Goal: Task Accomplishment & Management: Manage account settings

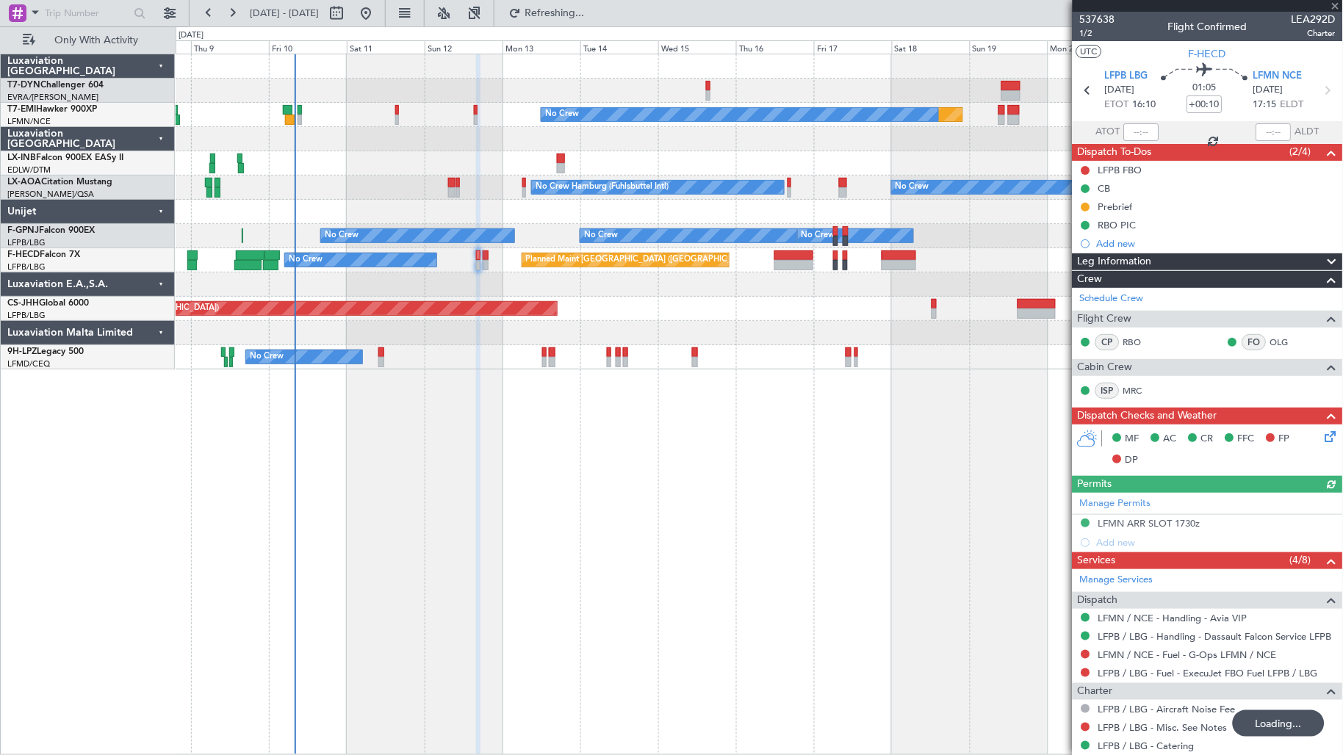
scroll to position [282, 0]
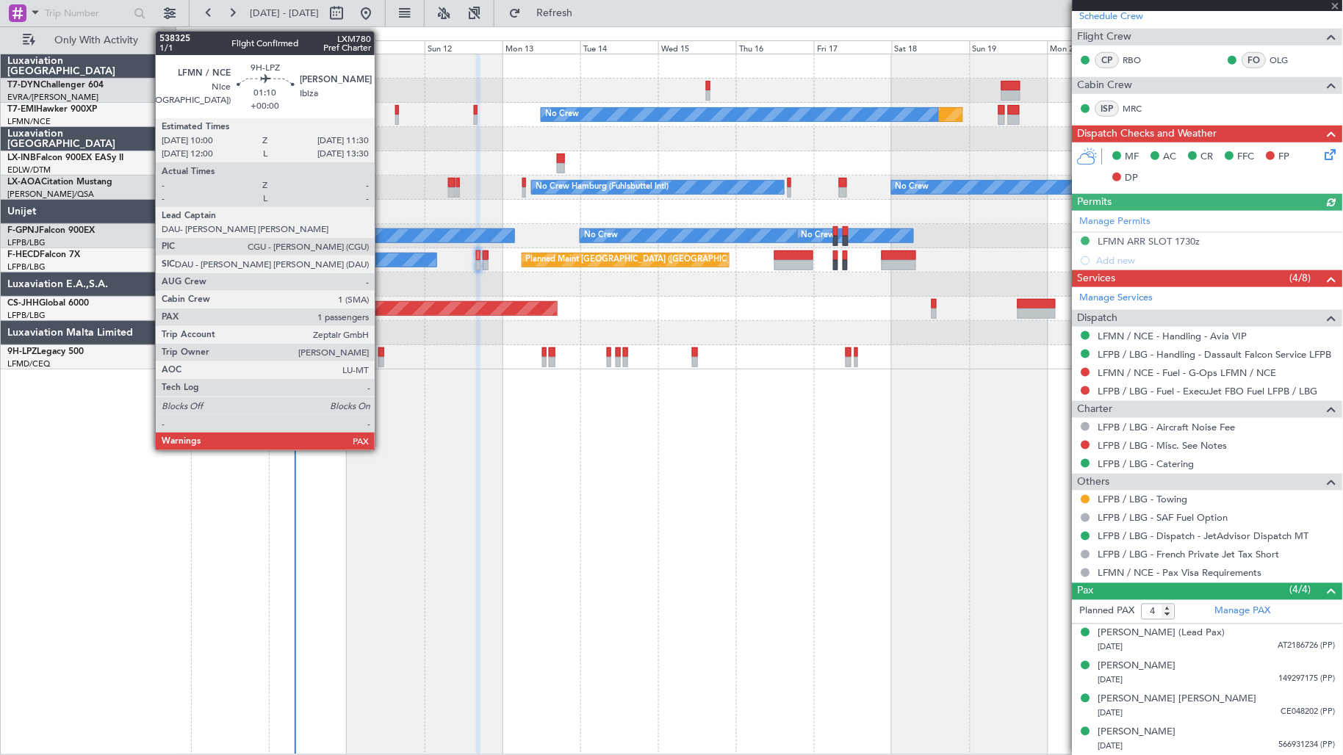
click at [382, 359] on div at bounding box center [380, 362] width 5 height 10
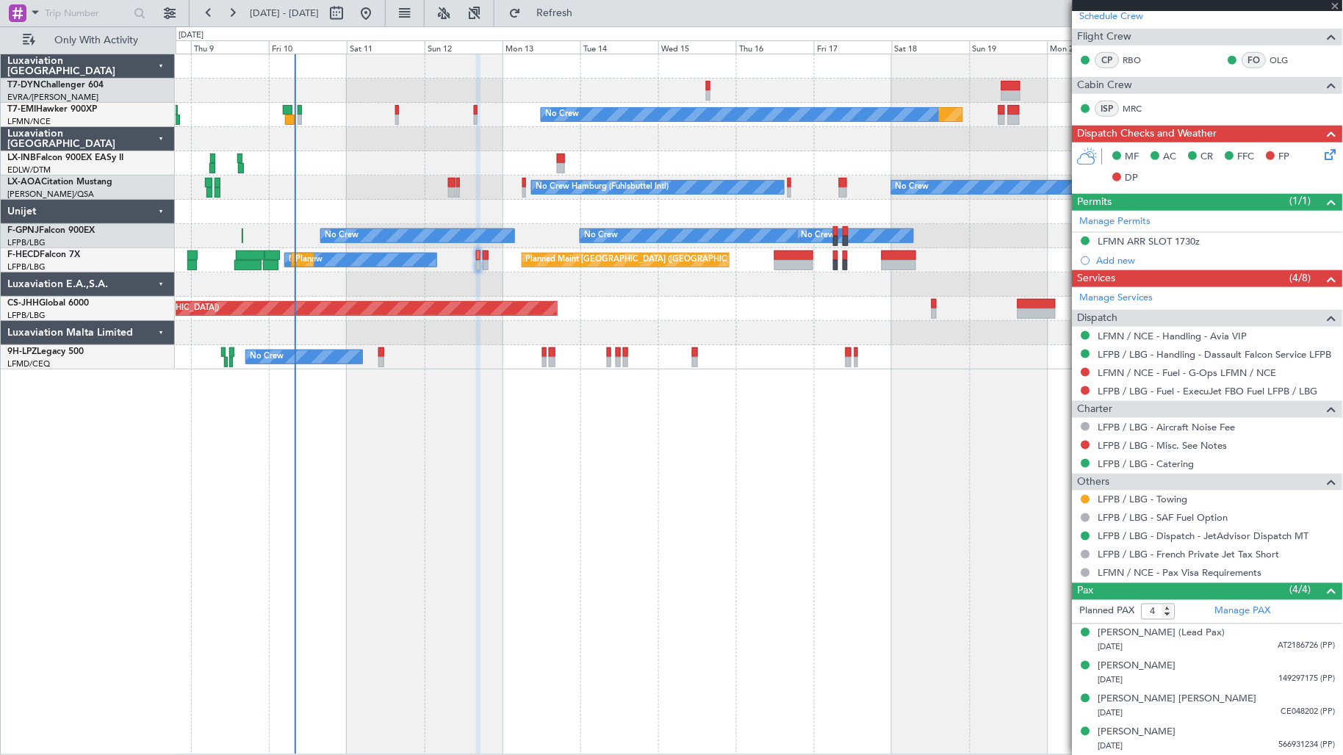
type input "2"
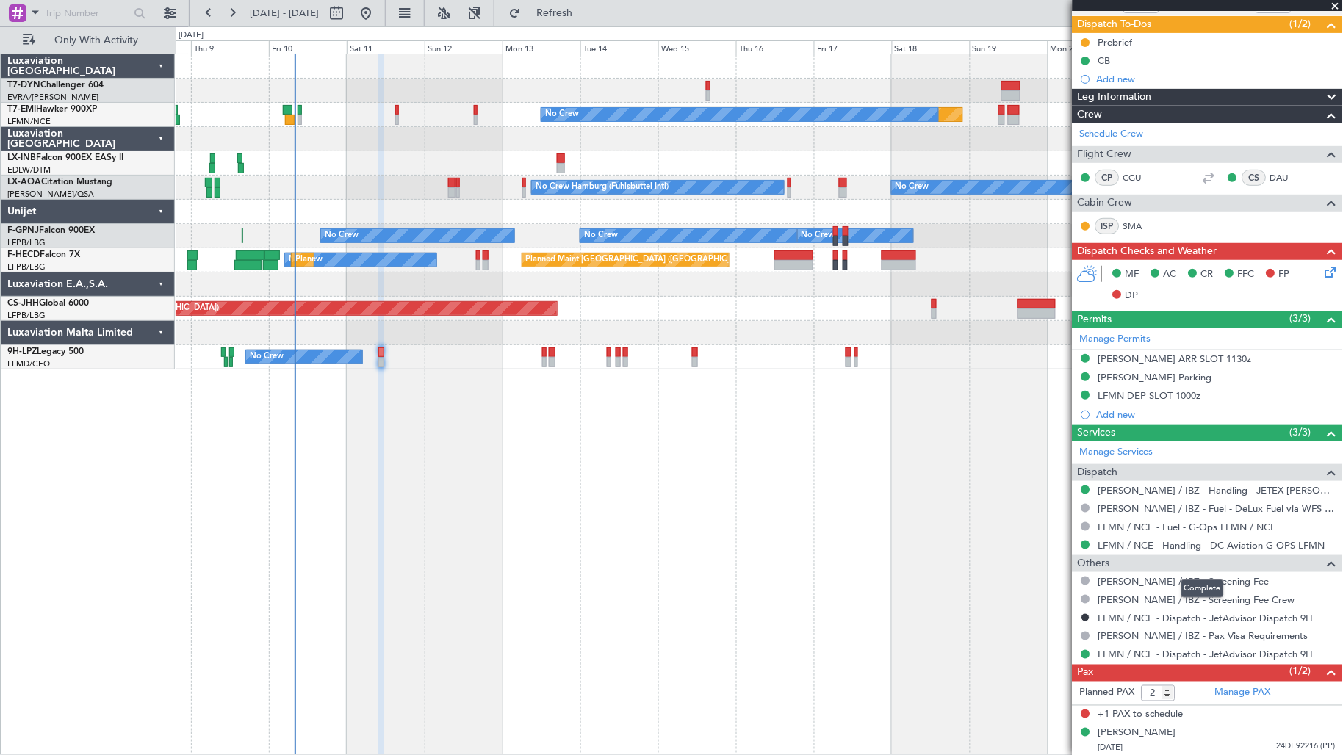
scroll to position [129, 0]
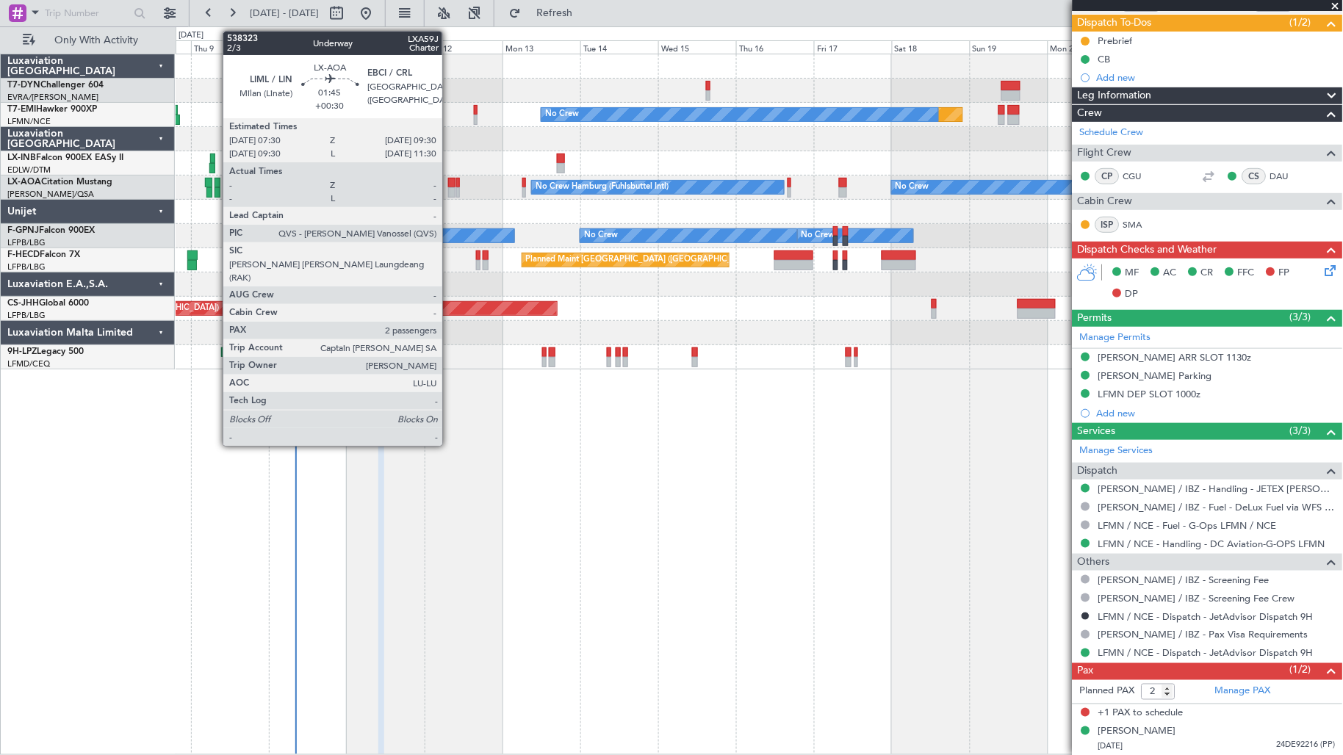
click at [450, 187] on div at bounding box center [451, 192] width 7 height 10
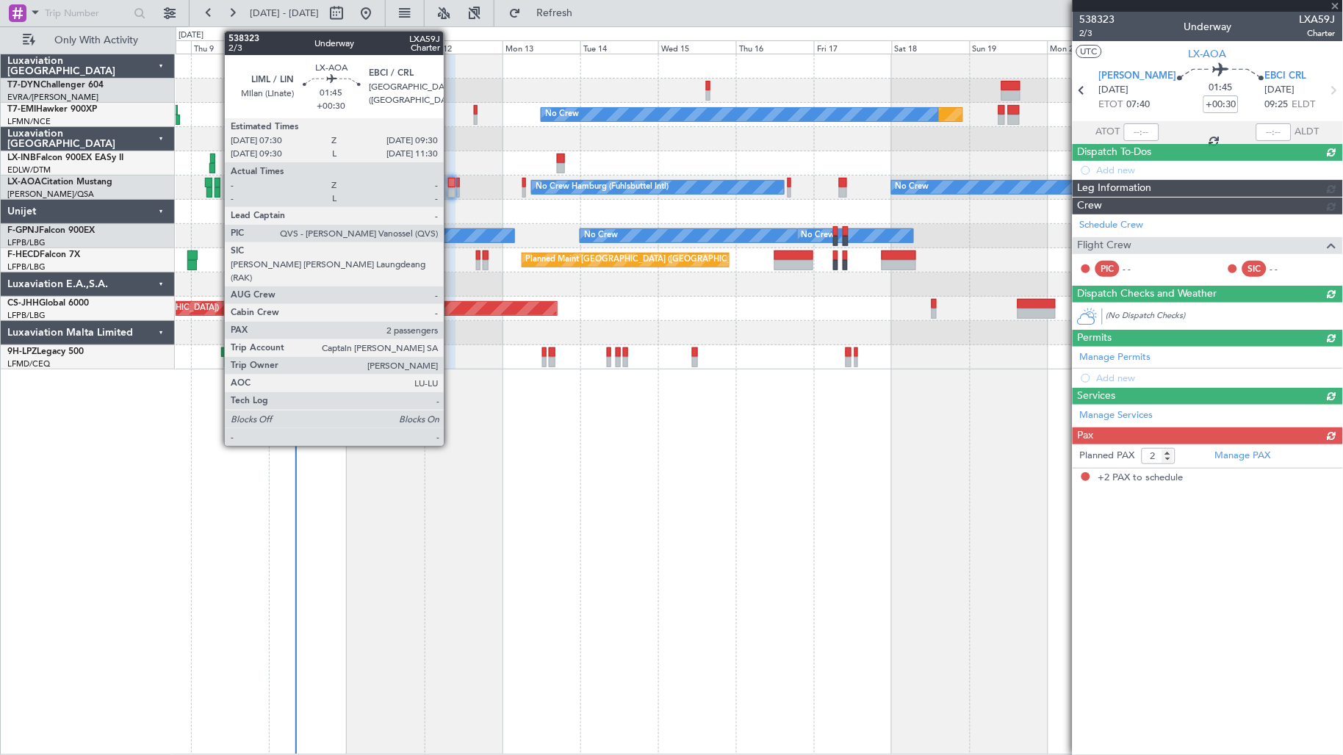
scroll to position [0, 0]
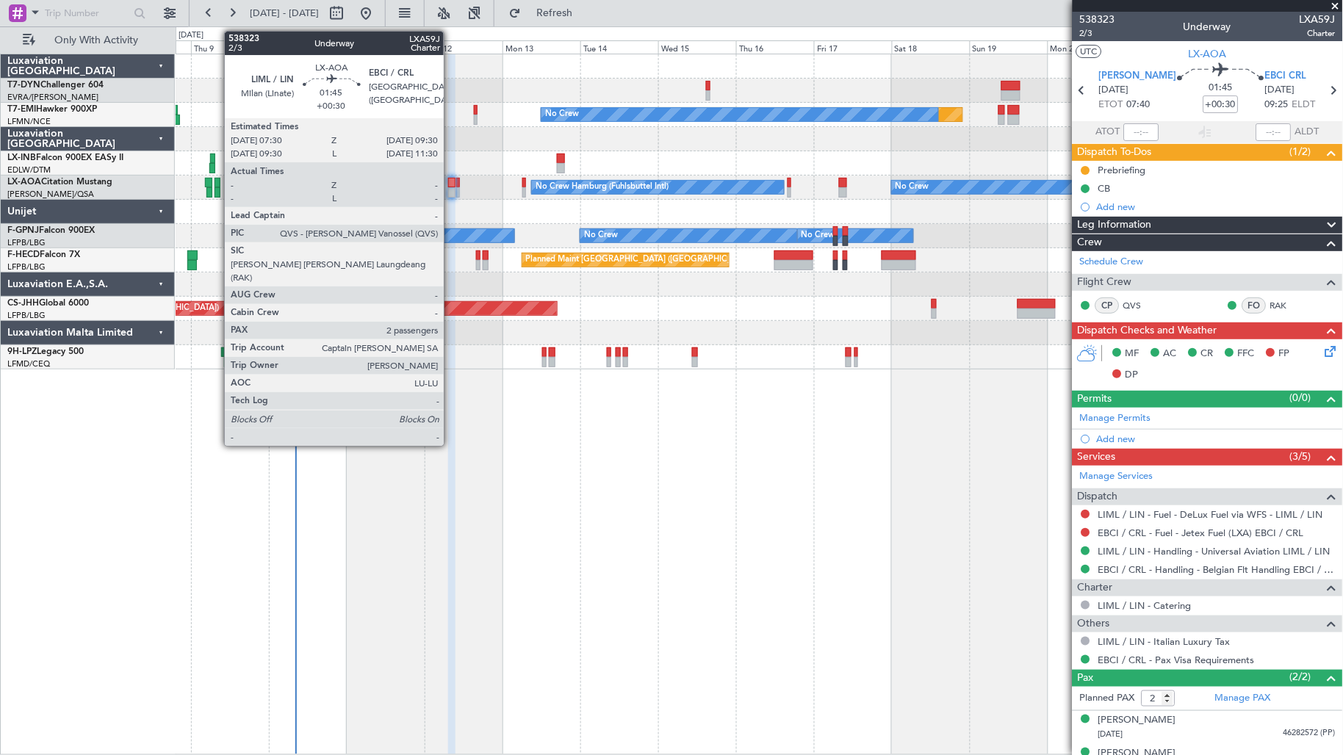
click at [451, 188] on div at bounding box center [451, 192] width 7 height 10
click at [451, 179] on div at bounding box center [451, 183] width 7 height 10
click at [450, 190] on div at bounding box center [451, 192] width 7 height 10
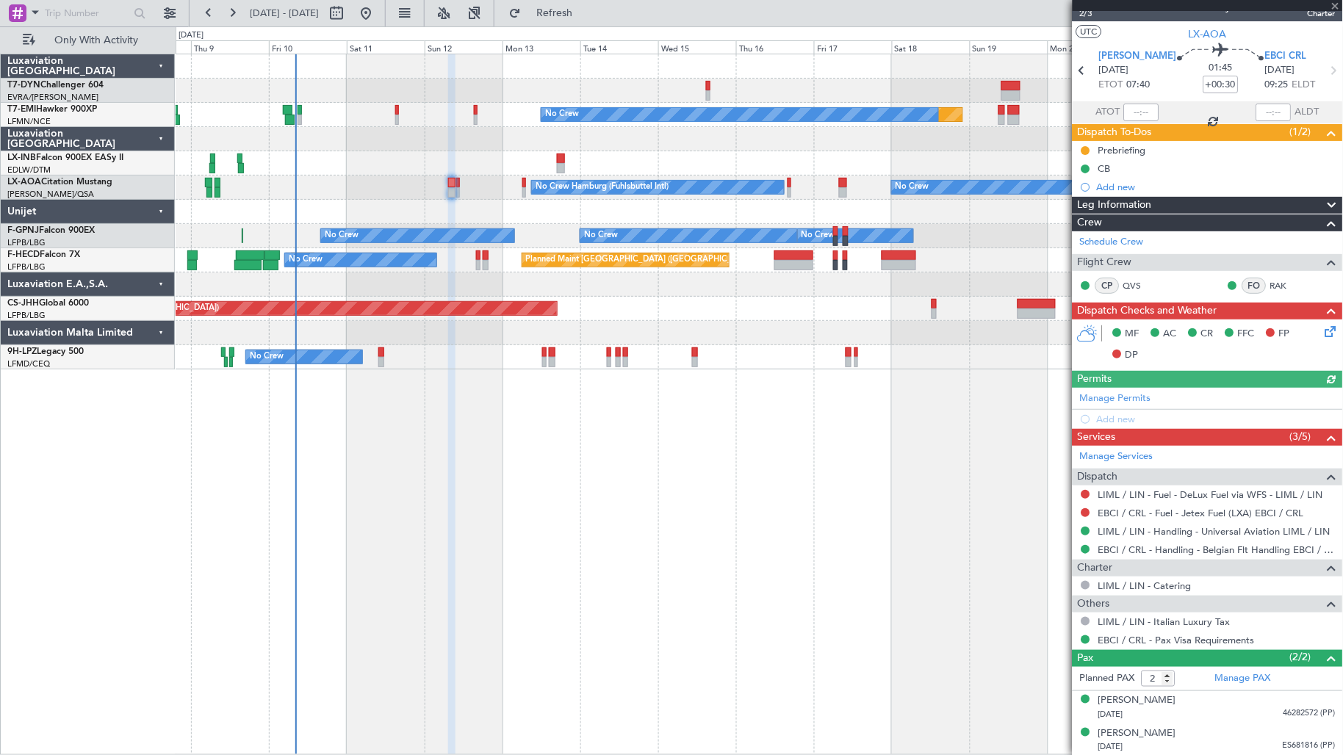
scroll to position [21, 0]
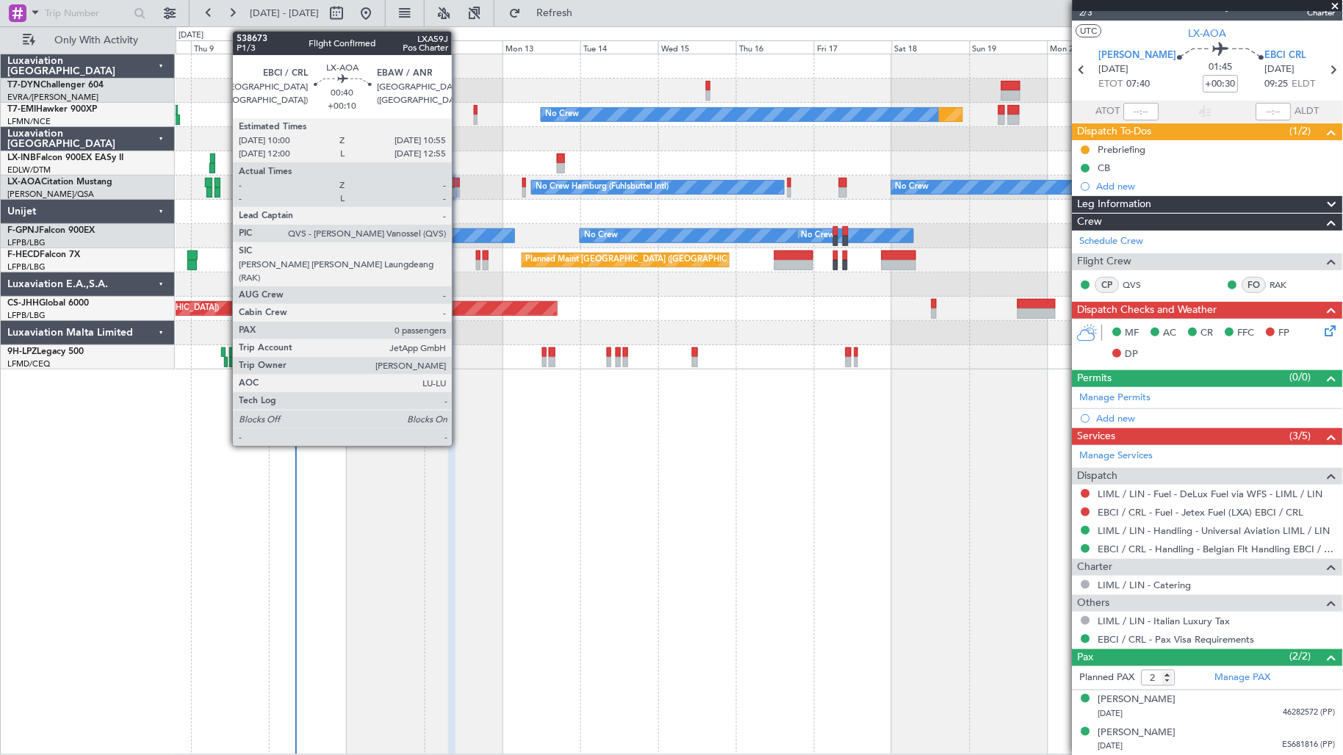
click at [459, 193] on div at bounding box center [458, 192] width 4 height 10
type input "+00:10"
type input "0"
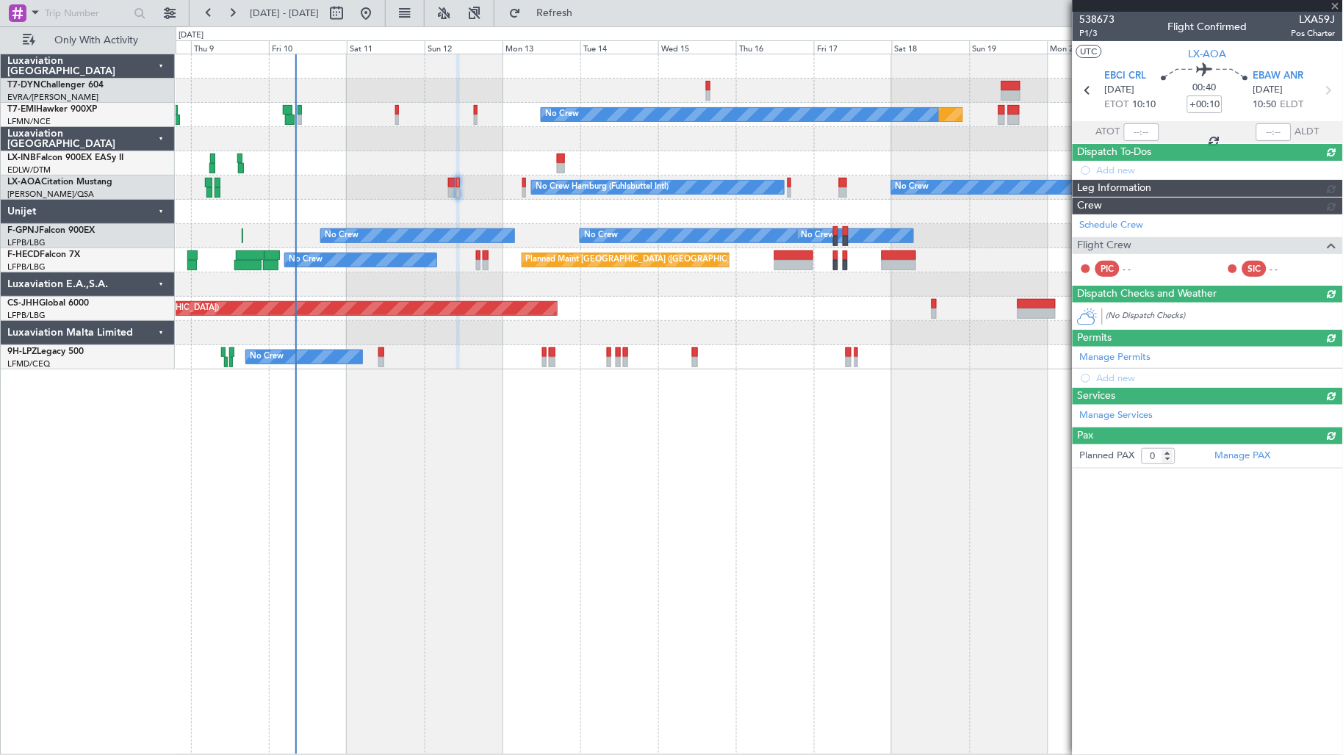
scroll to position [0, 0]
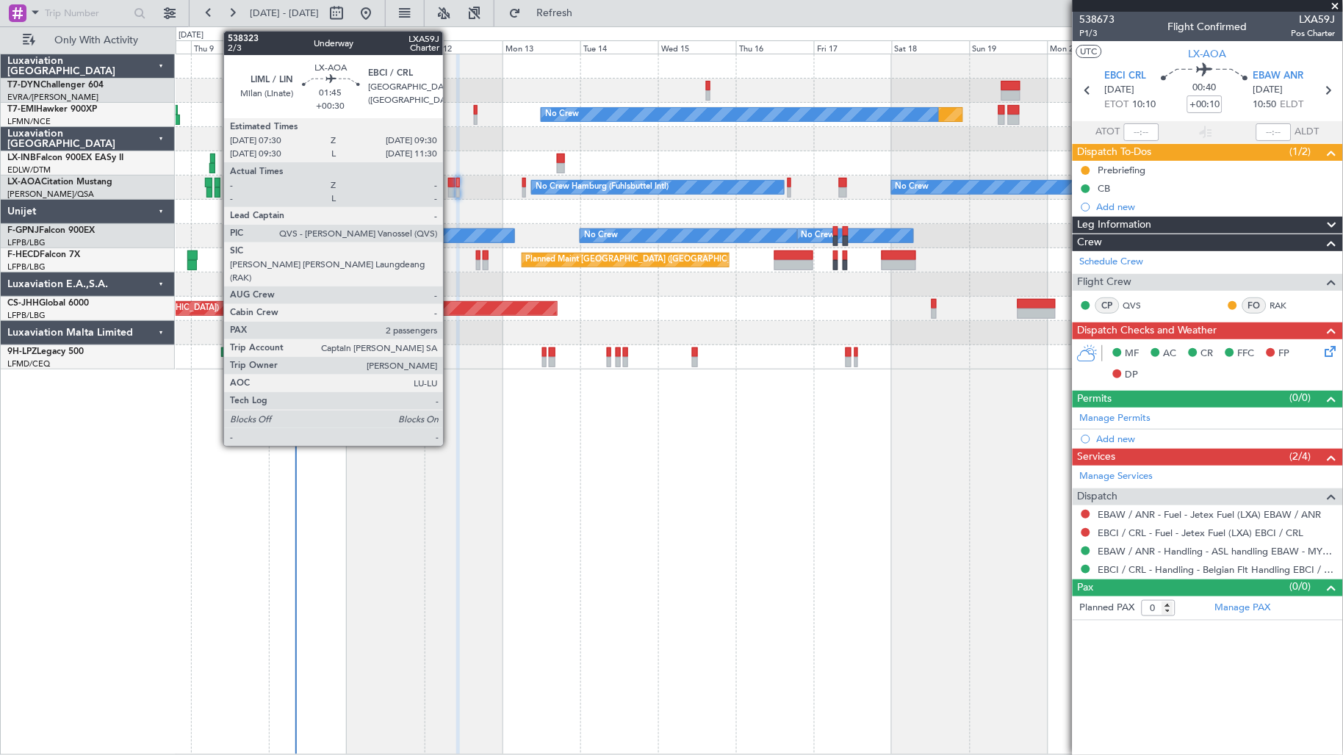
click at [450, 192] on div at bounding box center [451, 192] width 7 height 10
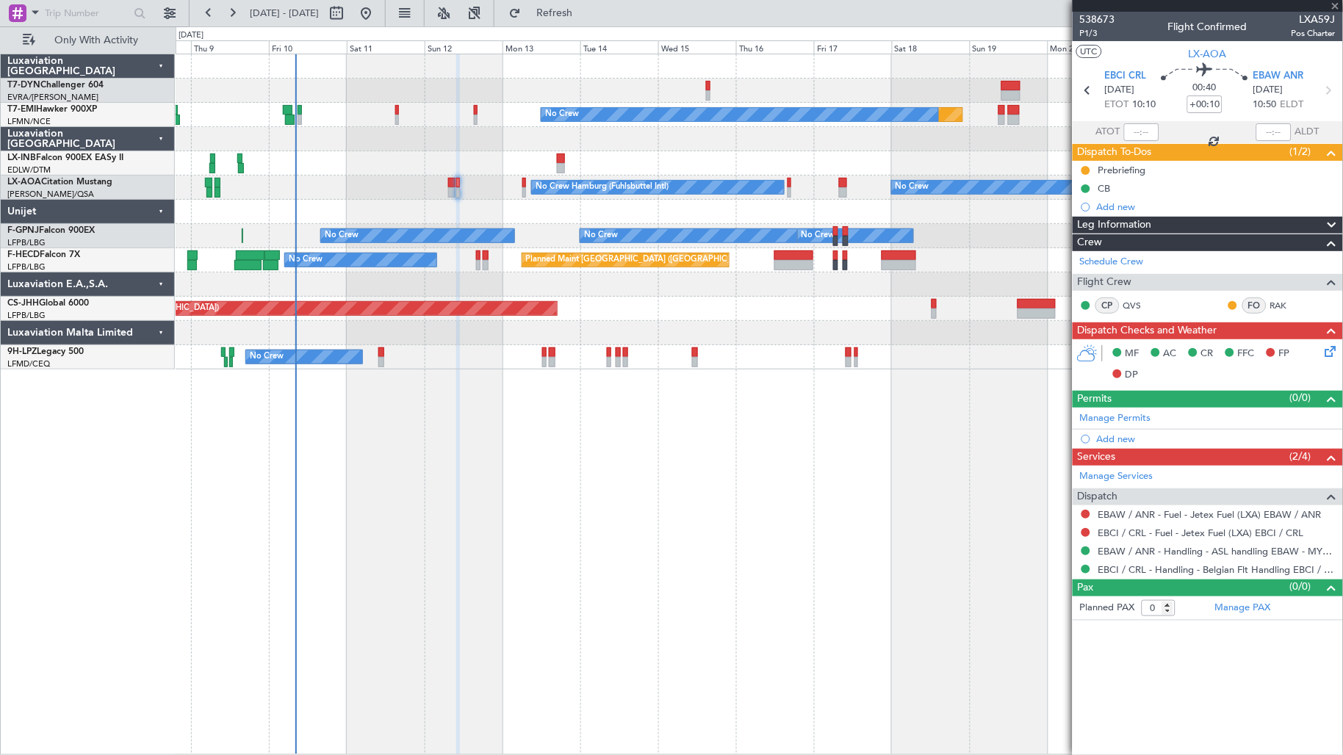
type input "+00:30"
type input "2"
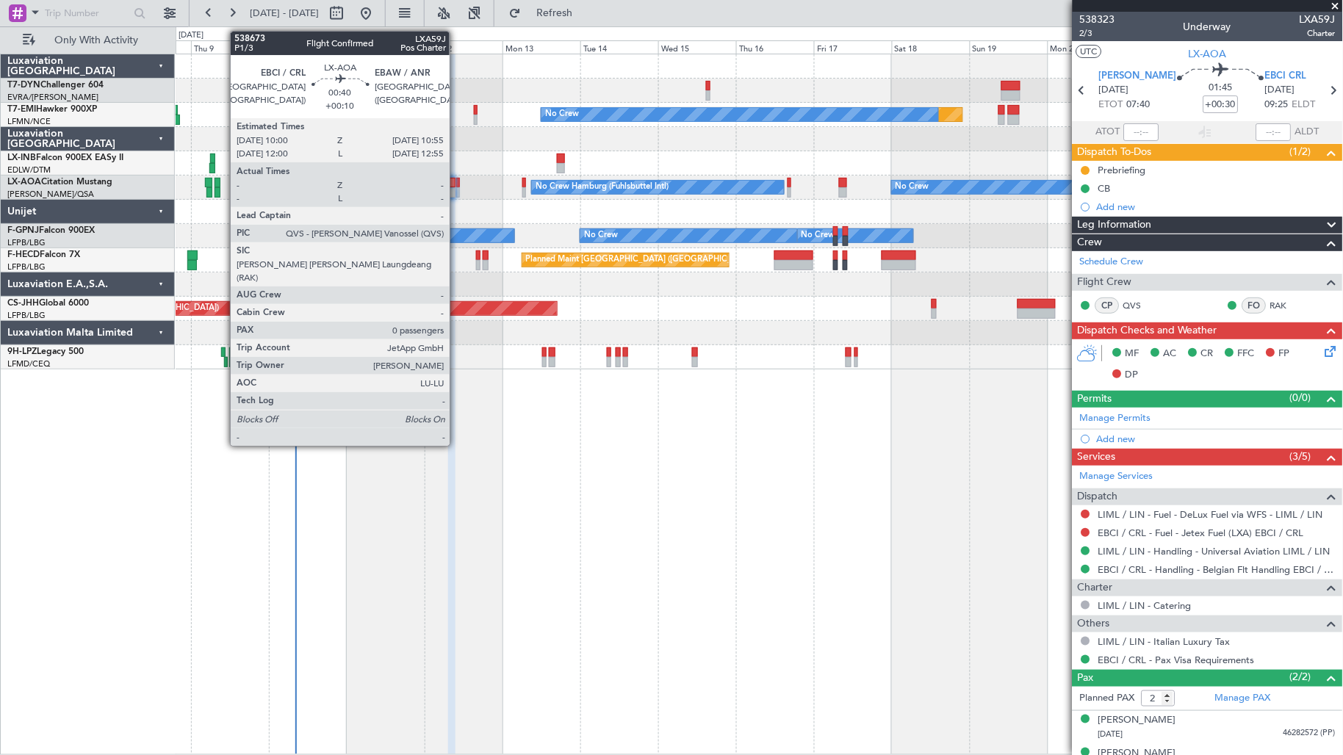
click at [457, 187] on div at bounding box center [458, 192] width 4 height 10
type input "+00:10"
type input "0"
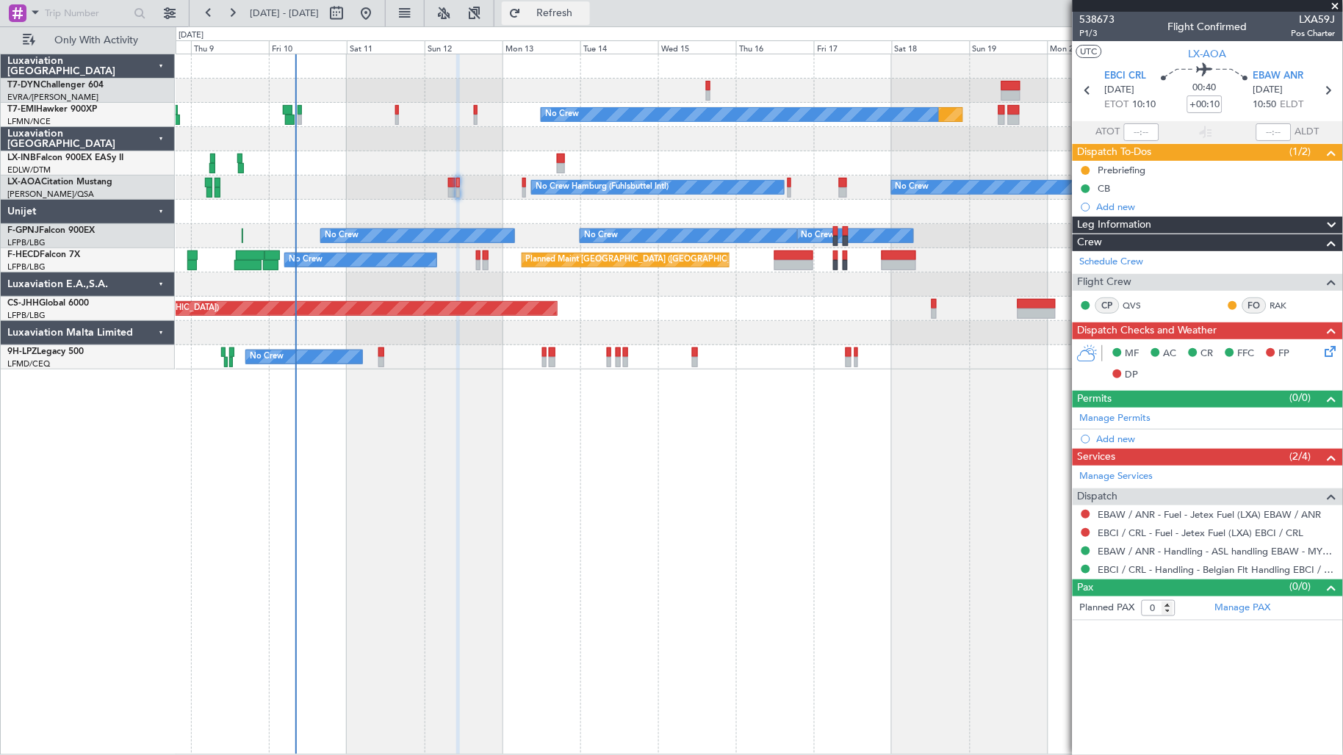
click at [586, 18] on span "Refresh" at bounding box center [555, 13] width 62 height 10
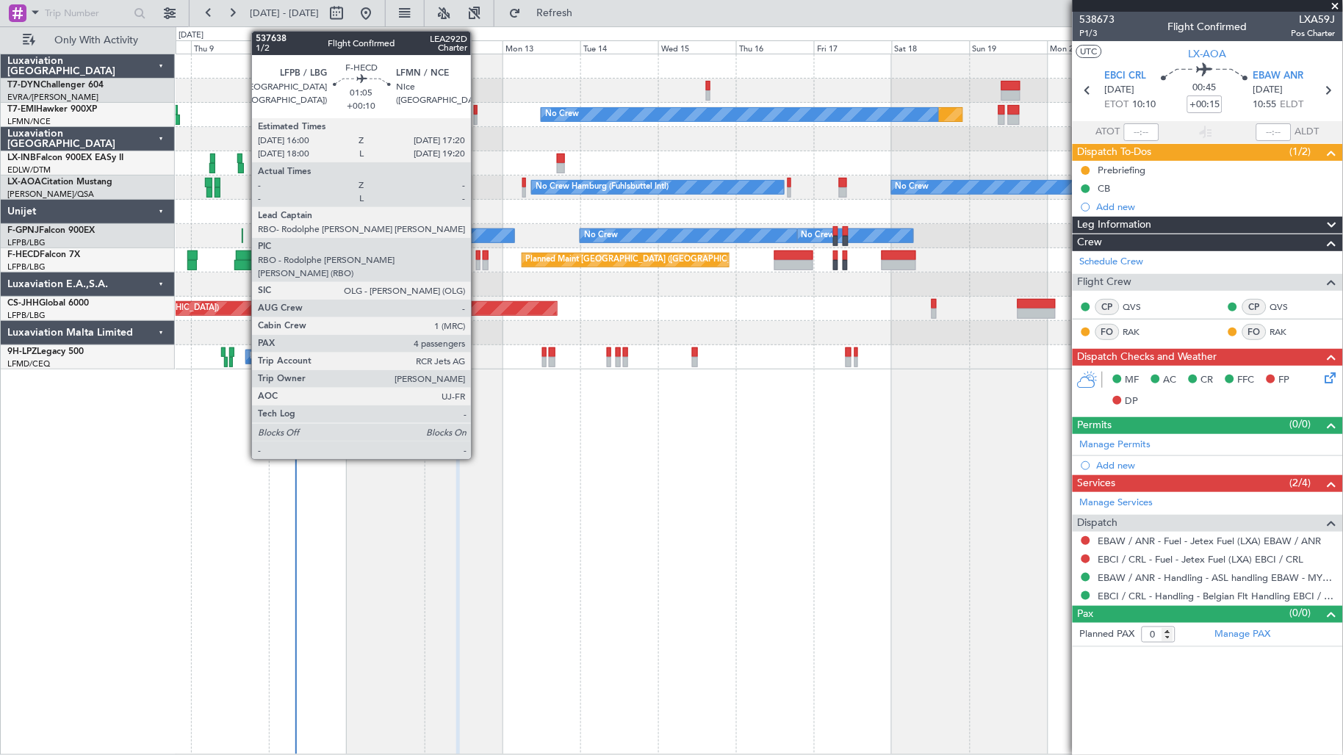
click at [478, 262] on div at bounding box center [478, 265] width 4 height 10
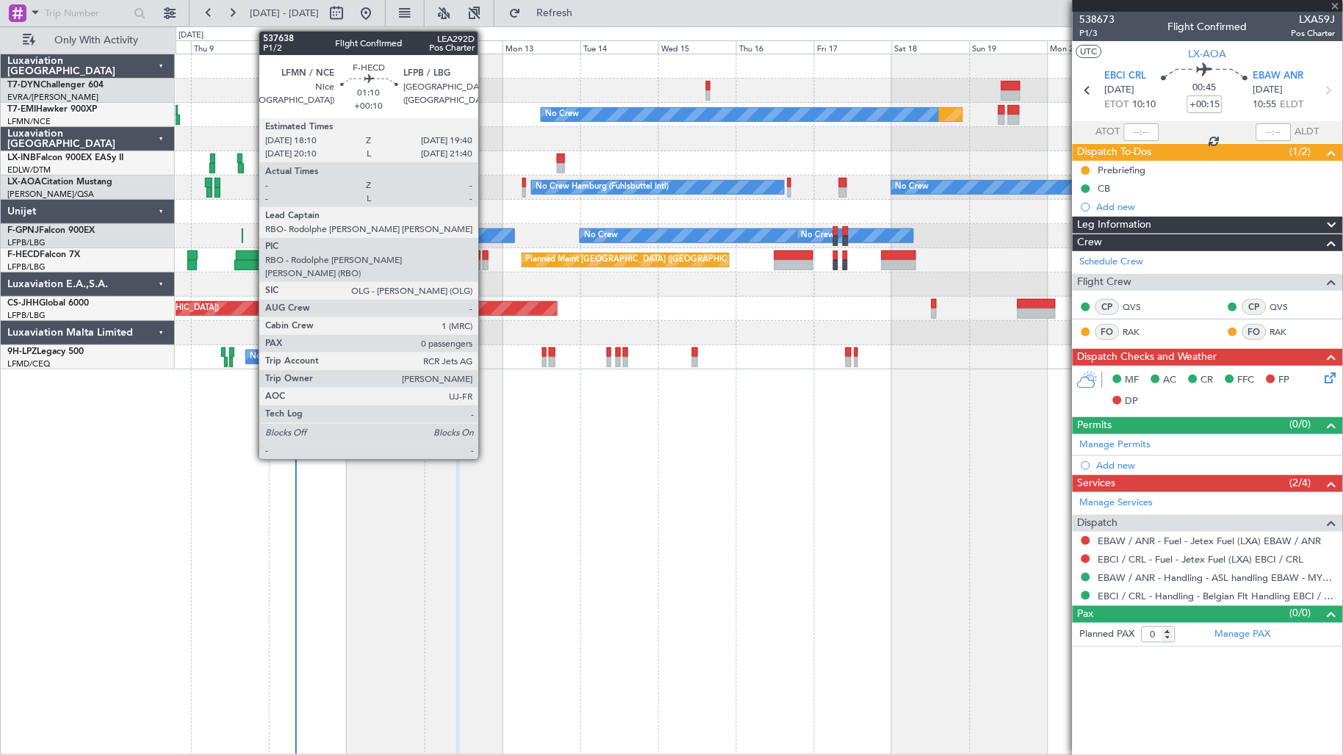
type input "+00:10"
type input "4"
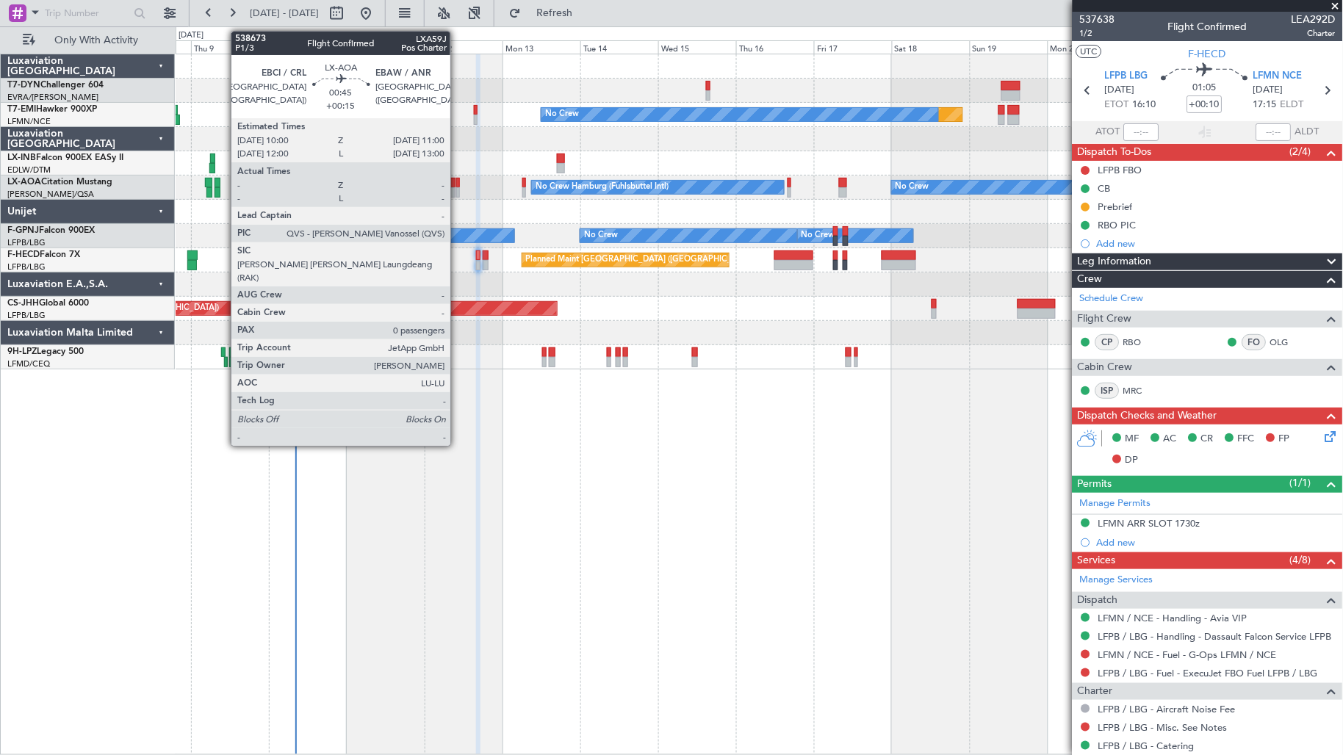
click at [458, 193] on div at bounding box center [458, 192] width 4 height 10
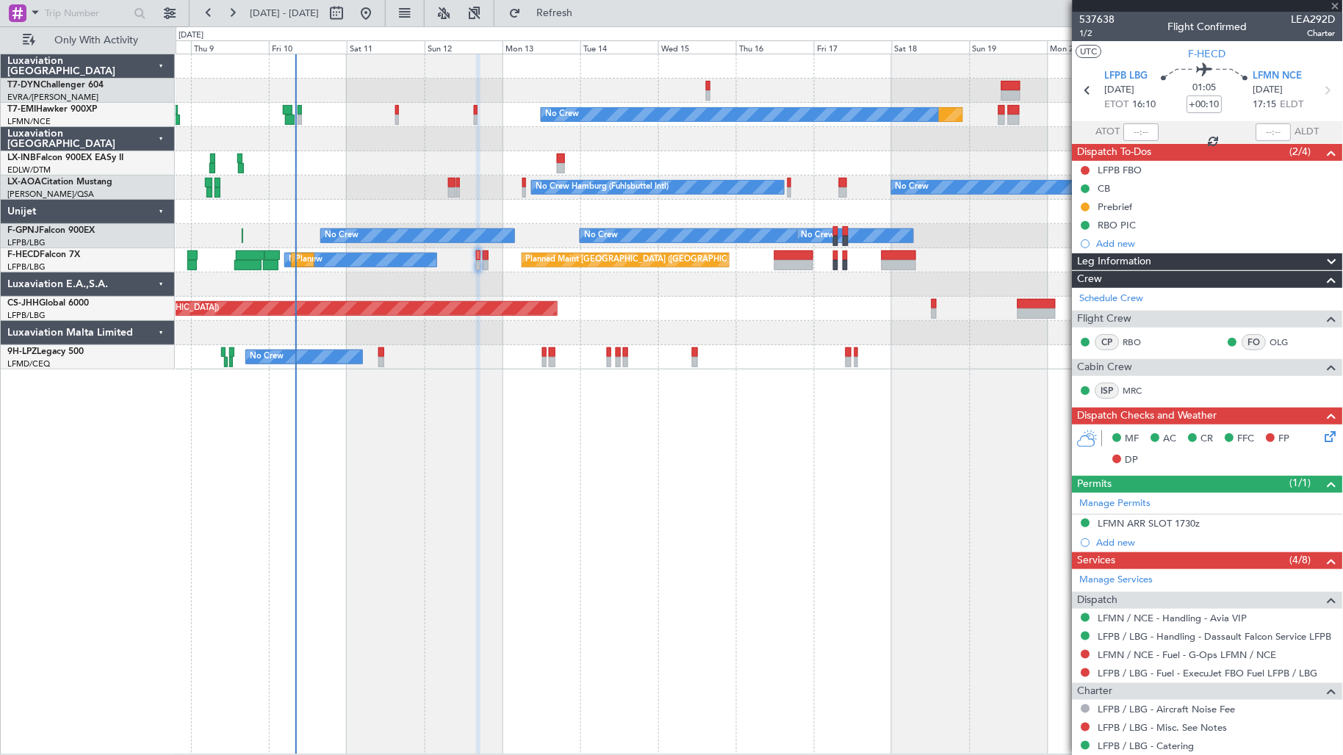
type input "+00:15"
type input "0"
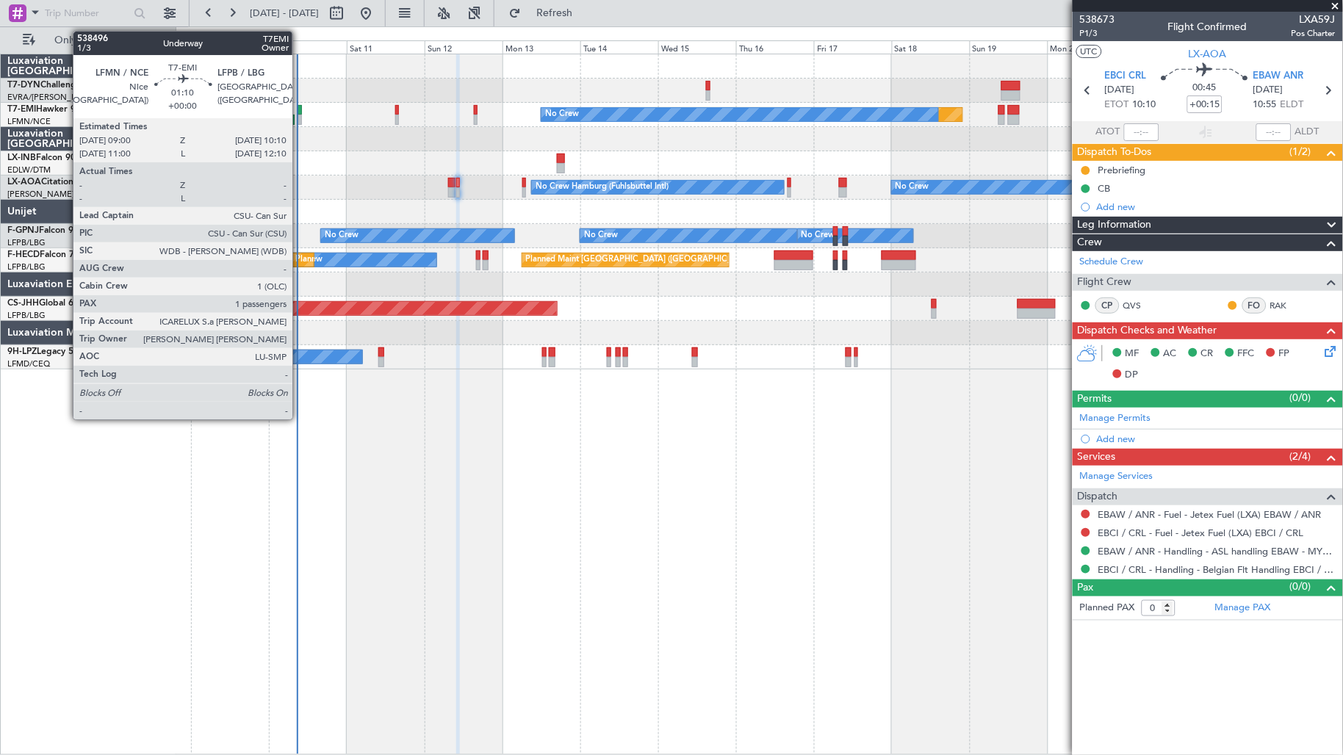
click at [300, 118] on div at bounding box center [300, 120] width 4 height 10
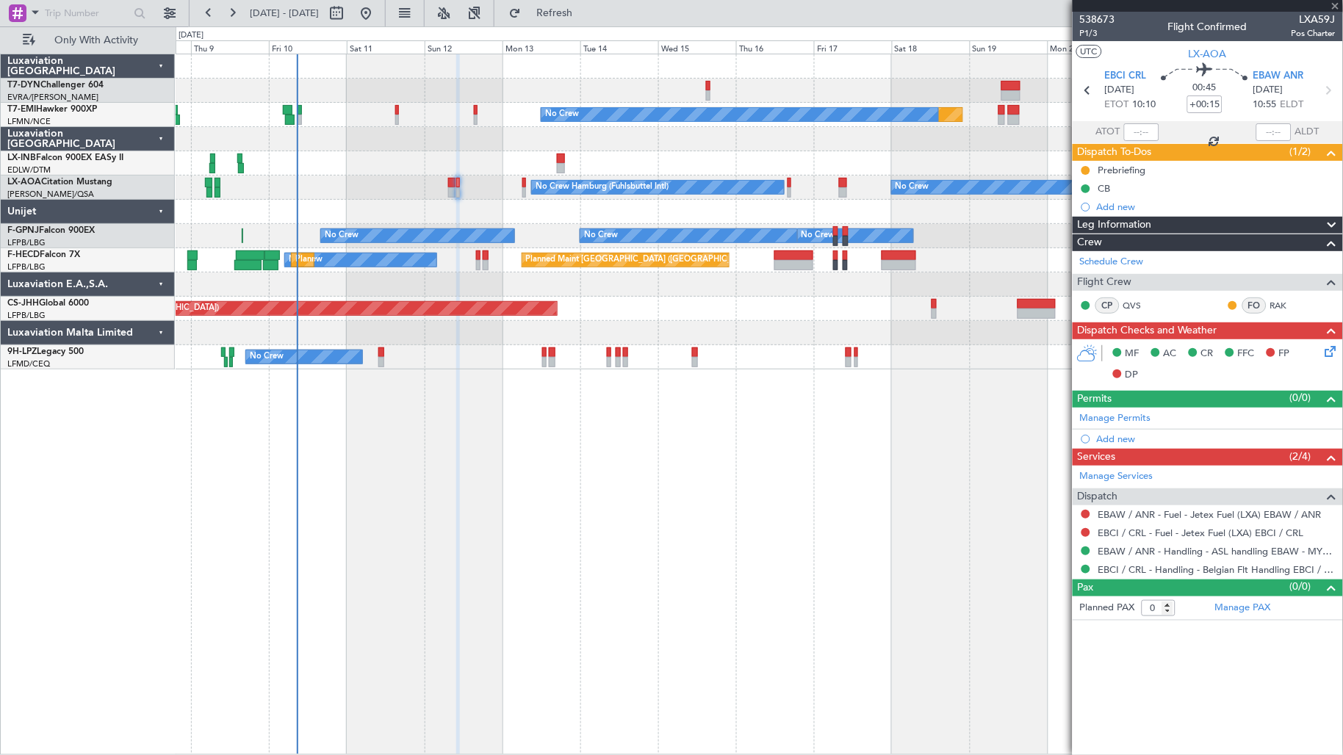
type input "1"
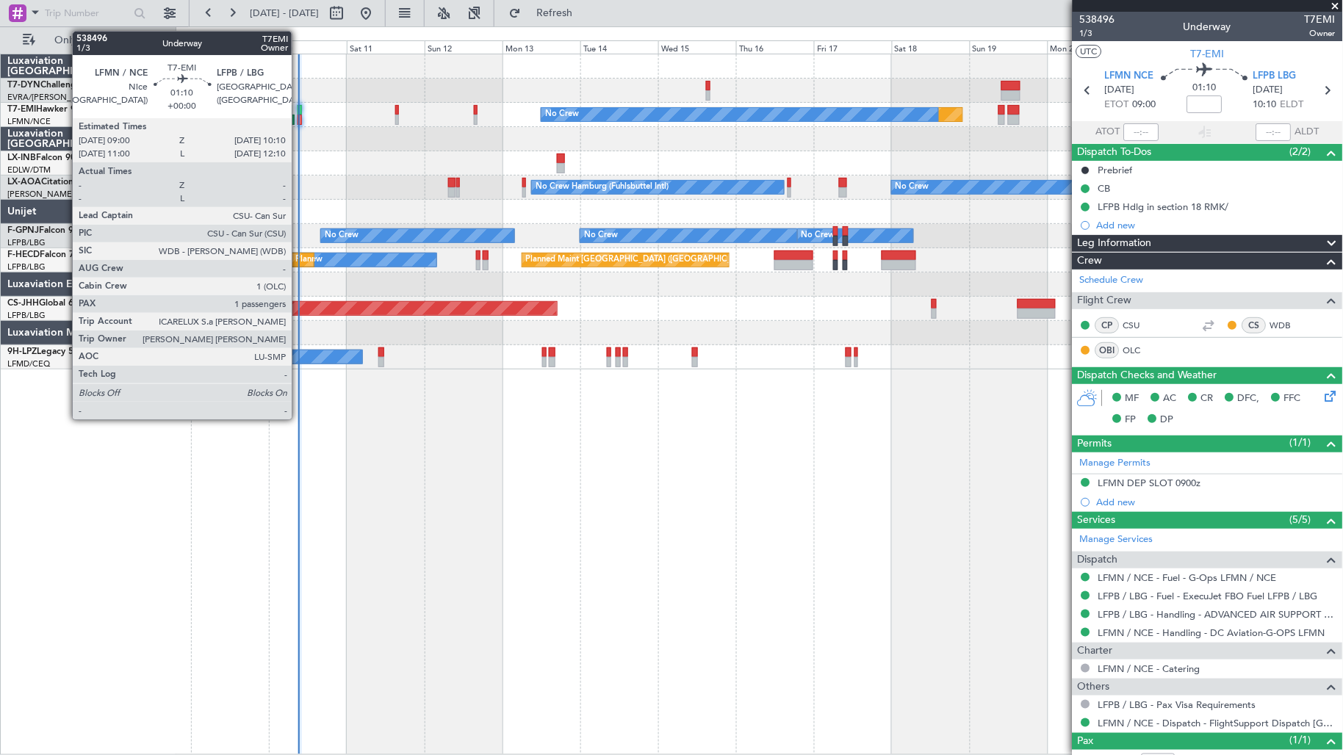
click at [299, 112] on div at bounding box center [300, 110] width 4 height 10
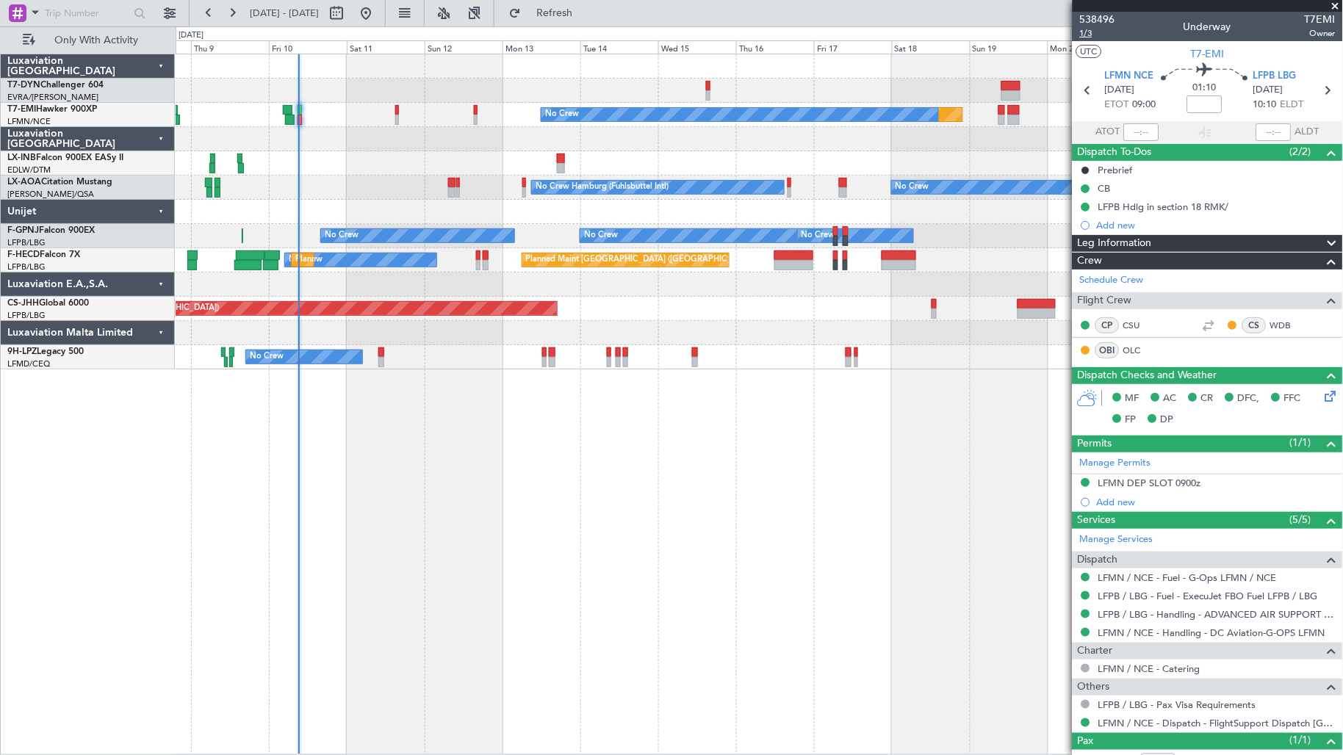
scroll to position [1, 0]
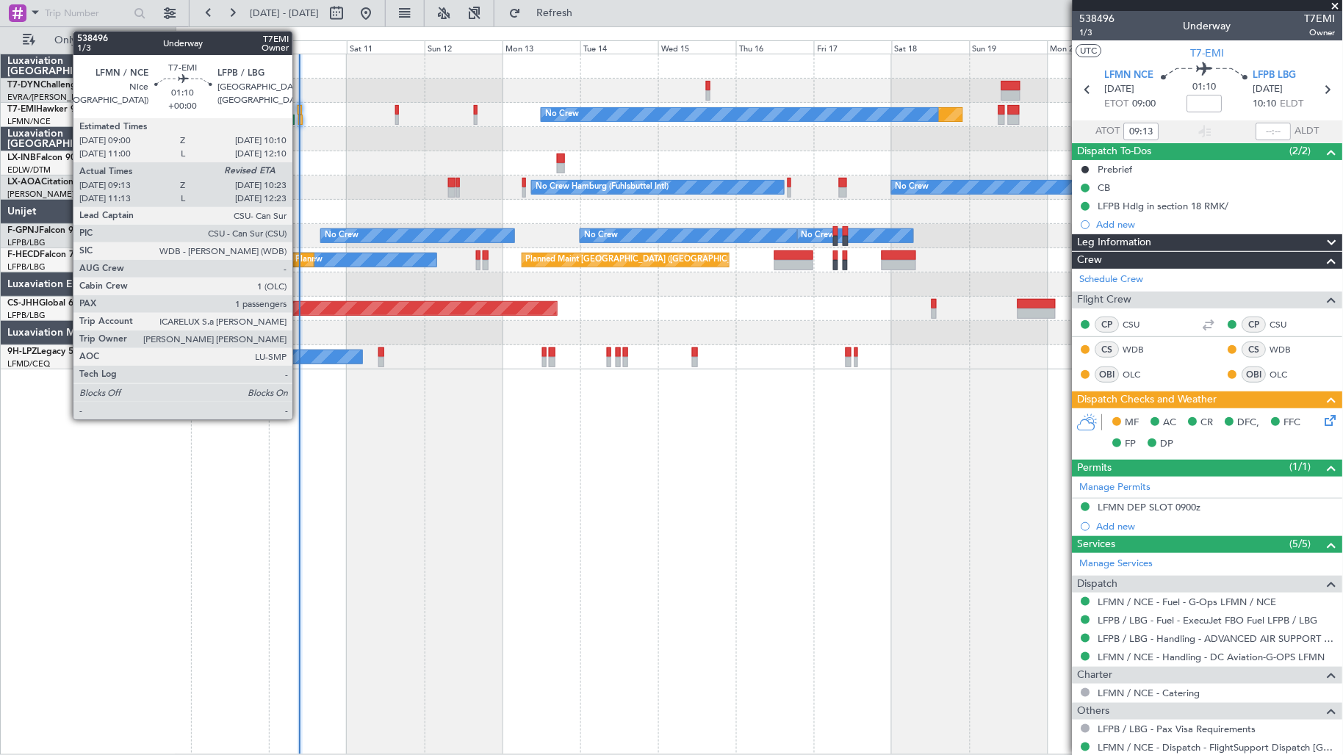
click at [300, 120] on div at bounding box center [300, 120] width 4 height 10
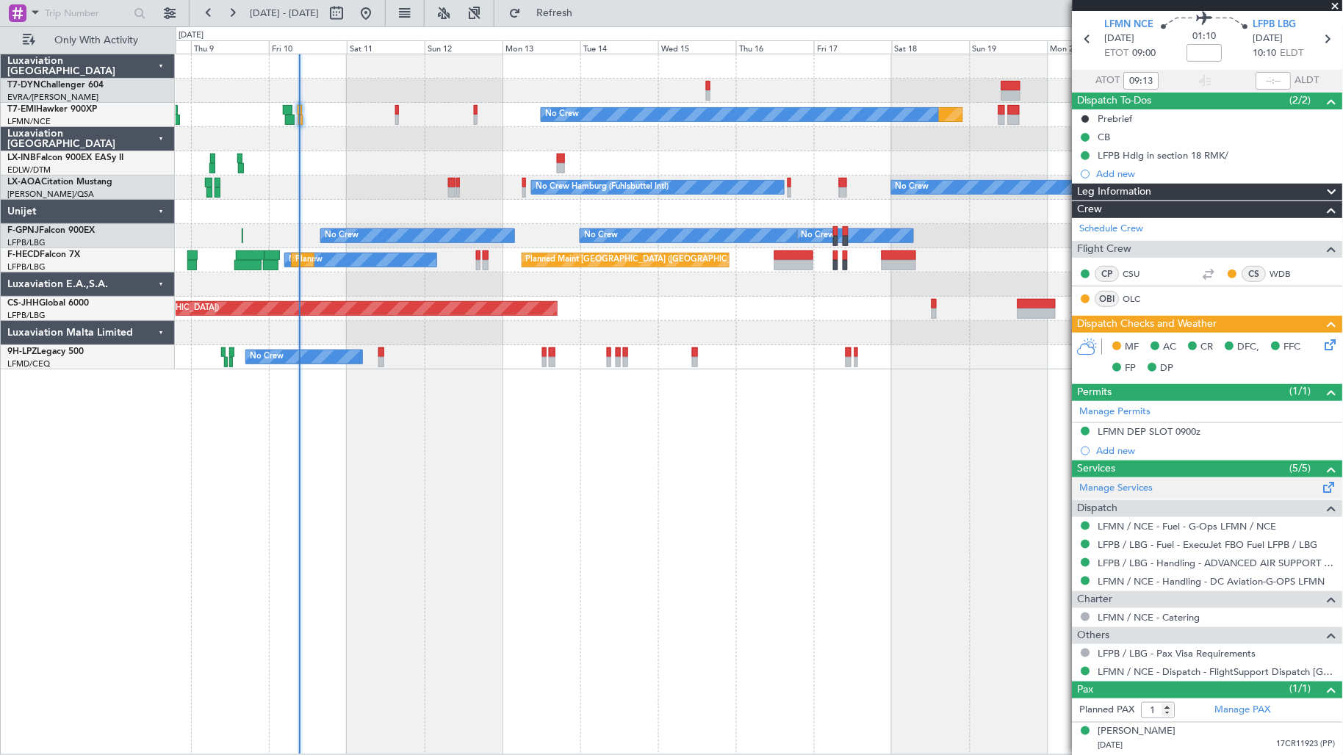
scroll to position [0, 0]
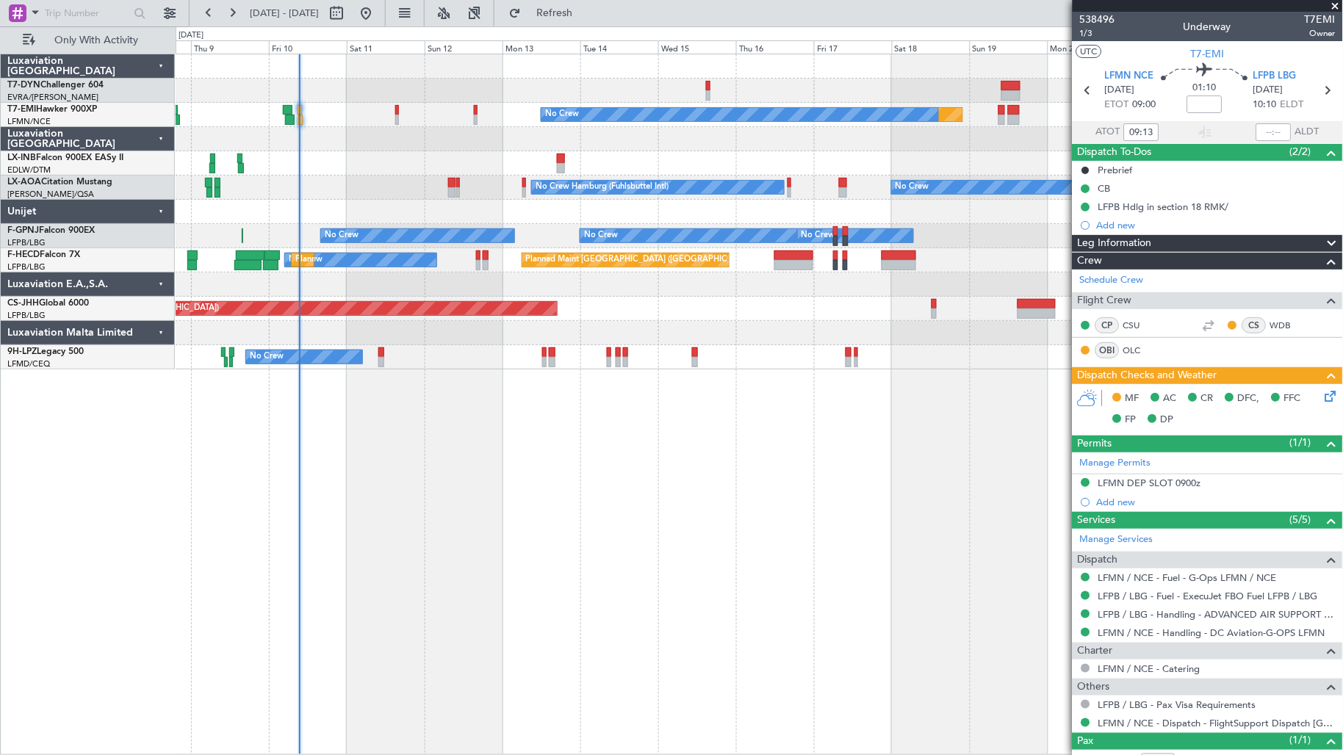
click at [1323, 395] on icon at bounding box center [1329, 394] width 12 height 12
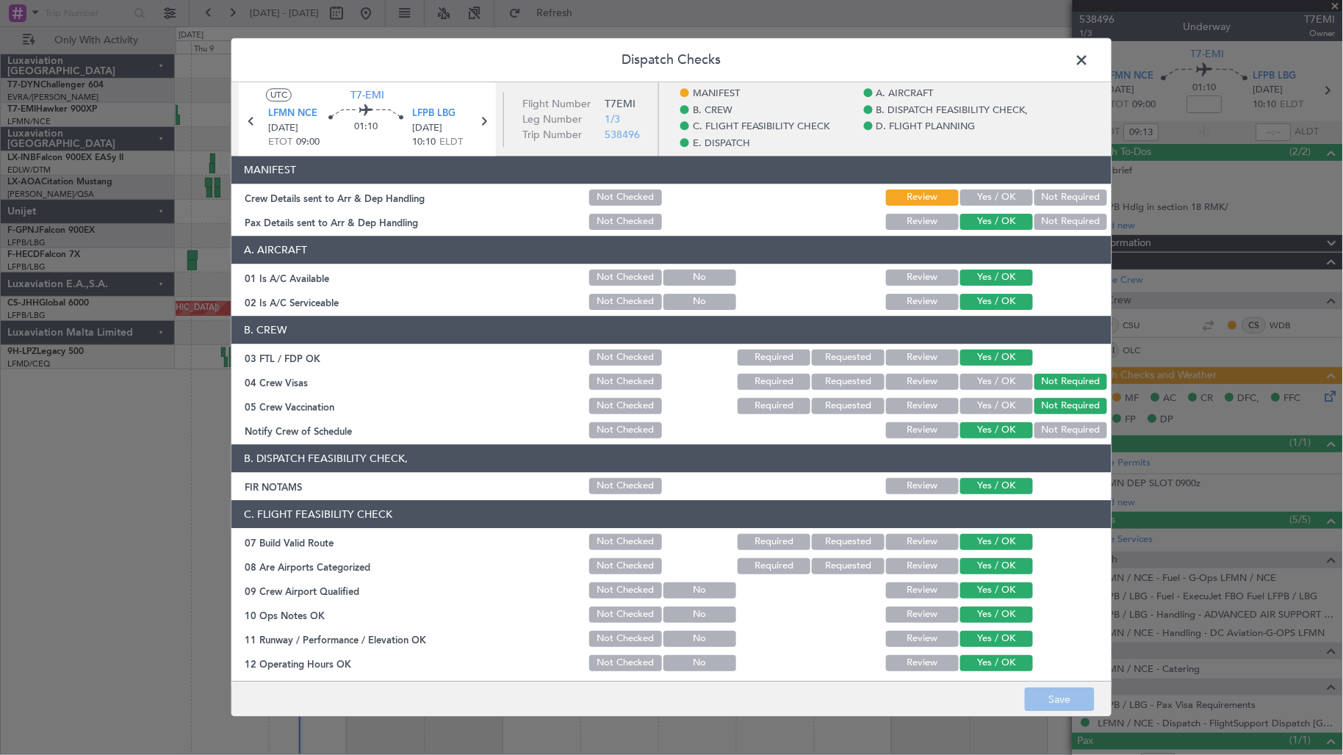
click at [1090, 54] on span at bounding box center [1090, 63] width 0 height 29
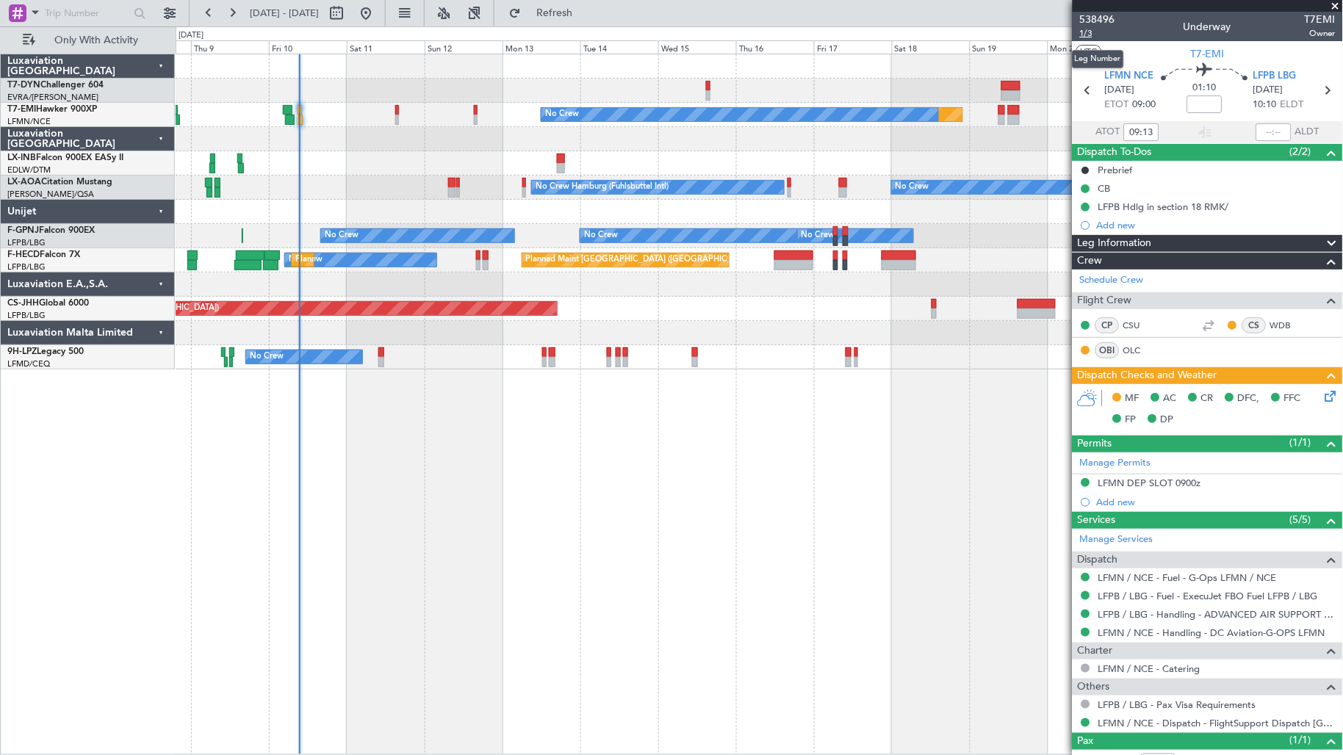
click at [1088, 35] on span "1/3" at bounding box center [1097, 33] width 35 height 12
click at [614, 507] on div "Planned Maint No Crew No Crew No Crew Hamburg (Fuhlsbuttel Intl) Planned Maint …" at bounding box center [760, 405] width 1168 height 702
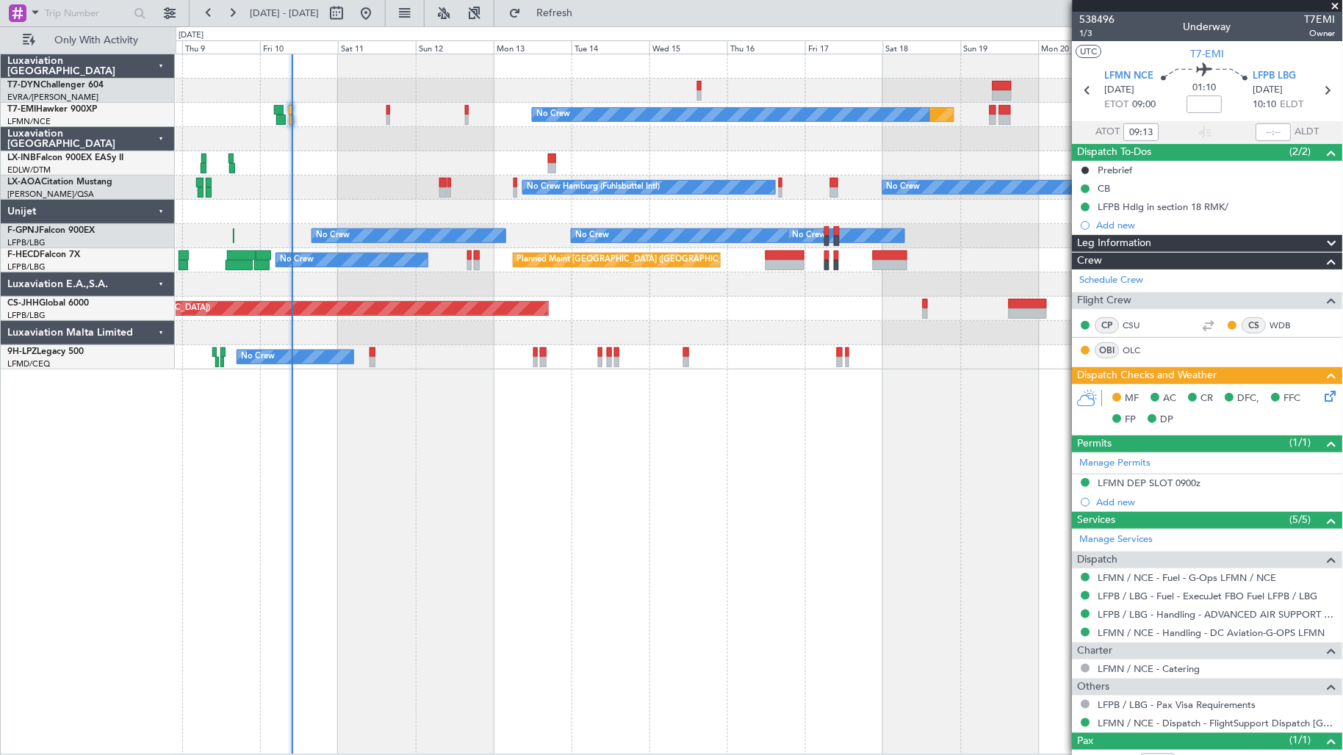
click at [1323, 399] on icon at bounding box center [1329, 394] width 12 height 12
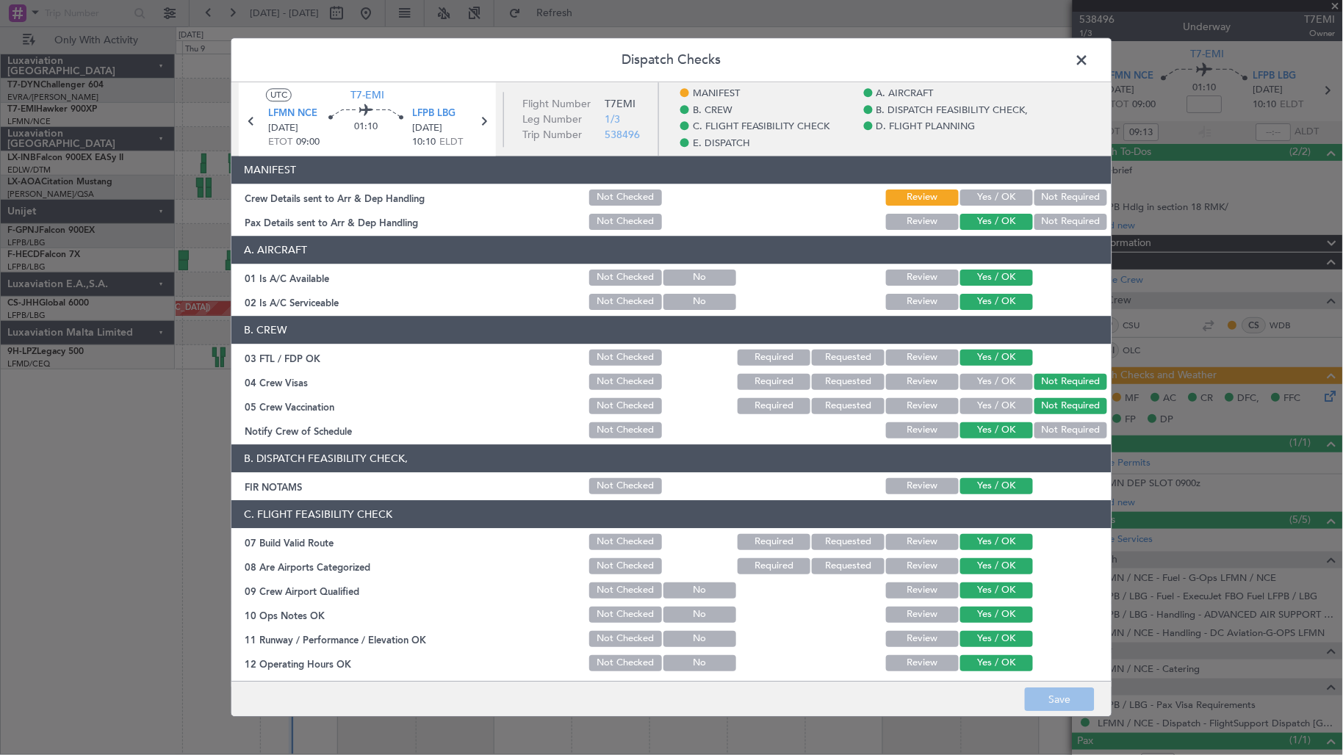
click at [1090, 56] on span at bounding box center [1090, 63] width 0 height 29
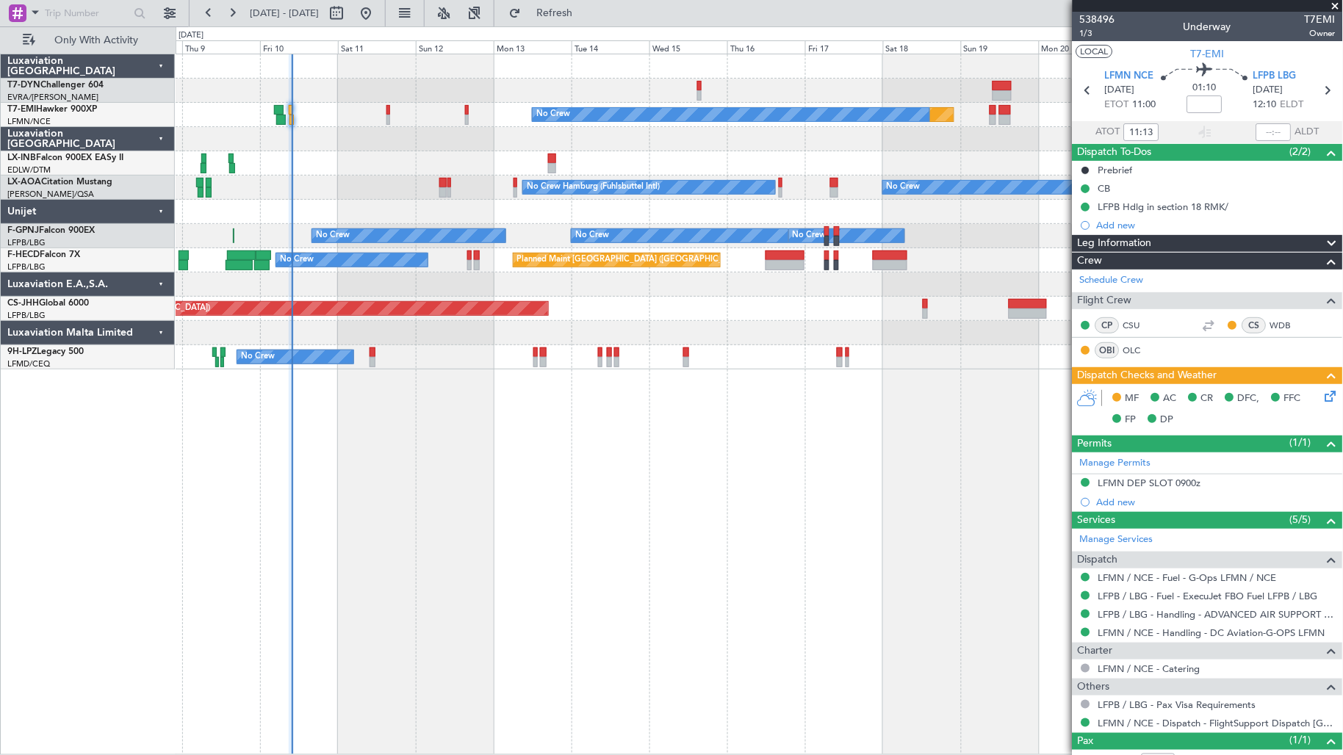
type input "09:13"
click at [1088, 35] on span "1/3" at bounding box center [1097, 33] width 35 height 12
click at [1323, 395] on icon at bounding box center [1329, 394] width 12 height 12
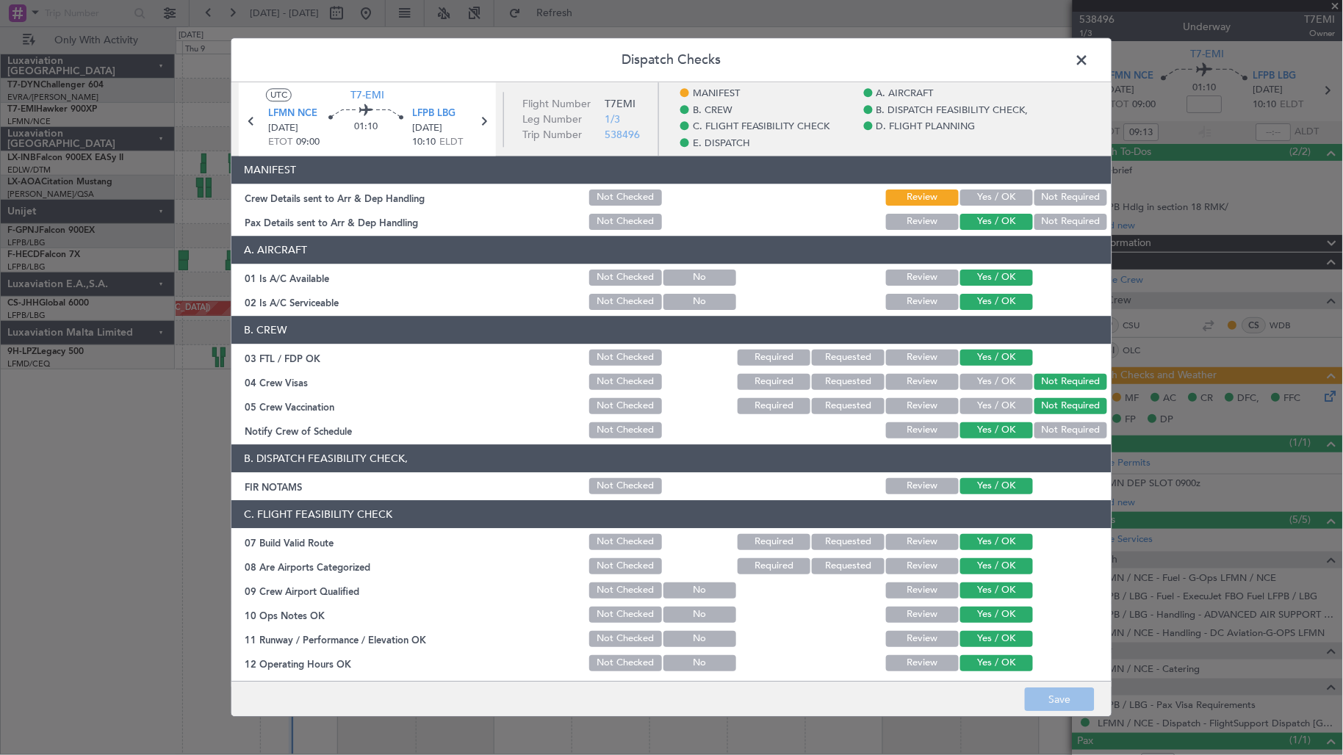
click at [988, 184] on section "MANIFEST Crew Details sent to Arr & Dep Handling Not Checked Review Yes / OK No…" at bounding box center [671, 194] width 880 height 76
click at [985, 193] on button "Yes / OK" at bounding box center [996, 198] width 73 height 16
click at [1043, 700] on button "Save" at bounding box center [1060, 701] width 70 height 24
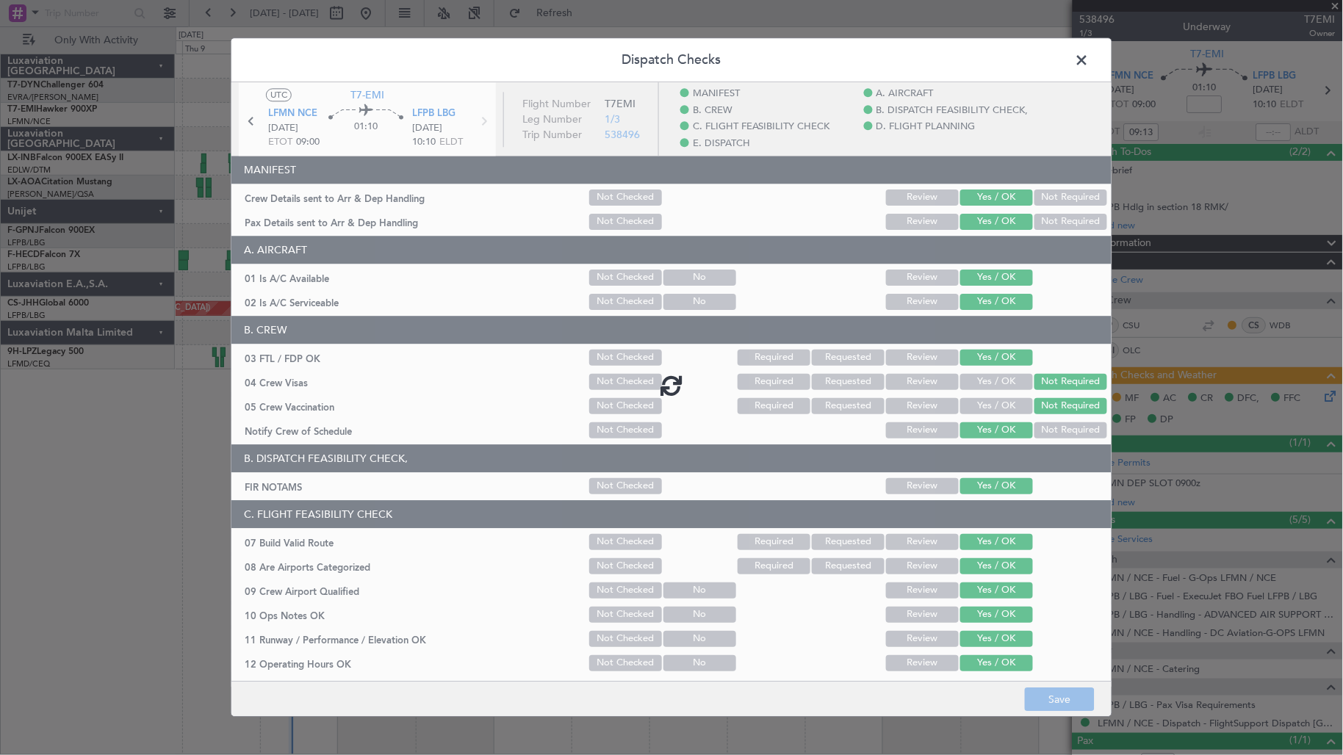
click at [1090, 68] on span at bounding box center [1090, 63] width 0 height 29
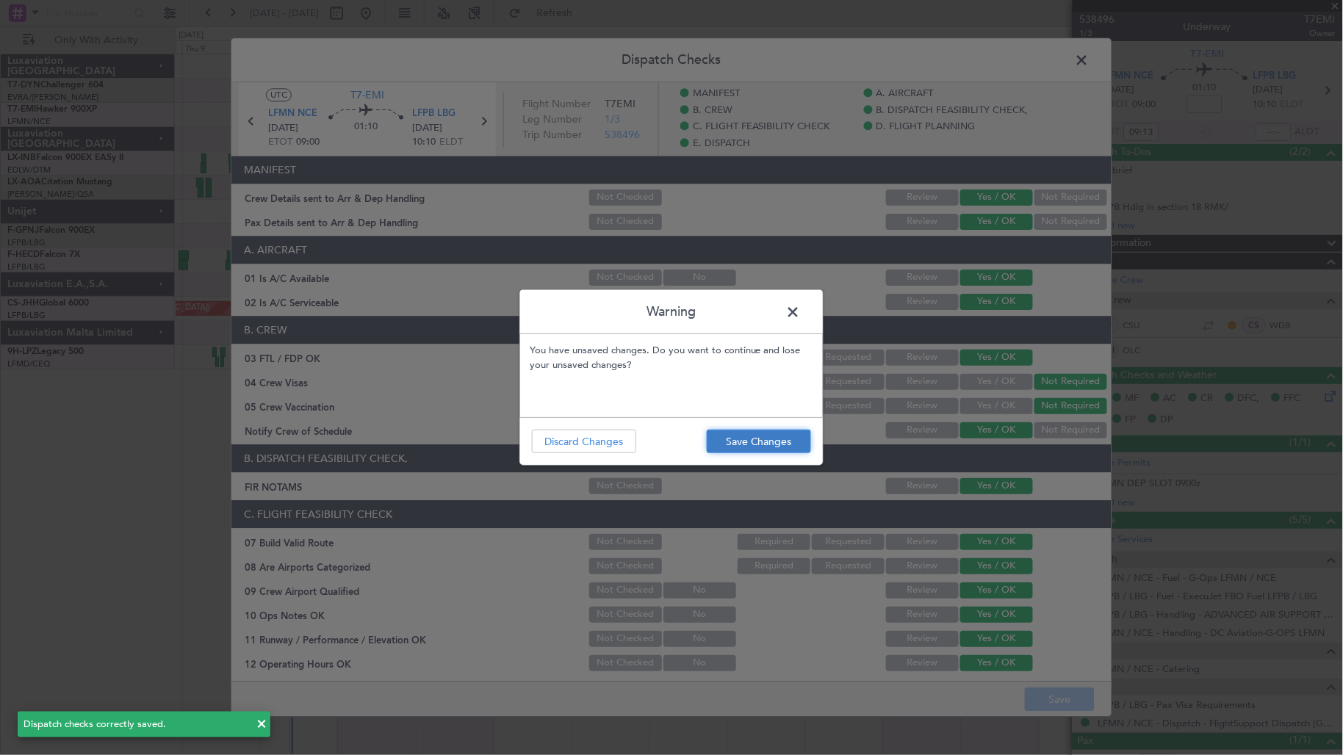
click at [755, 443] on button "Save Changes" at bounding box center [759, 442] width 104 height 24
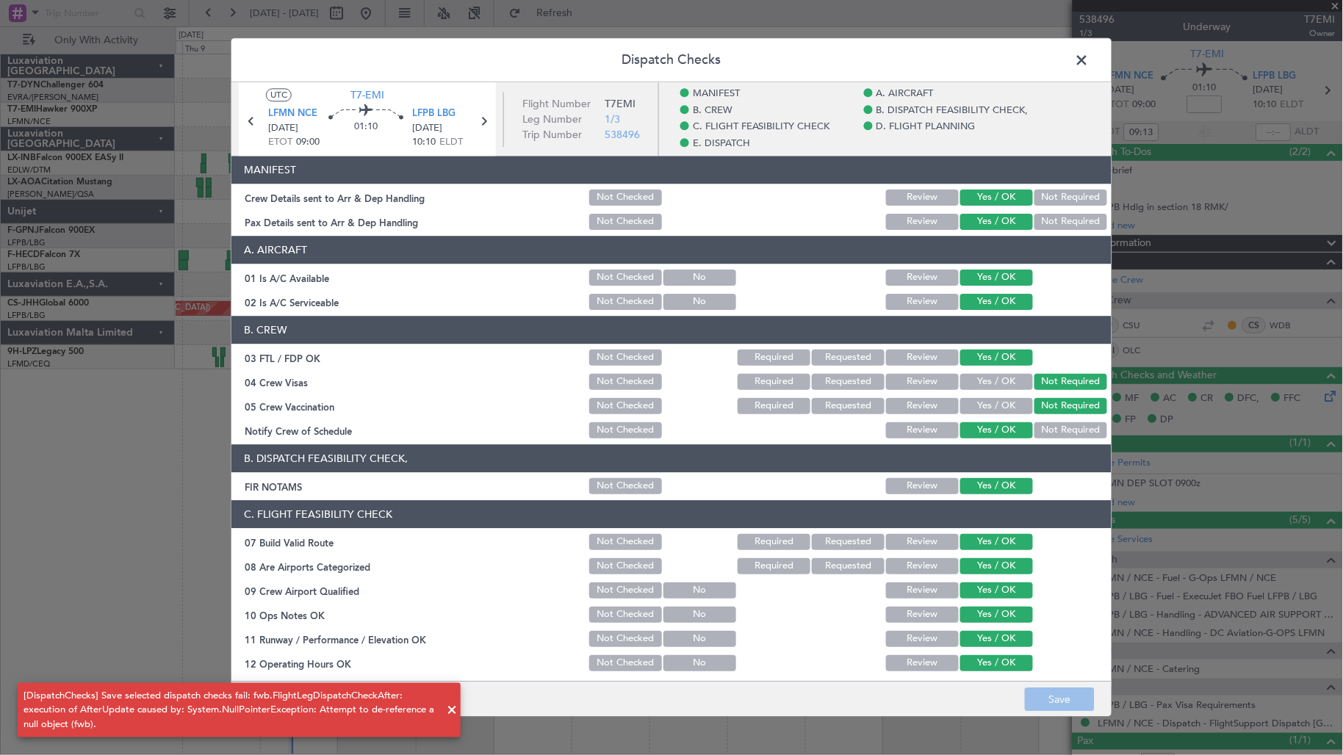
click at [1090, 64] on span at bounding box center [1090, 63] width 0 height 29
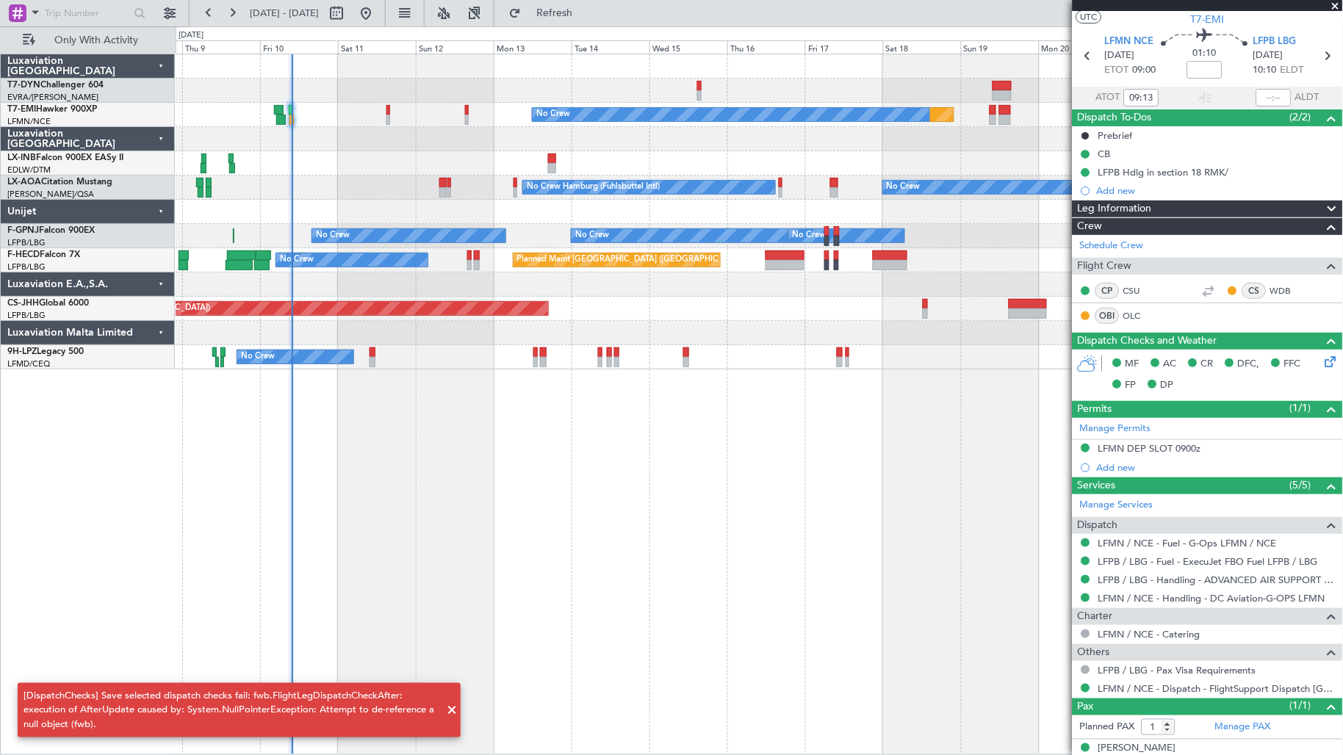
scroll to position [51, 0]
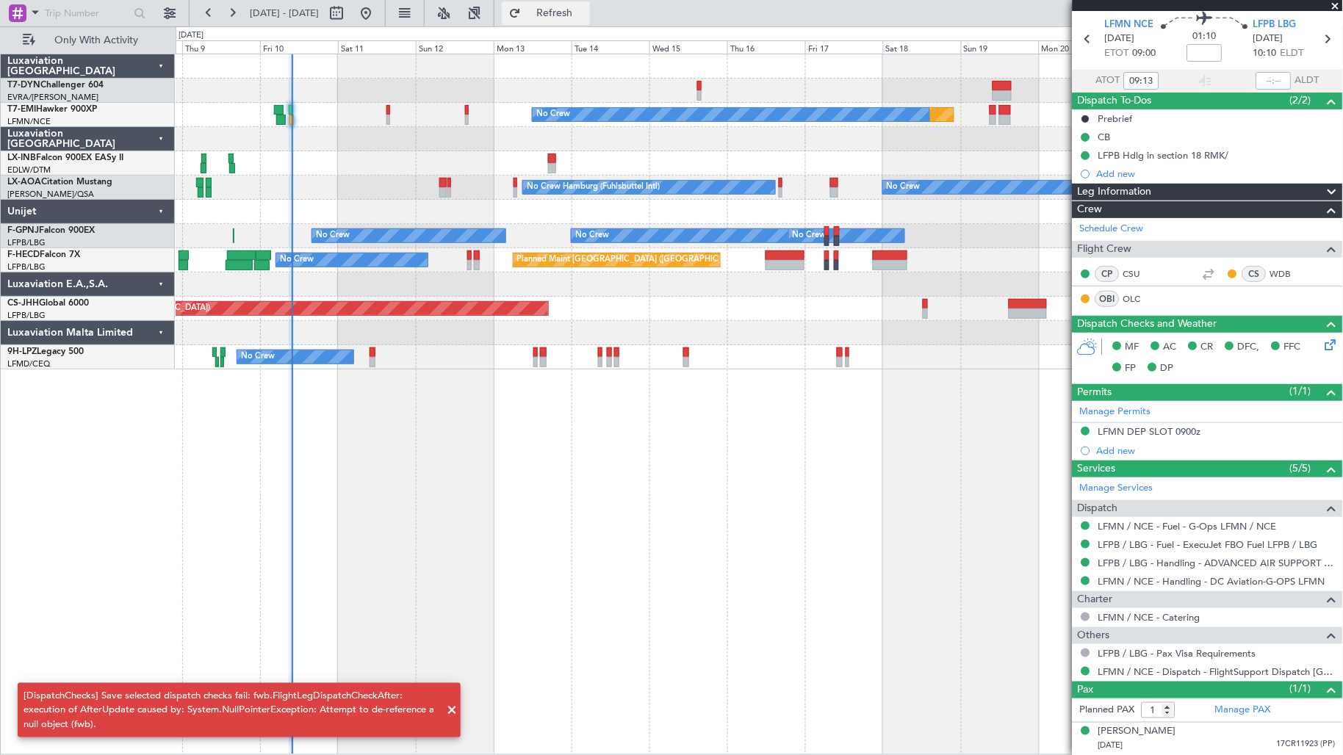
click at [586, 17] on span "Refresh" at bounding box center [555, 13] width 62 height 10
click at [568, 9] on button "Refresh" at bounding box center [546, 13] width 88 height 24
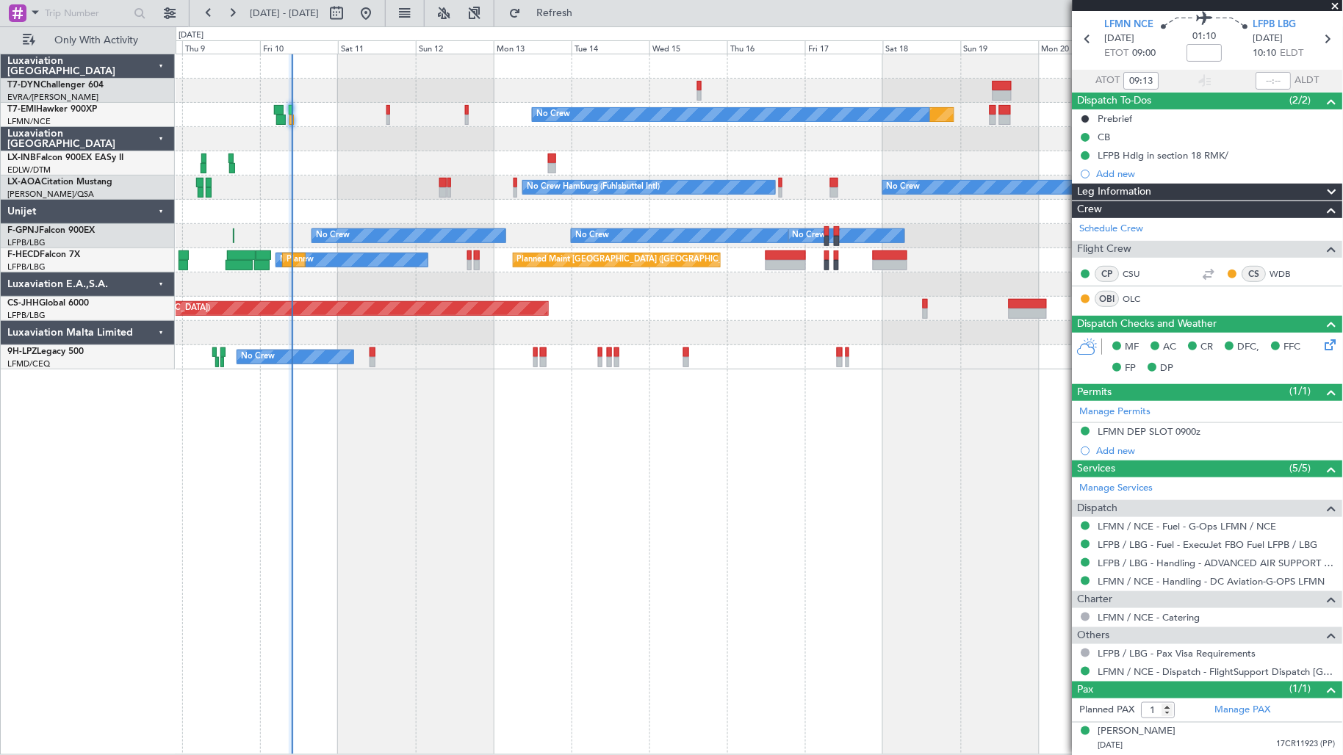
click at [595, 27] on div "0 0 Wed 8 Thu 9 Fri 10 Sat 11 Sun 12 Mon 13 Tue 14 Oct 2025 Wed 15 Thu 16 Fri 1…" at bounding box center [759, 40] width 1167 height 26
click at [590, 20] on button "Refresh" at bounding box center [546, 13] width 88 height 24
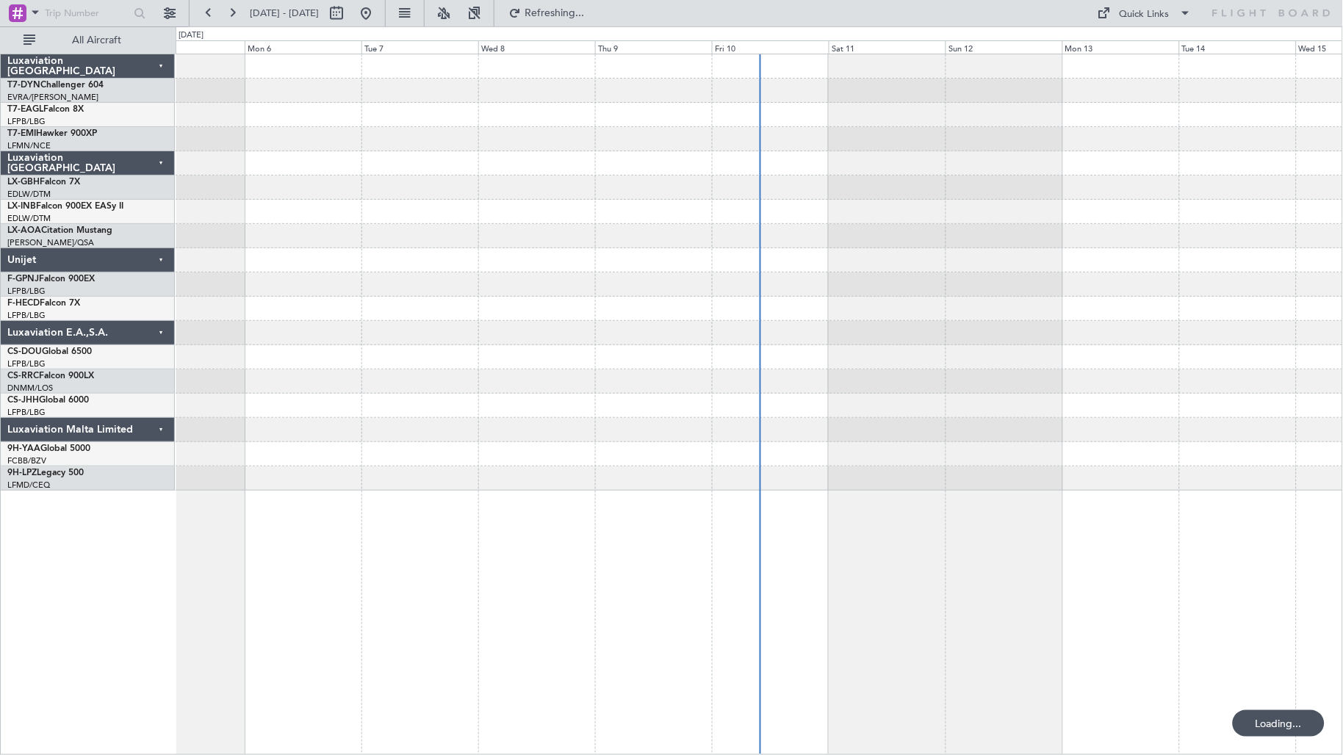
click at [76, 44] on span "All Aircraft" at bounding box center [96, 40] width 117 height 10
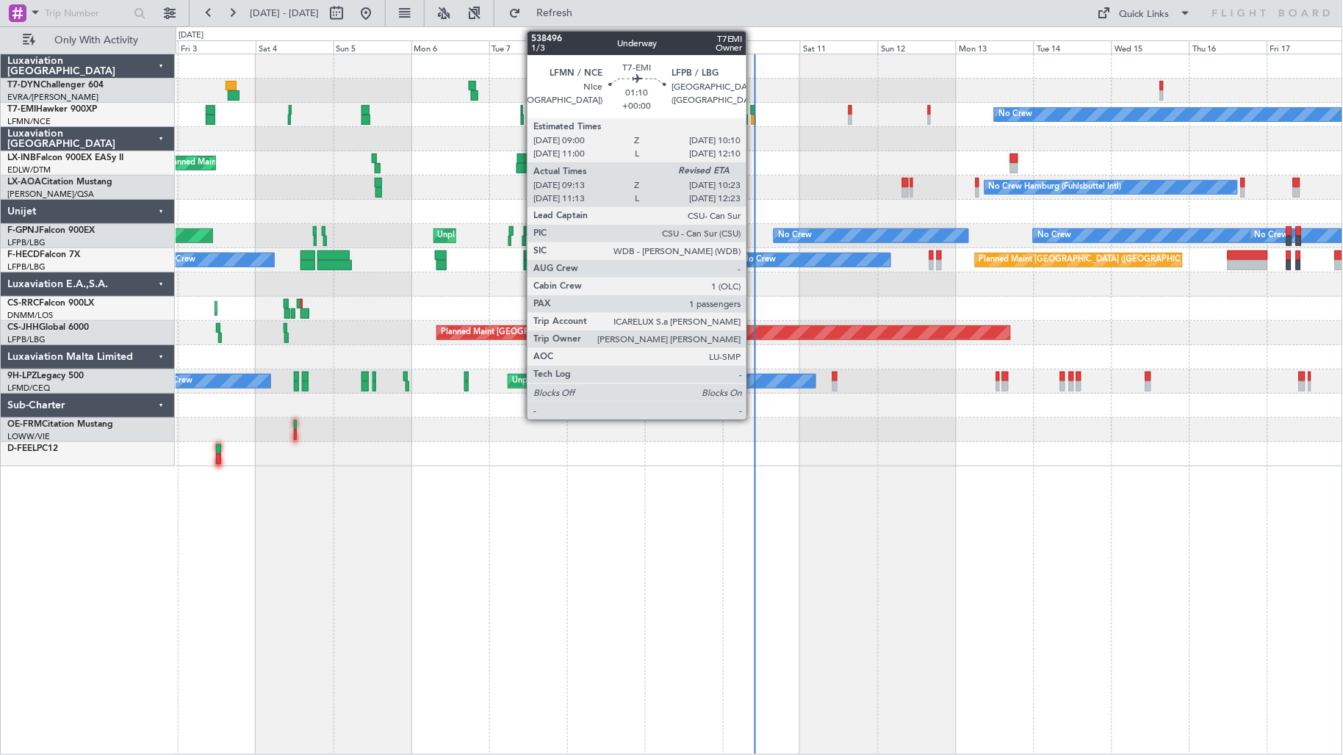
click at [754, 110] on div at bounding box center [753, 110] width 4 height 10
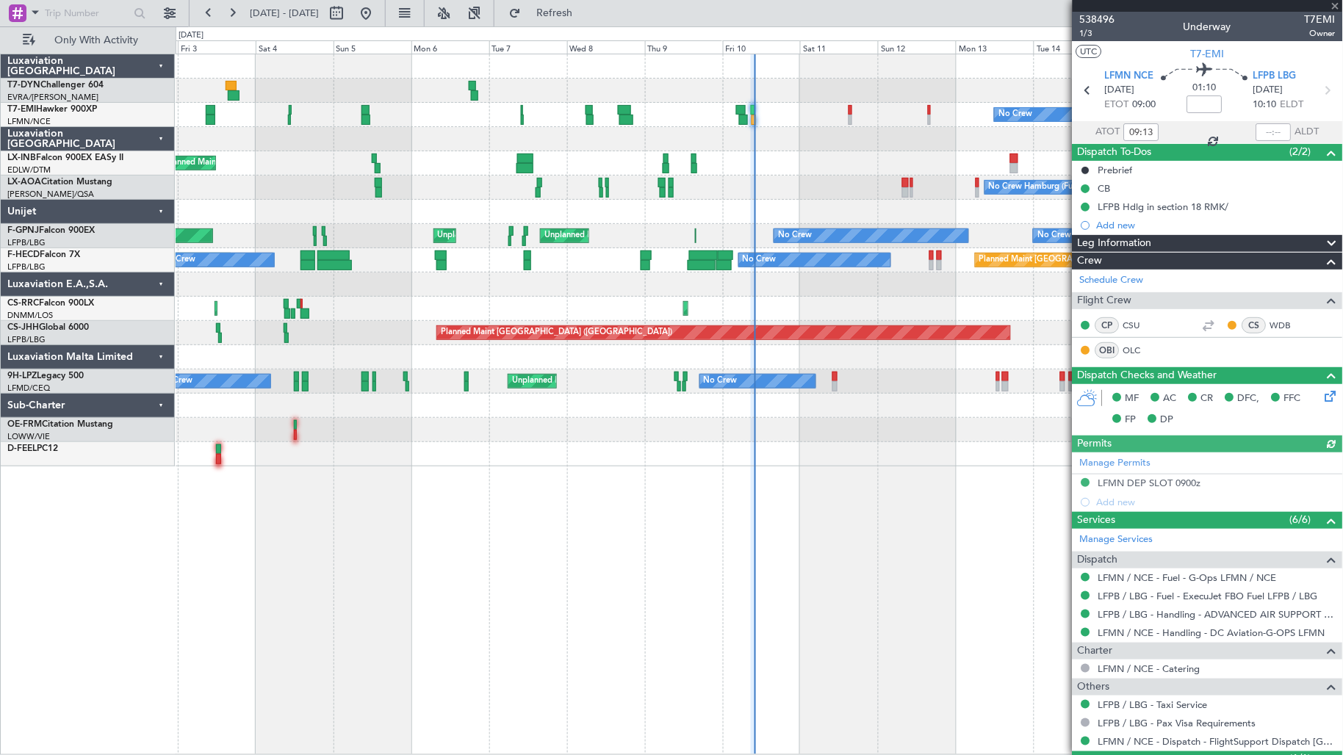
scroll to position [70, 0]
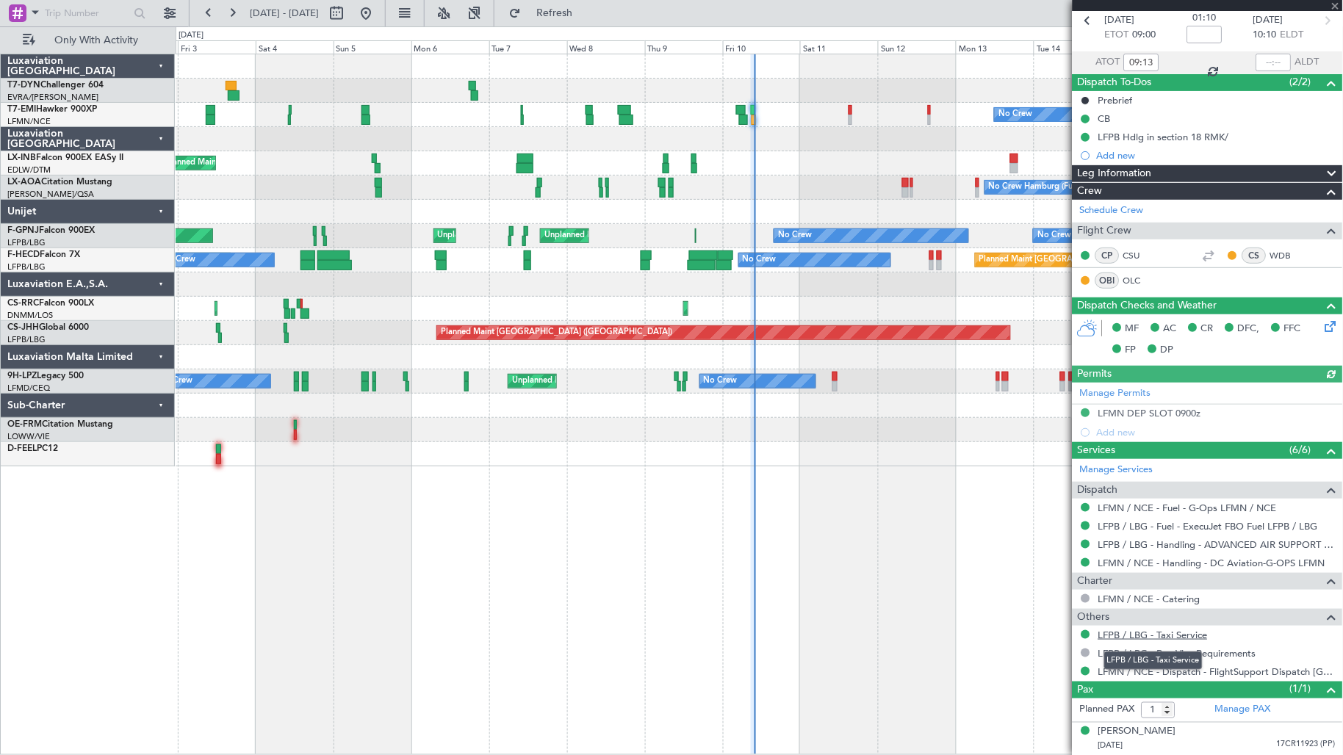
click at [1181, 636] on link "LFPB / LBG - Taxi Service" at bounding box center [1153, 635] width 109 height 12
drag, startPoint x: 608, startPoint y: 17, endPoint x: 672, endPoint y: 71, distance: 84.0
click at [586, 17] on span "Refresh" at bounding box center [555, 13] width 62 height 10
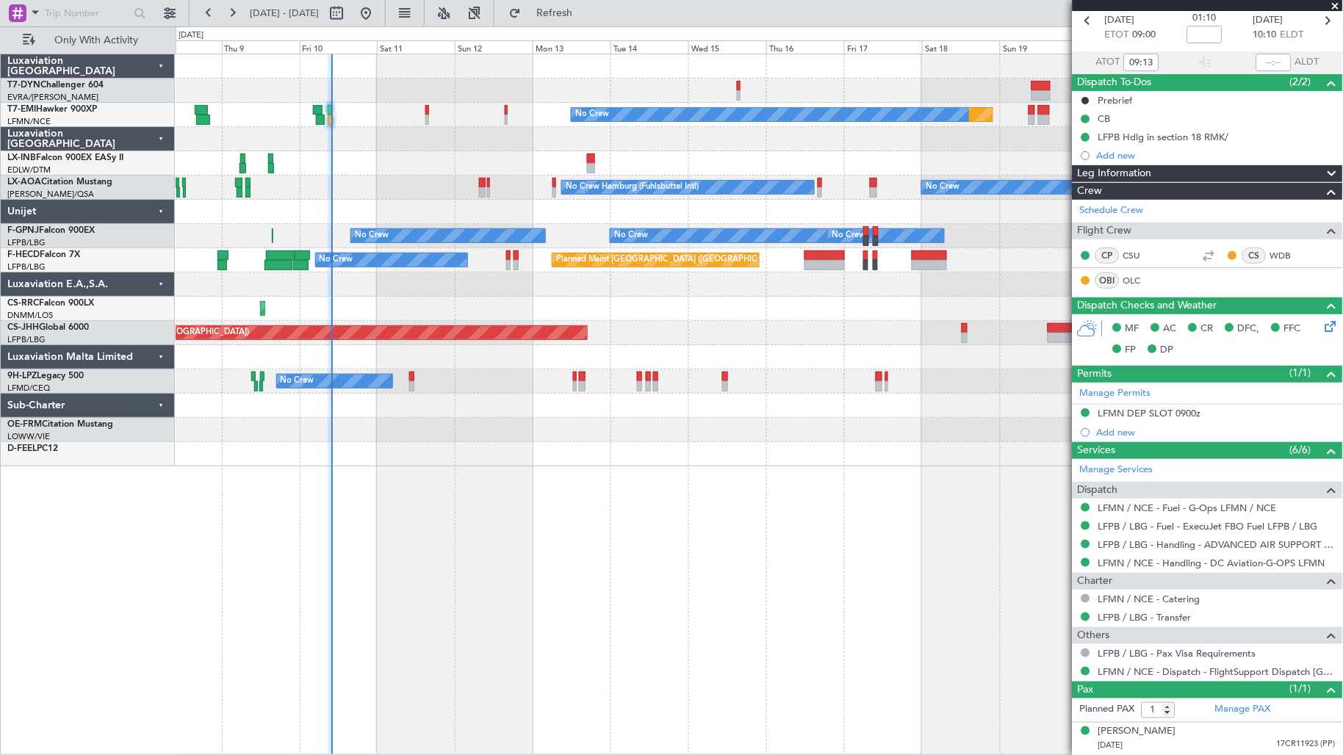
click at [235, 320] on div "Planned Maint No Crew No Crew Hamburg (Fuhlsbuttel Intl) No Crew No Crew Planne…" at bounding box center [760, 260] width 1168 height 412
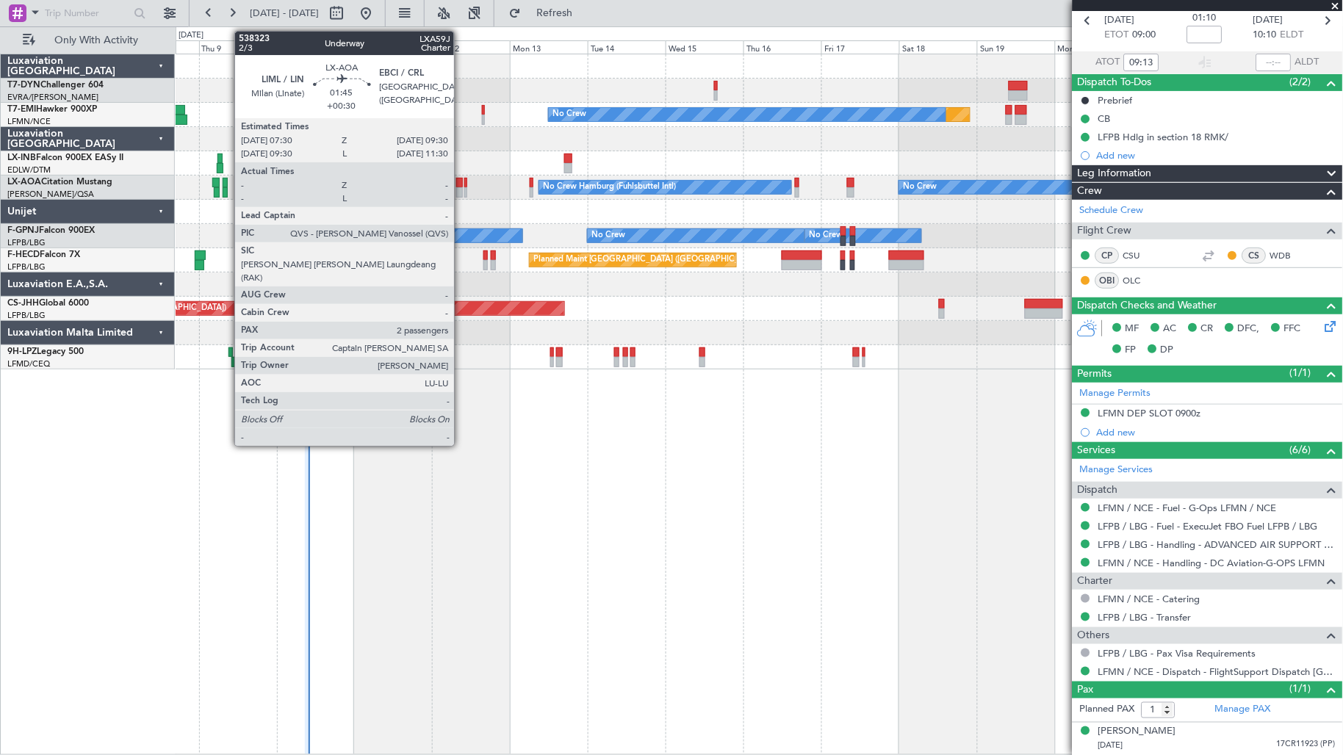
click at [461, 187] on div at bounding box center [459, 192] width 7 height 10
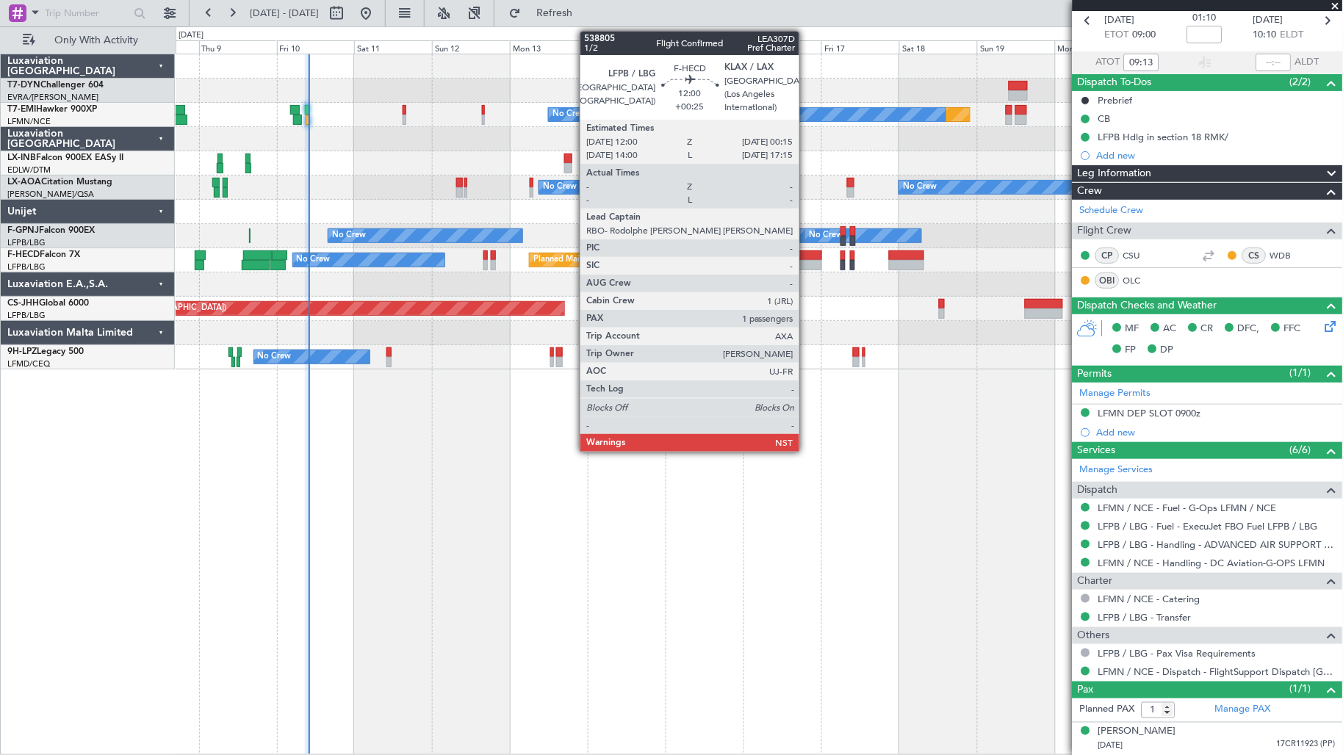
click at [807, 257] on div at bounding box center [802, 256] width 40 height 10
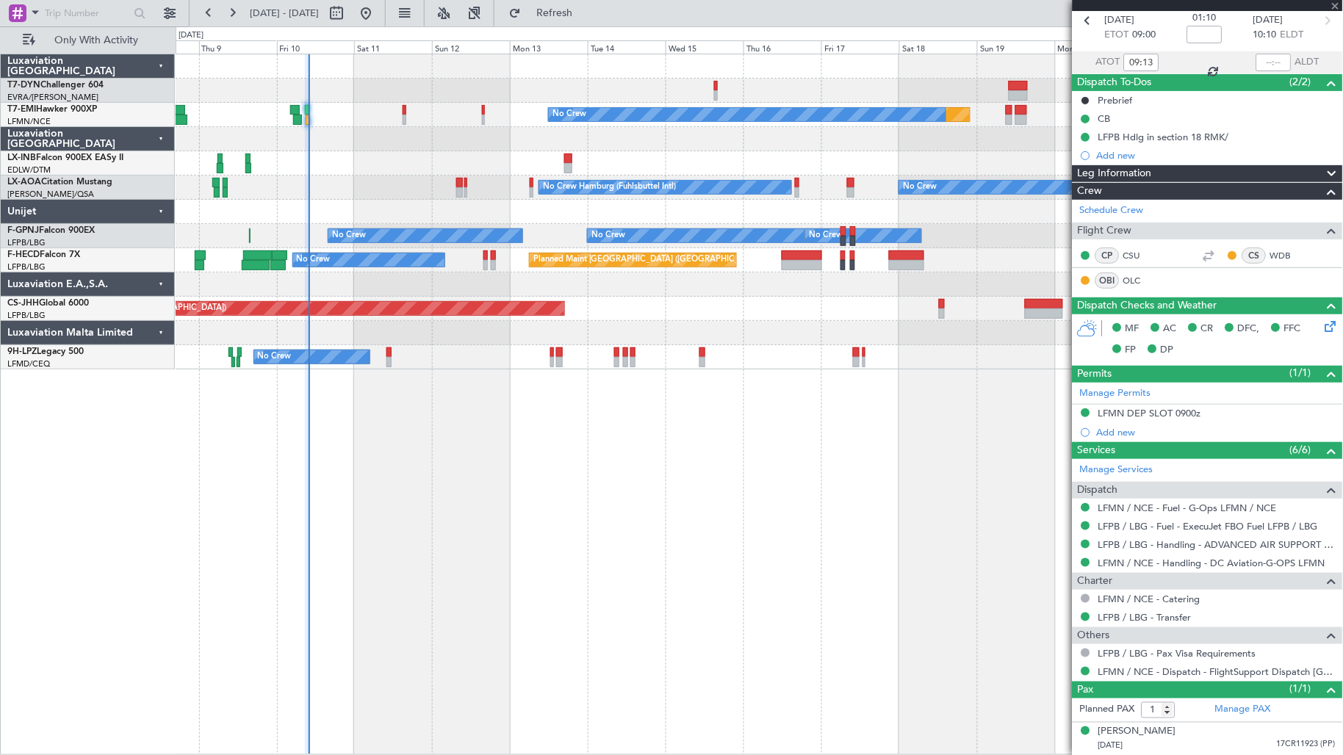
type input "+00:25"
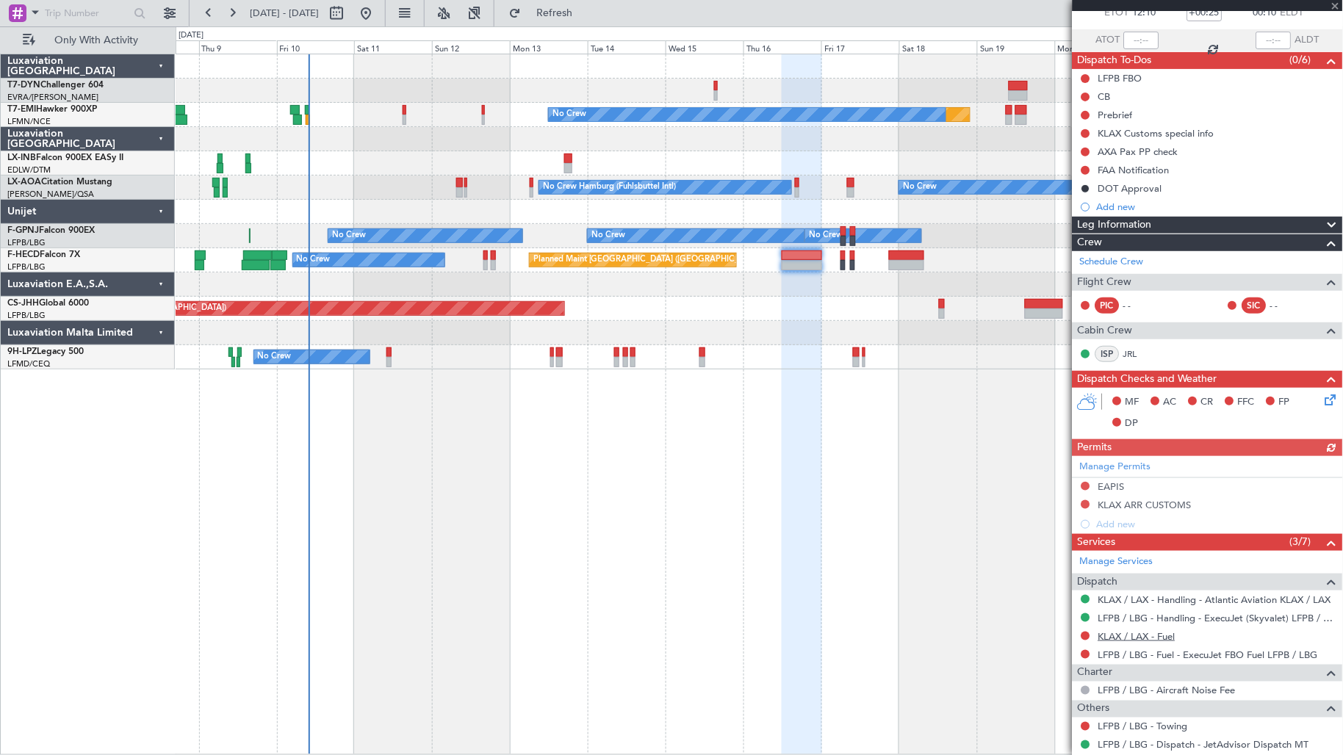
scroll to position [184, 0]
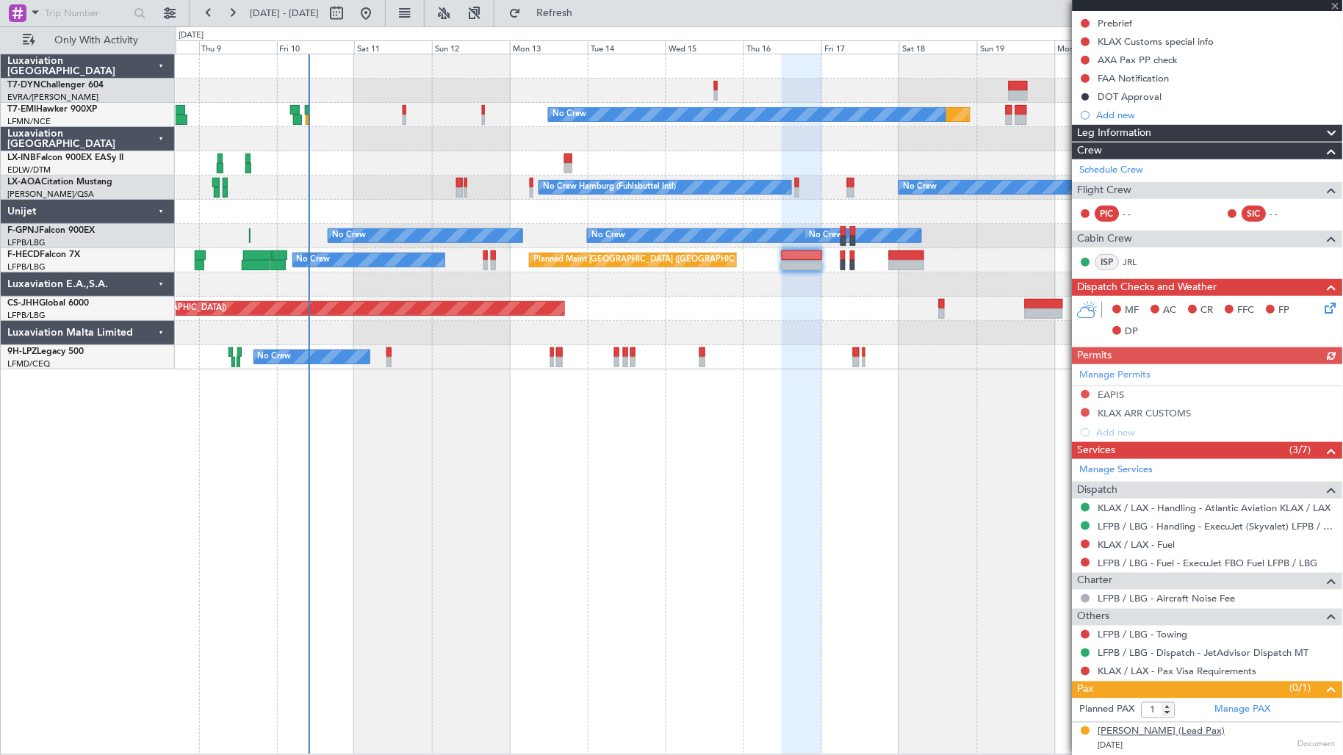
click at [1129, 730] on div "[PERSON_NAME] (Lead Pax)" at bounding box center [1162, 732] width 127 height 15
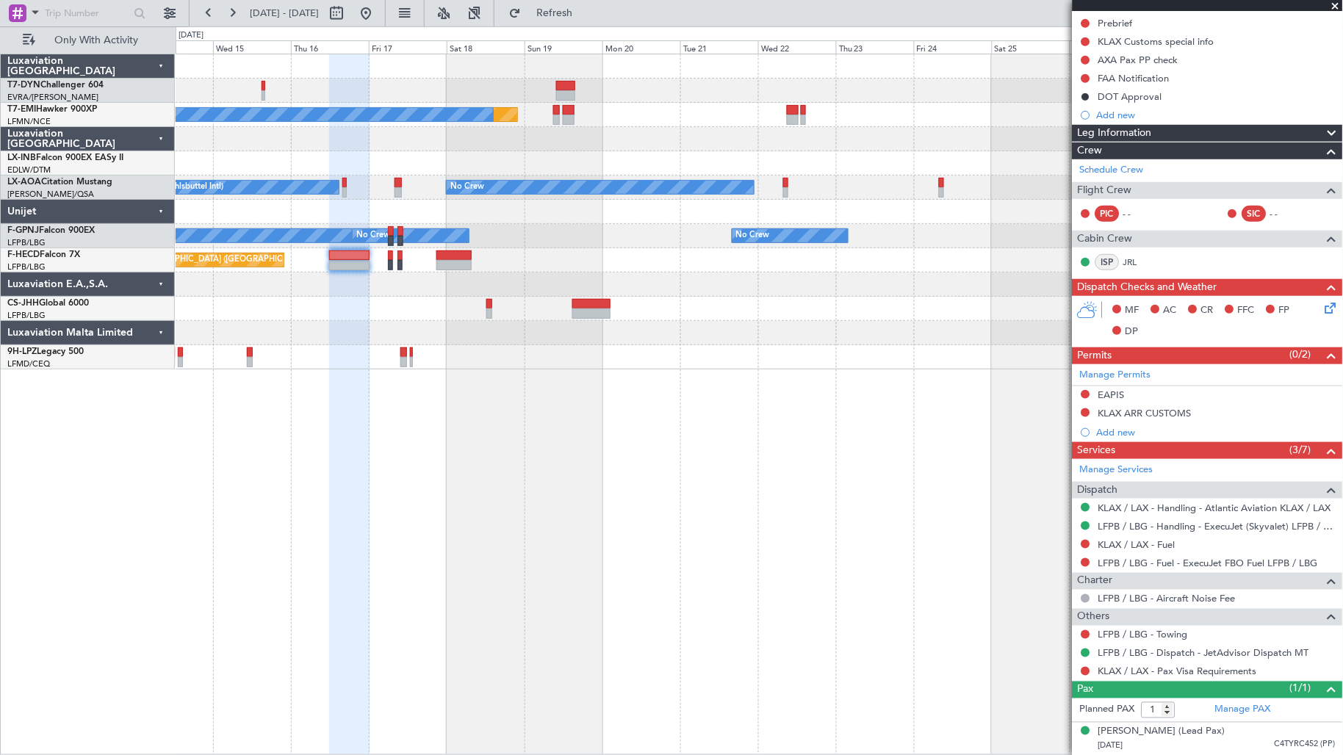
click at [407, 328] on div "Planned Maint No Crew No Crew No Crew Hamburg (Fuhlsbuttel Intl) Planned Maint …" at bounding box center [760, 211] width 1168 height 315
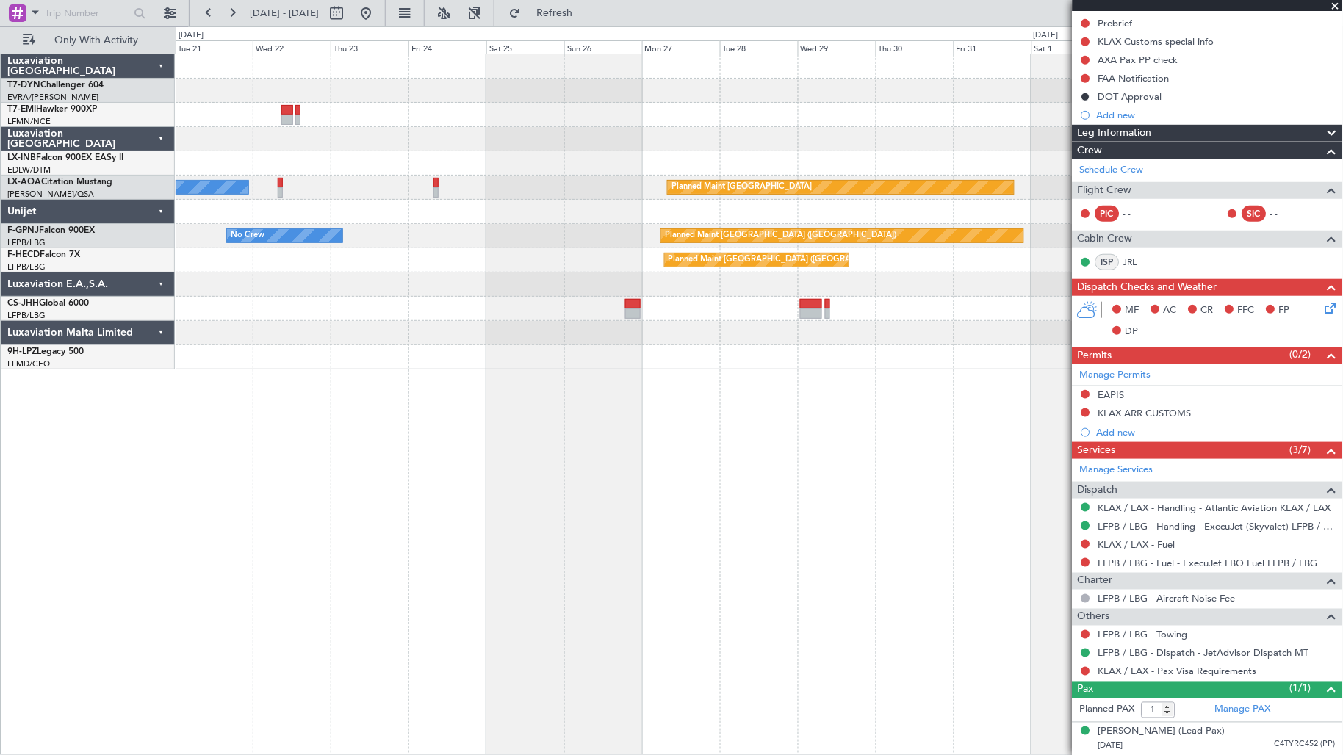
click at [391, 323] on div "Planned Maint No Crew No Crew Planned Maint [GEOGRAPHIC_DATA] No Crew Planned M…" at bounding box center [760, 211] width 1168 height 315
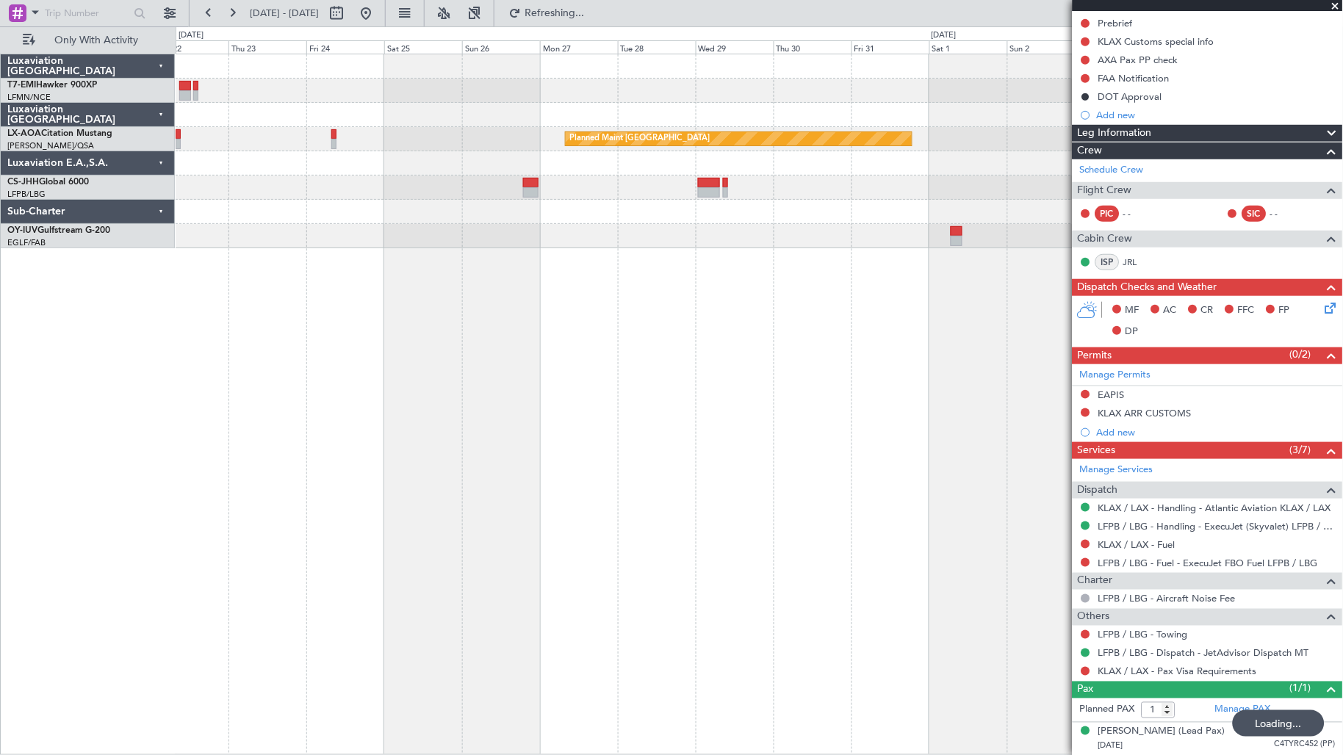
click at [364, 326] on div "Planned Maint No Crew Planned Maint [GEOGRAPHIC_DATA] No Crew" at bounding box center [760, 405] width 1168 height 702
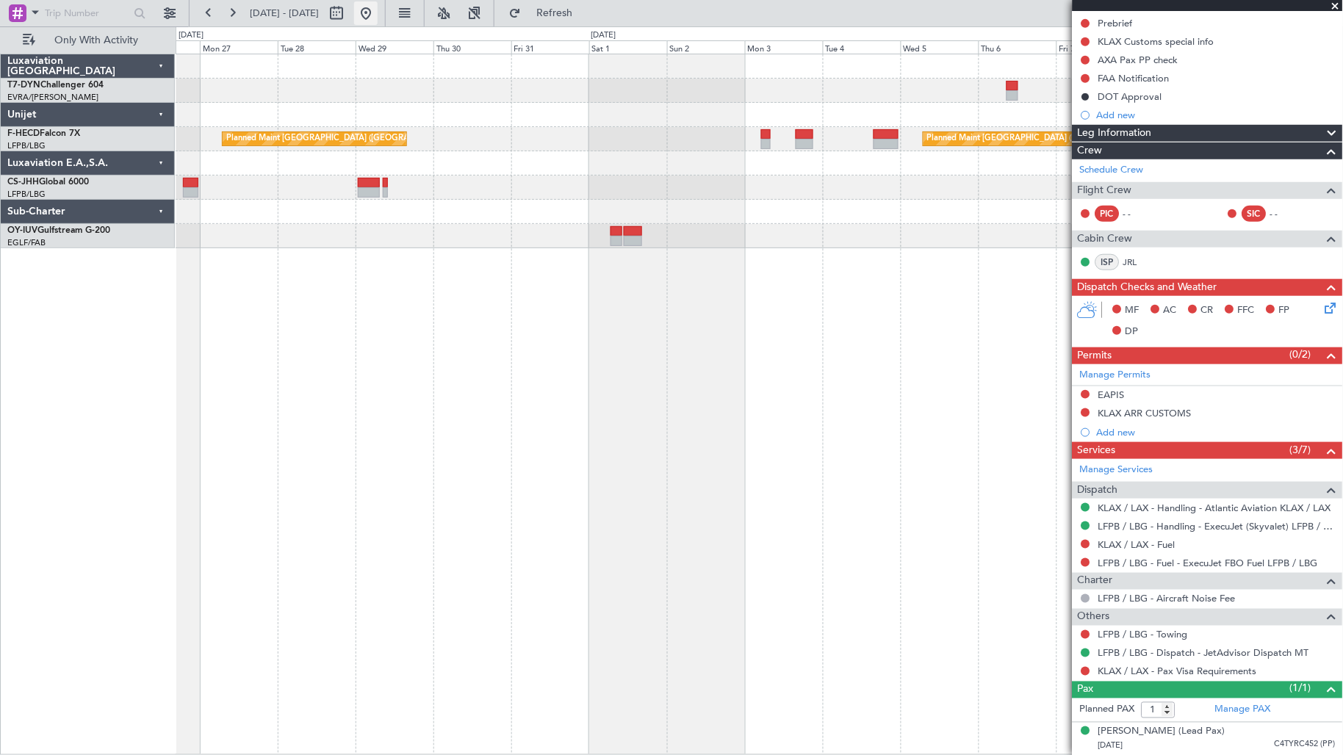
click at [378, 15] on button at bounding box center [366, 13] width 24 height 24
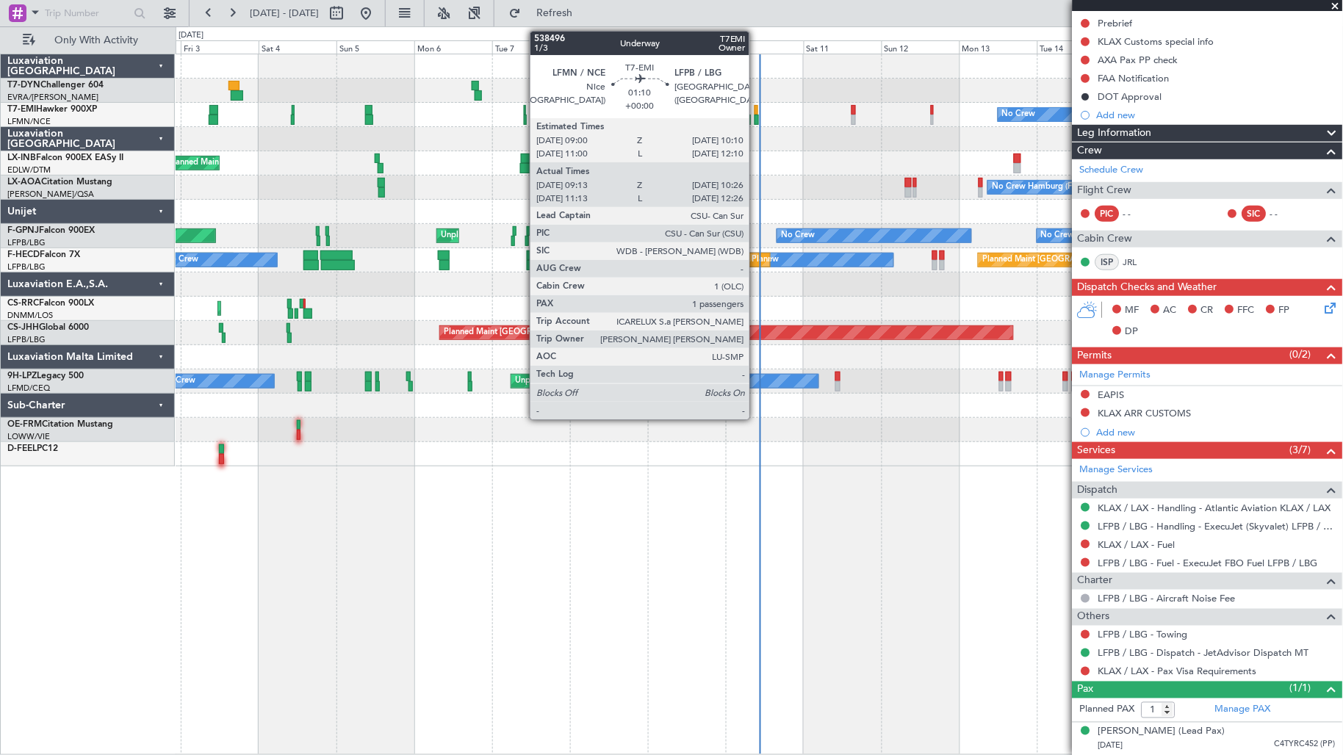
click at [755, 113] on div "Planned Maint No Crew" at bounding box center [760, 115] width 1168 height 24
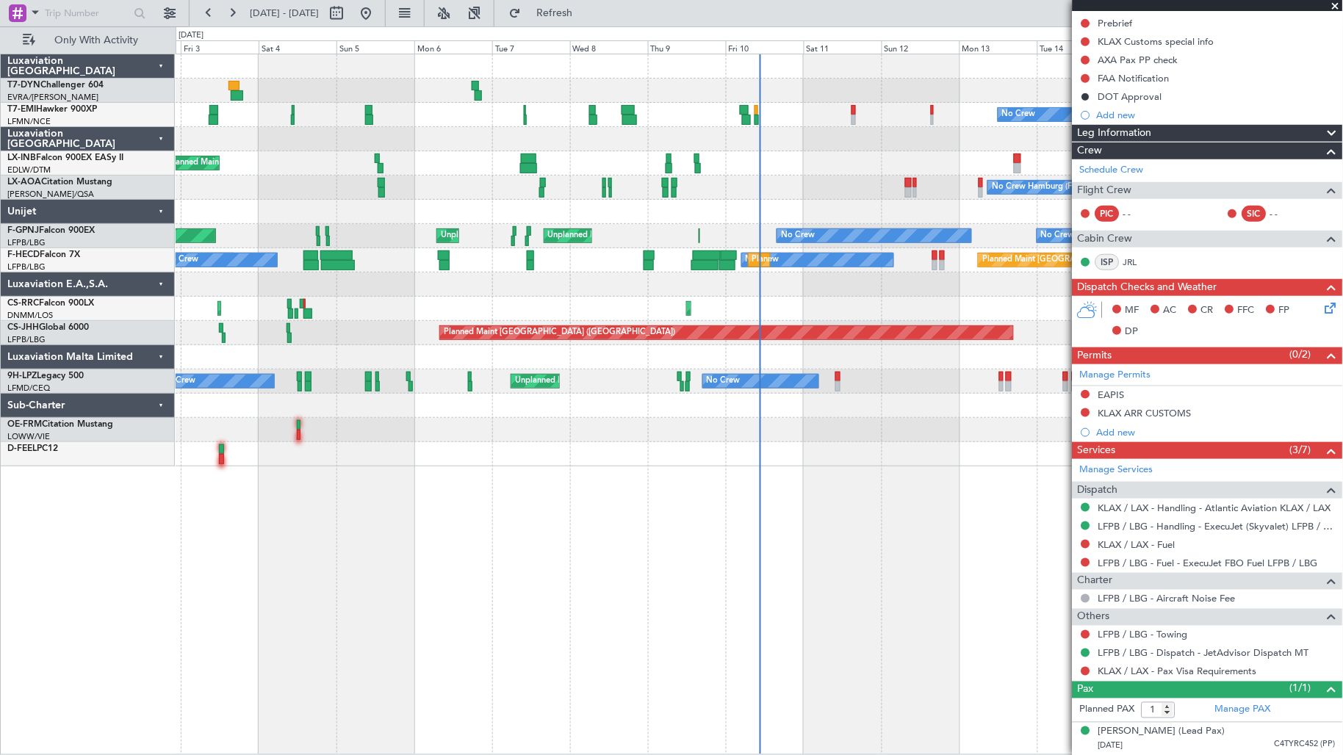
click at [753, 118] on div "Planned Maint No Crew" at bounding box center [760, 115] width 1168 height 24
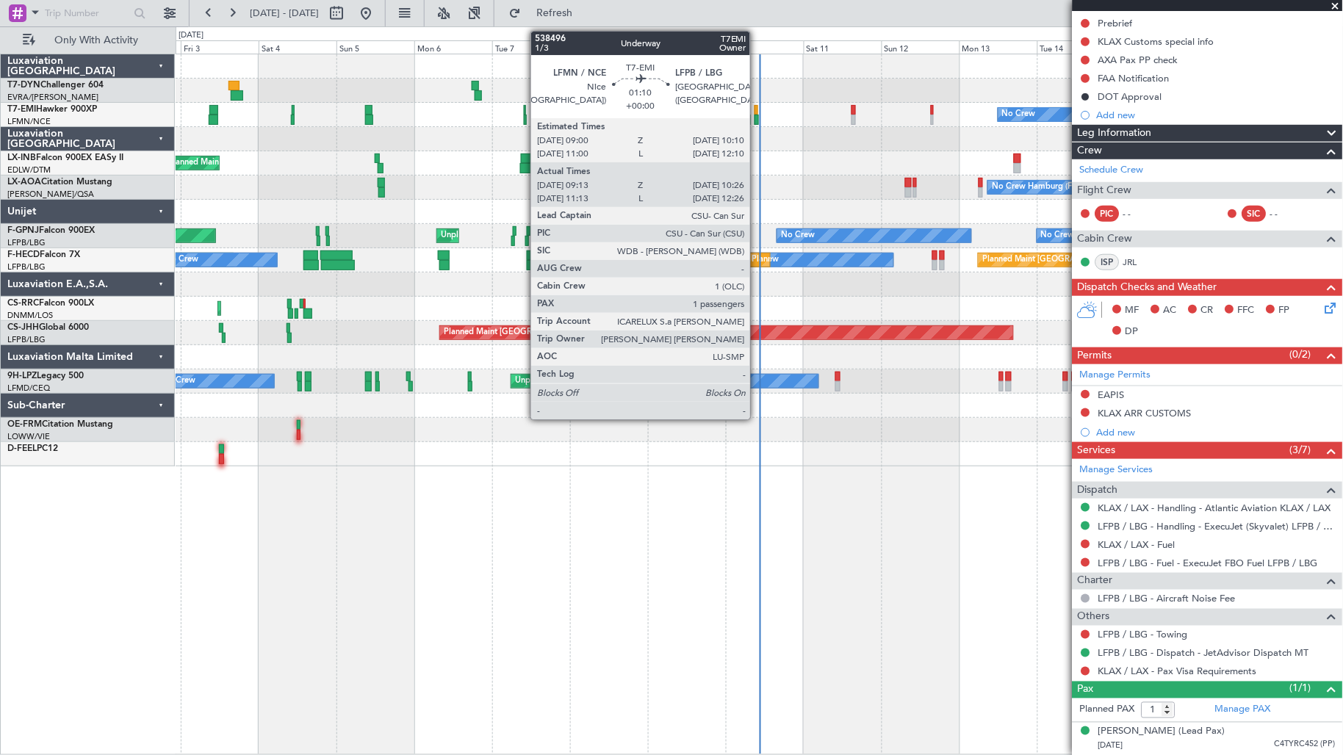
click at [758, 119] on div at bounding box center [757, 120] width 4 height 10
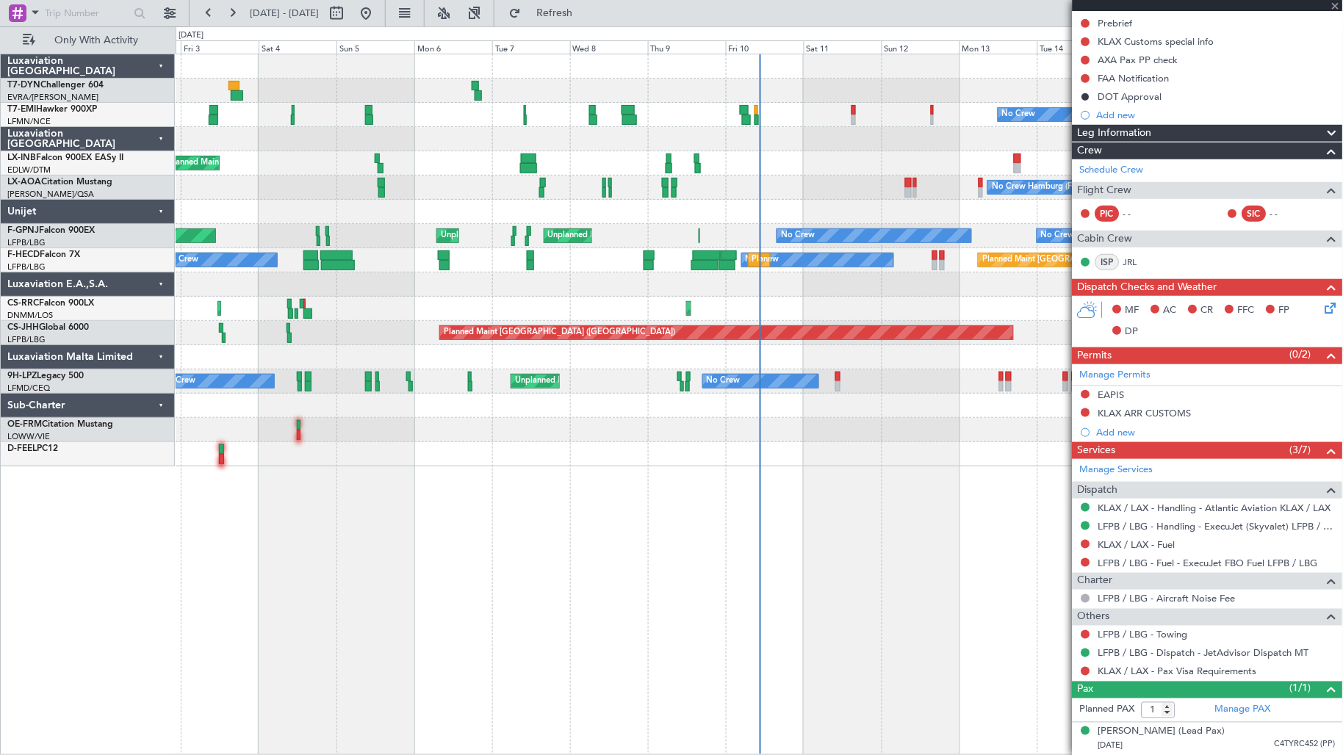
type input "09:13"
type input "10:26"
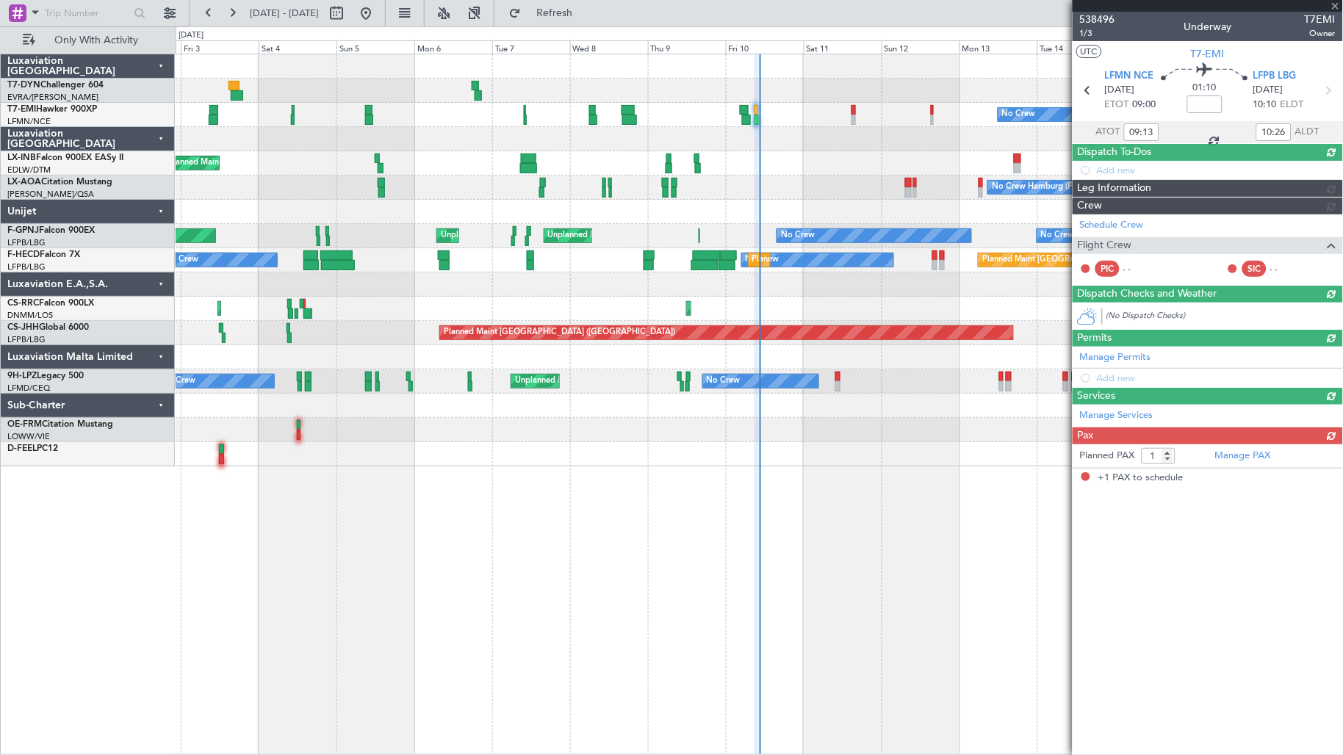
scroll to position [0, 0]
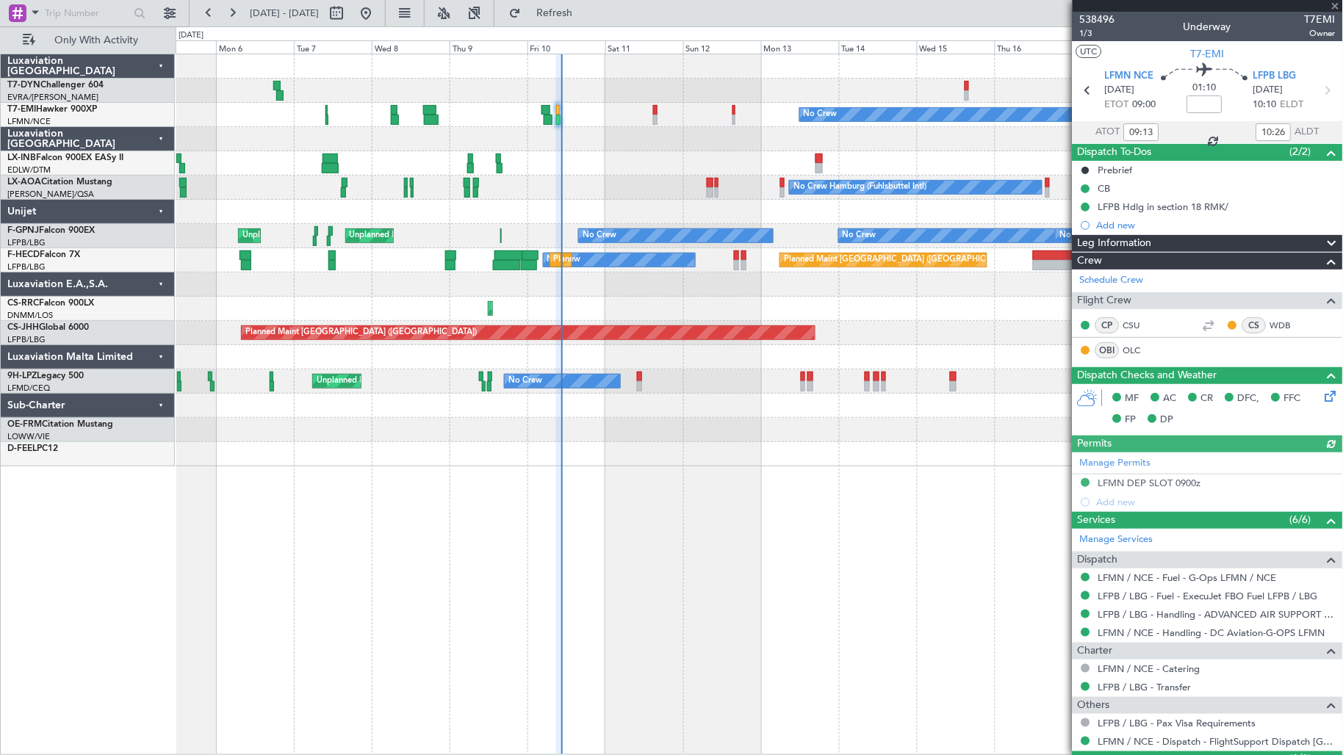
click at [596, 173] on div "Planned Maint No Crew Planned Maint [GEOGRAPHIC_DATA] No Crew Hamburg (Fuhlsbut…" at bounding box center [760, 260] width 1168 height 412
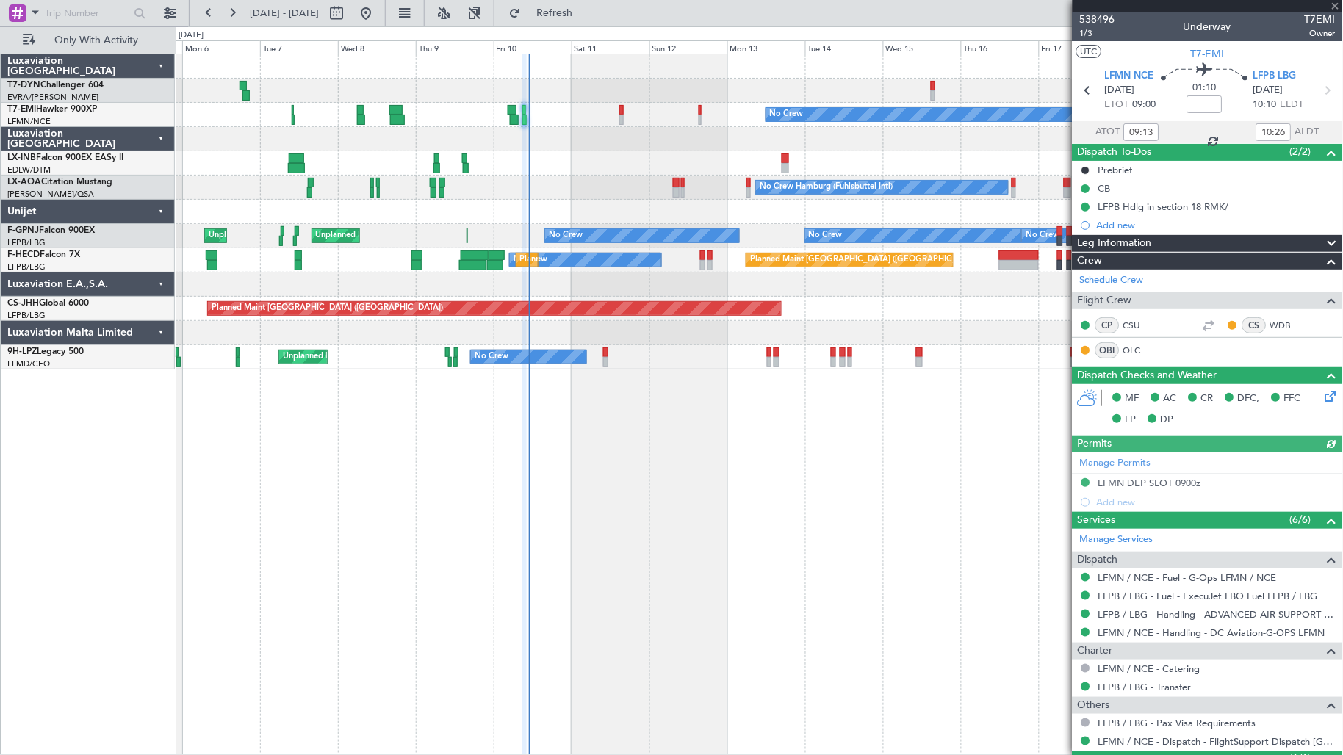
click at [385, 239] on div "Planned Maint No Crew Planned Maint [GEOGRAPHIC_DATA] No Crew No Crew Hamburg (…" at bounding box center [760, 211] width 1168 height 315
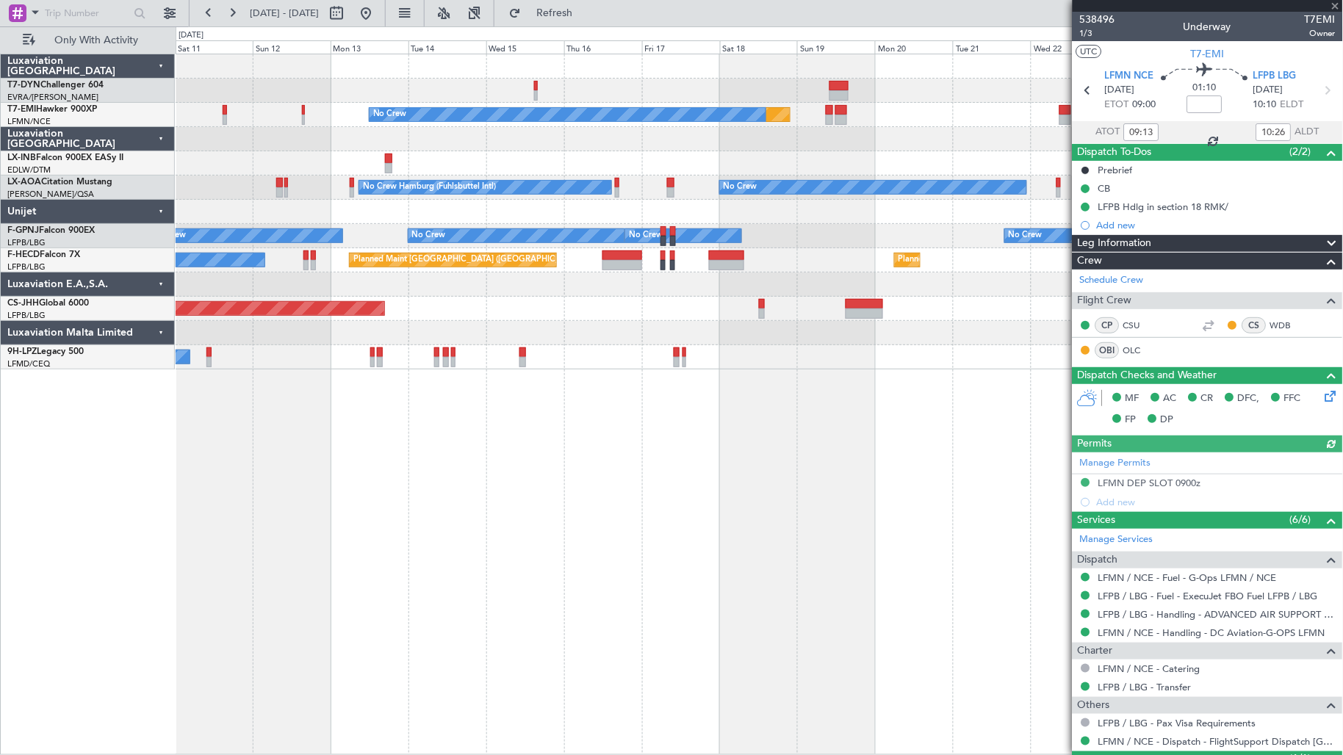
click at [384, 262] on div "Planned Maint No Crew No Crew No Crew Hamburg (Fuhlsbuttel Intl) Planned Maint …" at bounding box center [760, 211] width 1168 height 315
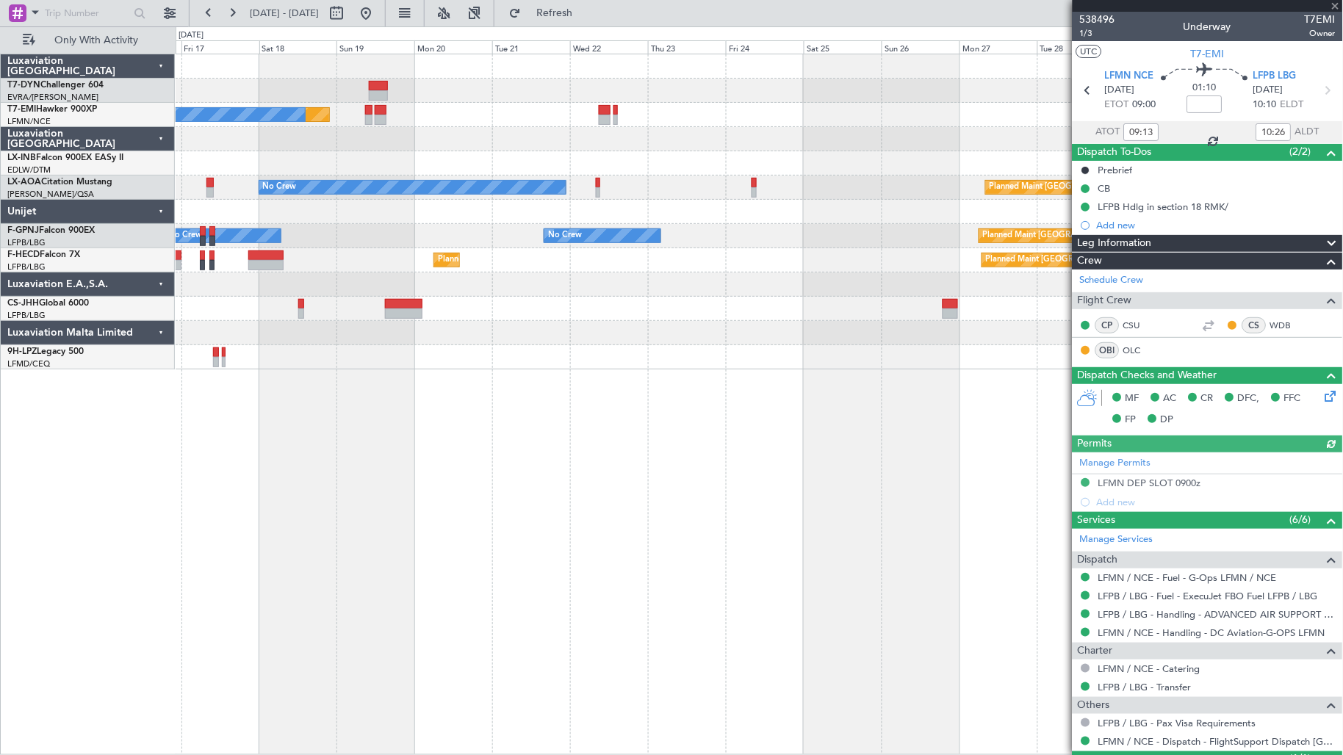
click at [317, 274] on div "Planned Maint No Crew Planned Maint Nurnberg No Crew Planned Maint [GEOGRAPHIC_…" at bounding box center [760, 211] width 1168 height 315
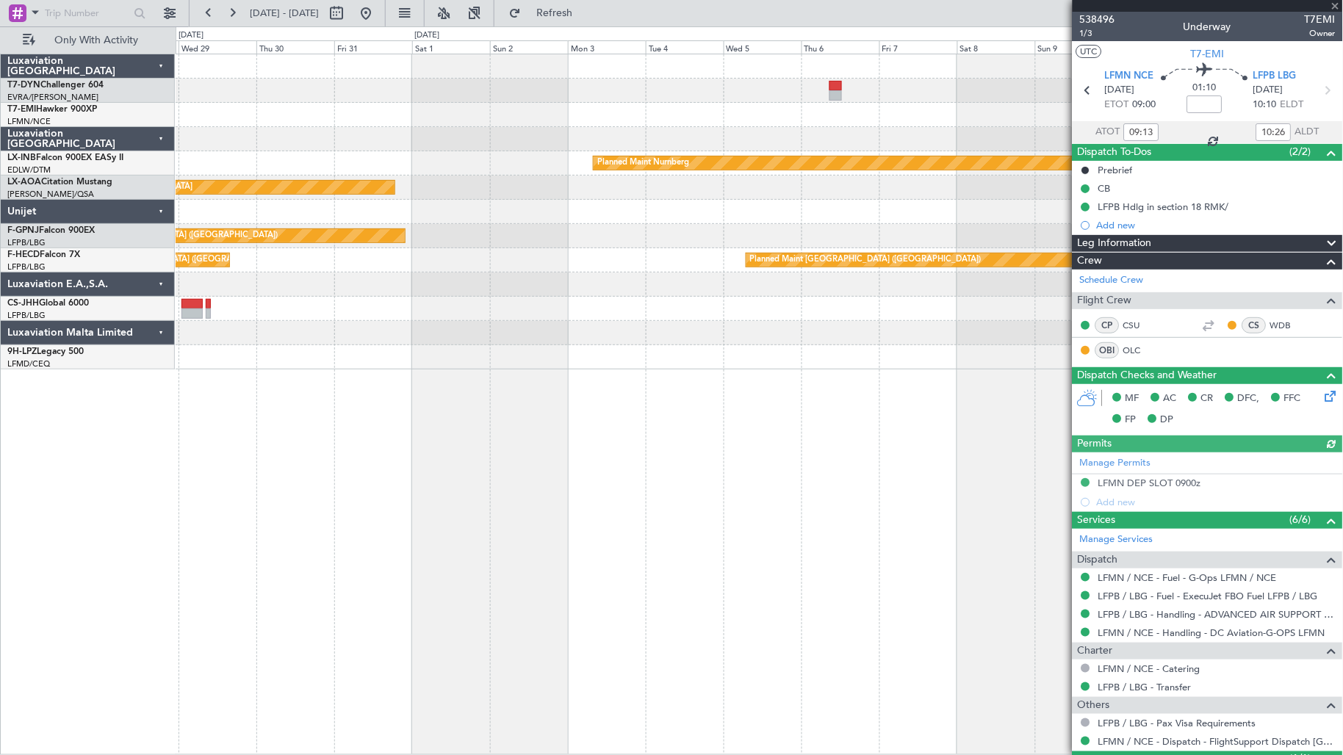
click at [363, 284] on div at bounding box center [760, 285] width 1168 height 24
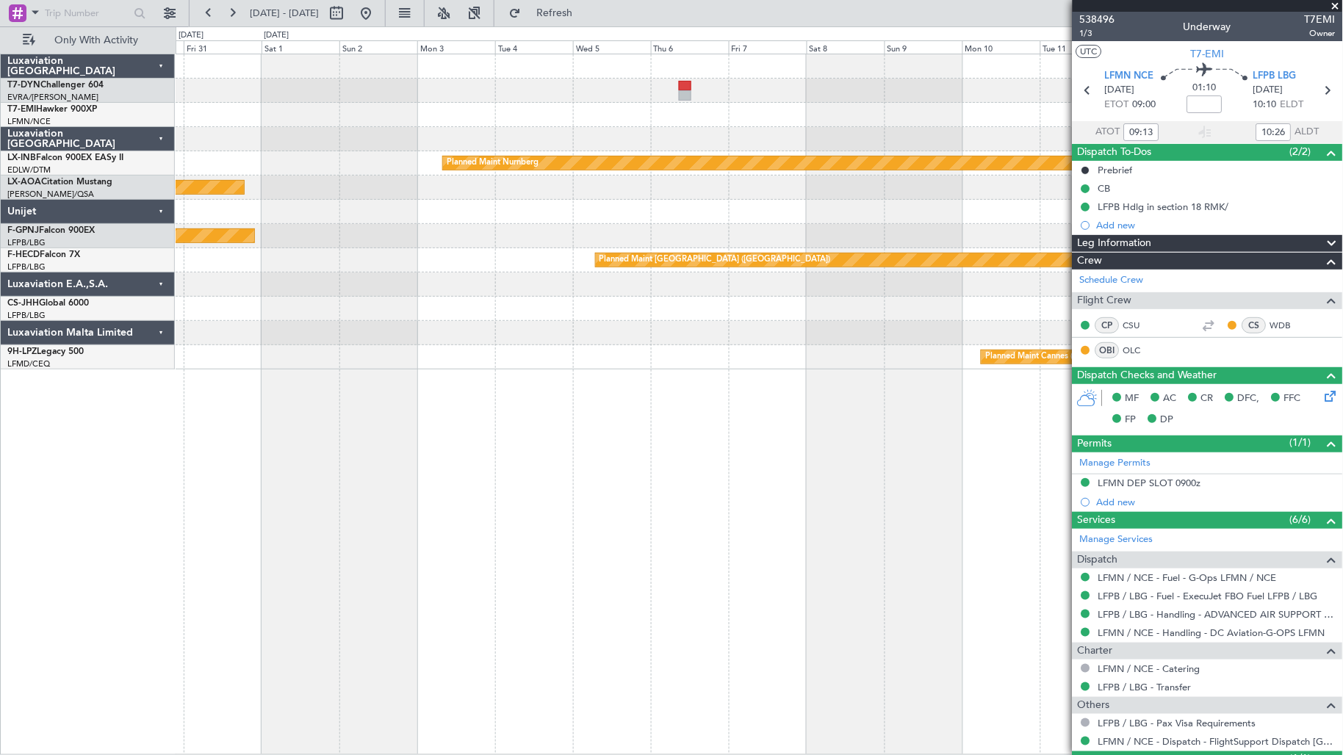
click at [664, 287] on div at bounding box center [760, 285] width 1168 height 24
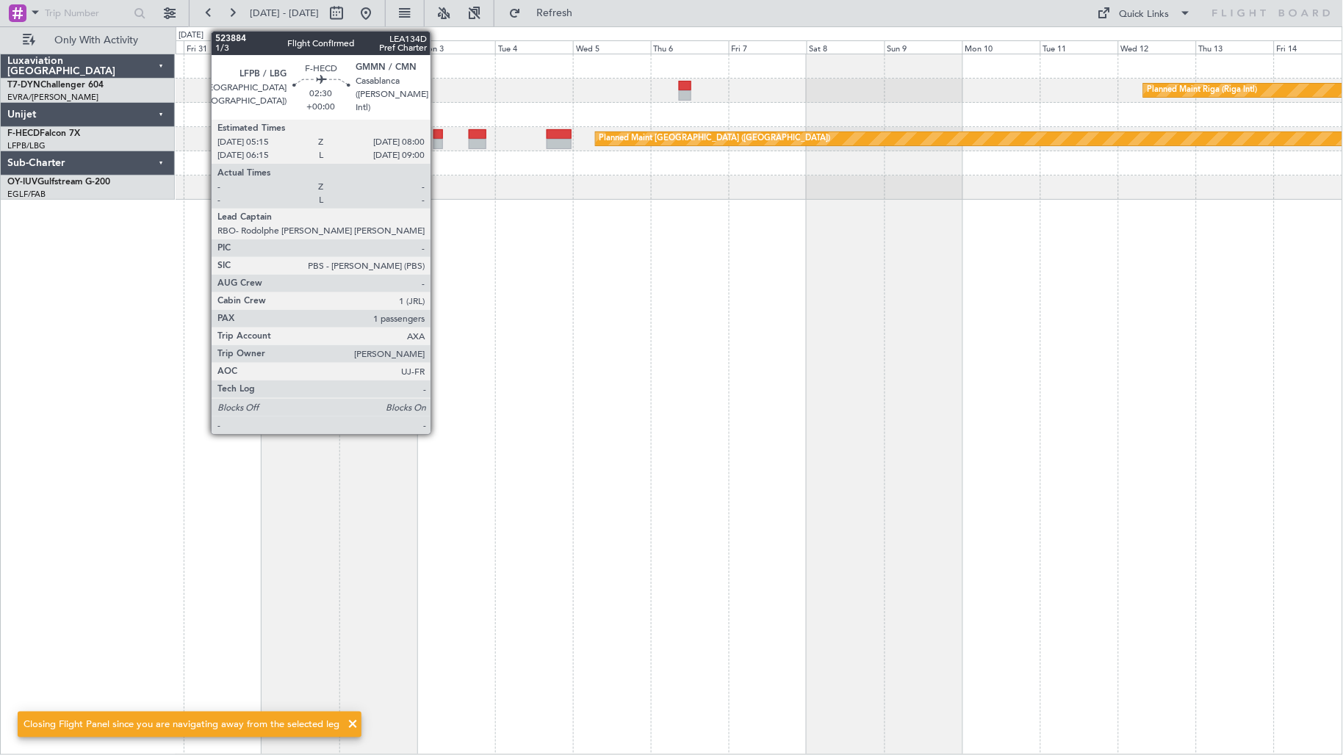
click at [438, 138] on div "Planned Maint [GEOGRAPHIC_DATA] ([GEOGRAPHIC_DATA]) Planned Maint [GEOGRAPHIC_D…" at bounding box center [760, 139] width 1168 height 24
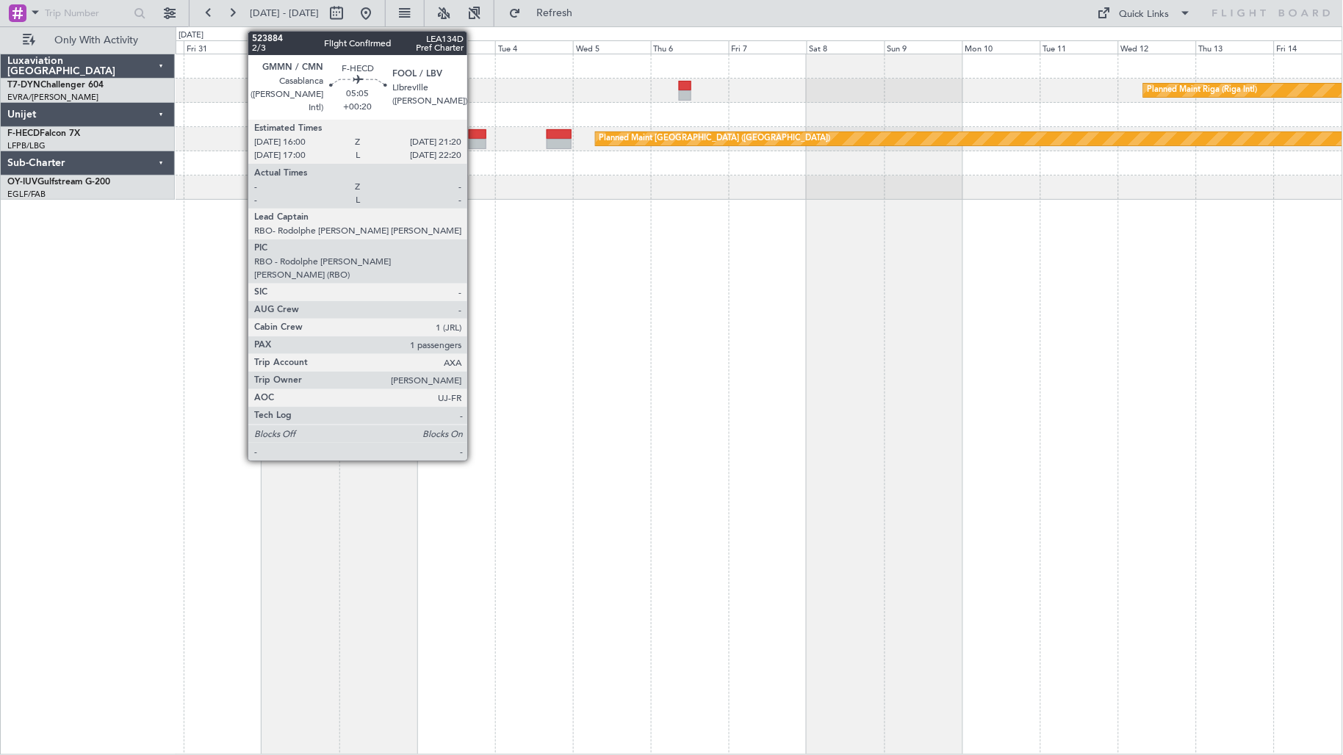
click at [475, 143] on div at bounding box center [478, 144] width 18 height 10
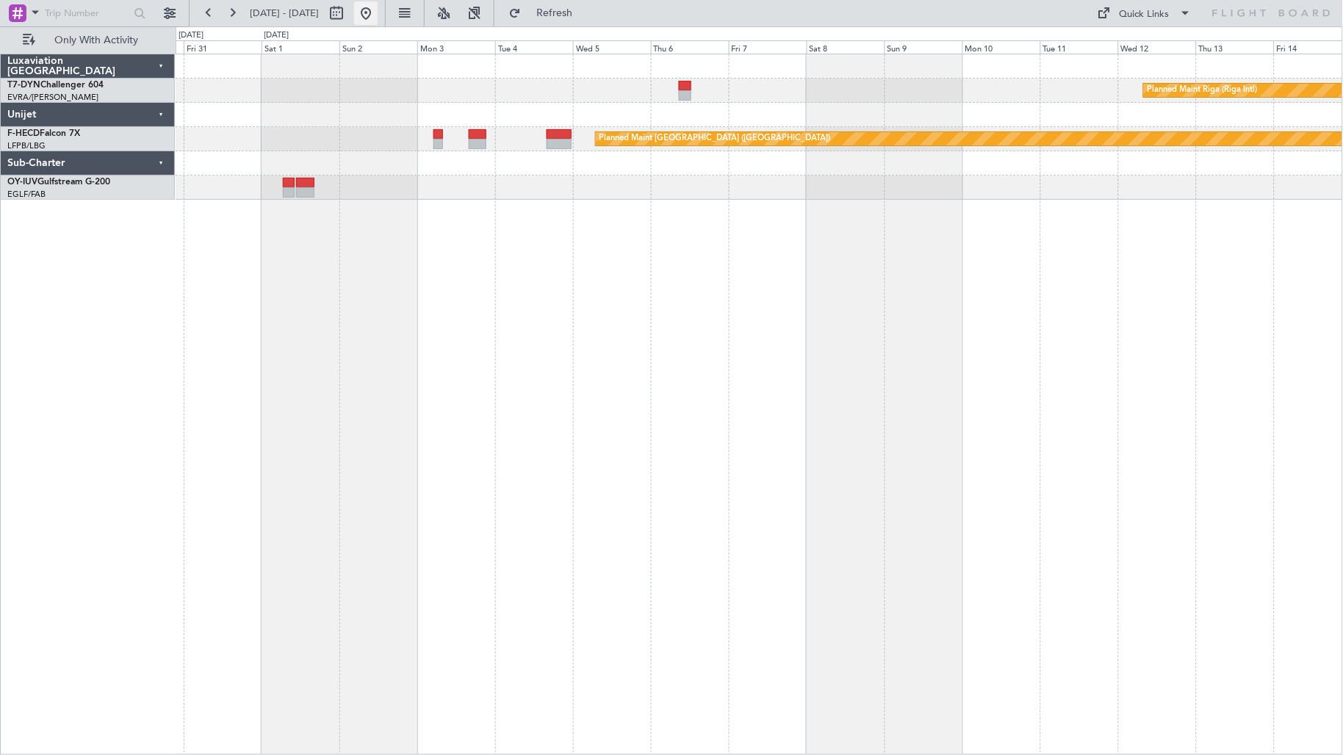
click at [378, 12] on button at bounding box center [366, 13] width 24 height 24
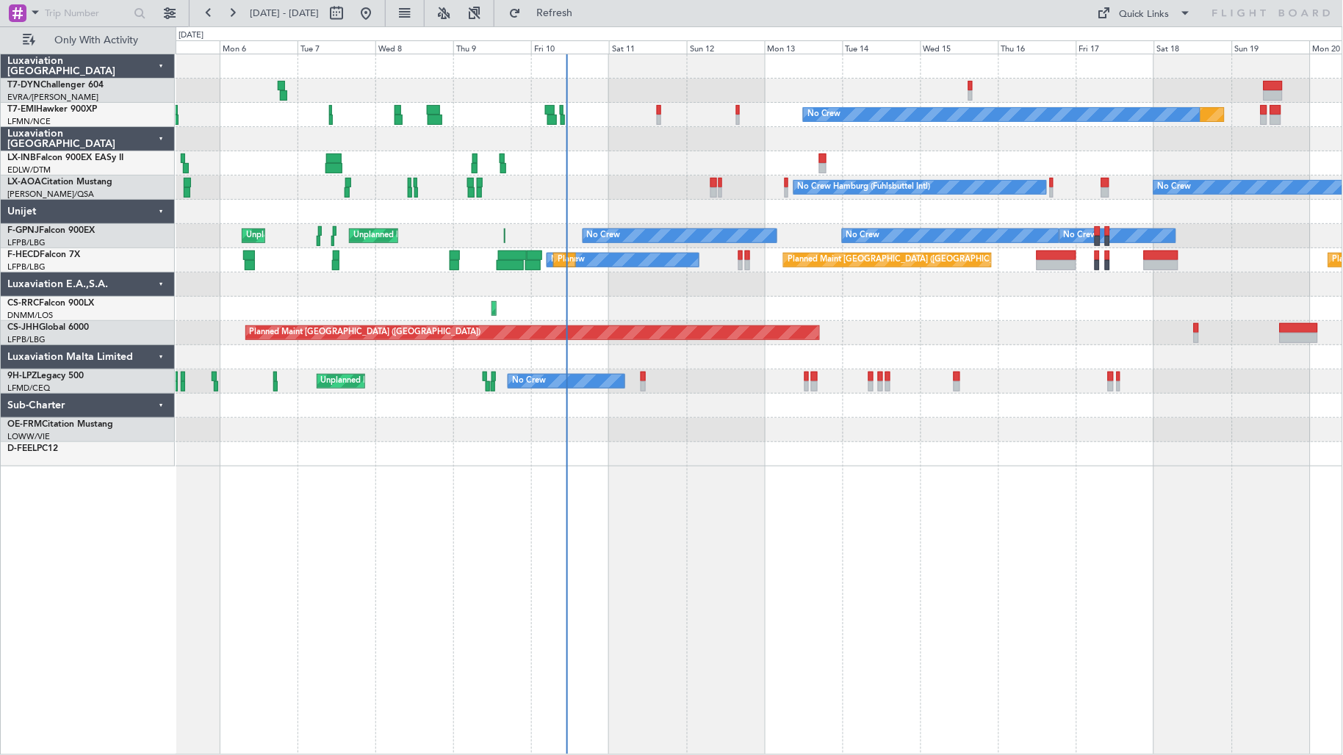
click at [512, 512] on div "Planned Maint No Crew Planned Maint [GEOGRAPHIC_DATA] No Crew Hamburg (Fuhlsbut…" at bounding box center [760, 405] width 1168 height 702
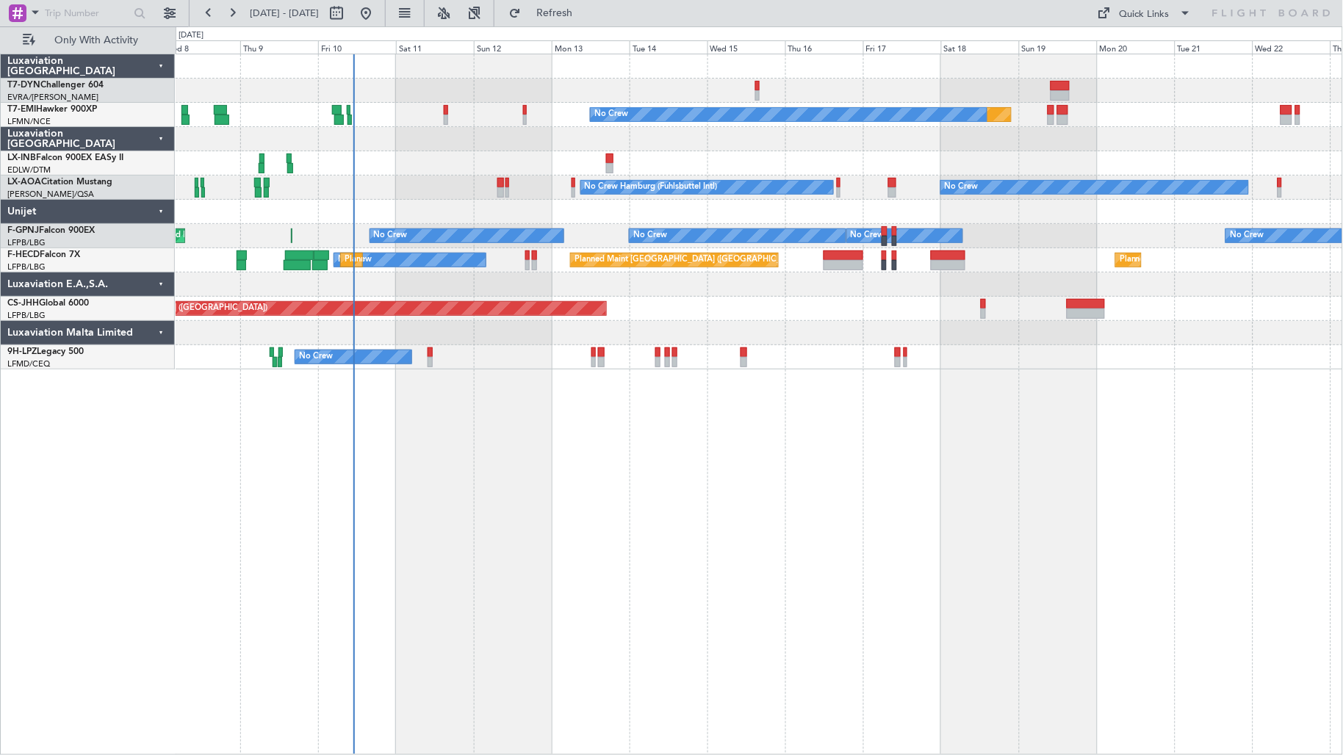
click at [825, 464] on div "Planned Maint No Crew No Crew Hamburg (Fuhlsbuttel Intl) No Crew No Crew No Cre…" at bounding box center [760, 405] width 1168 height 702
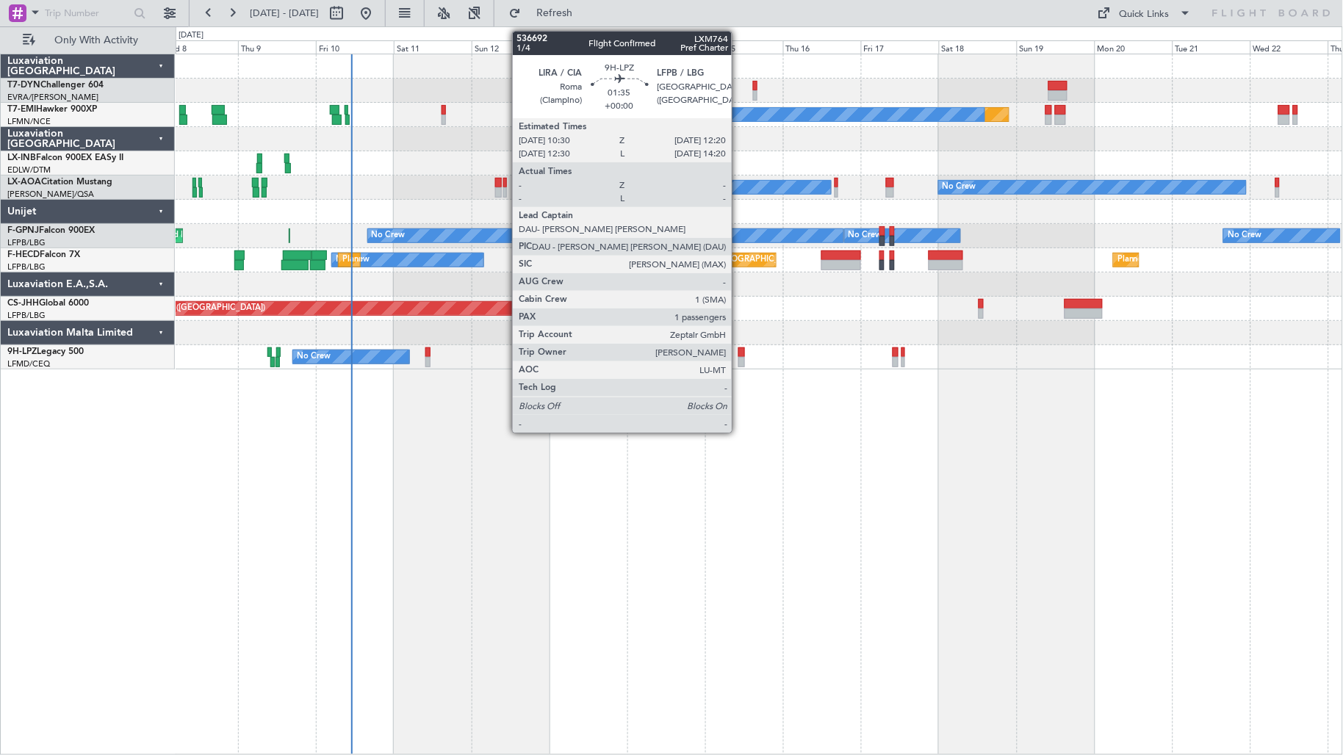
click at [739, 360] on div at bounding box center [741, 362] width 7 height 10
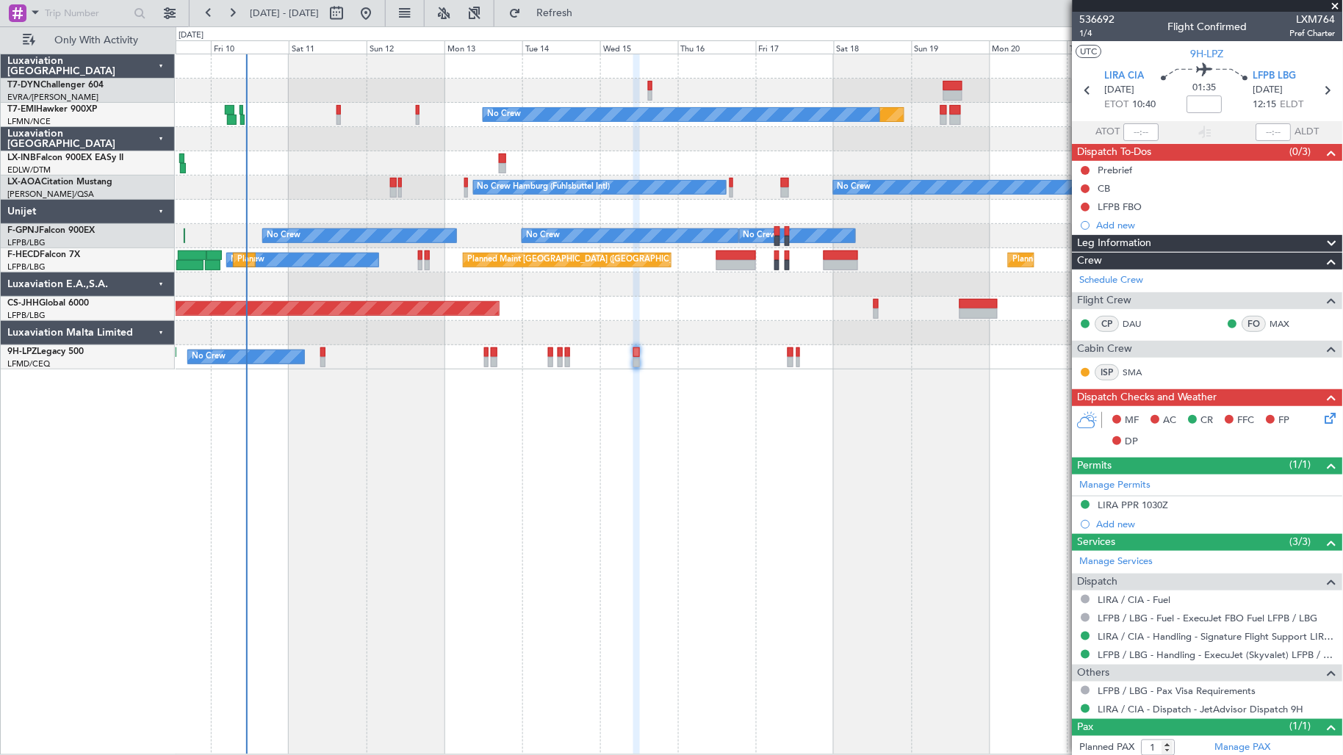
click at [816, 365] on div "No Crew [GEOGRAPHIC_DATA] ([GEOGRAPHIC_DATA])" at bounding box center [760, 357] width 1168 height 24
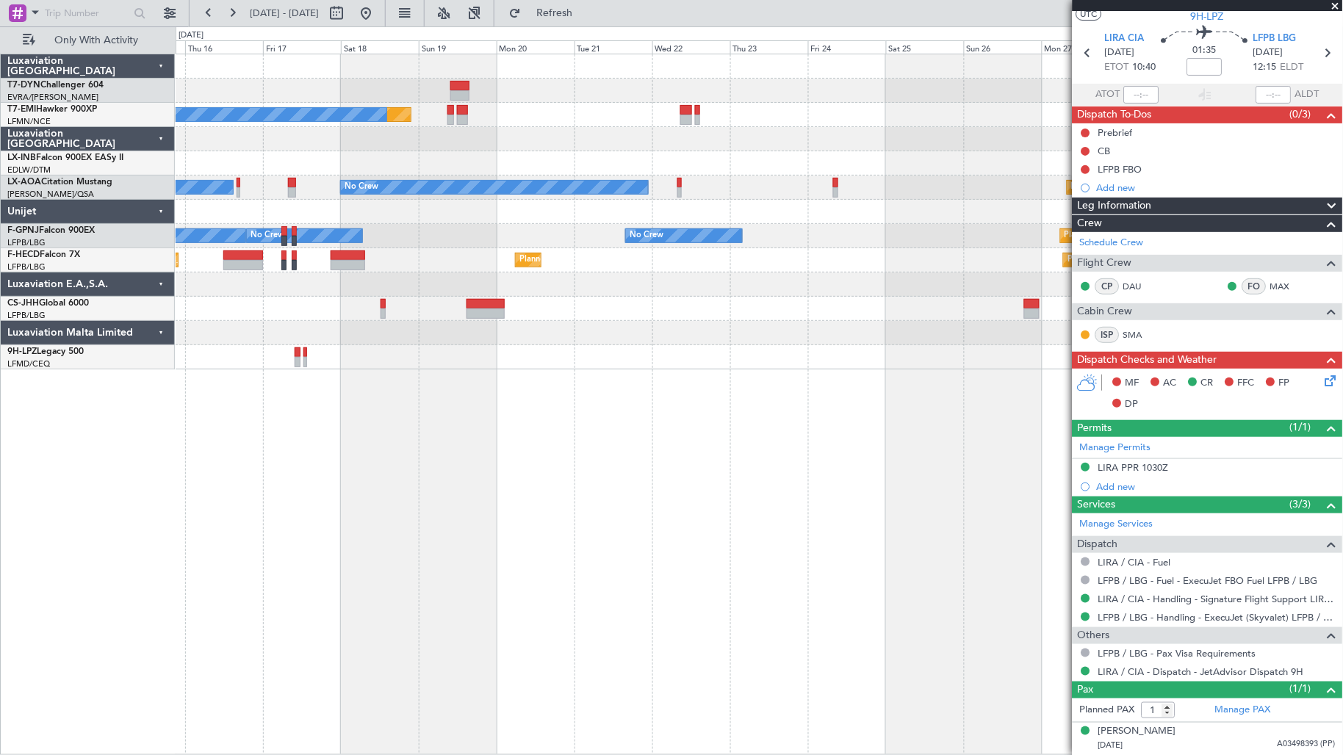
click at [337, 397] on div "Planned Maint No Crew Planned Maint Nurnberg No Crew No Crew Hamburg (Fuhlsbutt…" at bounding box center [760, 405] width 1168 height 702
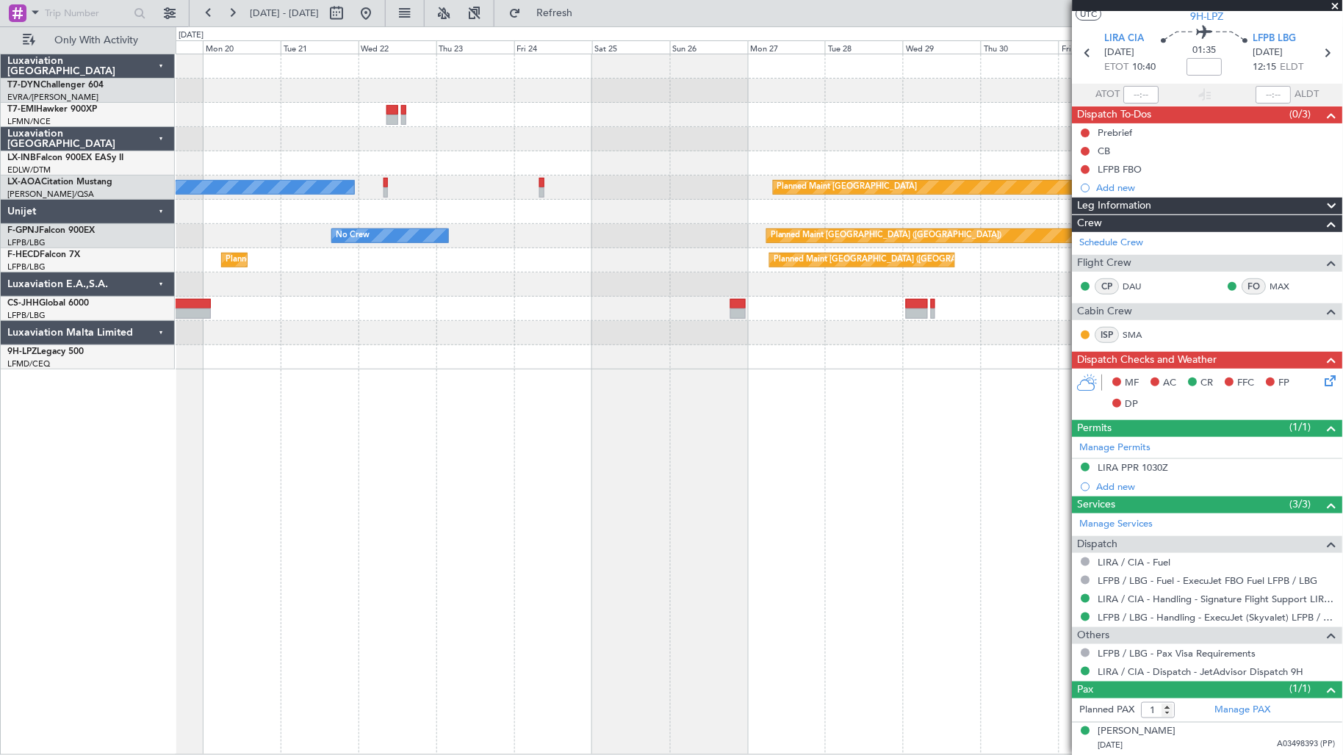
click at [327, 395] on div "Planned Maint No Crew Planned Maint Nurnberg No Crew Planned Maint [GEOGRAPHIC_…" at bounding box center [760, 405] width 1168 height 702
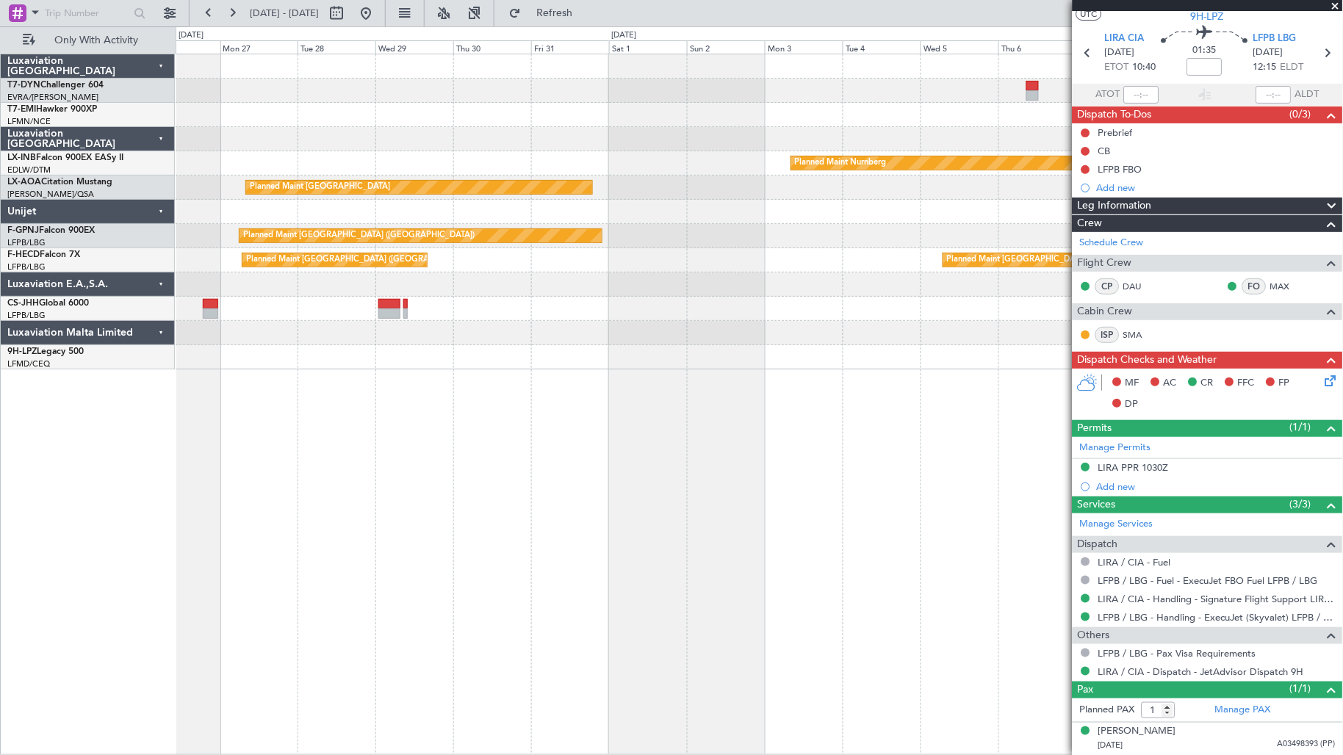
click at [326, 392] on div "Planned Maint Riga (Riga Intl) Planned Maint Nurnberg Planned Maint [GEOGRAPHIC…" at bounding box center [760, 405] width 1168 height 702
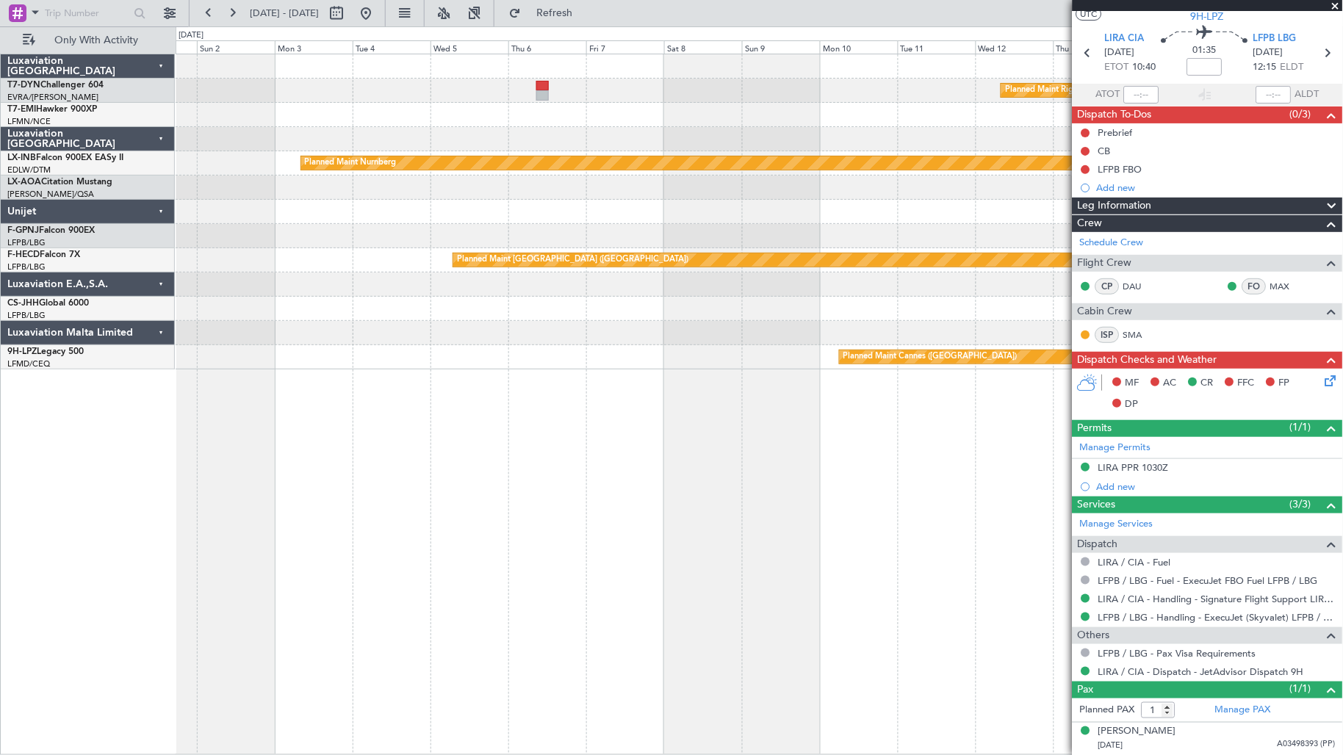
click at [344, 375] on div "Planned Maint Riga (Riga Intl) Planned Maint Nurnberg No Crew Sabadell Planned …" at bounding box center [760, 405] width 1168 height 702
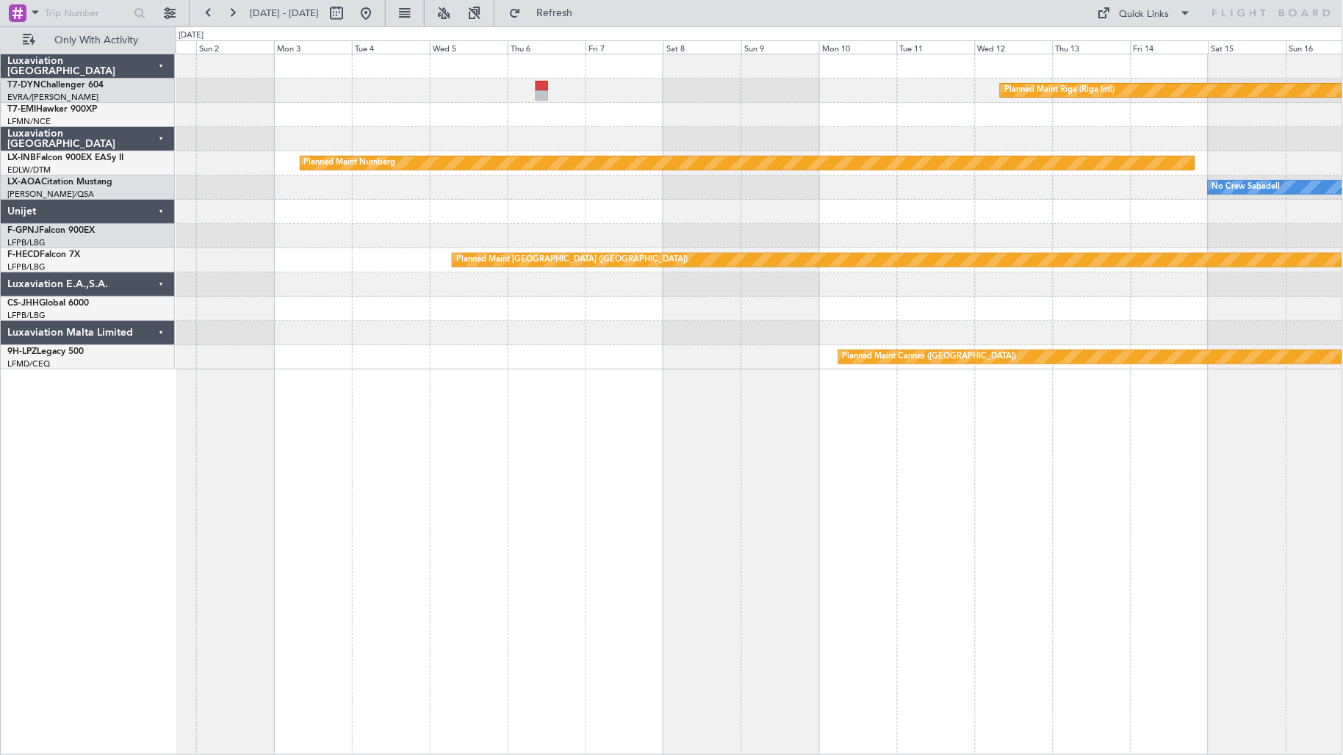
scroll to position [0, 0]
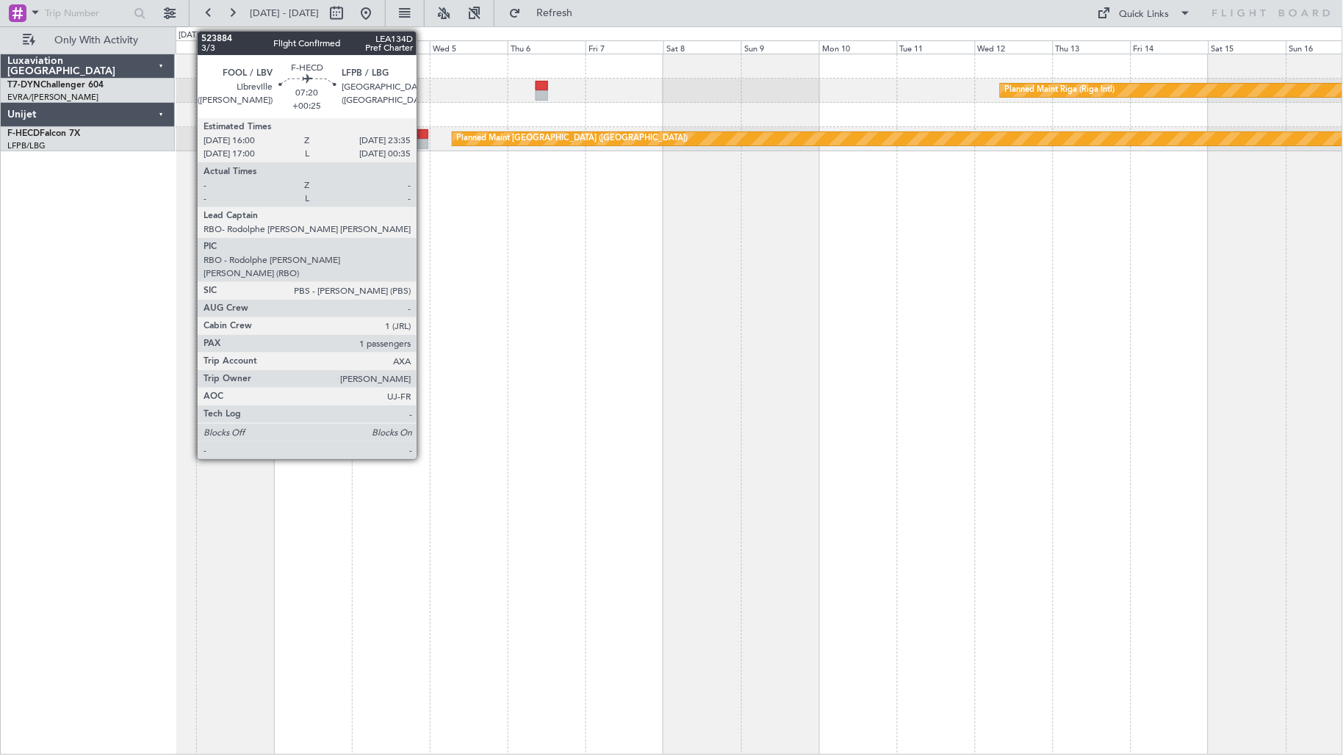
click at [424, 140] on div at bounding box center [415, 144] width 25 height 10
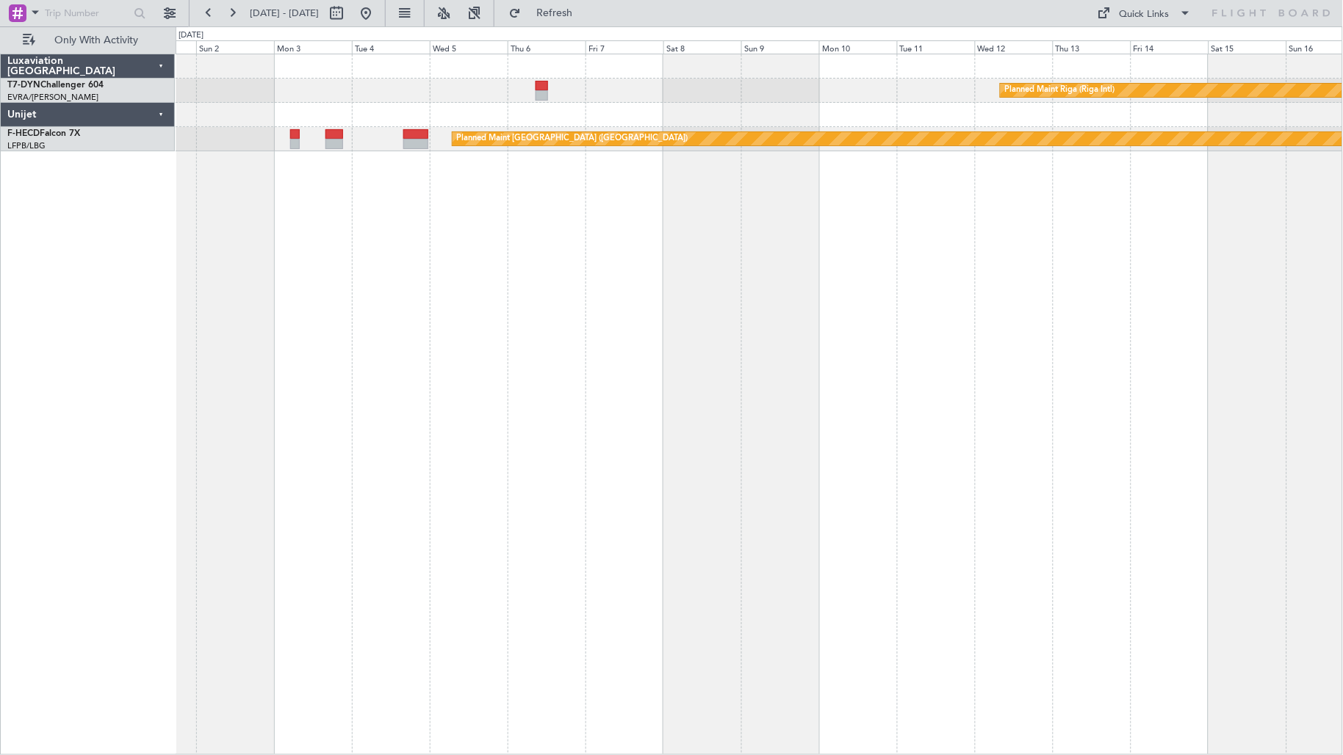
click at [420, 26] on mat-tooltip-component "Go to [DATE]" at bounding box center [418, 44] width 76 height 39
click at [378, 16] on button at bounding box center [366, 13] width 24 height 24
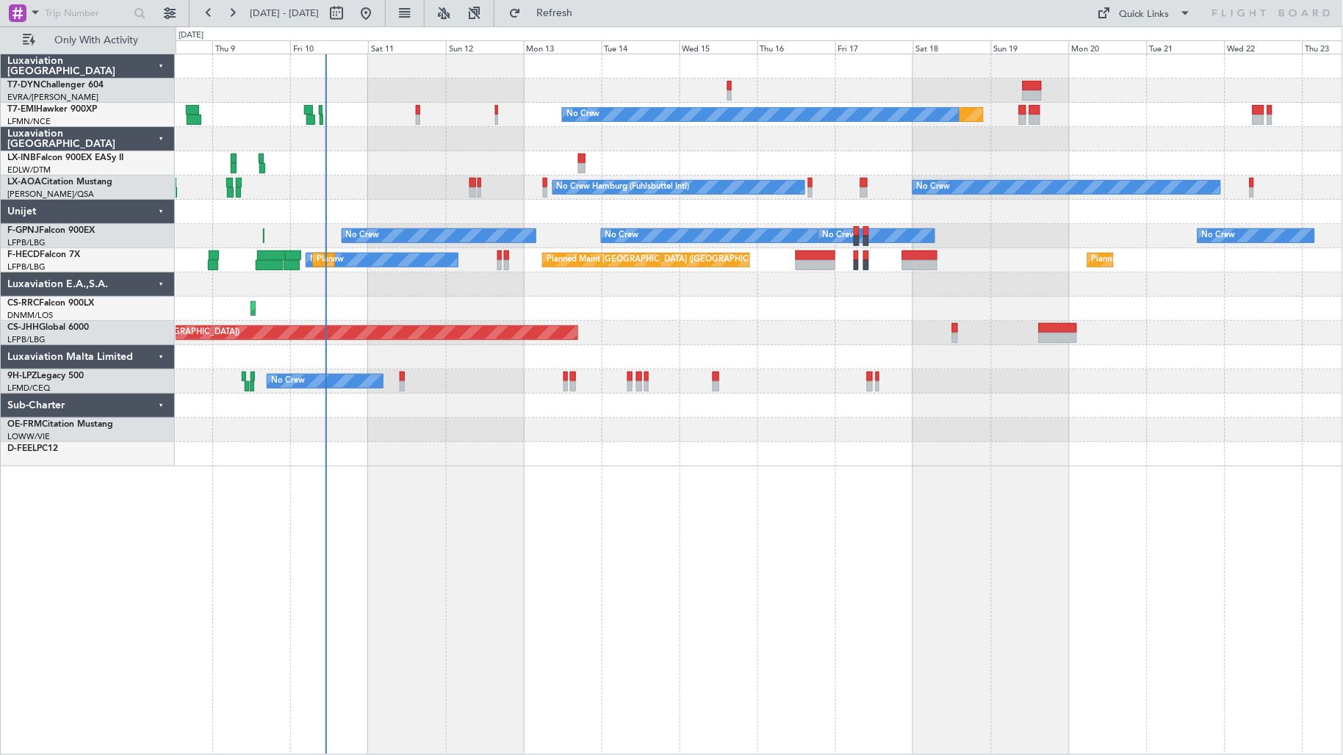
click at [349, 406] on div at bounding box center [760, 406] width 1168 height 24
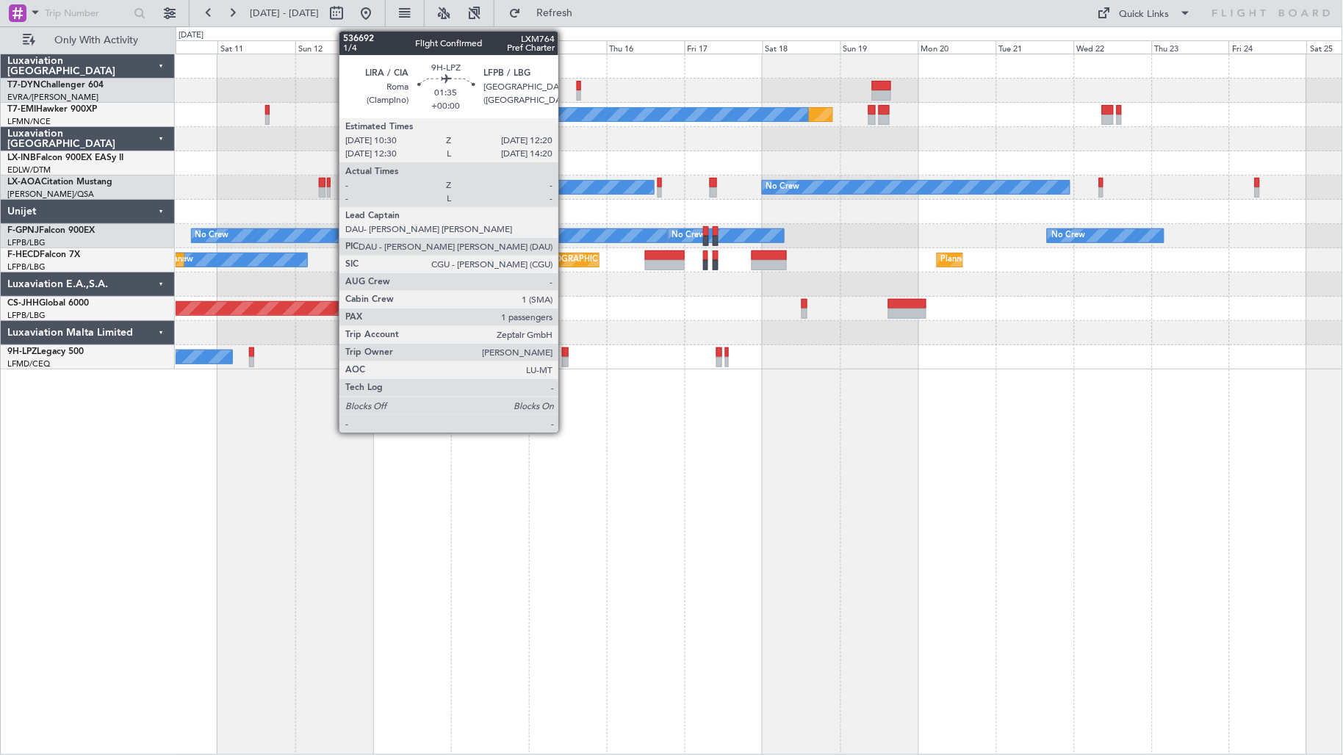
click at [566, 359] on div at bounding box center [565, 362] width 7 height 10
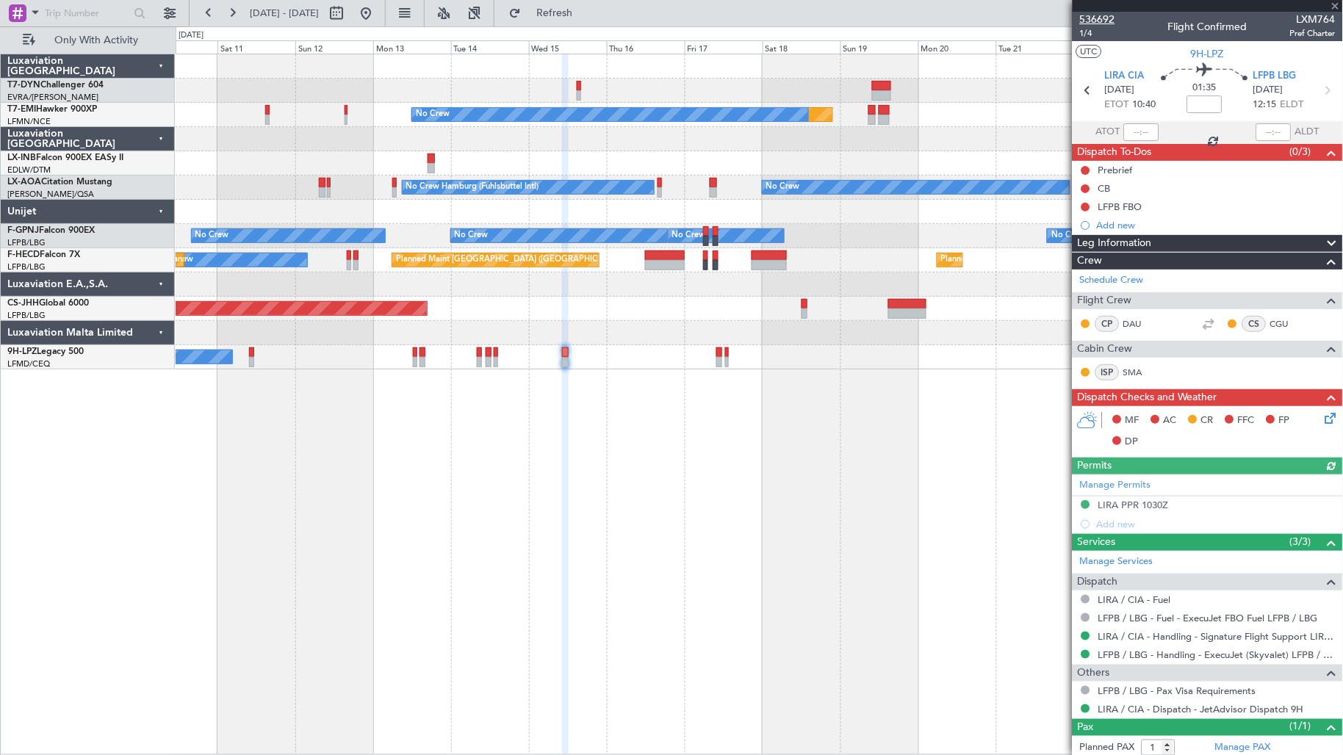
click at [1107, 13] on span "536692" at bounding box center [1097, 19] width 35 height 15
click at [586, 12] on span "Refresh" at bounding box center [555, 13] width 62 height 10
click at [1093, 15] on span "536692" at bounding box center [1097, 19] width 35 height 15
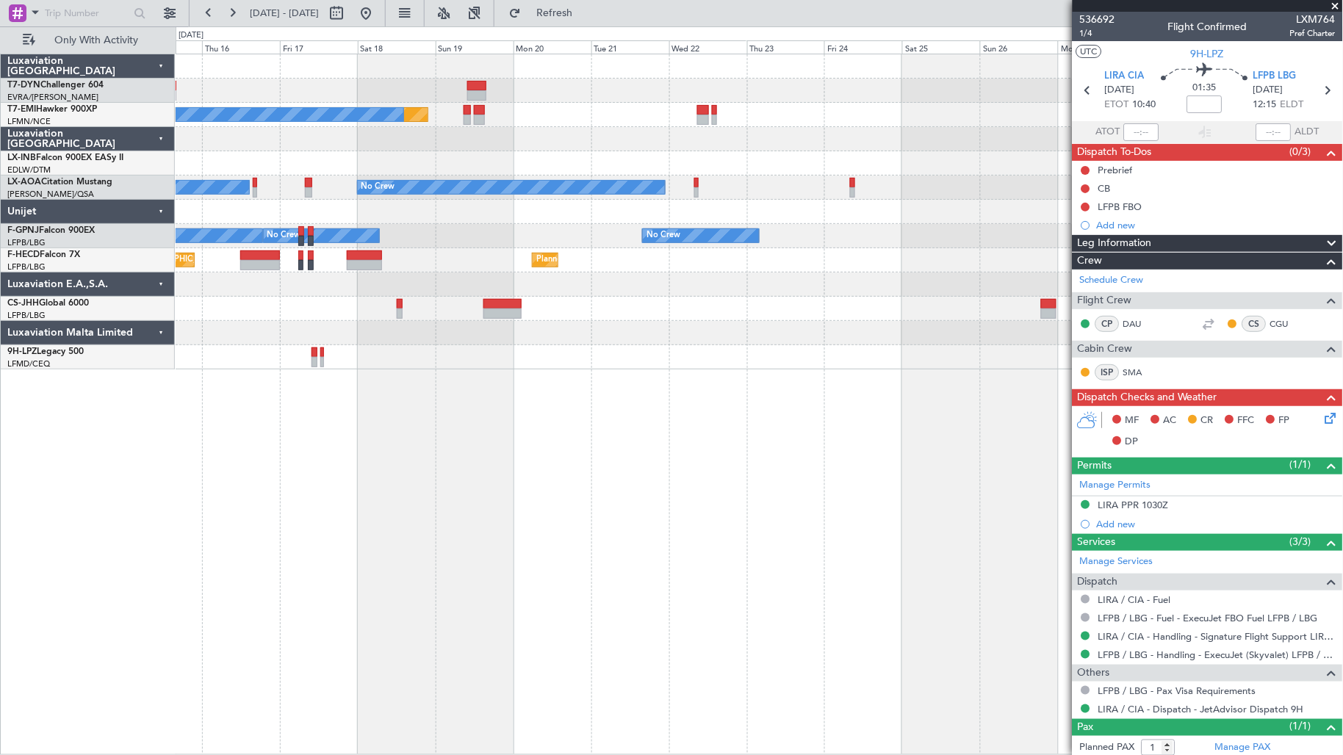
click at [283, 170] on div "Planned Maint No Crew Planned Maint Nurnberg No Crew No Crew Hamburg (Fuhlsbutt…" at bounding box center [760, 211] width 1168 height 315
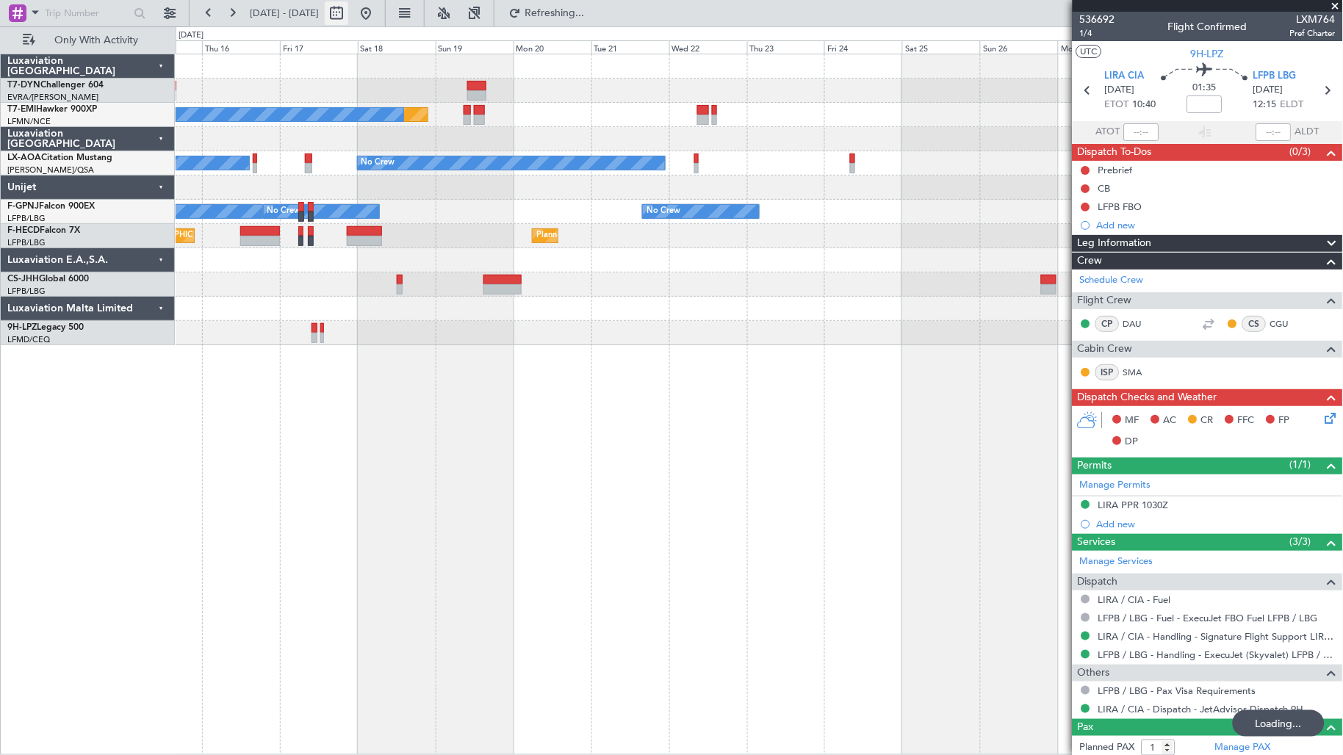
click at [348, 15] on button at bounding box center [337, 13] width 24 height 24
select select "10"
select select "2025"
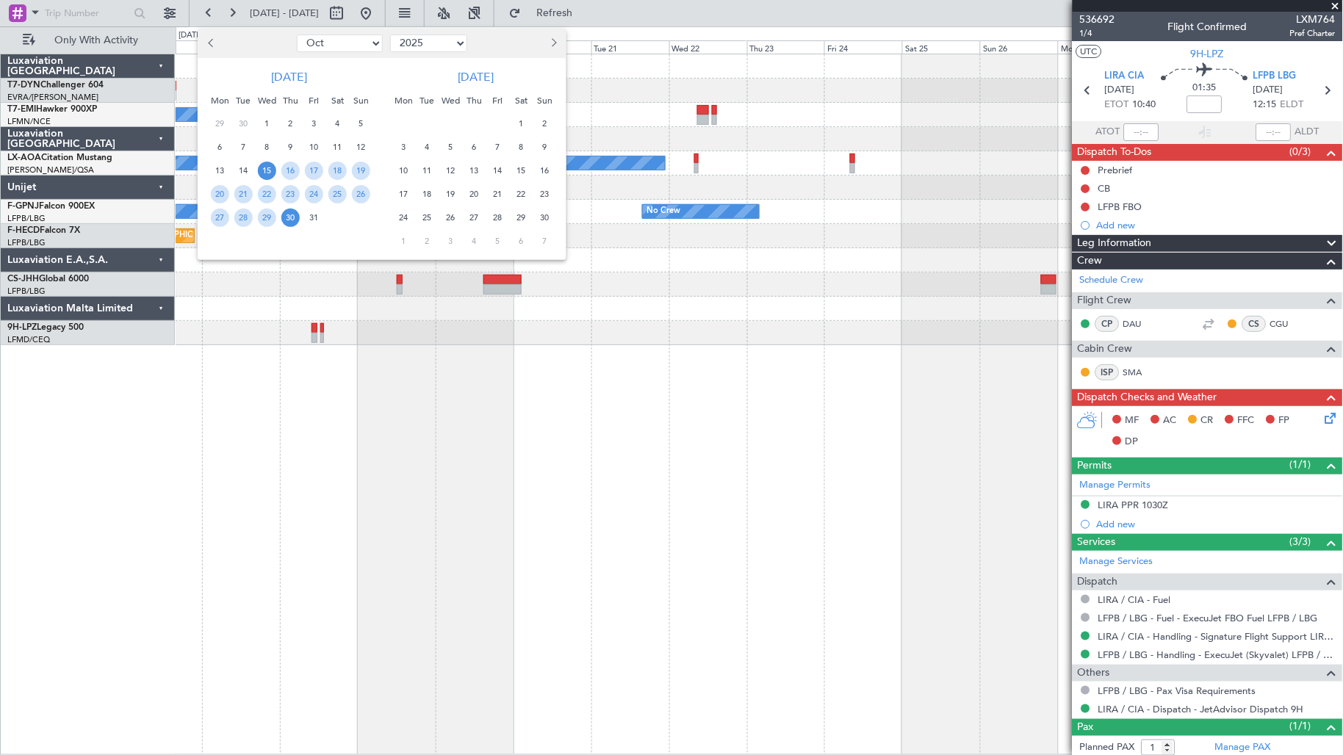
click at [367, 46] on select "Jan Feb Mar Apr May Jun [DATE] Aug Sep Oct Nov Dec" at bounding box center [340, 44] width 86 height 18
click at [297, 35] on select "Jan Feb Mar Apr May Jun [DATE] Aug Sep Oct Nov Dec" at bounding box center [340, 44] width 86 height 18
drag, startPoint x: 348, startPoint y: 37, endPoint x: 349, endPoint y: 54, distance: 17.0
click at [348, 37] on select "Jan Feb Mar Apr May Jun [DATE] Aug Sep Oct Nov Dec" at bounding box center [340, 44] width 86 height 18
select select "11"
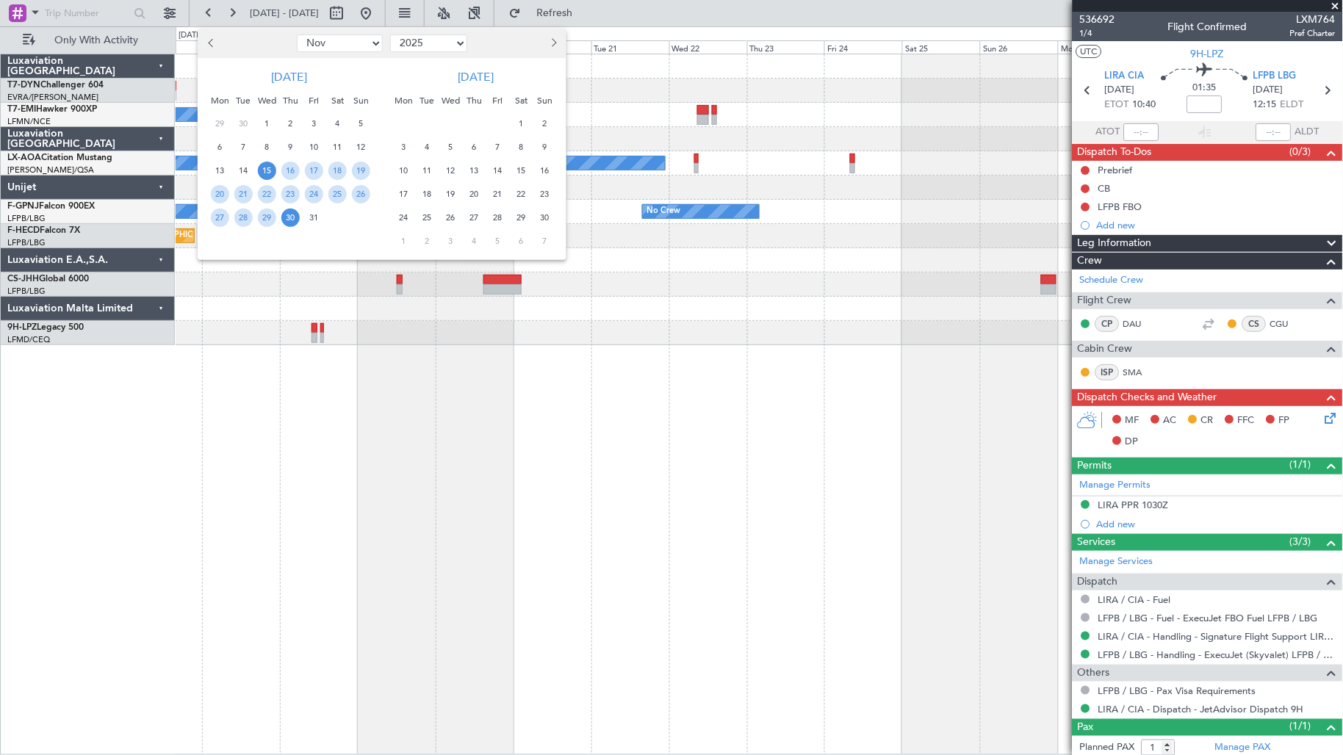
click at [297, 35] on select "Jan Feb Mar Apr May Jun [DATE] Aug Sep Oct Nov Dec" at bounding box center [340, 44] width 86 height 18
click at [295, 143] on span "6" at bounding box center [290, 147] width 18 height 18
click at [294, 143] on span "6" at bounding box center [290, 147] width 18 height 18
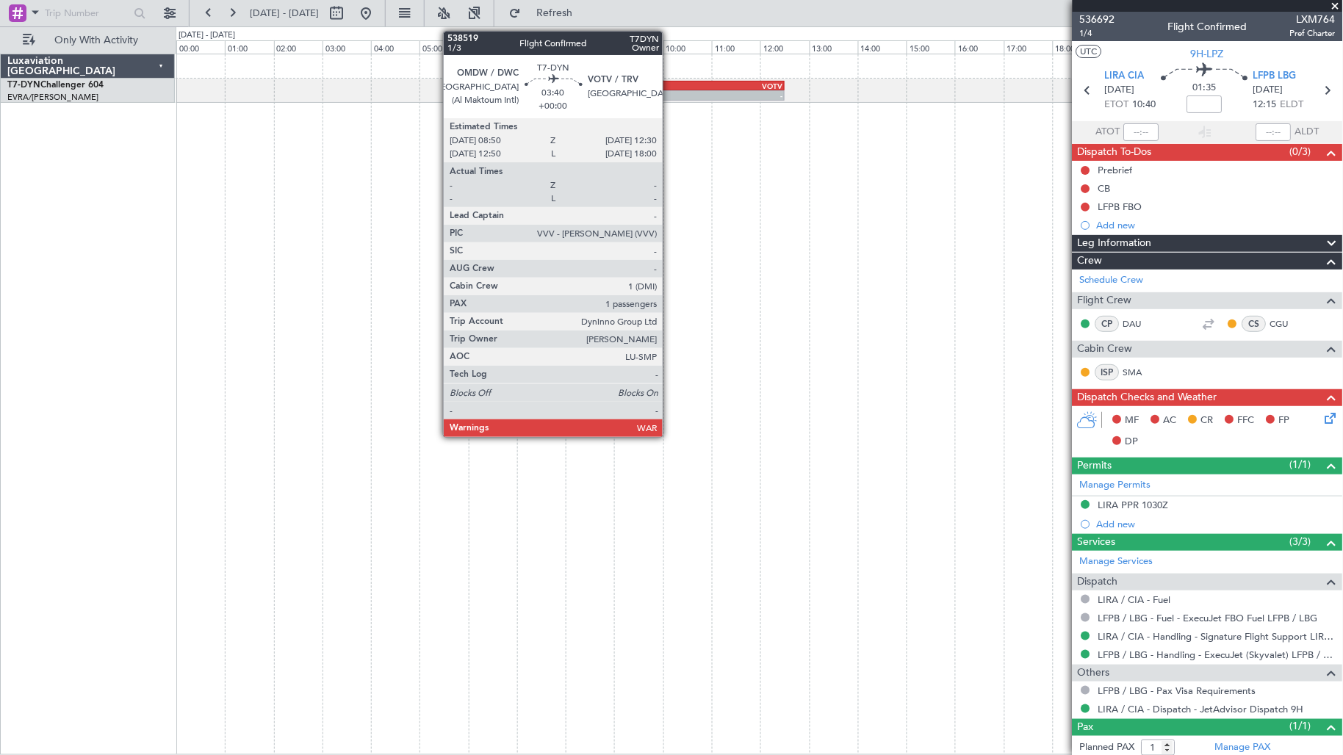
click at [670, 82] on div "OMDW" at bounding box center [651, 86] width 88 height 9
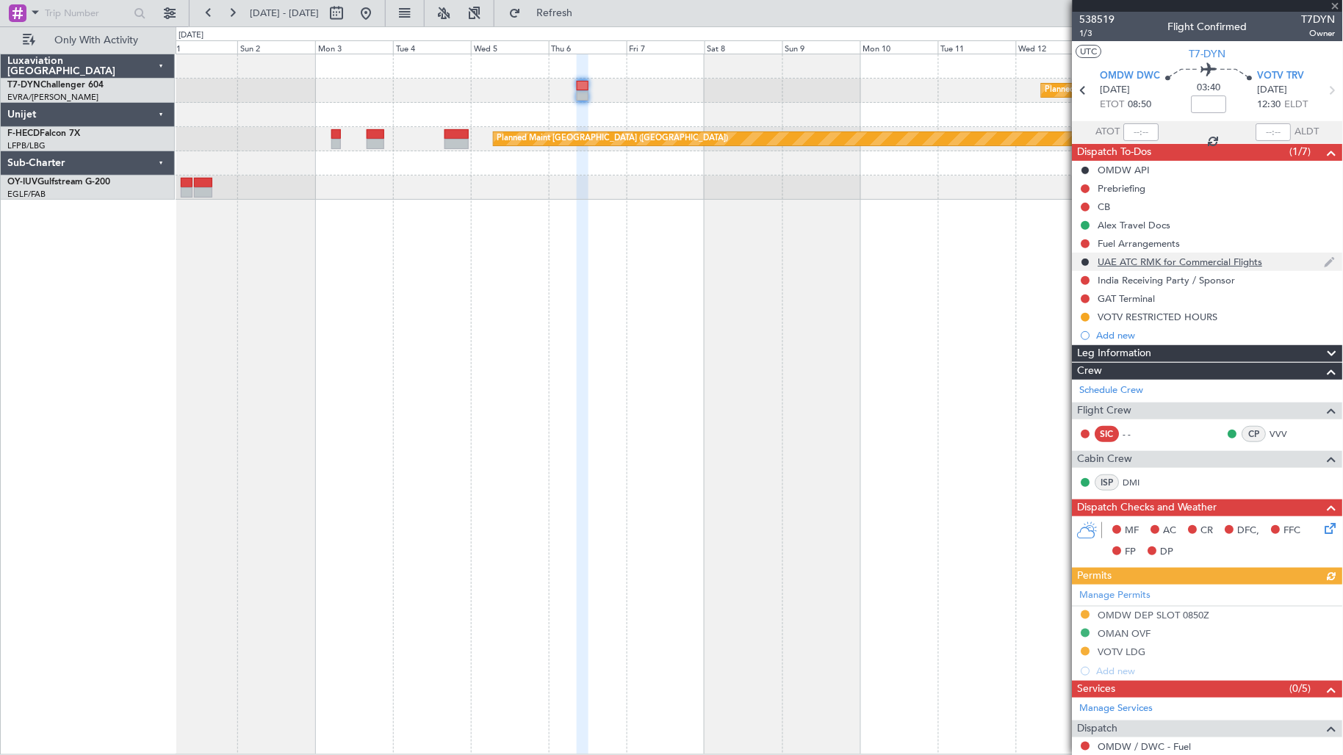
scroll to position [202, 0]
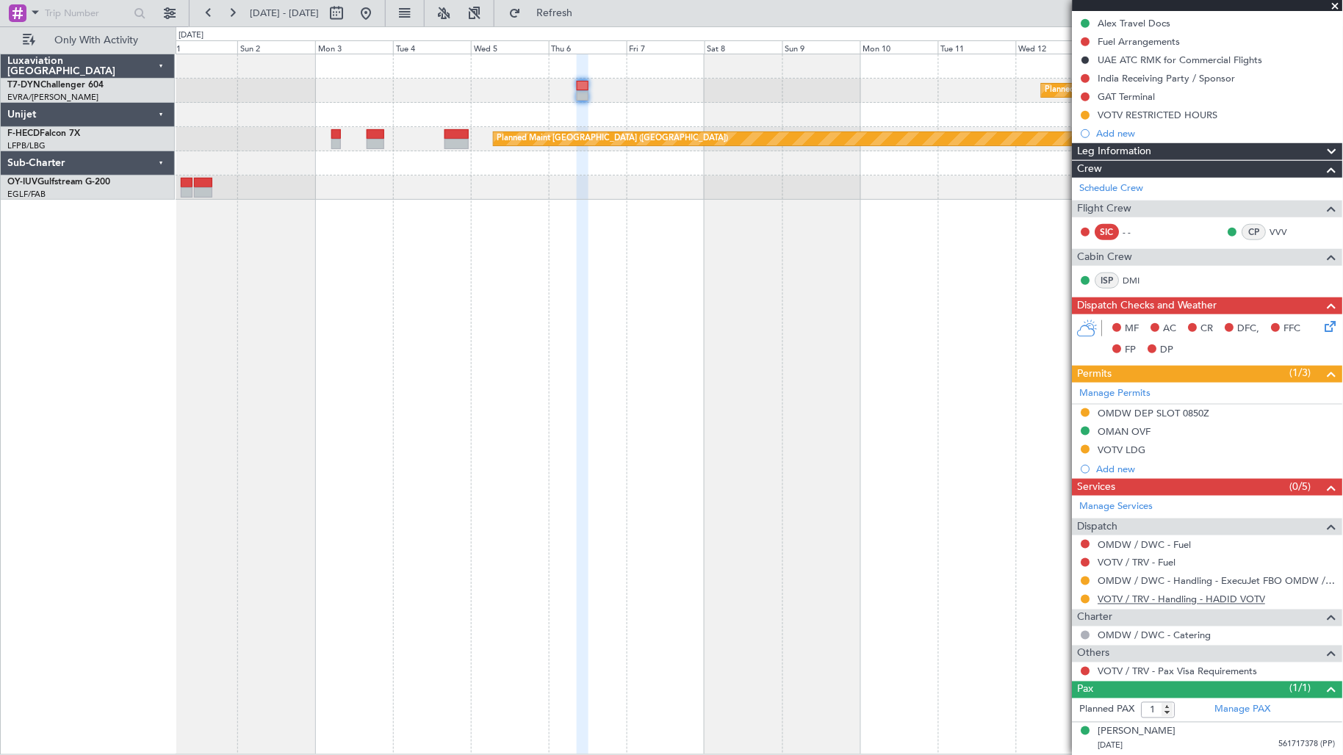
click at [1115, 596] on link "VOTV / TRV - Handling - HADID VOTV" at bounding box center [1183, 600] width 168 height 12
click at [204, 130] on div "Planned Maint Riga (Riga Intl) Planned Maint [GEOGRAPHIC_DATA] ([GEOGRAPHIC_DAT…" at bounding box center [760, 126] width 1168 height 145
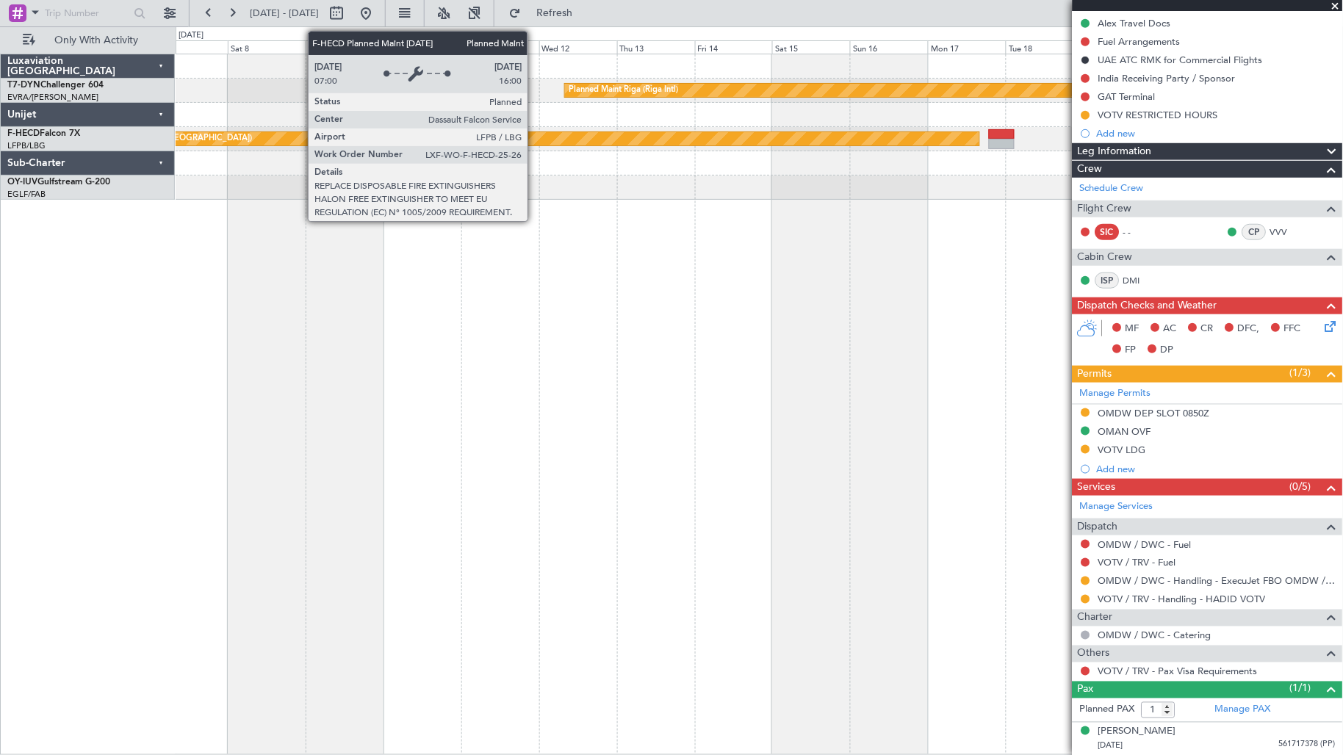
click at [198, 145] on div "Planned Maint [GEOGRAPHIC_DATA] ([GEOGRAPHIC_DATA])" at bounding box center [498, 139] width 964 height 15
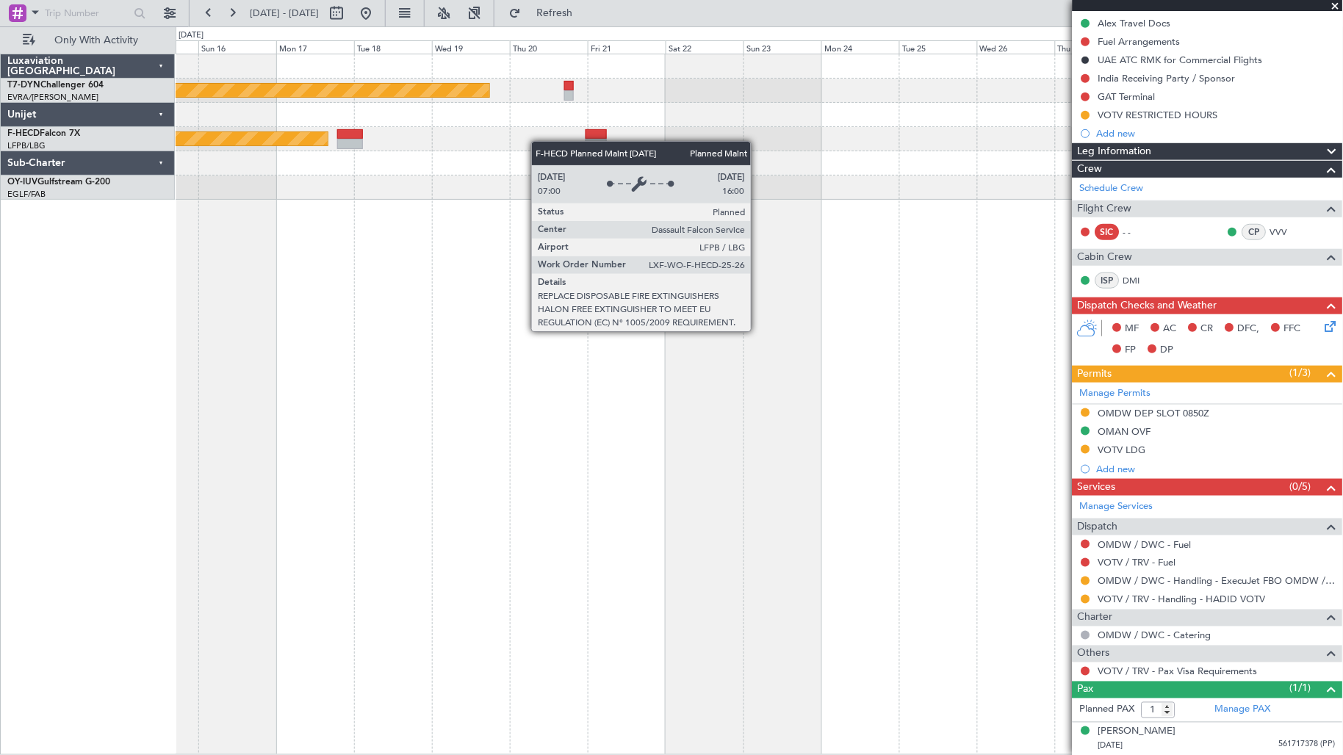
click at [294, 141] on div "Planned Maint [GEOGRAPHIC_DATA] ([GEOGRAPHIC_DATA])" at bounding box center [760, 139] width 1168 height 24
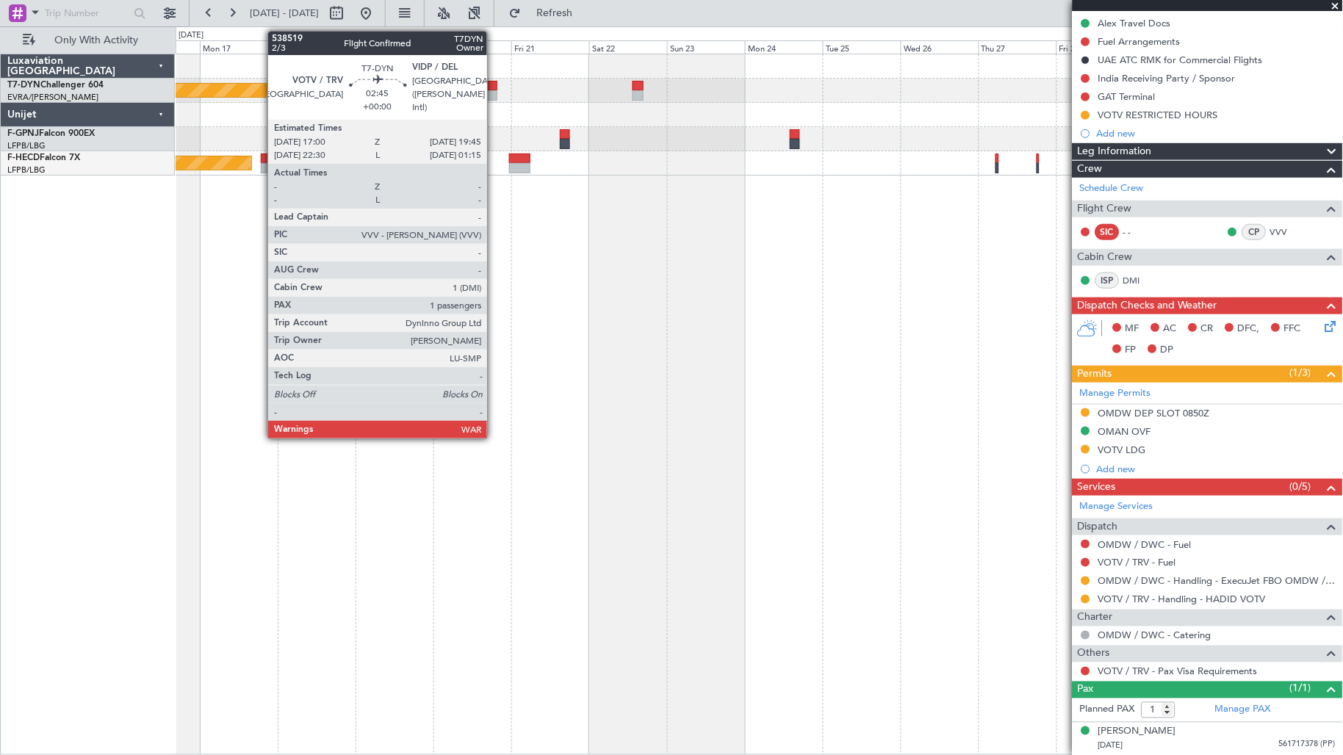
click at [495, 90] on div at bounding box center [493, 95] width 10 height 10
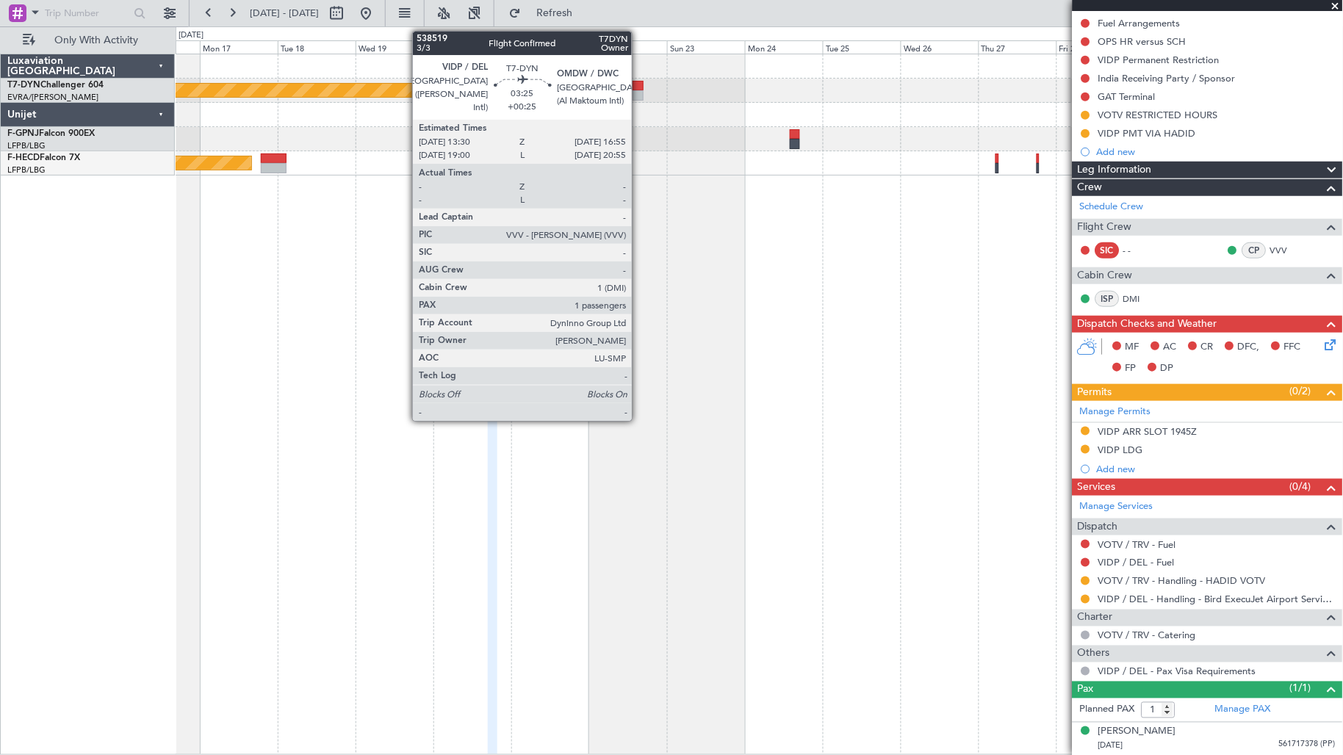
click at [639, 92] on div at bounding box center [639, 95] width 12 height 10
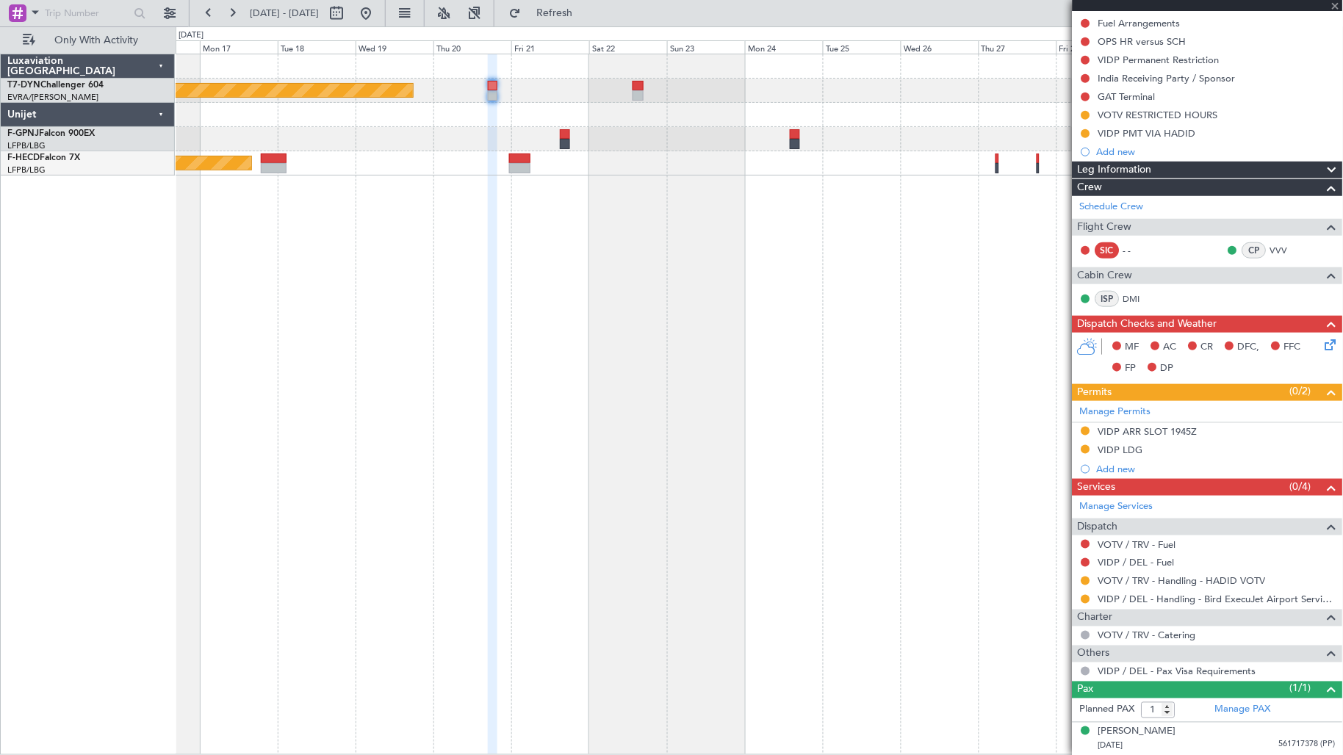
type input "+00:25"
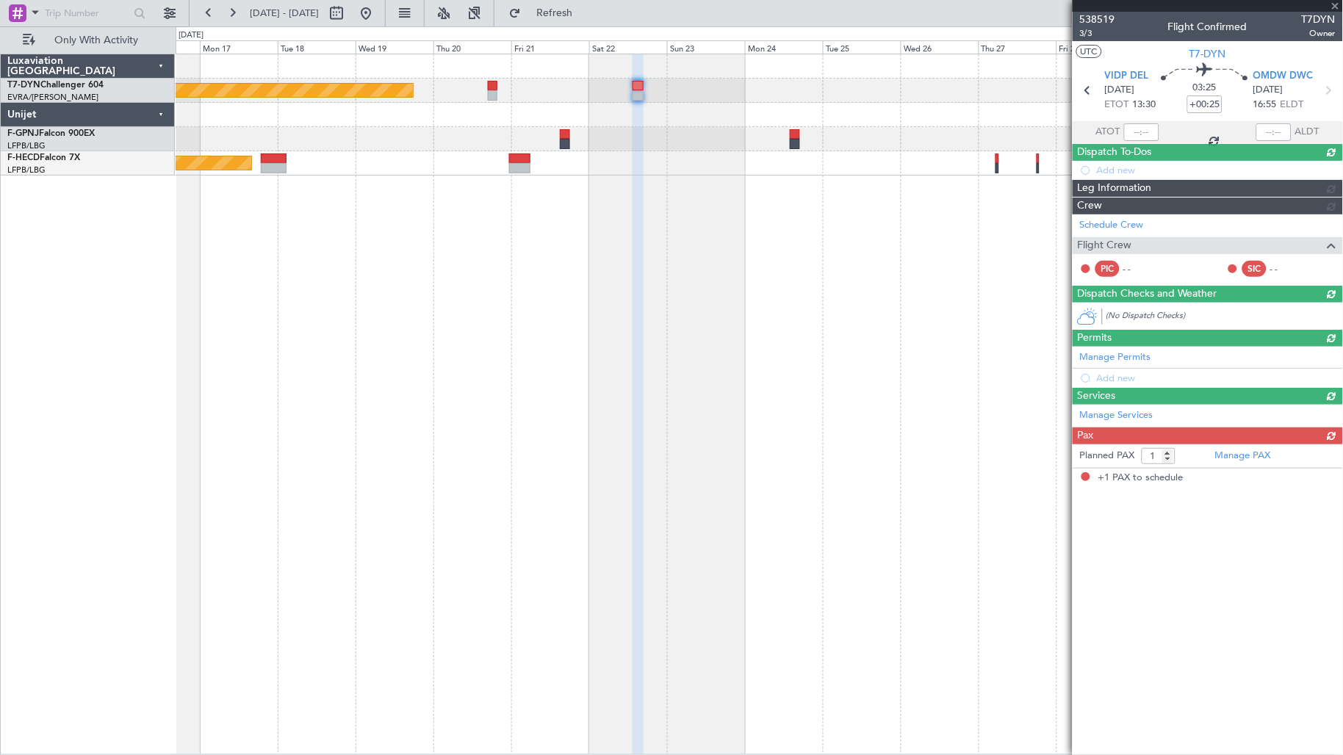
scroll to position [0, 0]
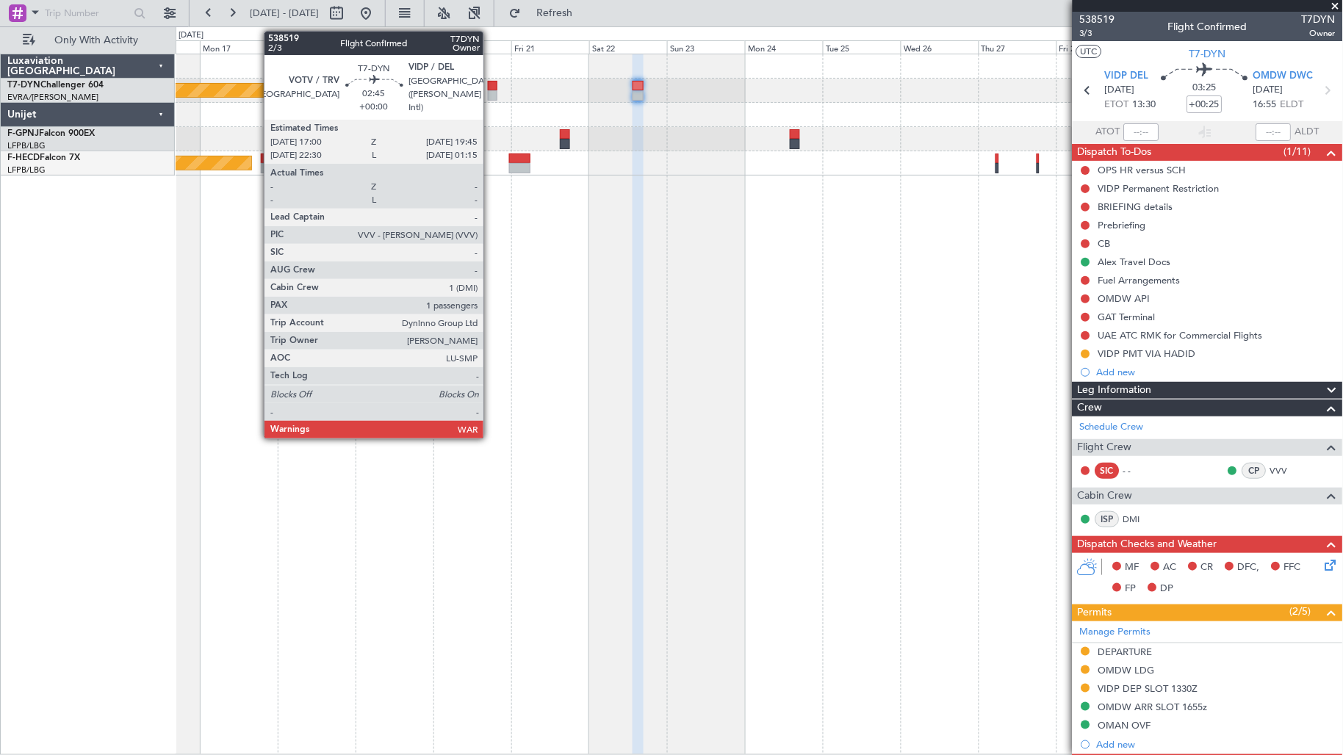
click at [491, 81] on div at bounding box center [493, 86] width 10 height 10
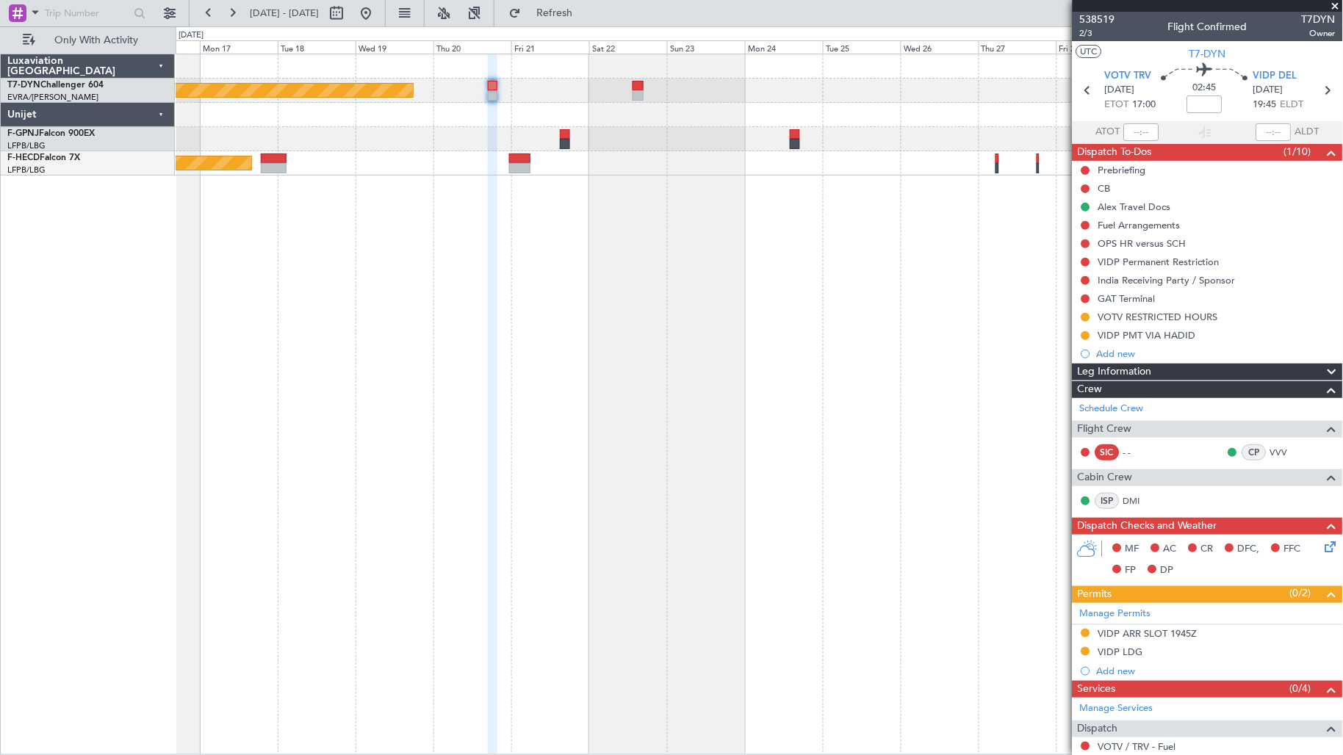
scroll to position [202, 0]
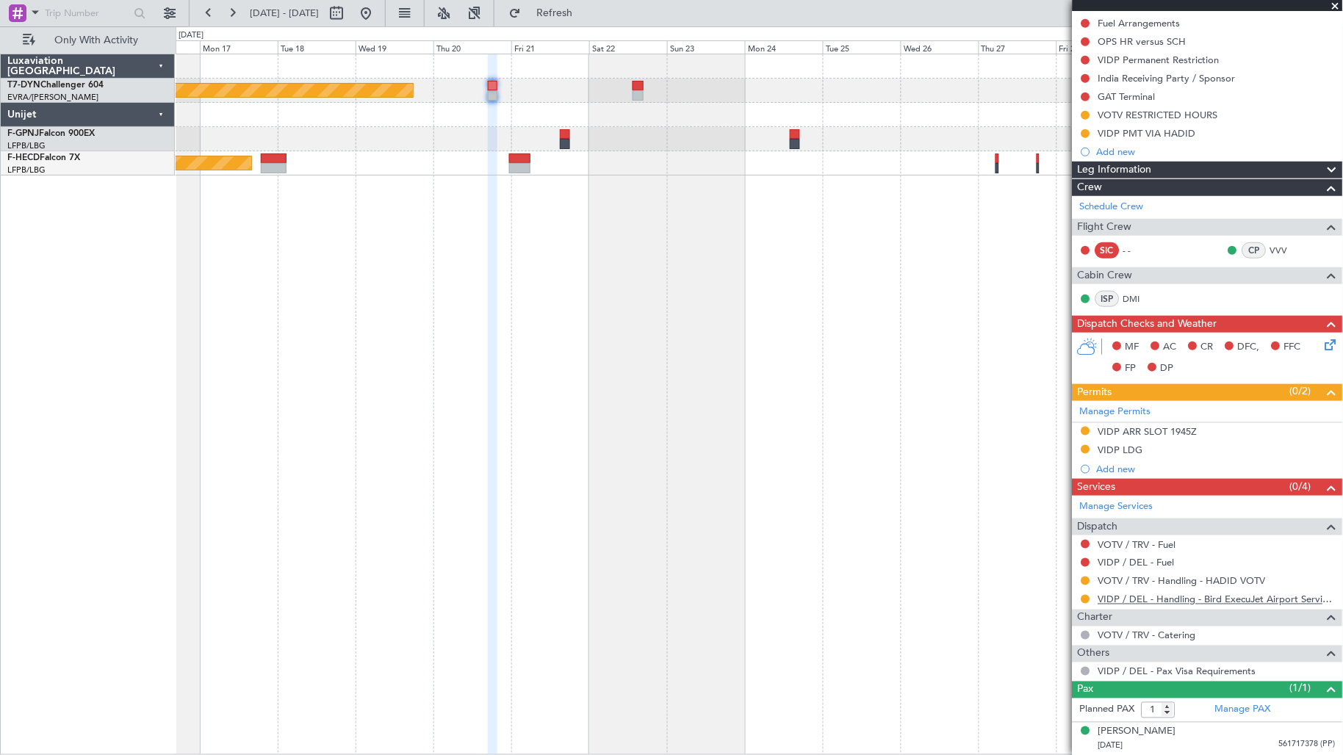
click at [1187, 597] on link "VIDP / DEL - Handling - Bird ExecuJet Airport Services Private Limited VIDP / D…" at bounding box center [1217, 600] width 237 height 12
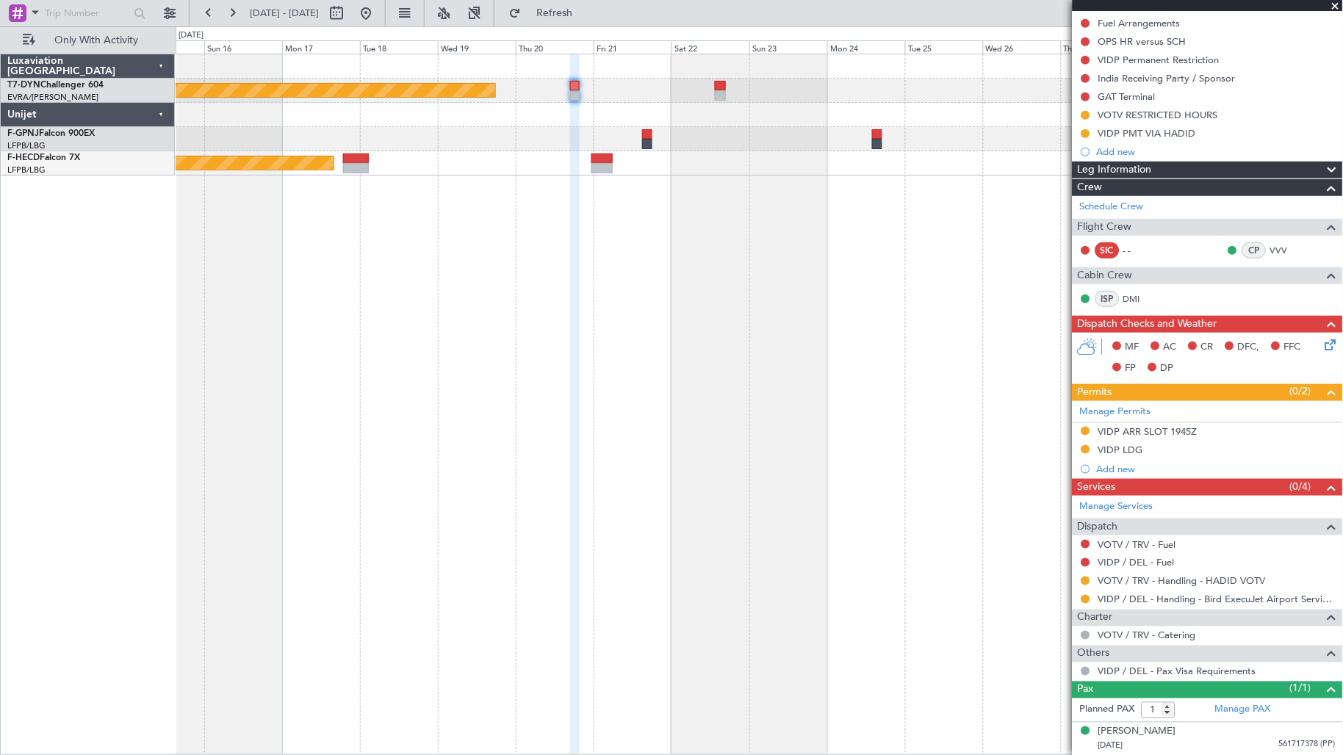
click at [495, 119] on div at bounding box center [760, 115] width 1168 height 24
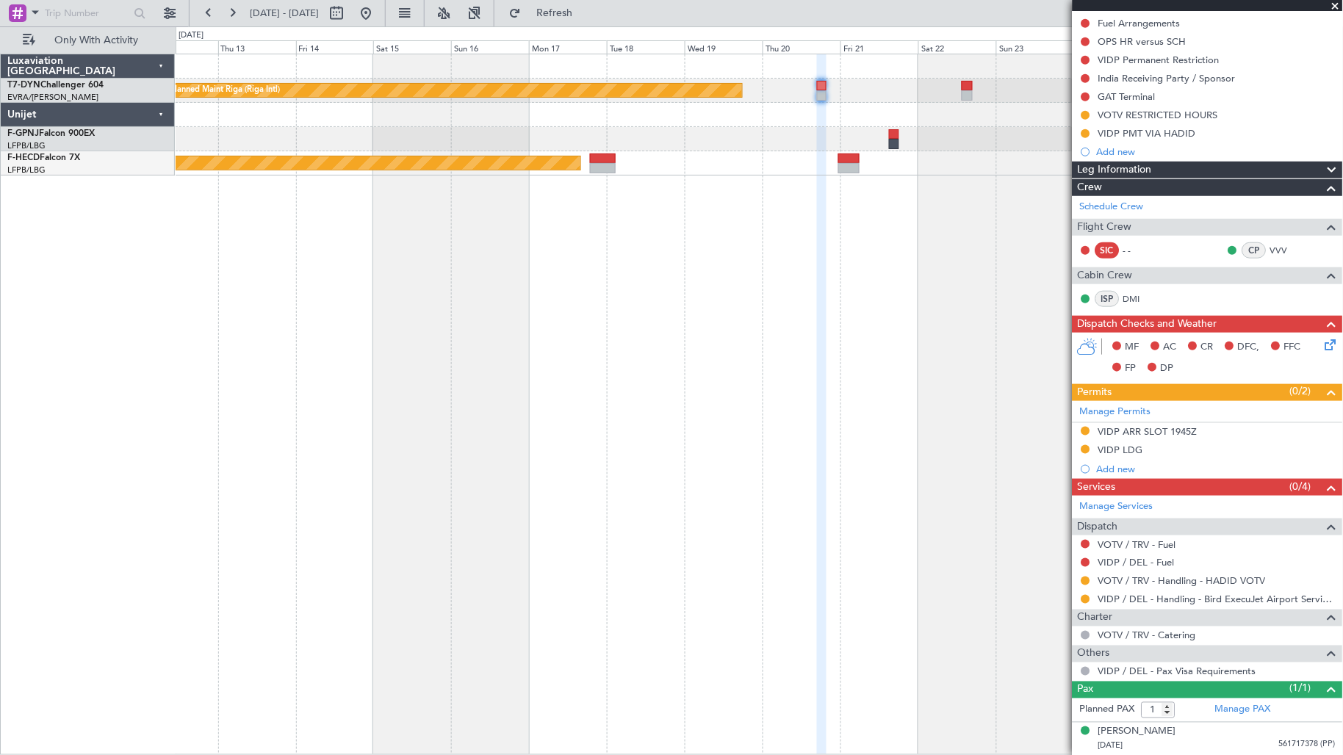
click at [760, 132] on div "Planned Maint Riga (Riga Intl) Planned Maint [GEOGRAPHIC_DATA] ([GEOGRAPHIC_DAT…" at bounding box center [760, 114] width 1168 height 121
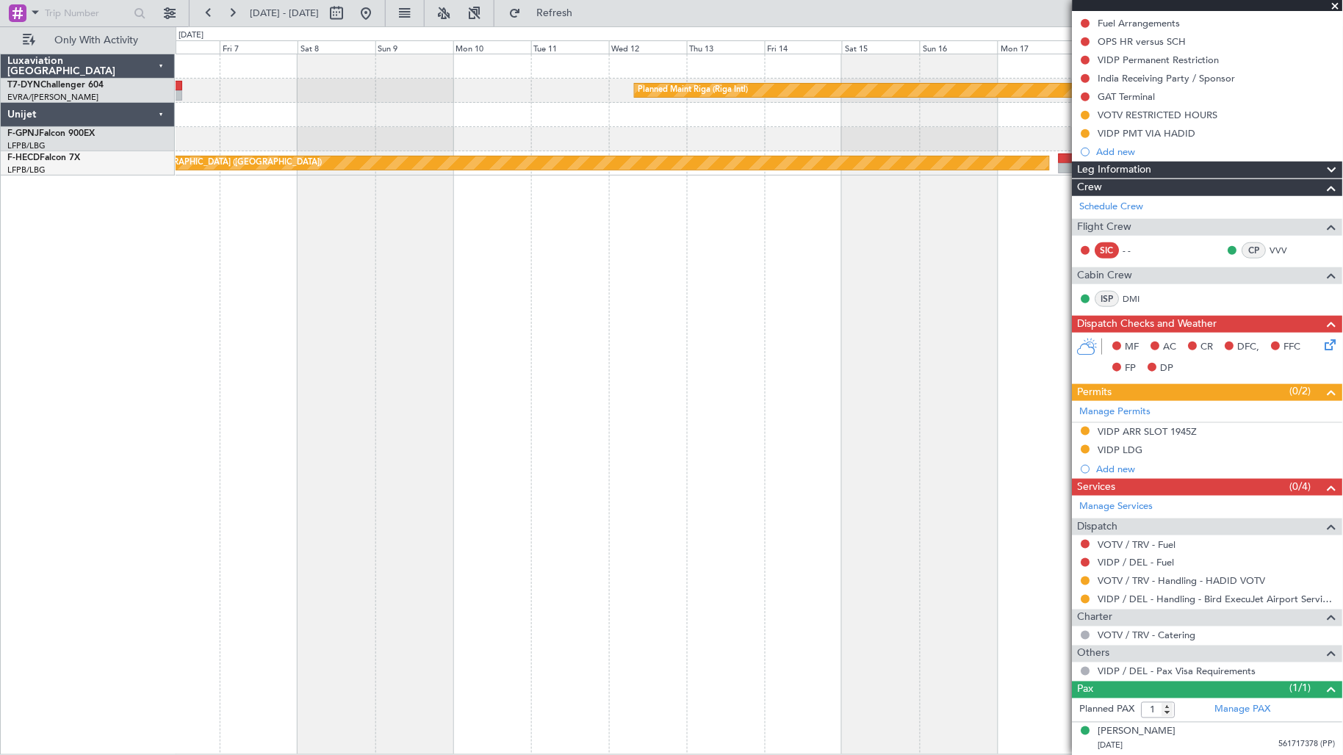
click at [823, 284] on div "Planned Maint Riga (Riga Intl) Planned Maint [GEOGRAPHIC_DATA] ([GEOGRAPHIC_DAT…" at bounding box center [760, 405] width 1168 height 702
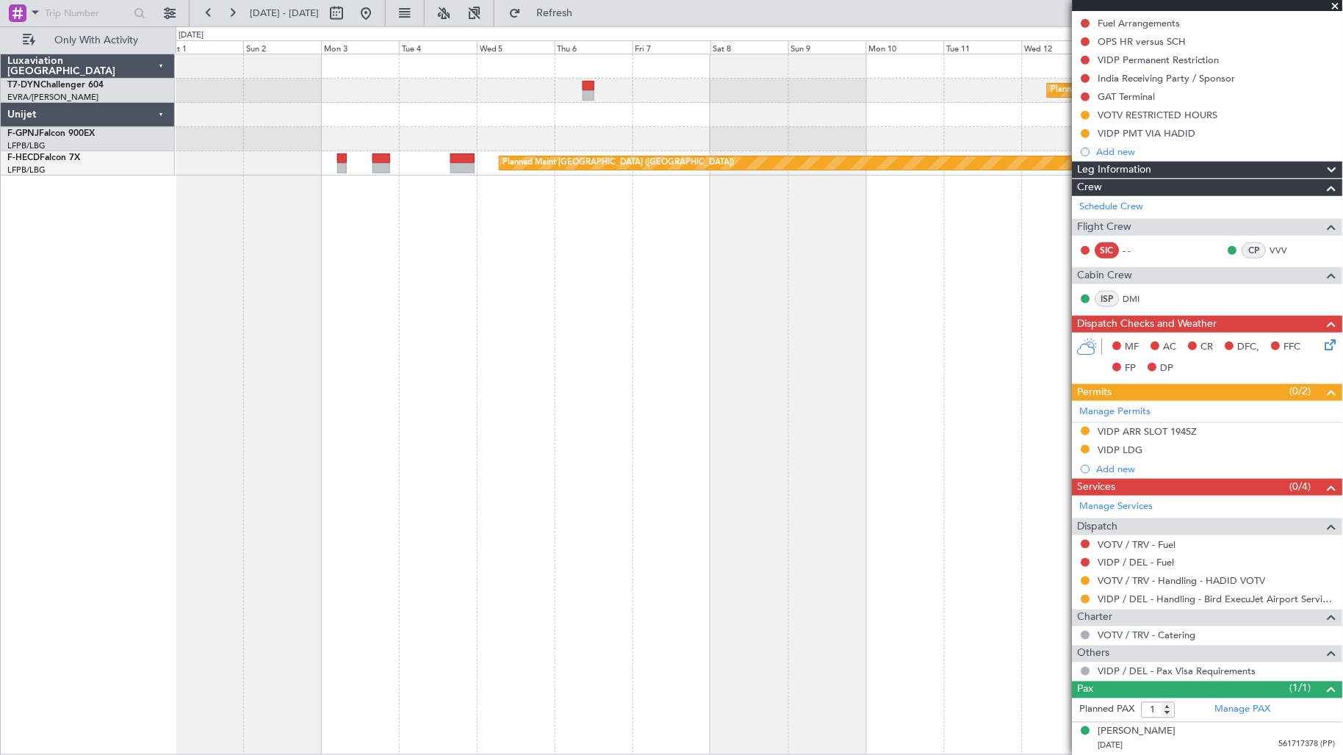
click at [606, 252] on div "Planned Maint Riga (Riga Intl) Planned Maint [GEOGRAPHIC_DATA] ([GEOGRAPHIC_DAT…" at bounding box center [760, 405] width 1168 height 702
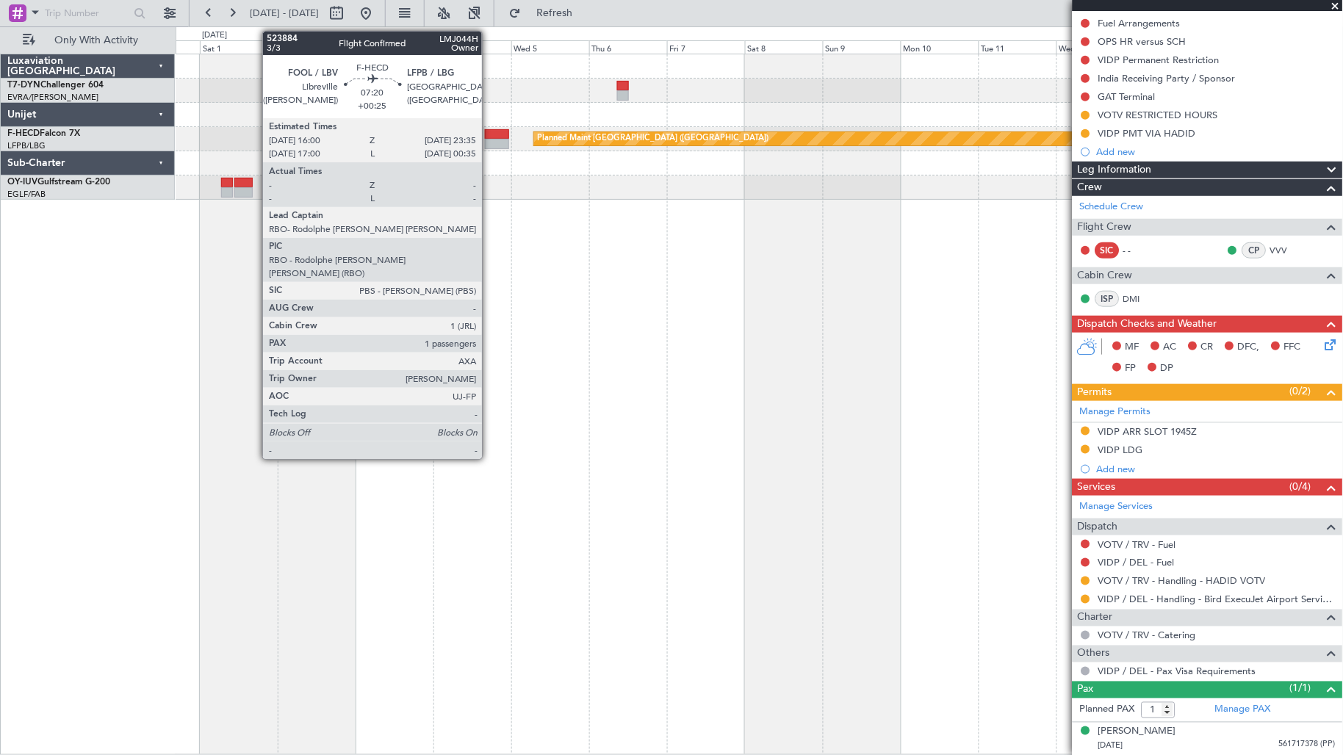
click at [489, 129] on div at bounding box center [497, 134] width 25 height 10
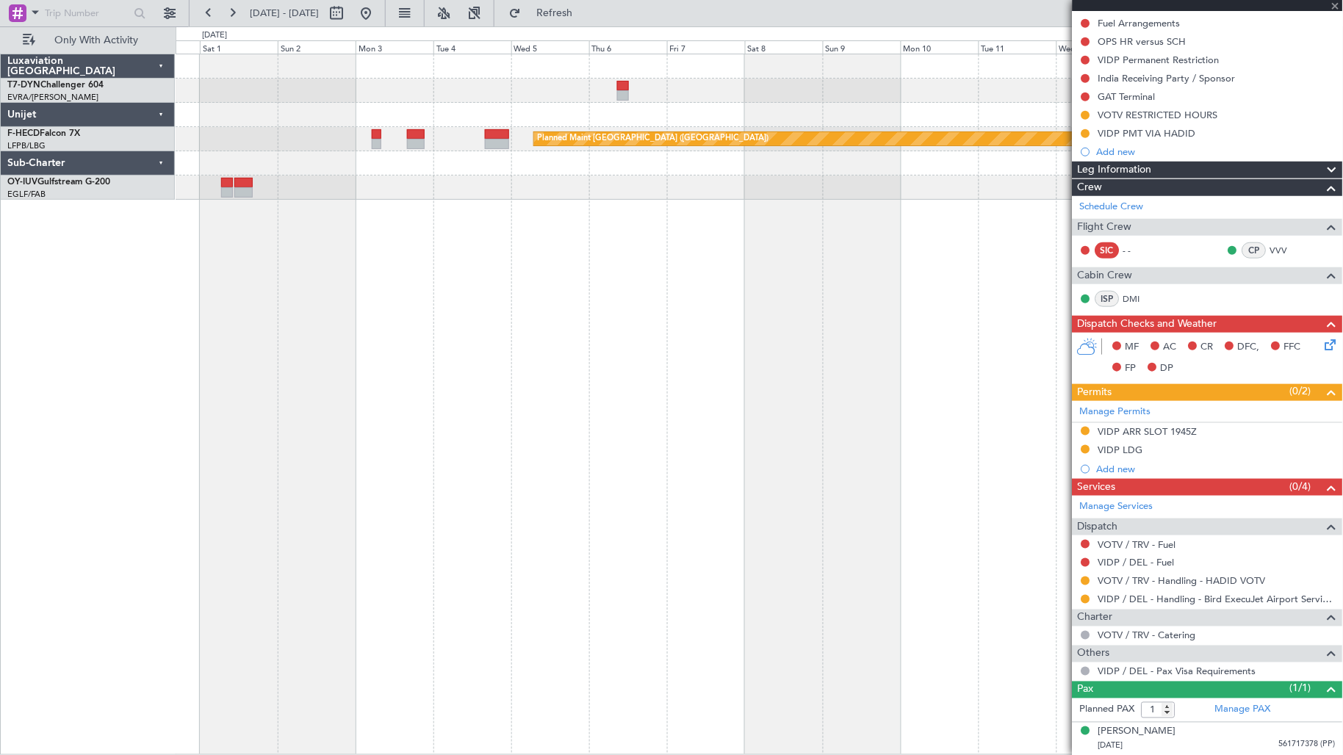
type input "+00:25"
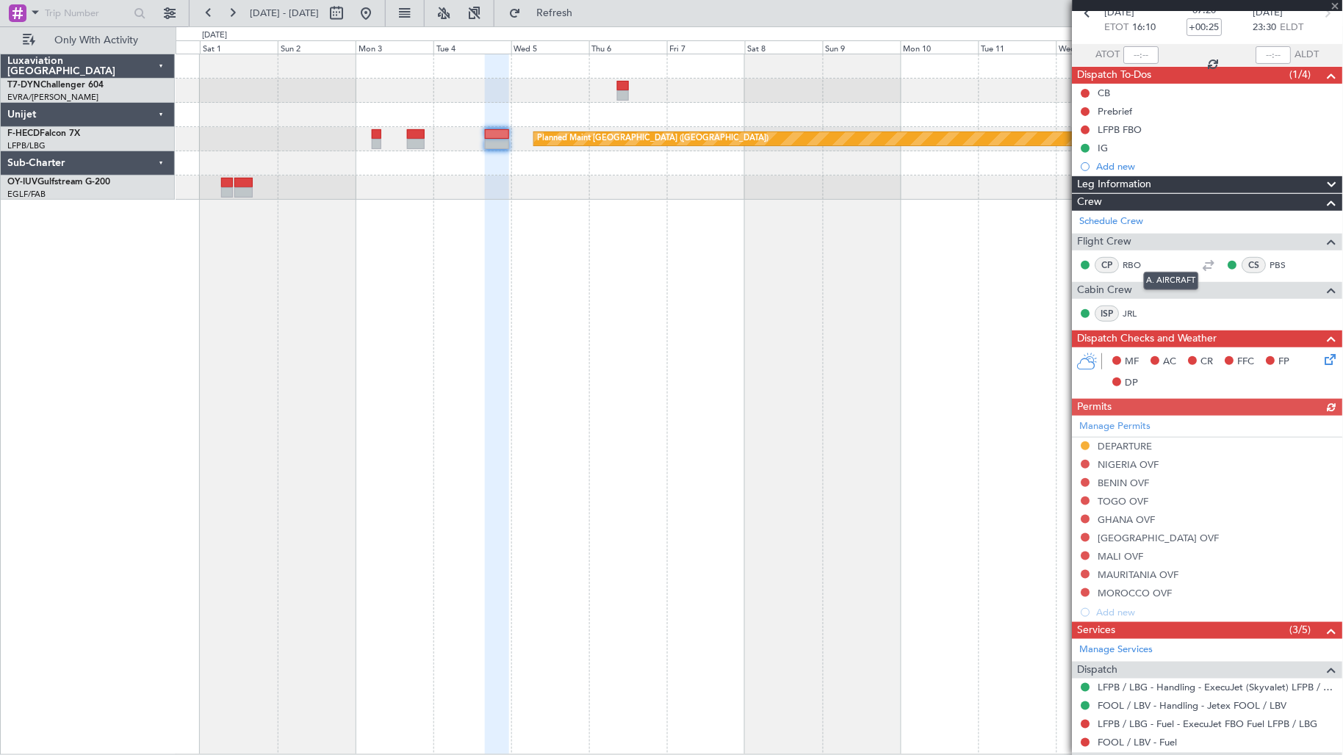
scroll to position [0, 0]
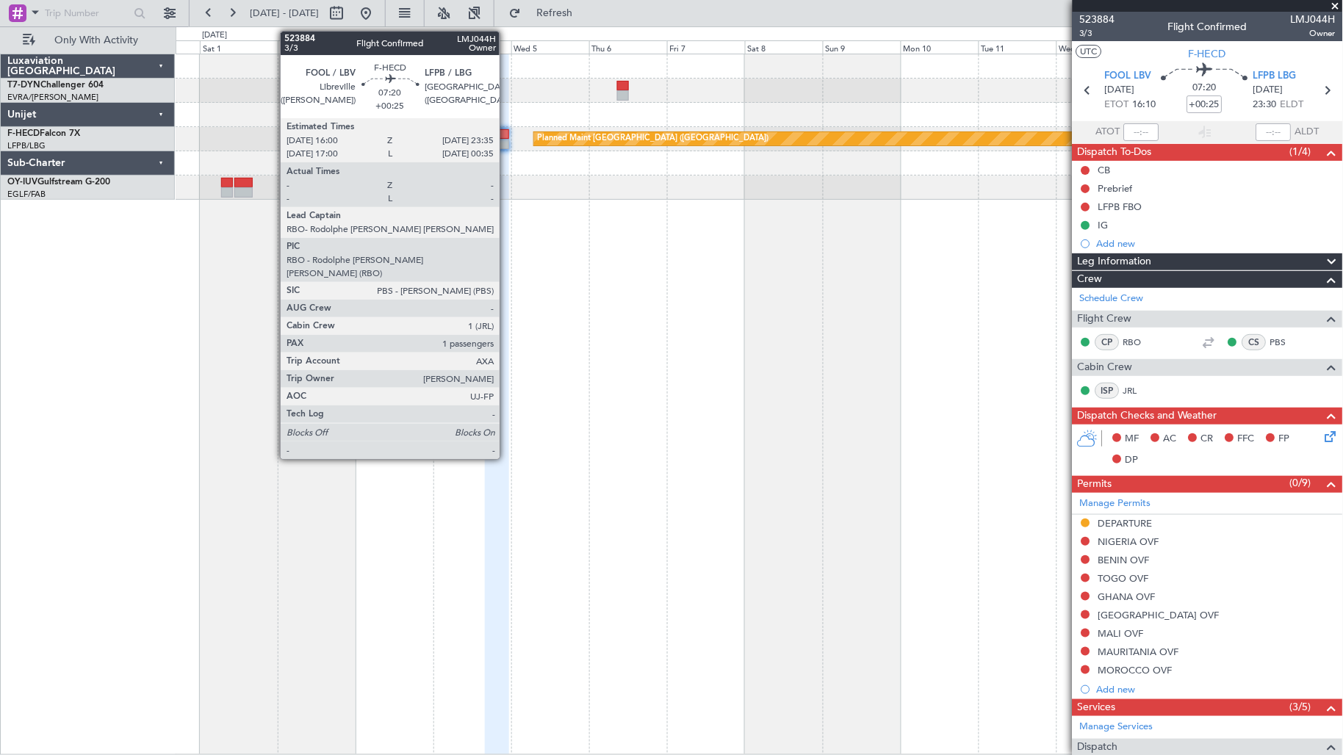
click at [495, 130] on div at bounding box center [497, 134] width 25 height 10
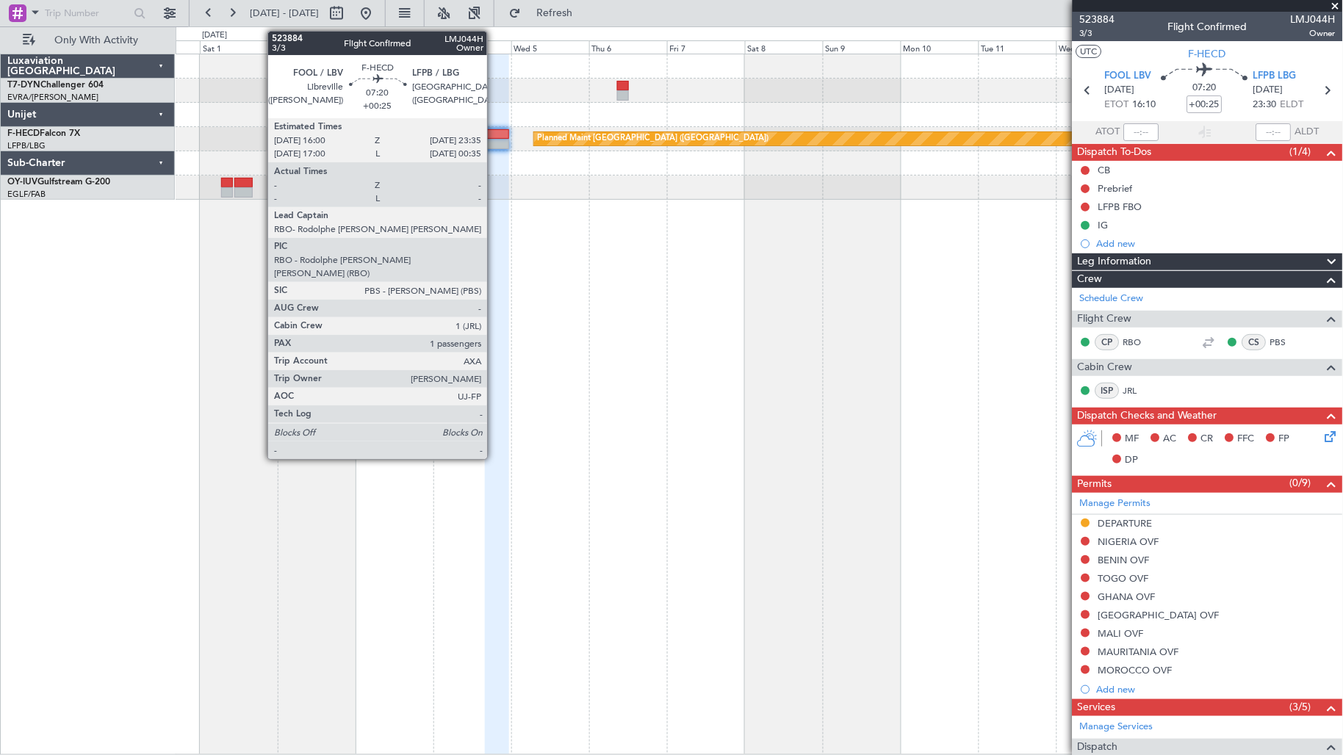
click at [494, 130] on div at bounding box center [497, 134] width 25 height 10
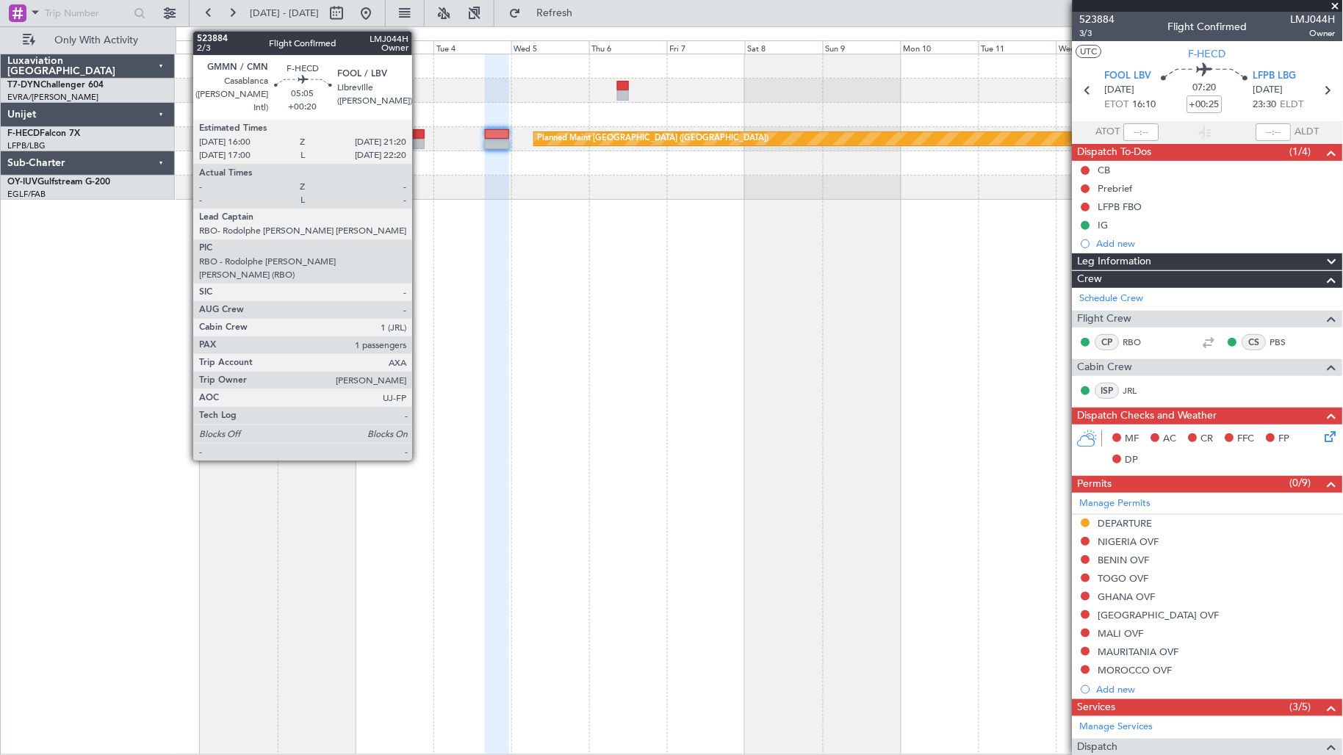
click at [413, 139] on div at bounding box center [416, 144] width 18 height 10
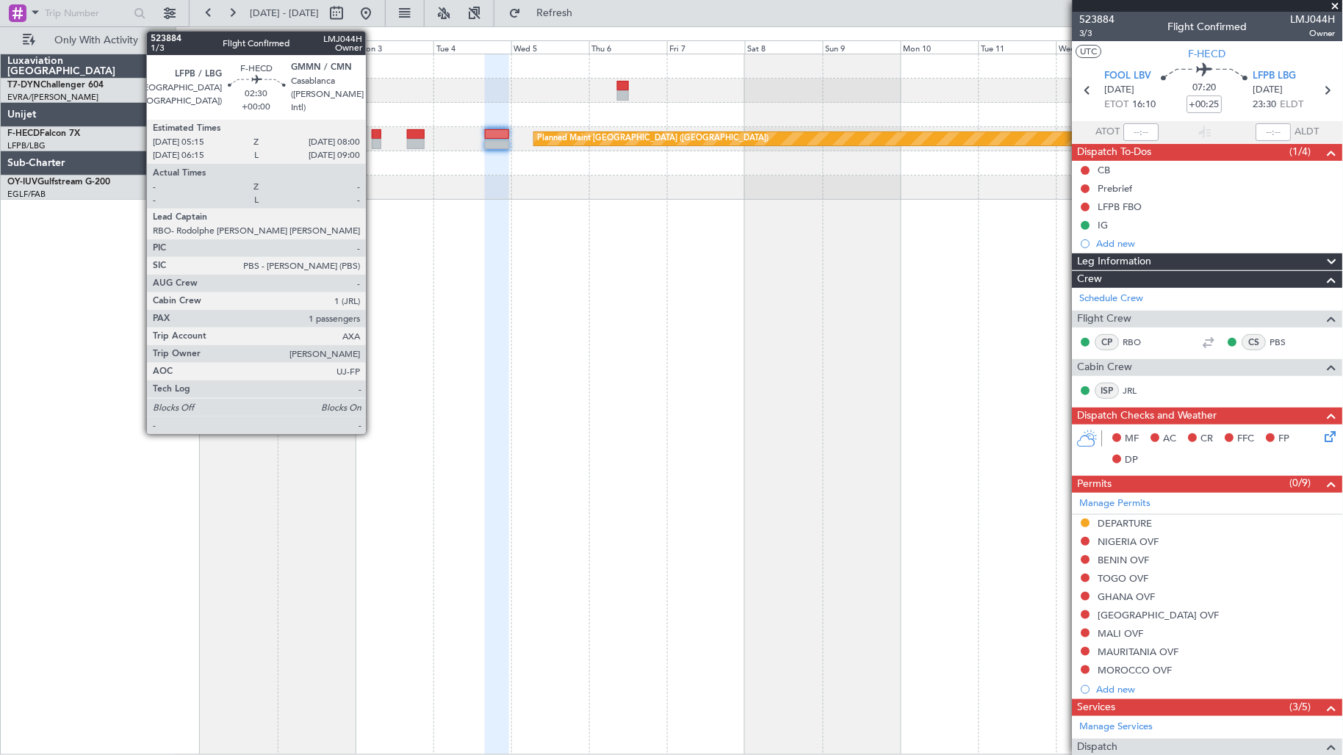
click at [373, 137] on div at bounding box center [377, 134] width 10 height 10
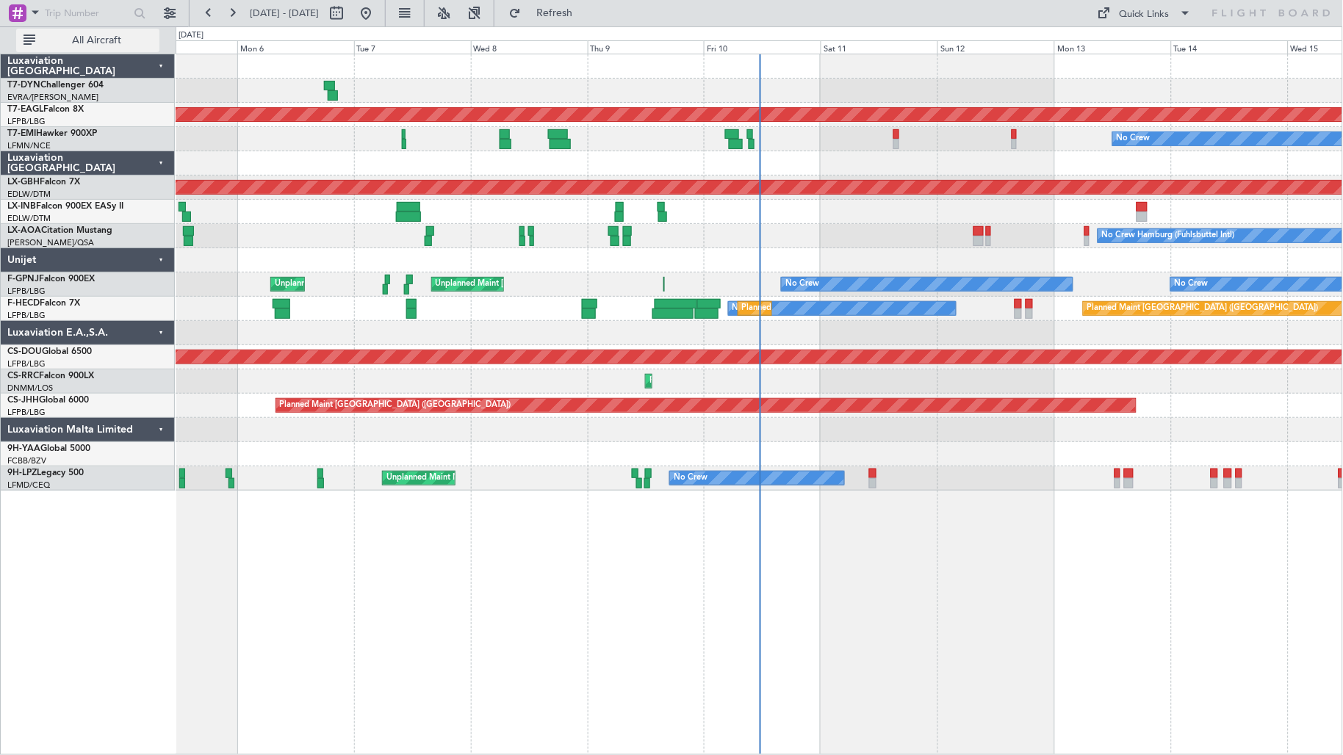
click at [120, 35] on span "All Aircraft" at bounding box center [96, 40] width 117 height 10
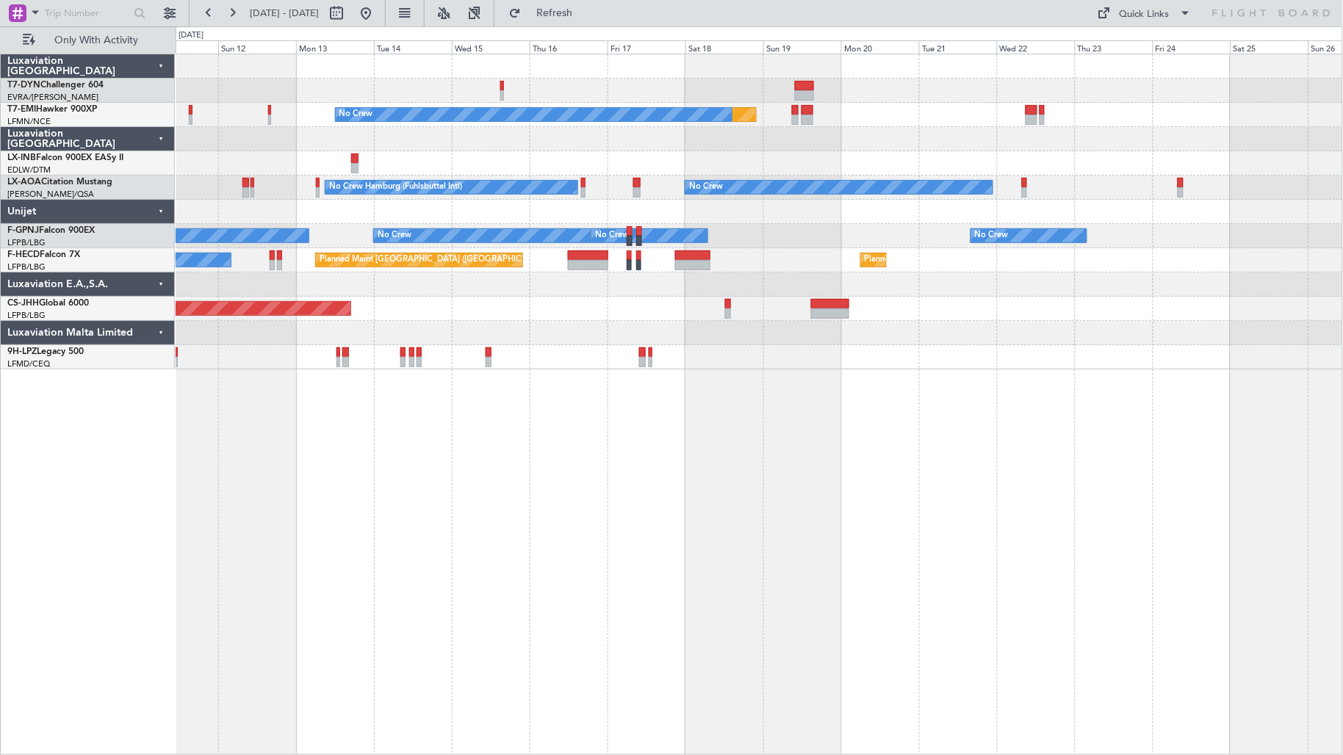
click at [362, 346] on div "Planned Maint No Crew No Crew Hamburg (Fuhlsbuttel Intl) No Crew Planned Maint …" at bounding box center [760, 211] width 1168 height 315
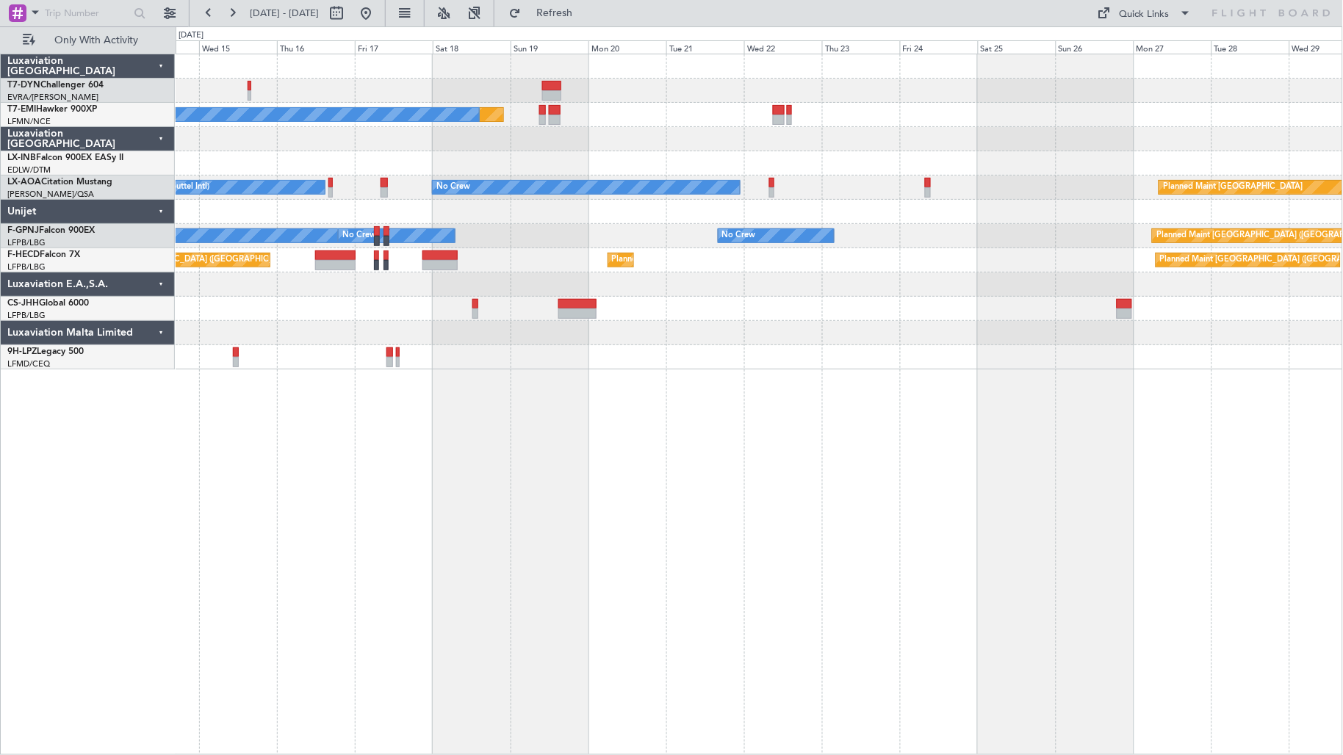
click at [556, 326] on div "Planned Maint No Crew No Crew Hamburg (Fuhlsbuttel Intl) No Crew Planned Maint …" at bounding box center [760, 211] width 1168 height 315
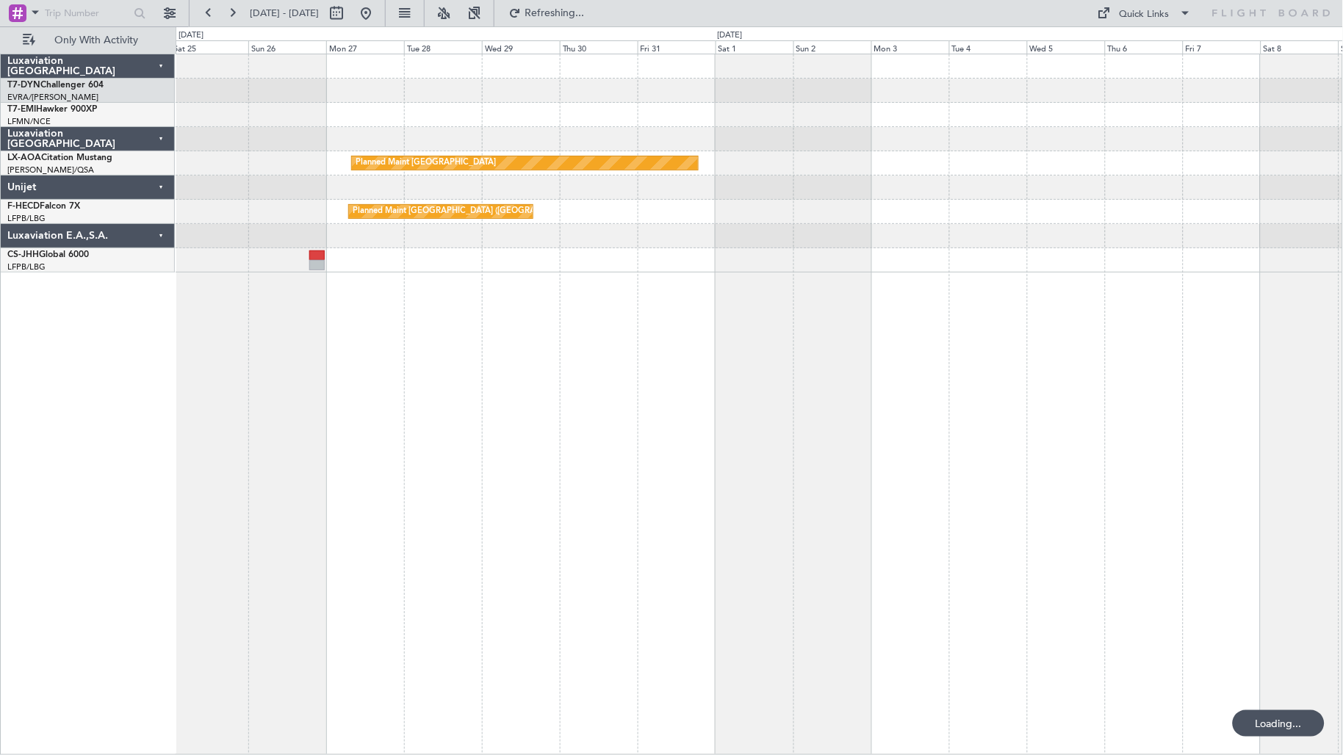
click at [439, 351] on div "Planned Maint Monchengladbach No Crew Planned Maint Paris (Le Bourget)" at bounding box center [760, 405] width 1168 height 702
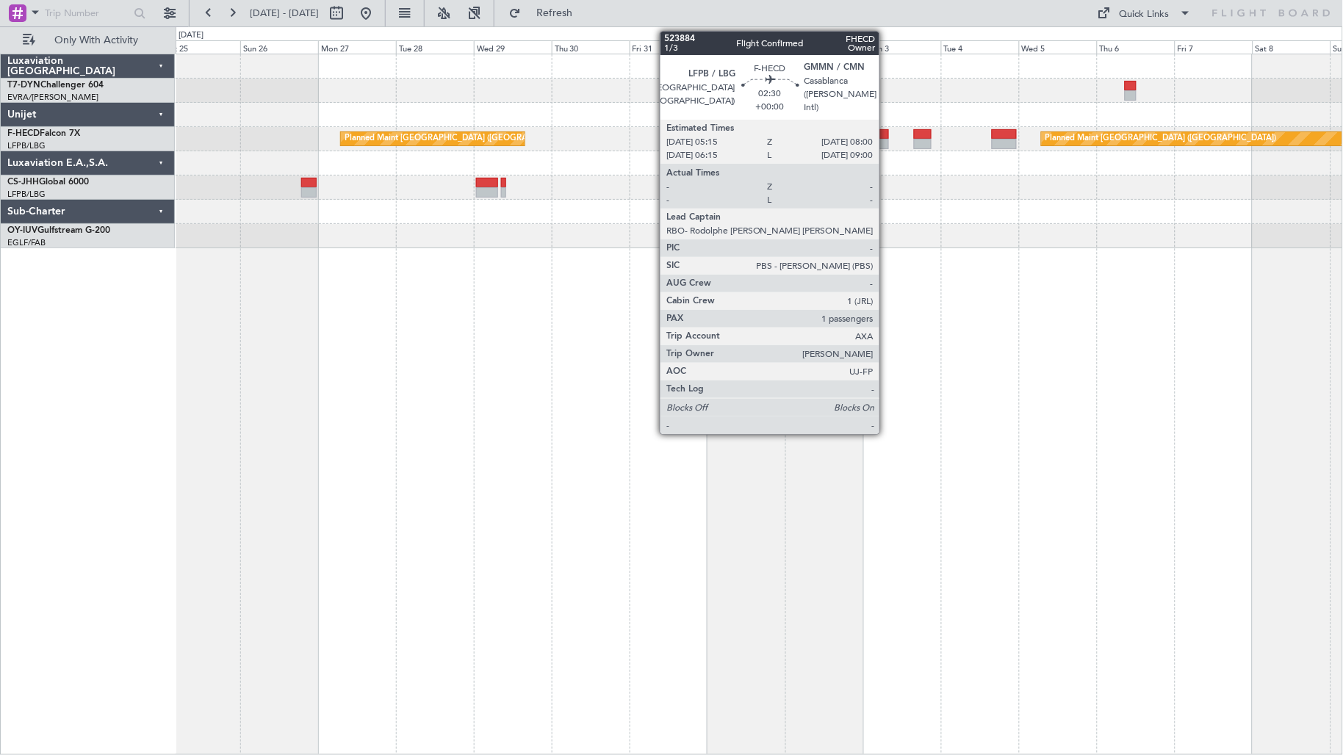
click at [887, 139] on div at bounding box center [885, 144] width 10 height 10
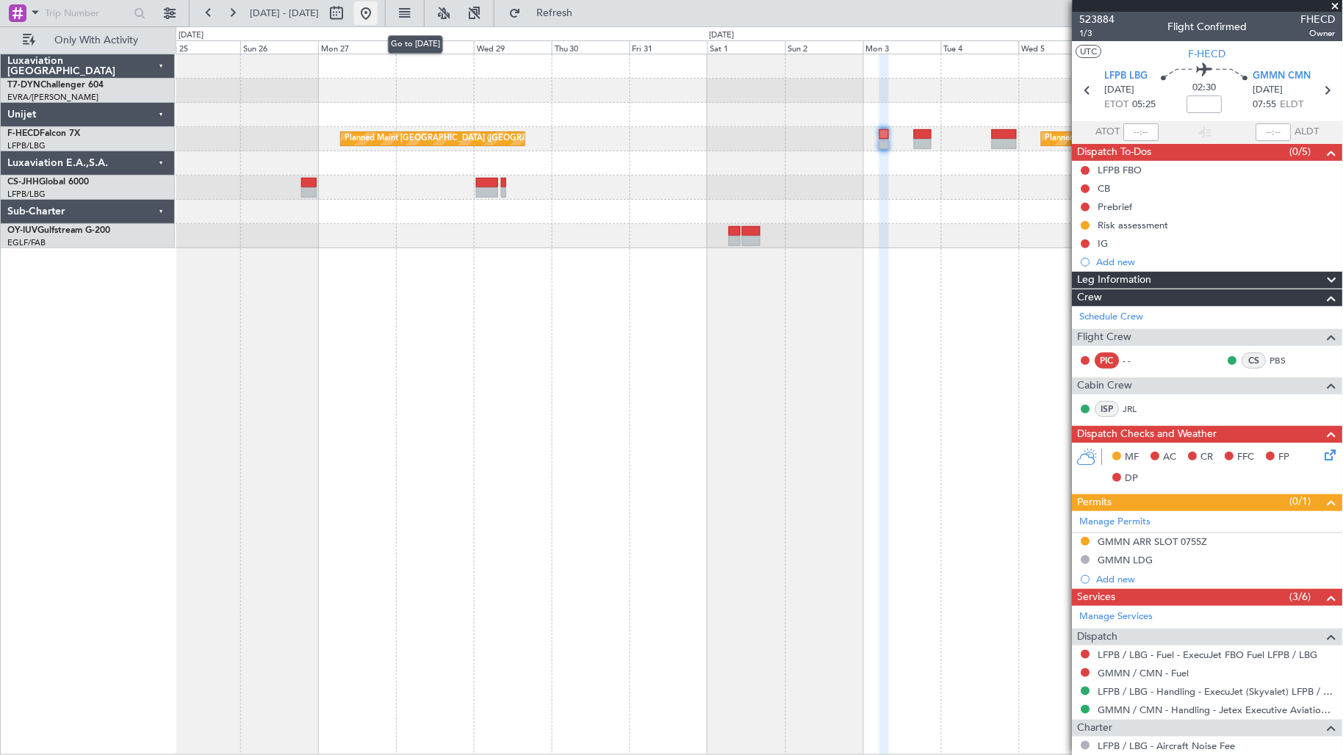
click at [378, 13] on button at bounding box center [366, 13] width 24 height 24
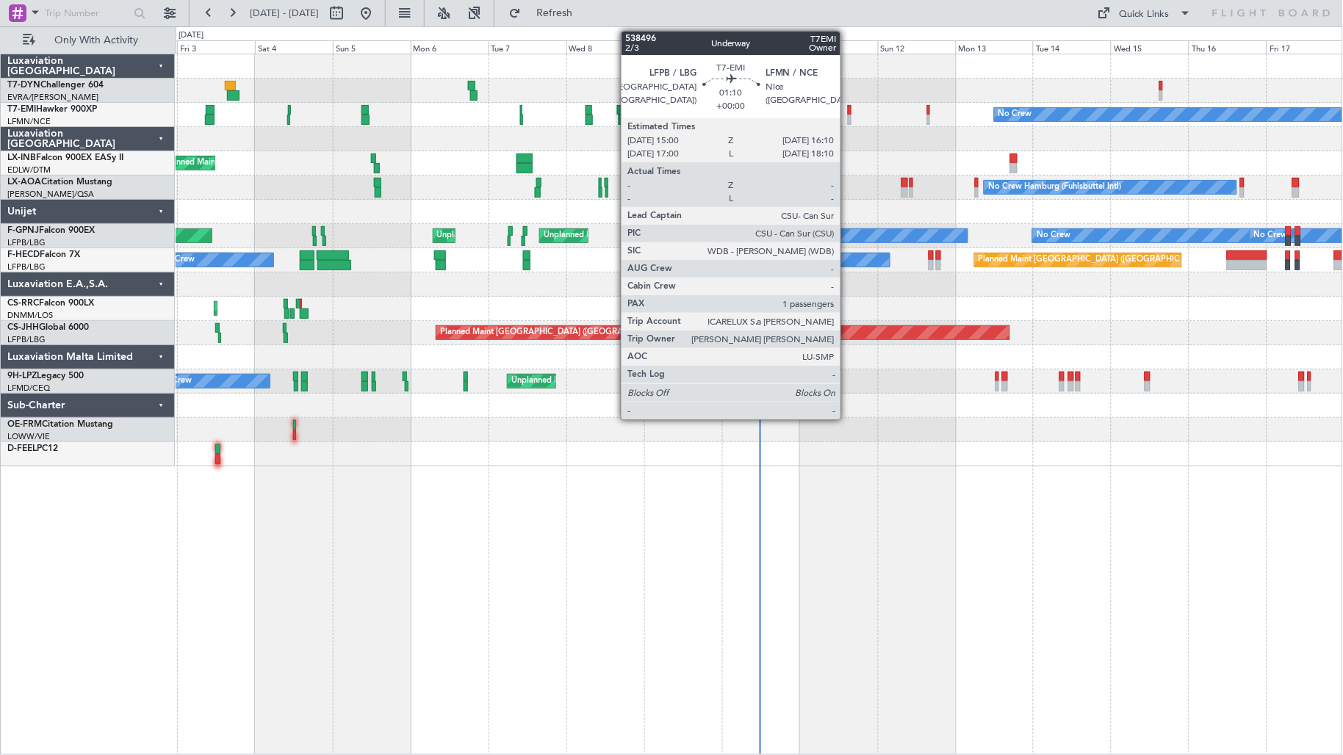
click at [848, 115] on div at bounding box center [850, 120] width 4 height 10
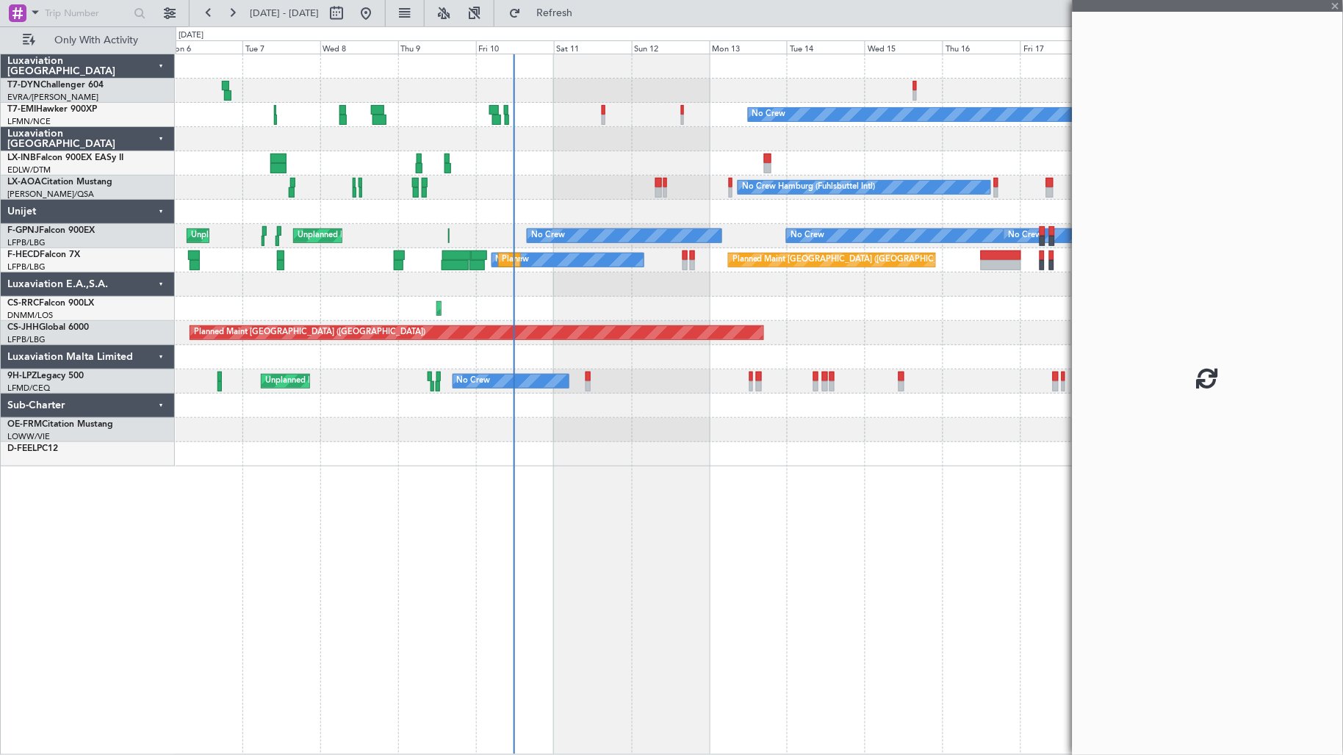
click at [589, 165] on div "Planned Maint No Crew Planned Maint Zurich No Crew Hamburg (Fuhlsbuttel Intl) N…" at bounding box center [760, 260] width 1168 height 412
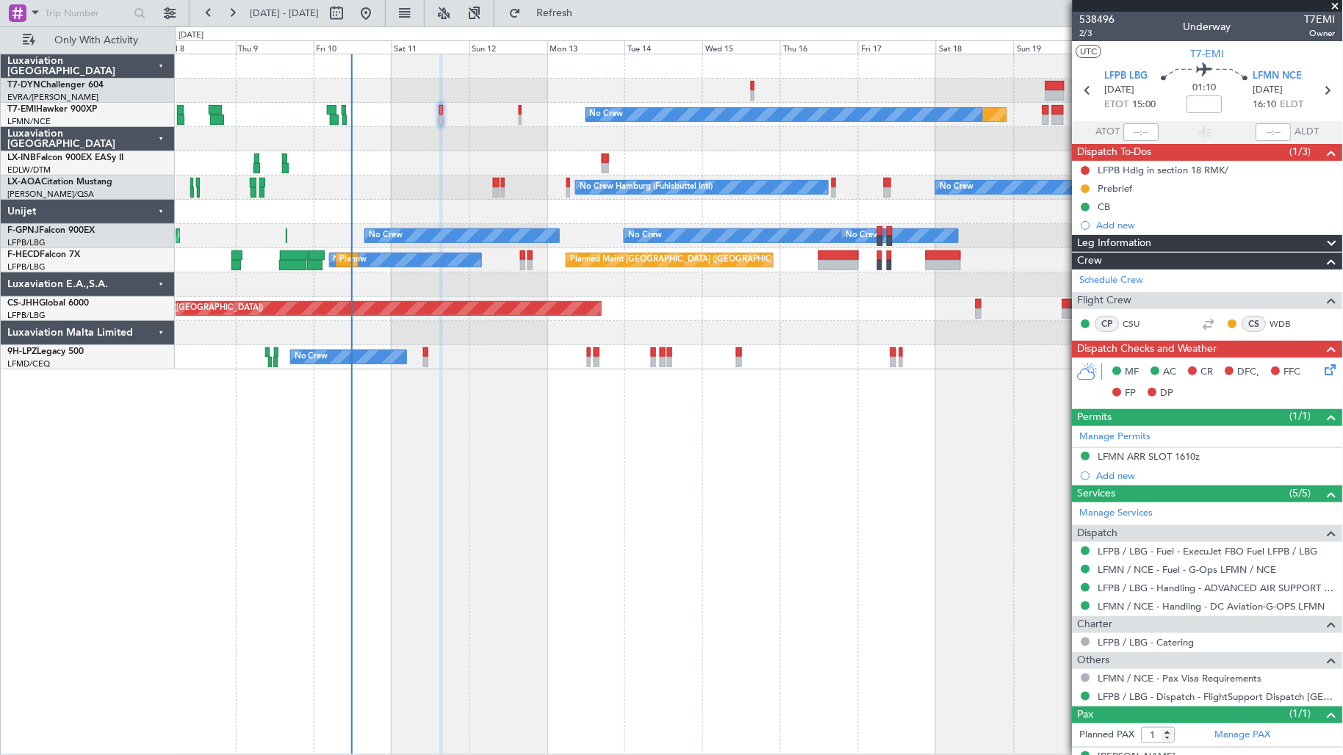
click at [586, 220] on div "Planned Maint No Crew No Crew Hamburg (Fuhlsbuttel Intl) No Crew Unplanned Main…" at bounding box center [760, 211] width 1168 height 315
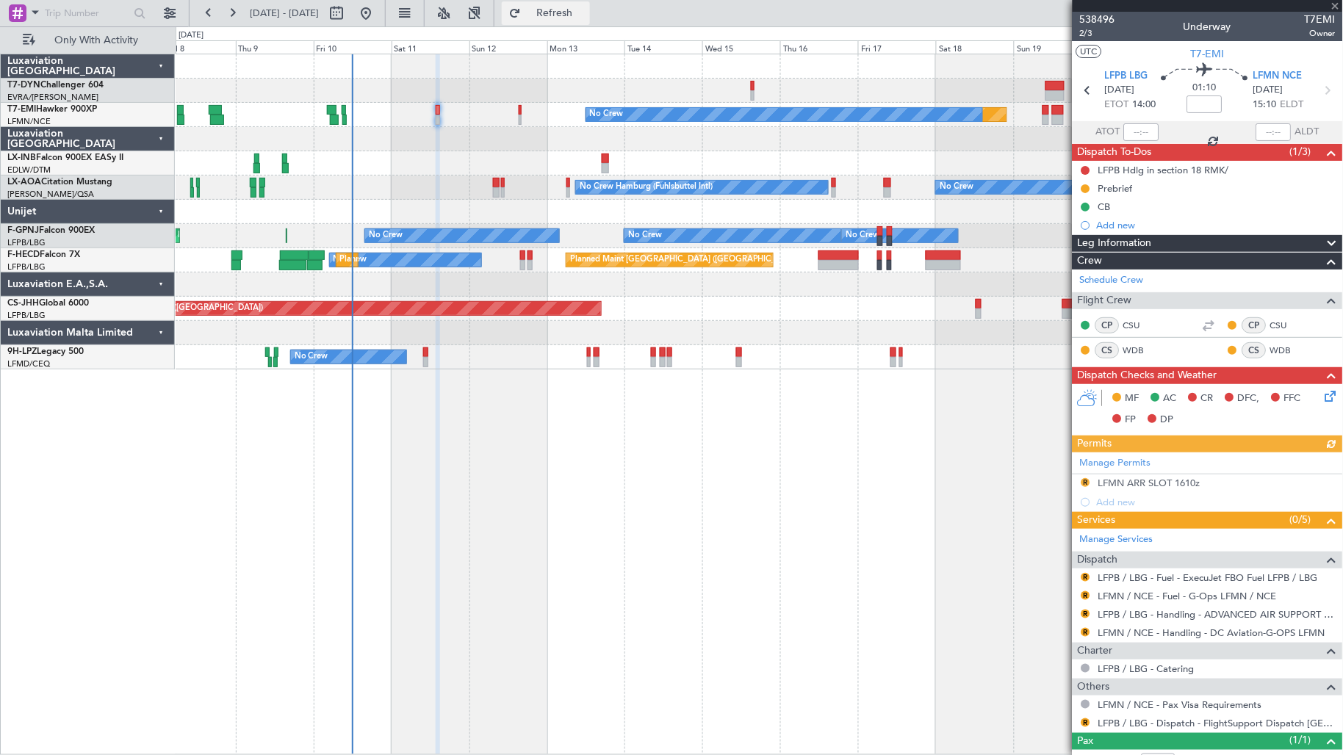
click at [585, 12] on span "Refresh" at bounding box center [555, 13] width 62 height 10
click at [1323, 397] on icon at bounding box center [1329, 394] width 12 height 12
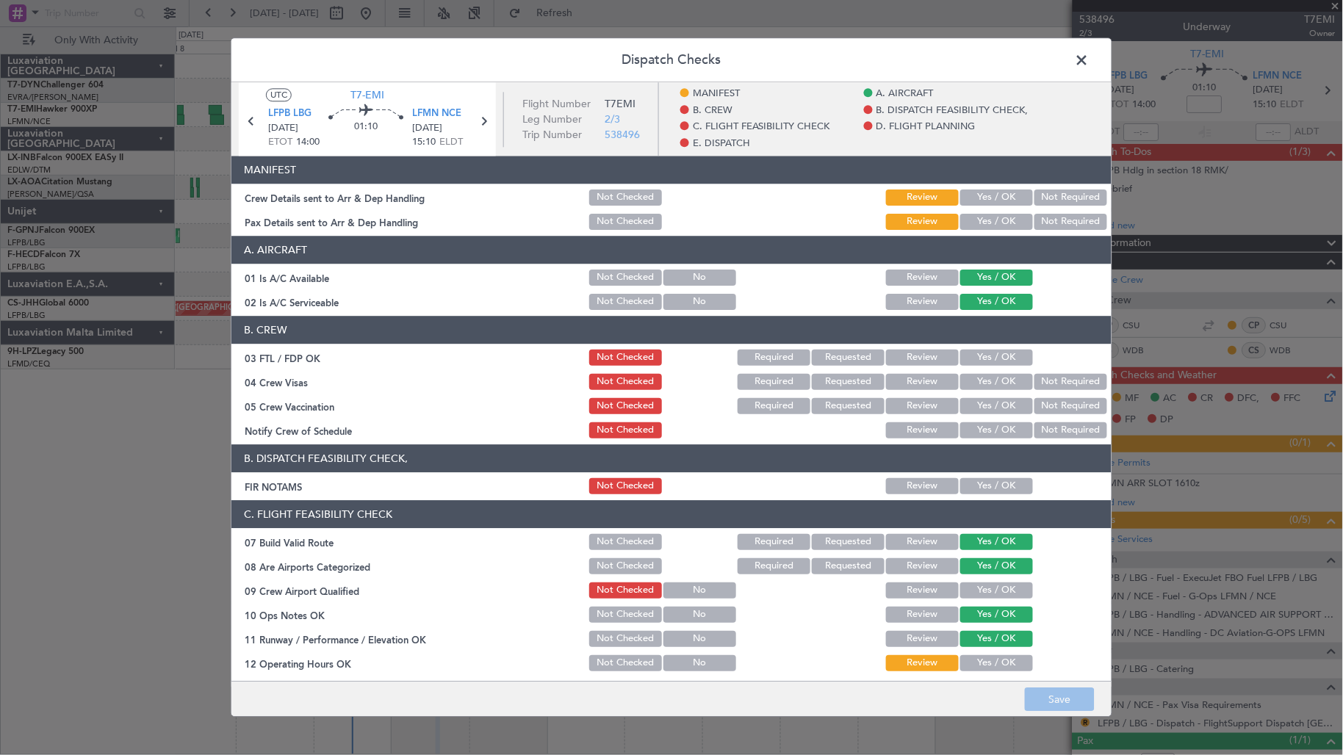
click at [981, 202] on button "Yes / OK" at bounding box center [996, 198] width 73 height 16
drag, startPoint x: 982, startPoint y: 222, endPoint x: 993, endPoint y: 237, distance: 19.4
click at [982, 223] on button "Yes / OK" at bounding box center [996, 222] width 73 height 16
click at [1056, 688] on footer "Save" at bounding box center [671, 699] width 880 height 35
click at [1055, 694] on button "Save" at bounding box center [1060, 701] width 70 height 24
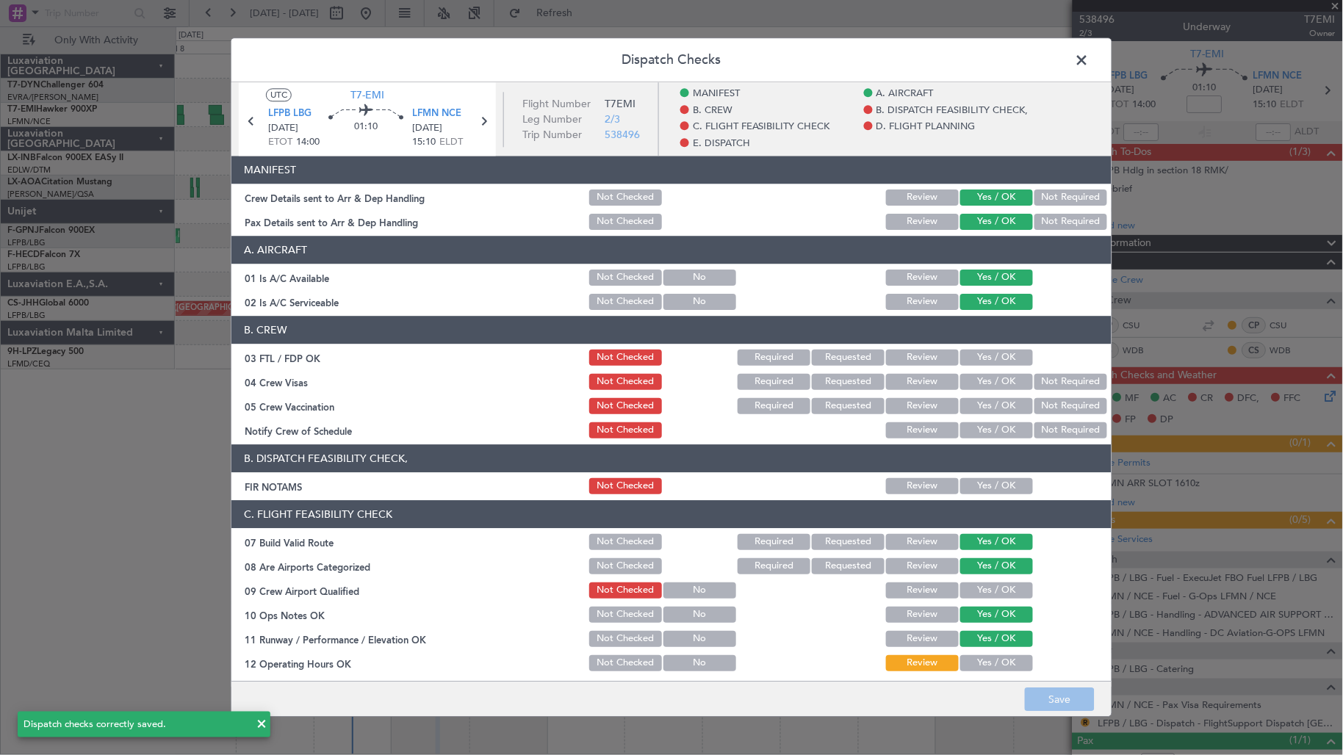
click at [1090, 59] on span at bounding box center [1090, 63] width 0 height 29
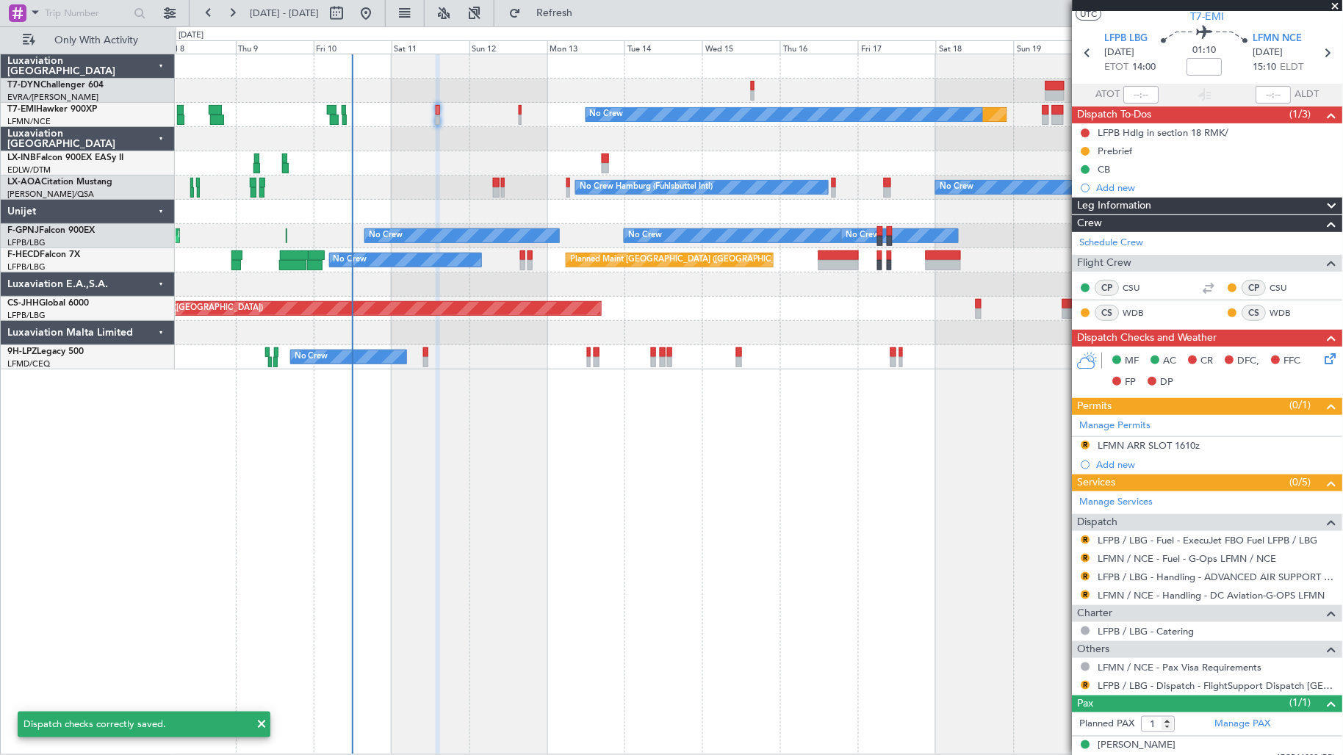
scroll to position [51, 0]
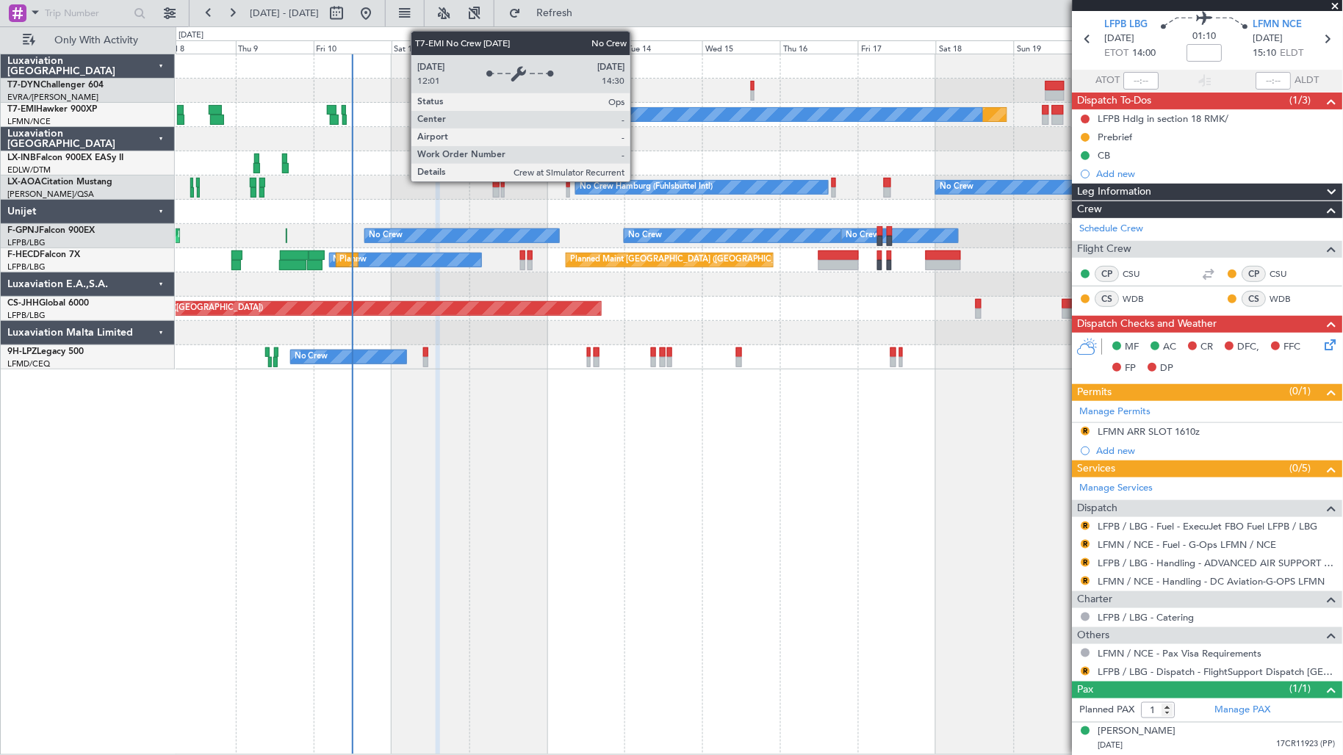
click at [173, 171] on div "Planned Maint No Crew No Crew Hamburg (Fuhlsbuttel Intl) No Crew No Crew No Cre…" at bounding box center [671, 390] width 1343 height 729
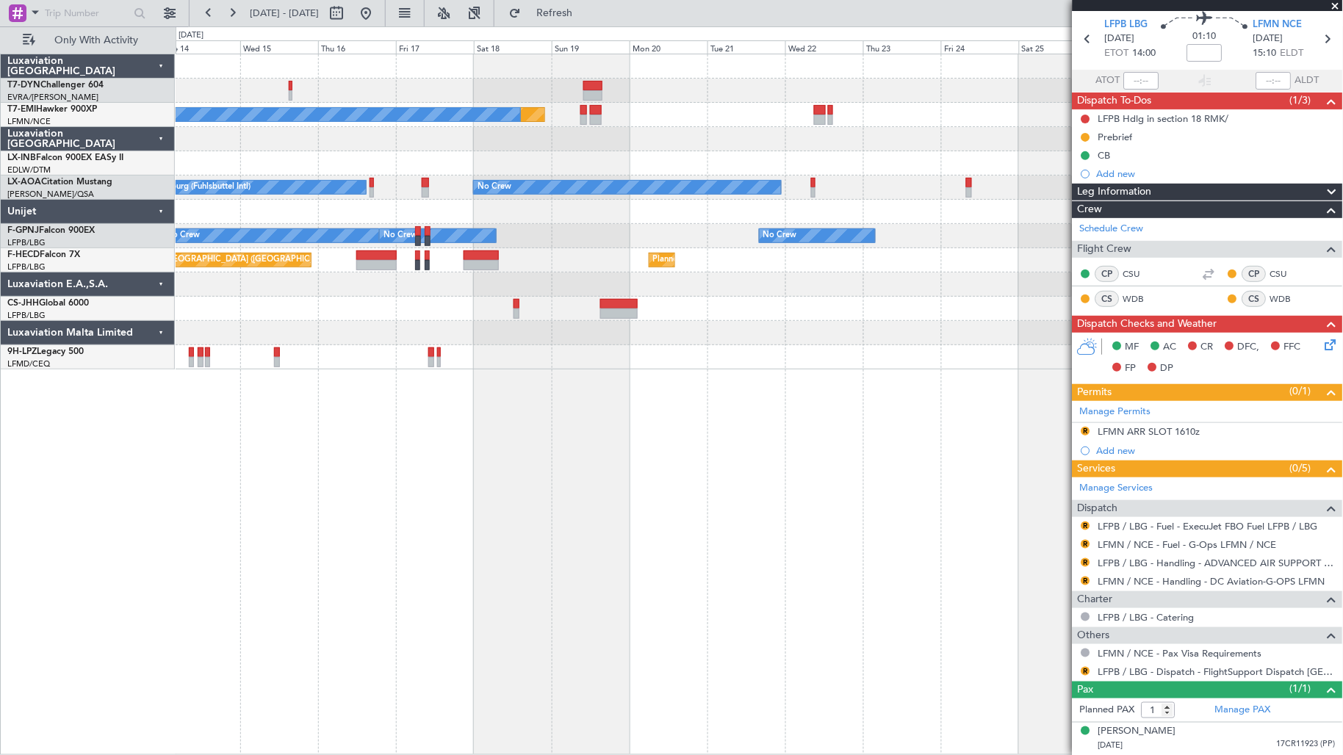
click at [364, 204] on div "Planned Maint No Crew No Crew Hamburg (Fuhlsbuttel Intl) No Crew Planned Maint …" at bounding box center [760, 211] width 1168 height 315
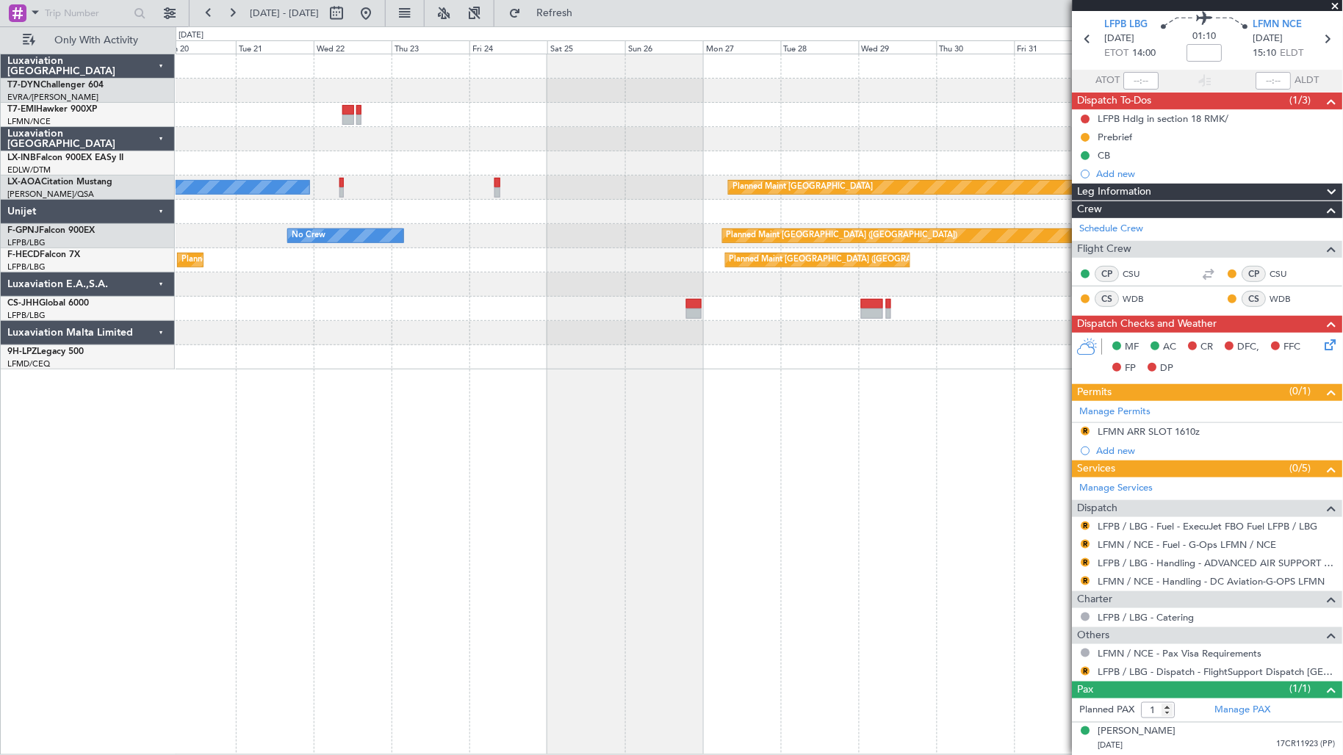
click at [303, 218] on div "Planned Maint No Crew Planned Maint Nurnberg No Crew Planned Maint Monchengladb…" at bounding box center [760, 211] width 1168 height 315
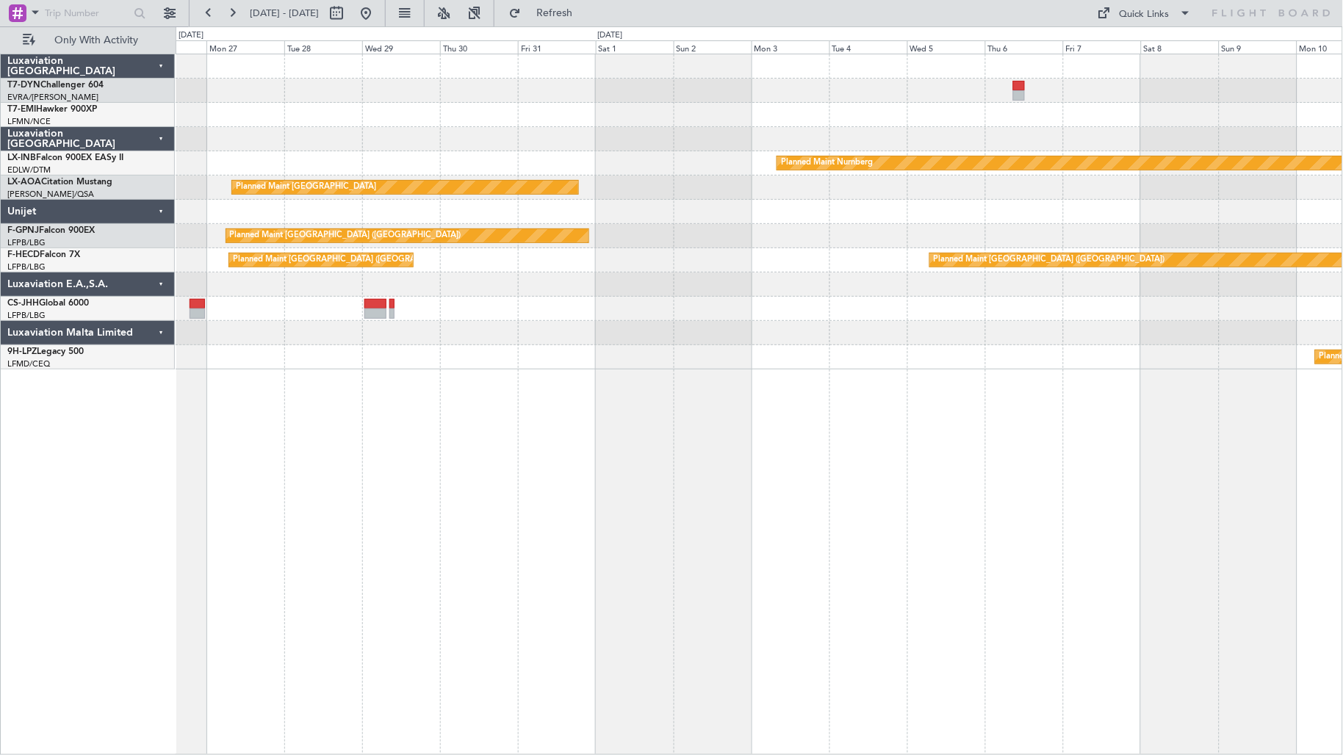
scroll to position [0, 0]
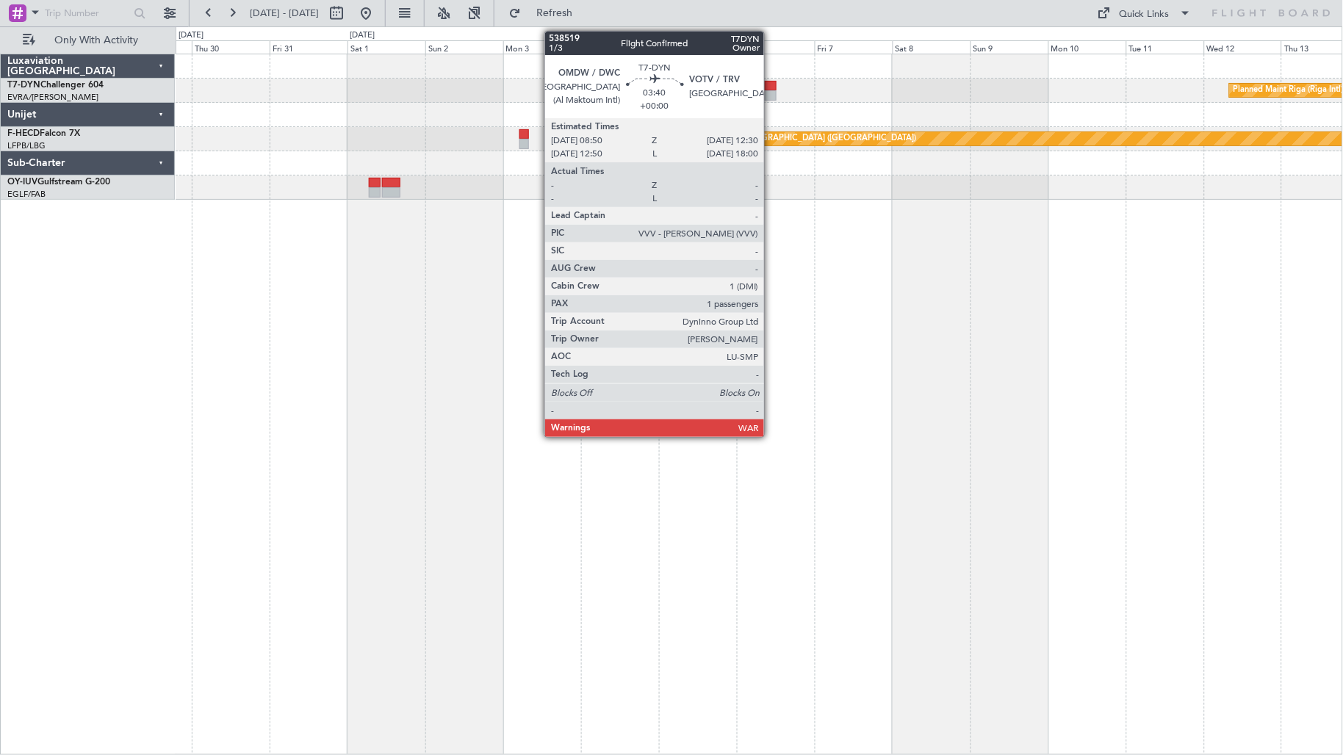
click at [772, 93] on div at bounding box center [771, 95] width 12 height 10
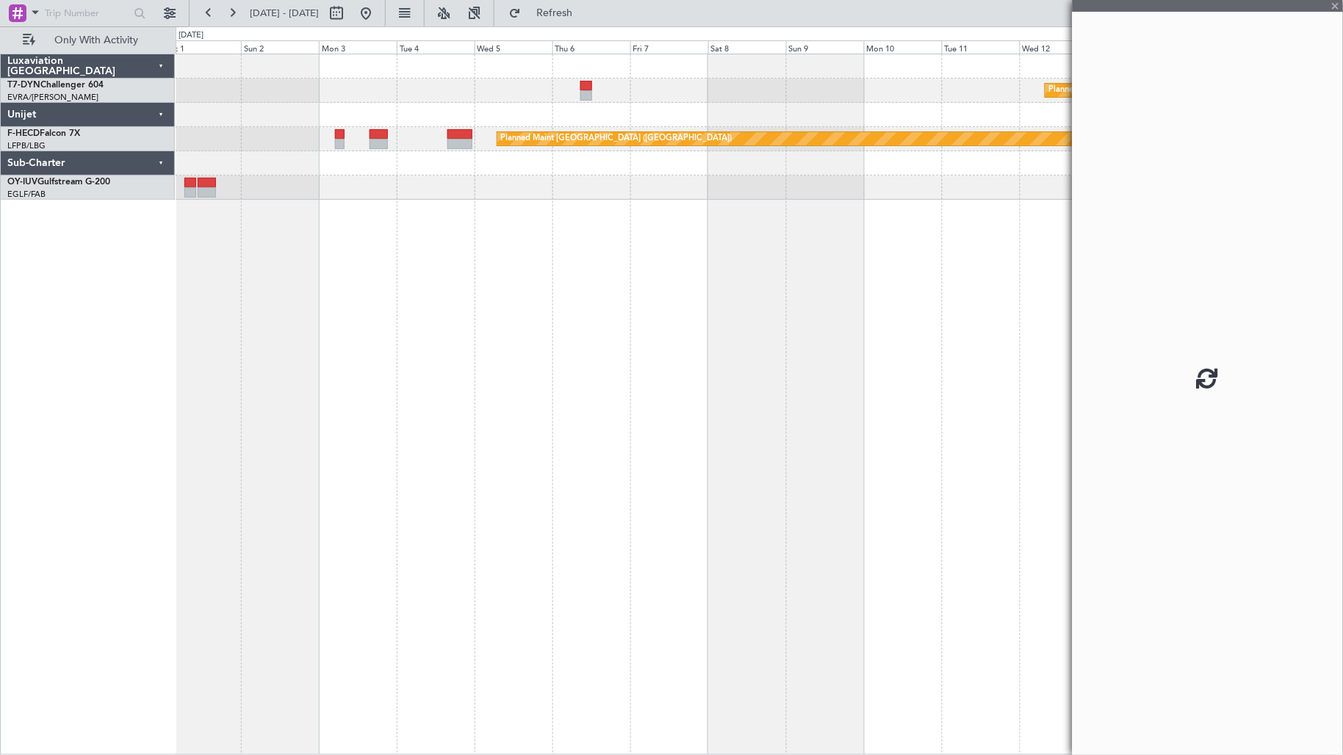
click at [619, 147] on div "Planned Maint Riga (Riga Intl) Planned Maint [GEOGRAPHIC_DATA] ([GEOGRAPHIC_DAT…" at bounding box center [760, 126] width 1168 height 145
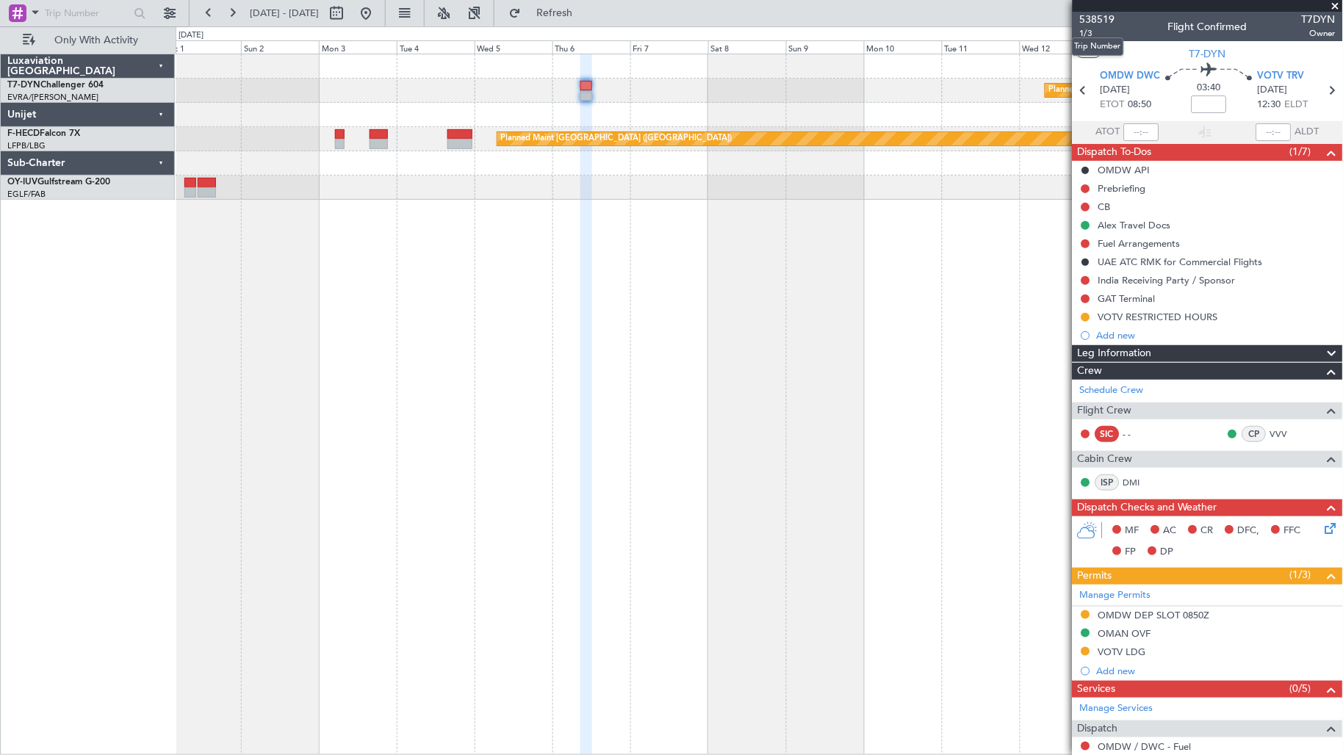
click at [1080, 33] on mat-tooltip-component "Trip Number" at bounding box center [1098, 46] width 73 height 39
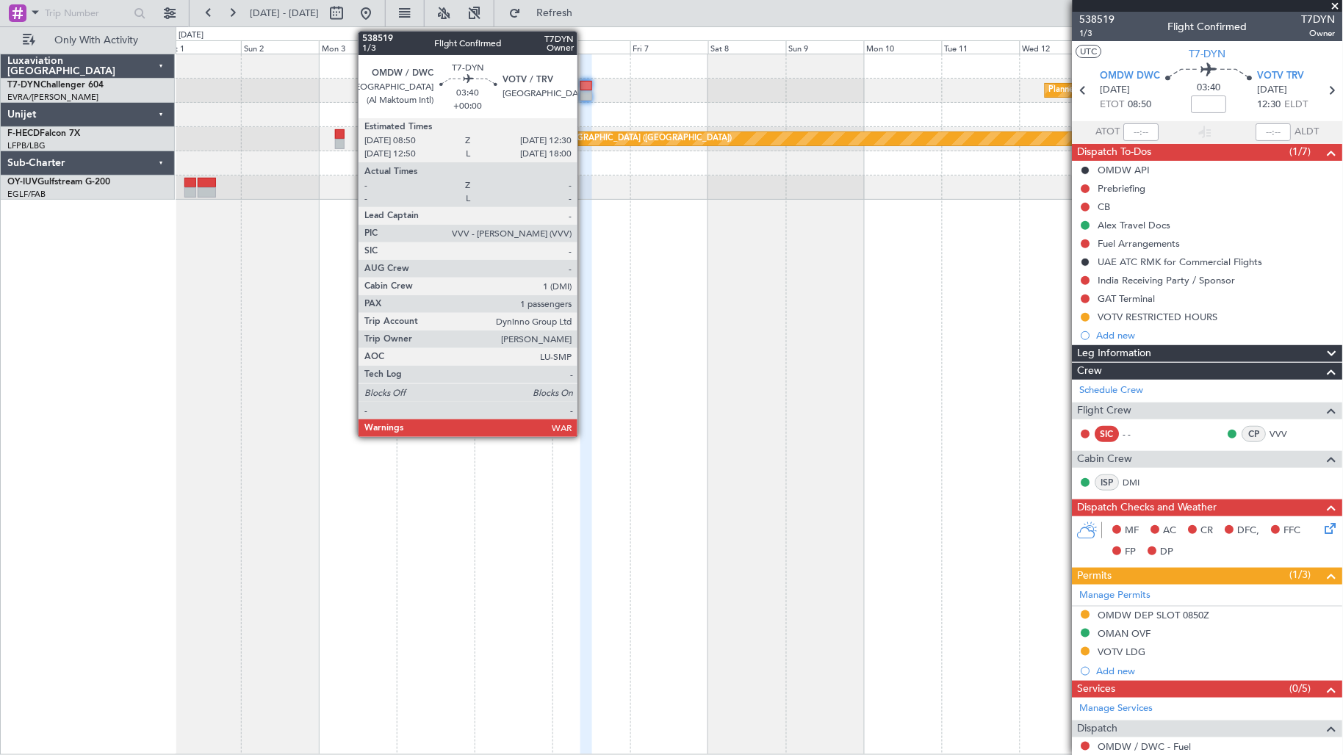
click at [585, 93] on div at bounding box center [587, 95] width 12 height 10
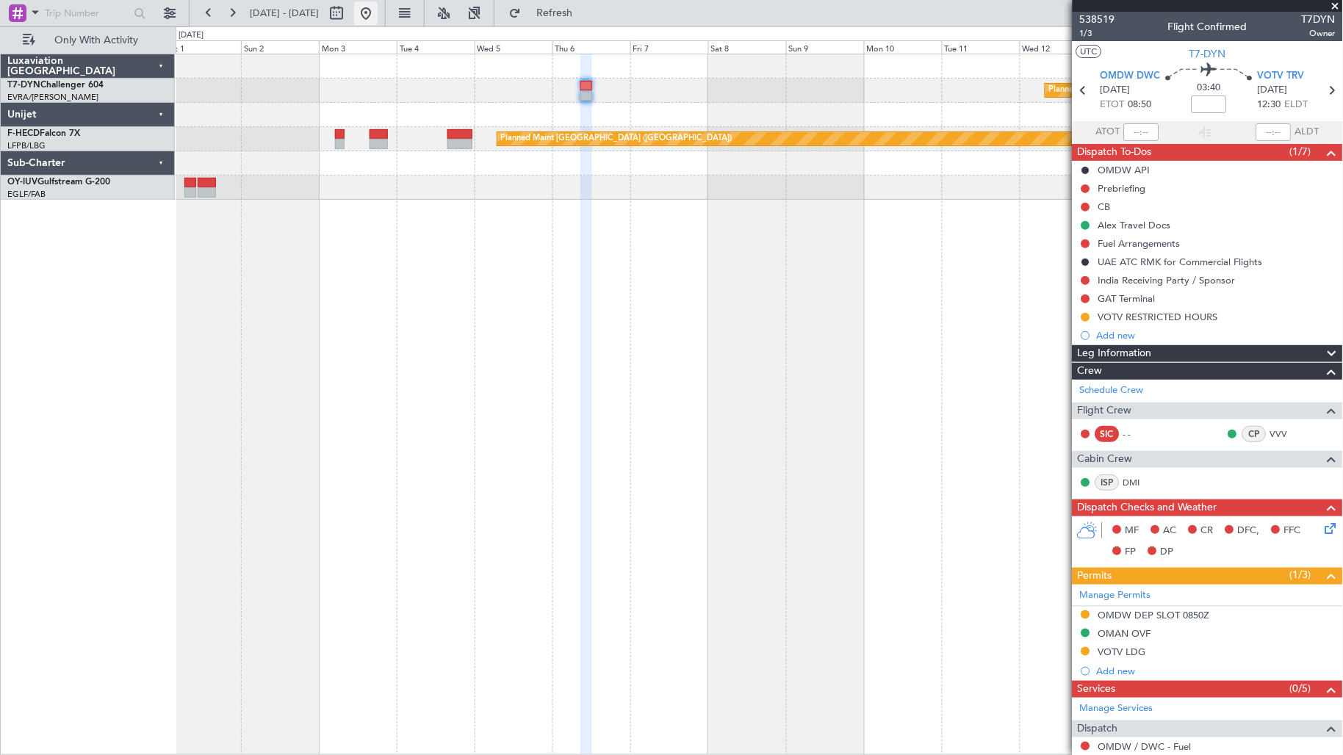
click at [378, 20] on button at bounding box center [366, 13] width 24 height 24
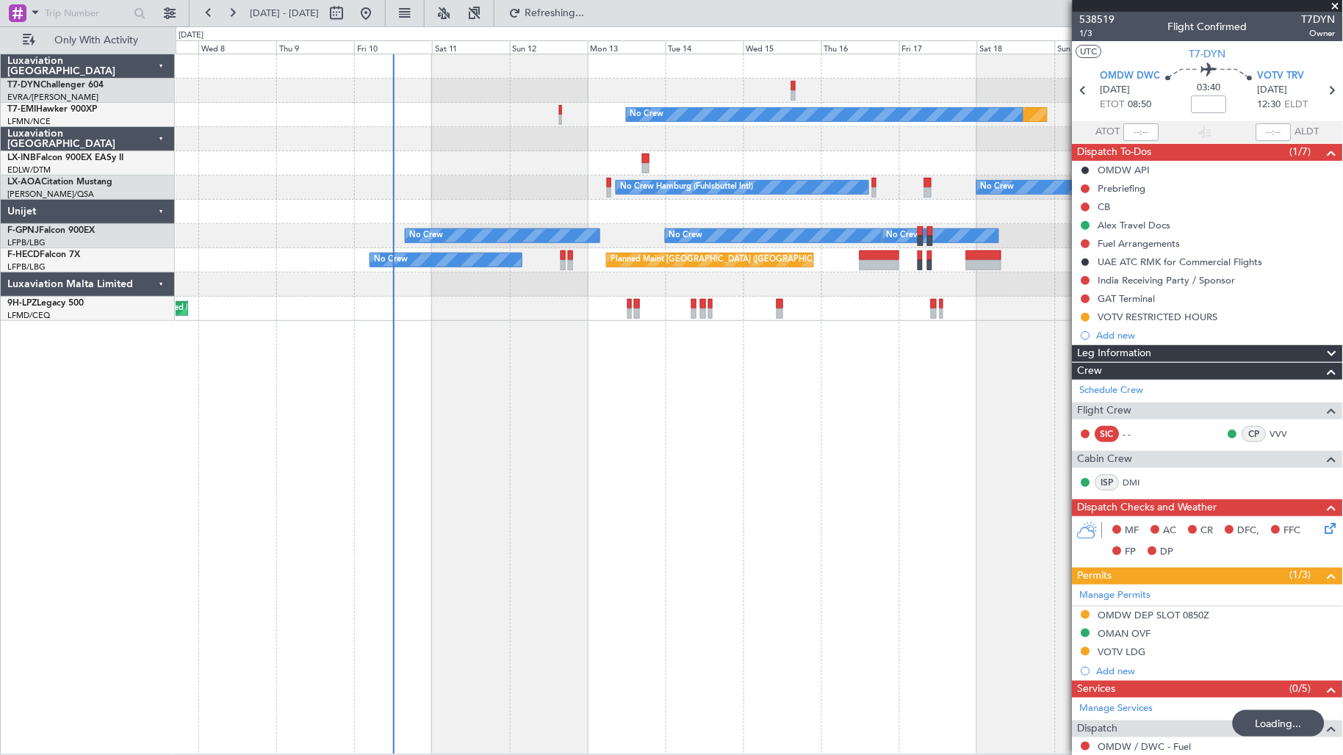
click at [384, 223] on div "Planned Maint No Crew No Crew Hamburg (Fuhlsbuttel Intl) No Crew No Crew No Cre…" at bounding box center [760, 187] width 1168 height 267
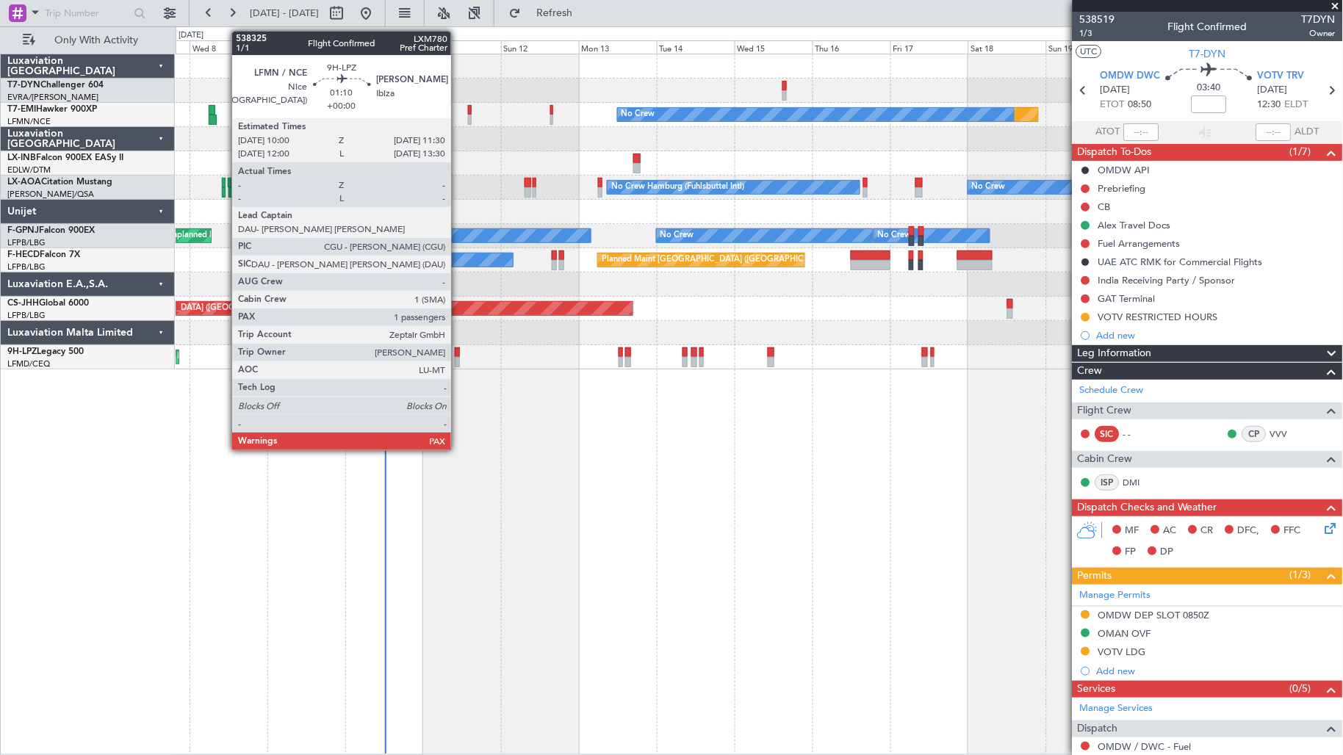
click at [459, 361] on div at bounding box center [457, 362] width 5 height 10
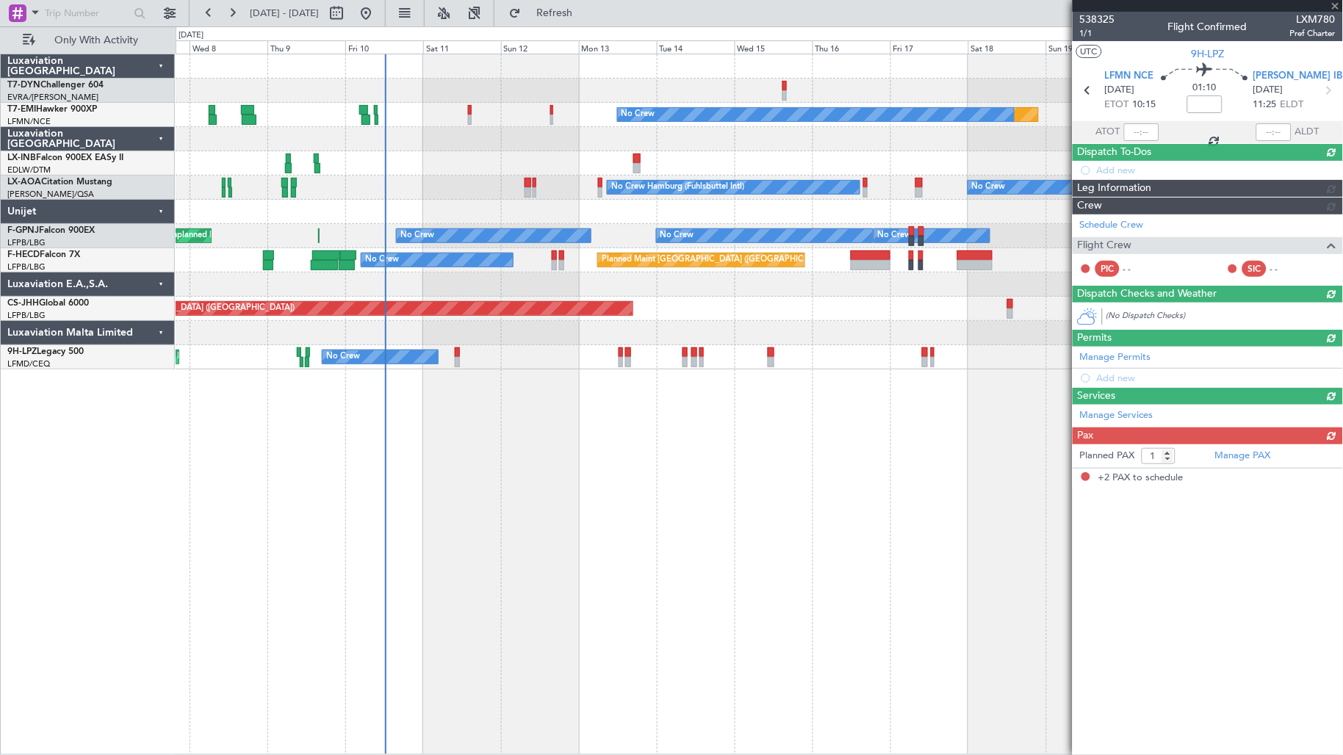
type input "2"
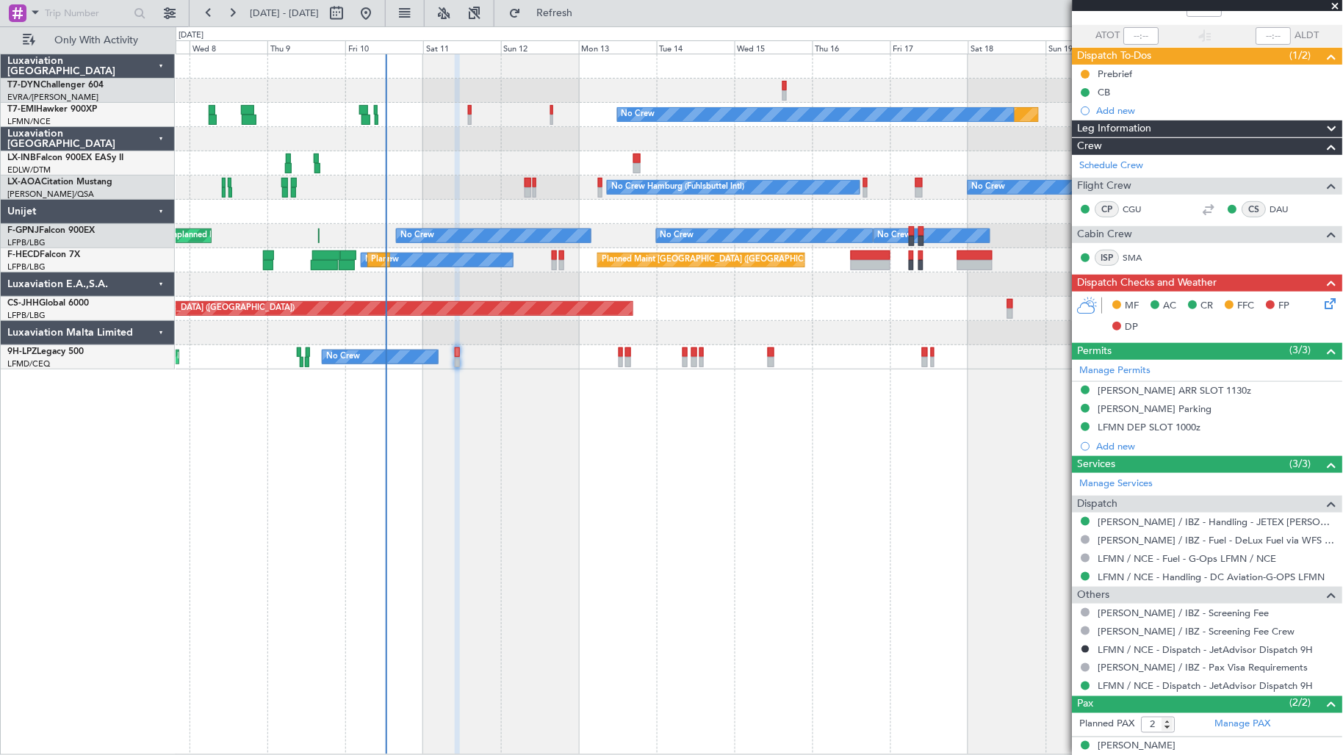
scroll to position [143, 0]
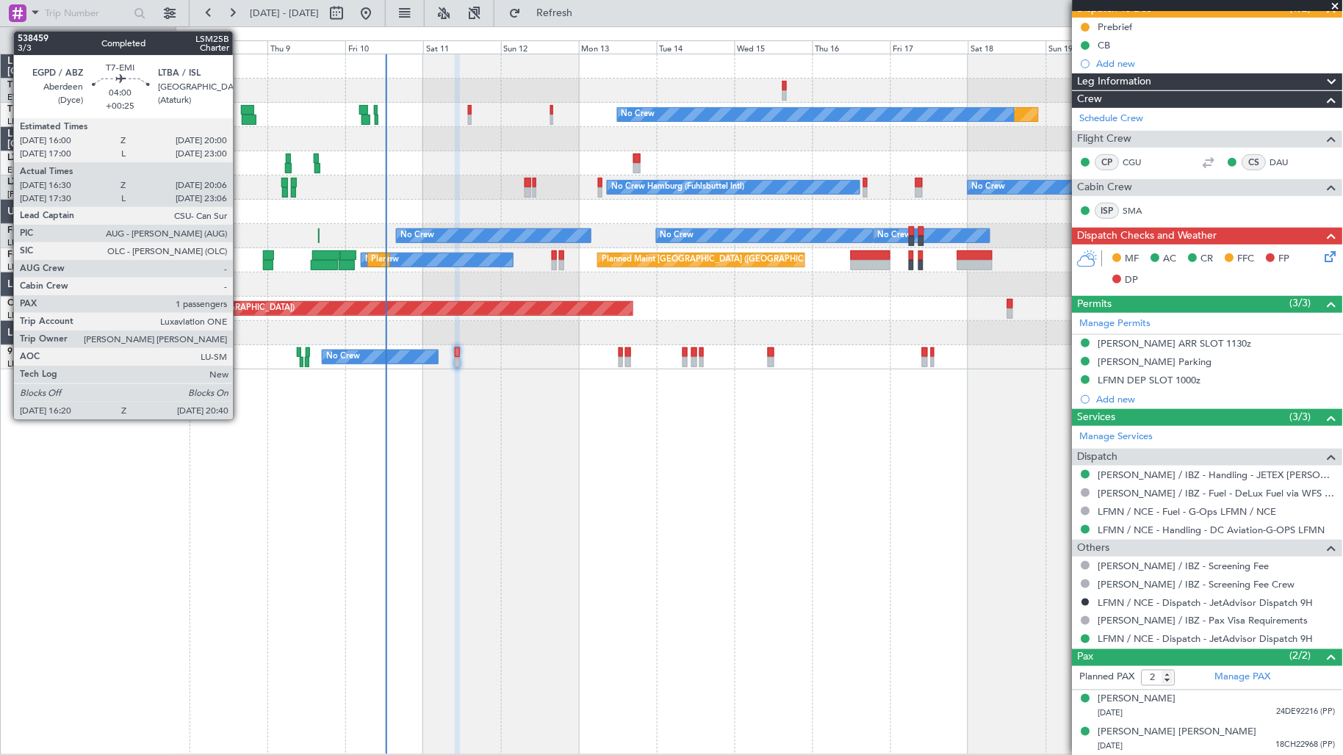
click at [241, 114] on div at bounding box center [247, 110] width 13 height 10
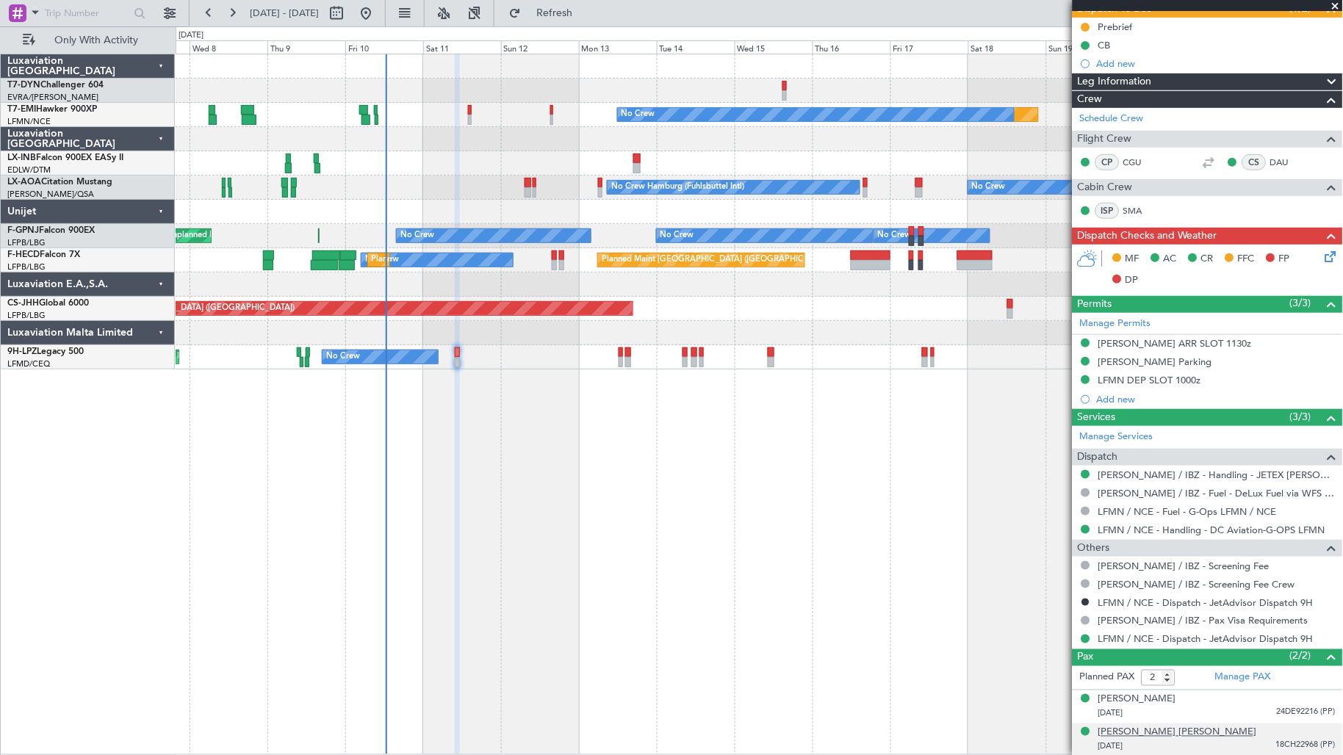
click at [1154, 729] on div "Jonathan Etienne Albert Joseph Bellone" at bounding box center [1178, 733] width 159 height 15
click at [586, 18] on span "Refresh" at bounding box center [555, 13] width 62 height 10
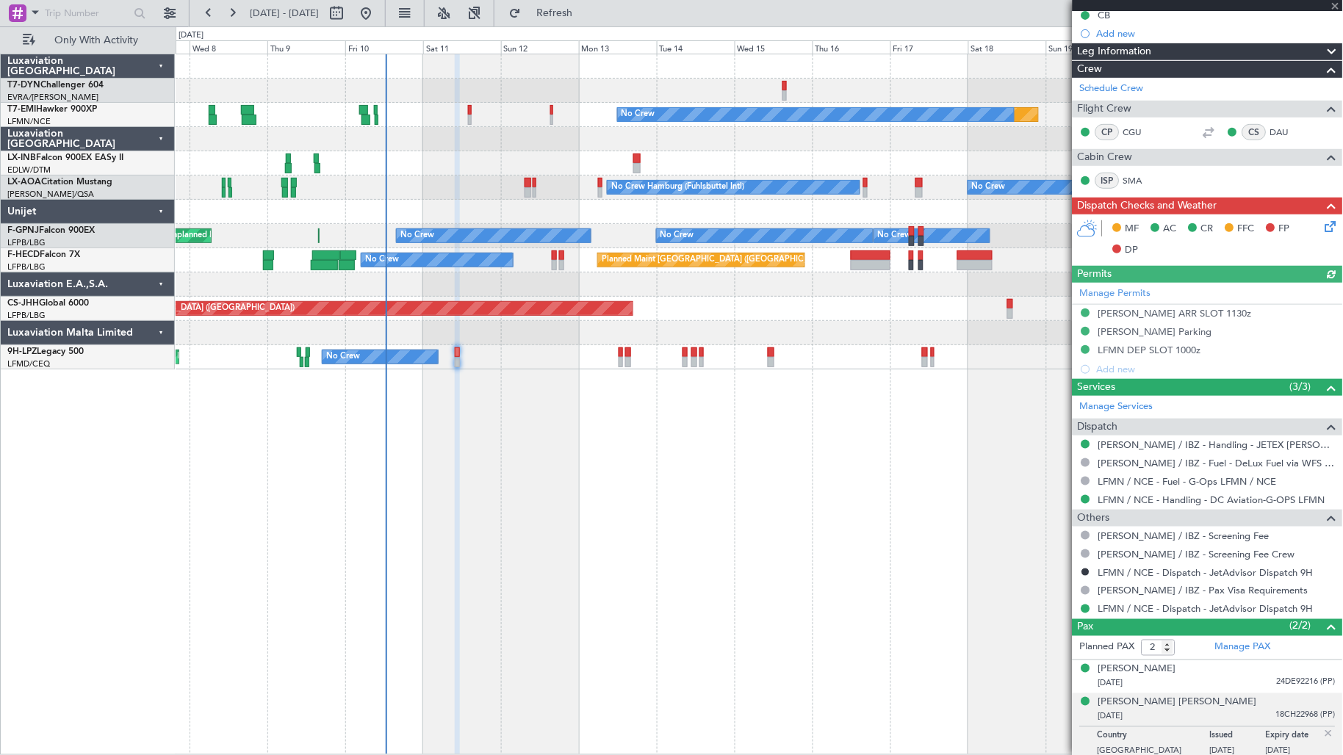
scroll to position [180, 0]
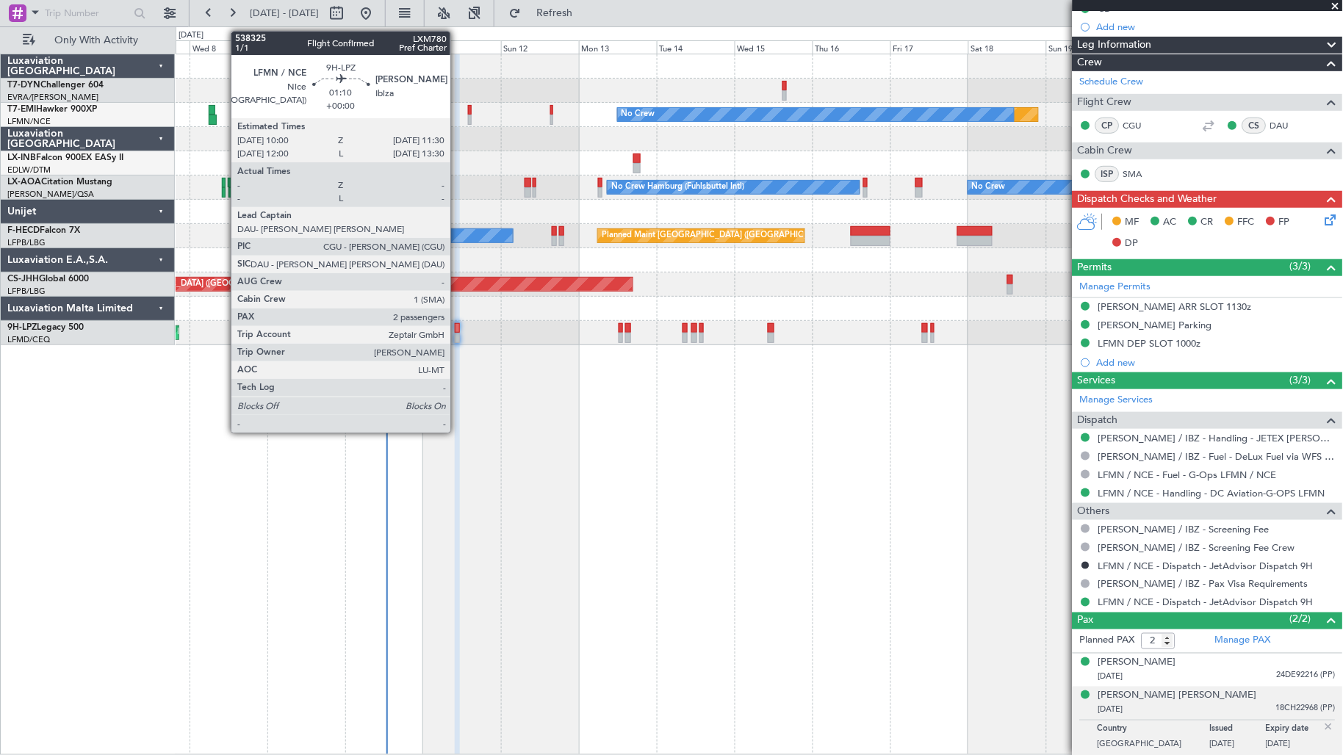
click at [458, 329] on div at bounding box center [457, 328] width 5 height 10
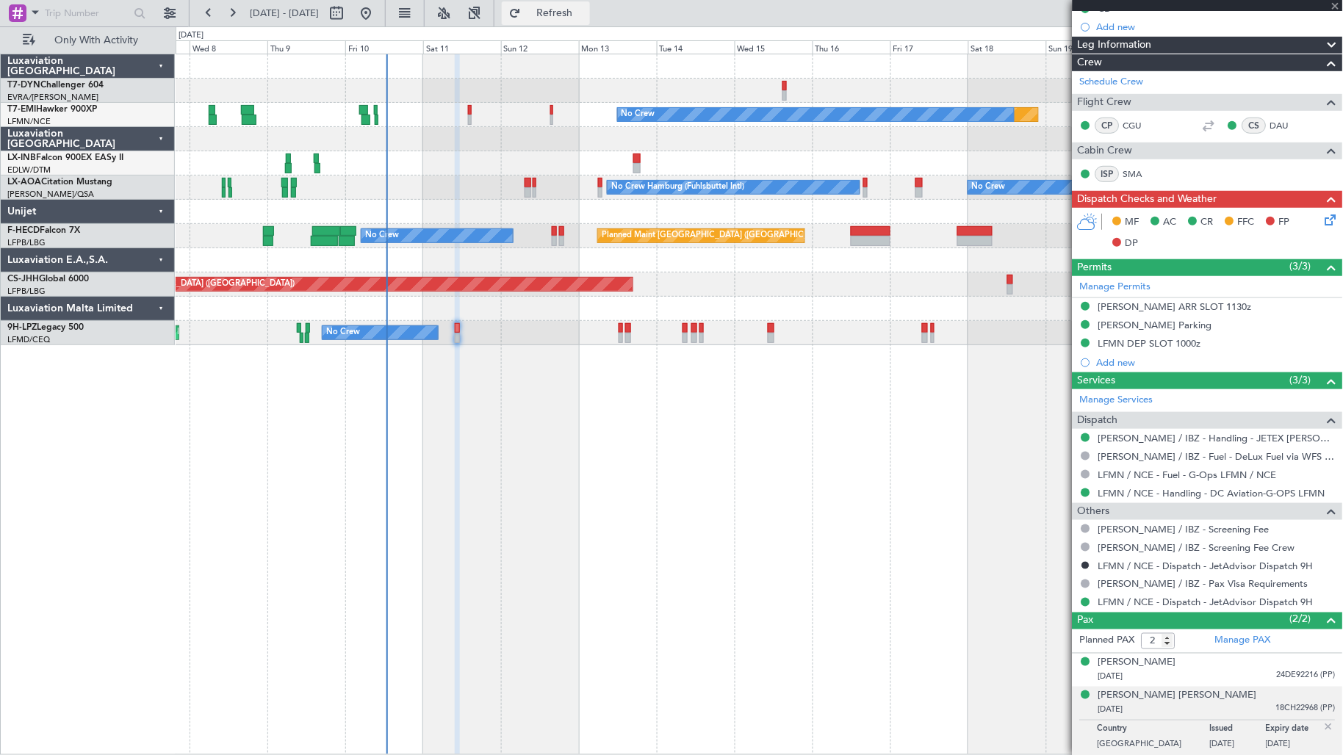
click at [586, 13] on span "Refresh" at bounding box center [555, 13] width 62 height 10
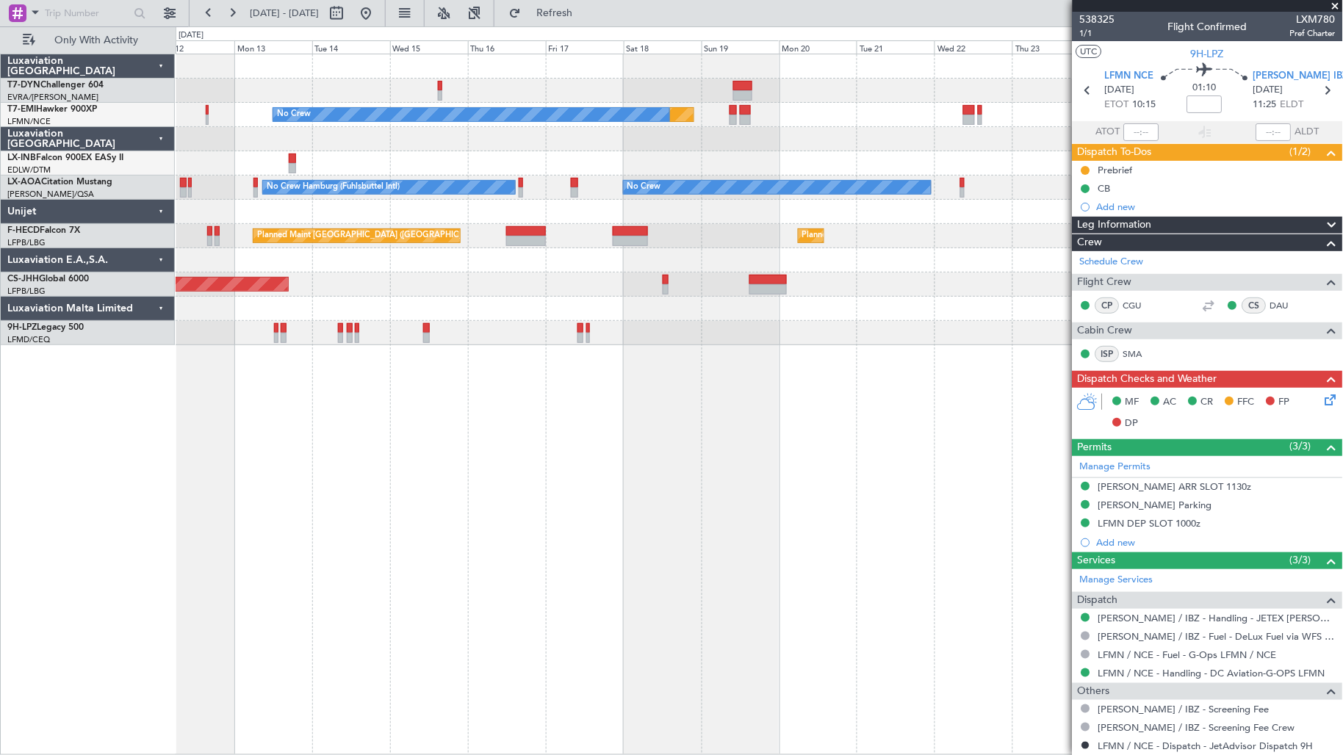
click at [353, 182] on div "Planned Maint No Crew No Crew Hamburg (Fuhlsbuttel Intl) No Crew Planned Maint …" at bounding box center [760, 199] width 1168 height 291
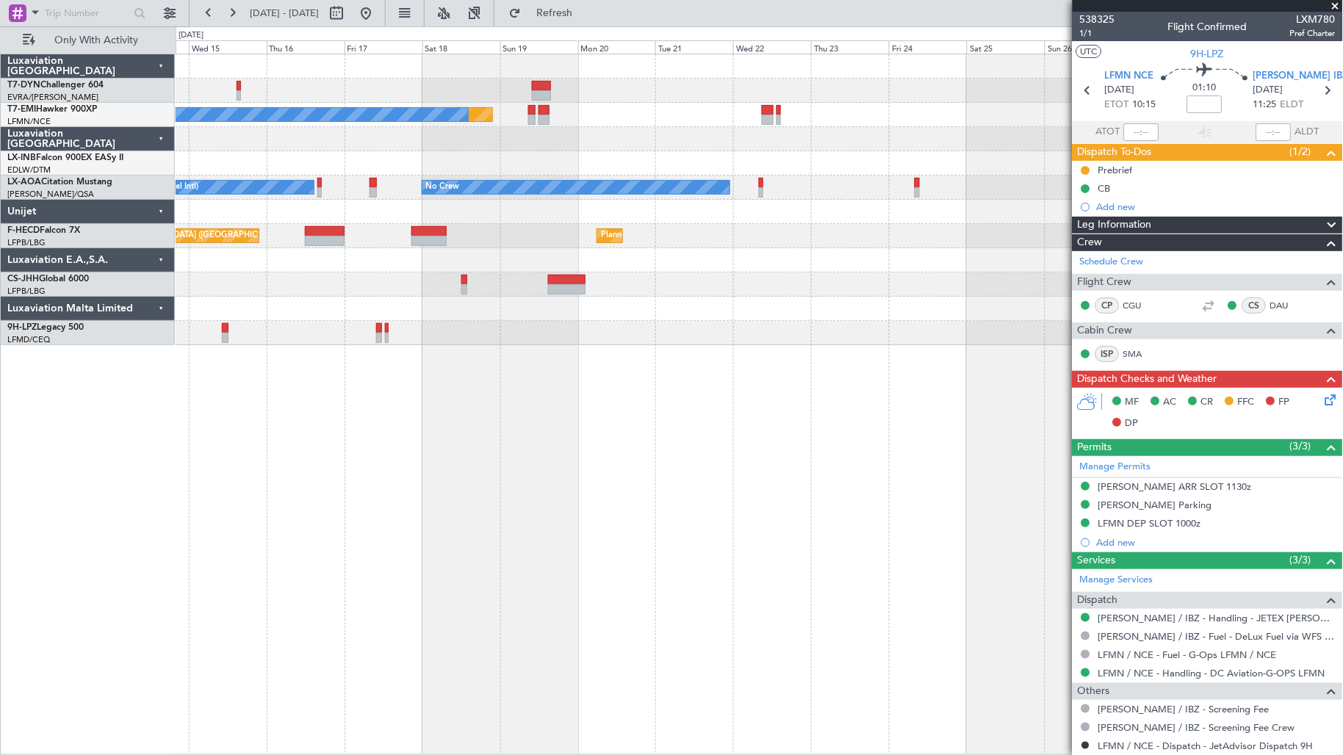
click at [559, 180] on div "Planned Maint No Crew No Crew Hamburg (Fuhlsbuttel Intl) No Crew Planned Maint …" at bounding box center [760, 199] width 1168 height 291
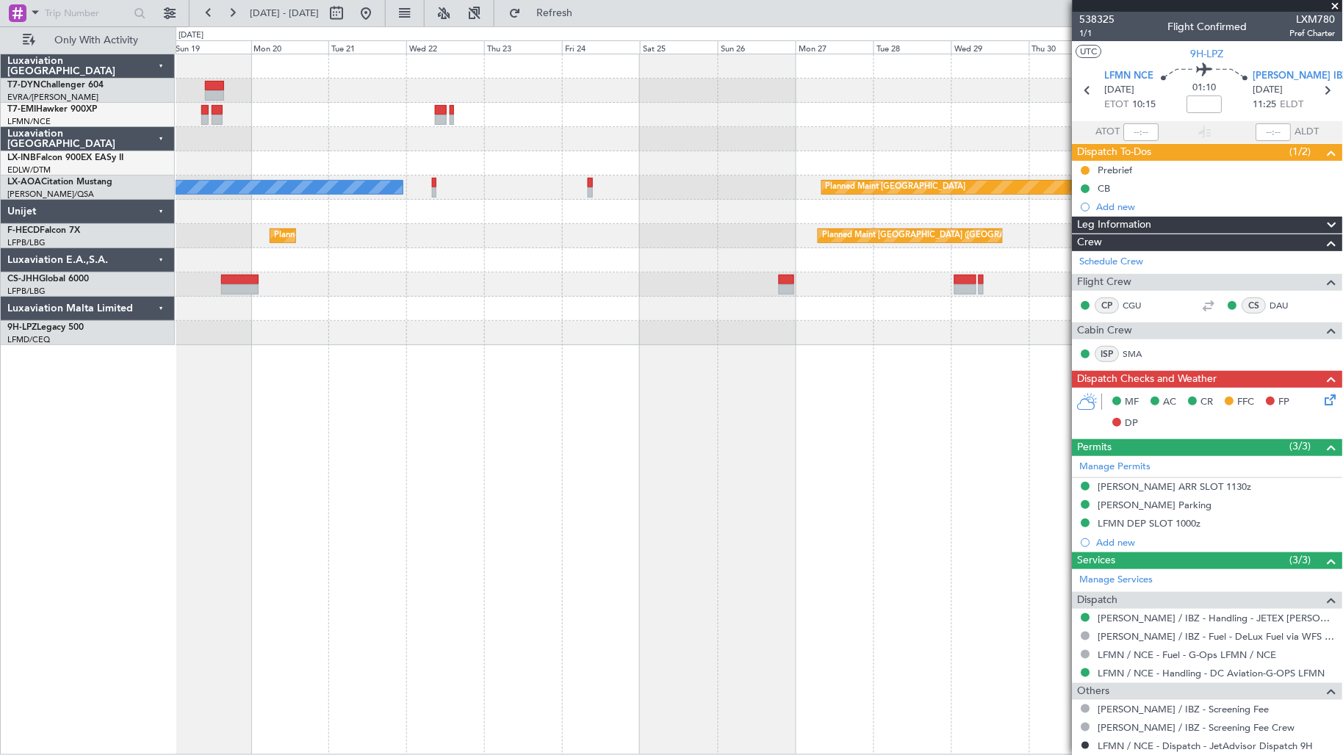
click at [397, 199] on div "Planned Maint No Crew Planned Maint Nurnberg No Crew Planned Maint Monchengladb…" at bounding box center [760, 199] width 1168 height 291
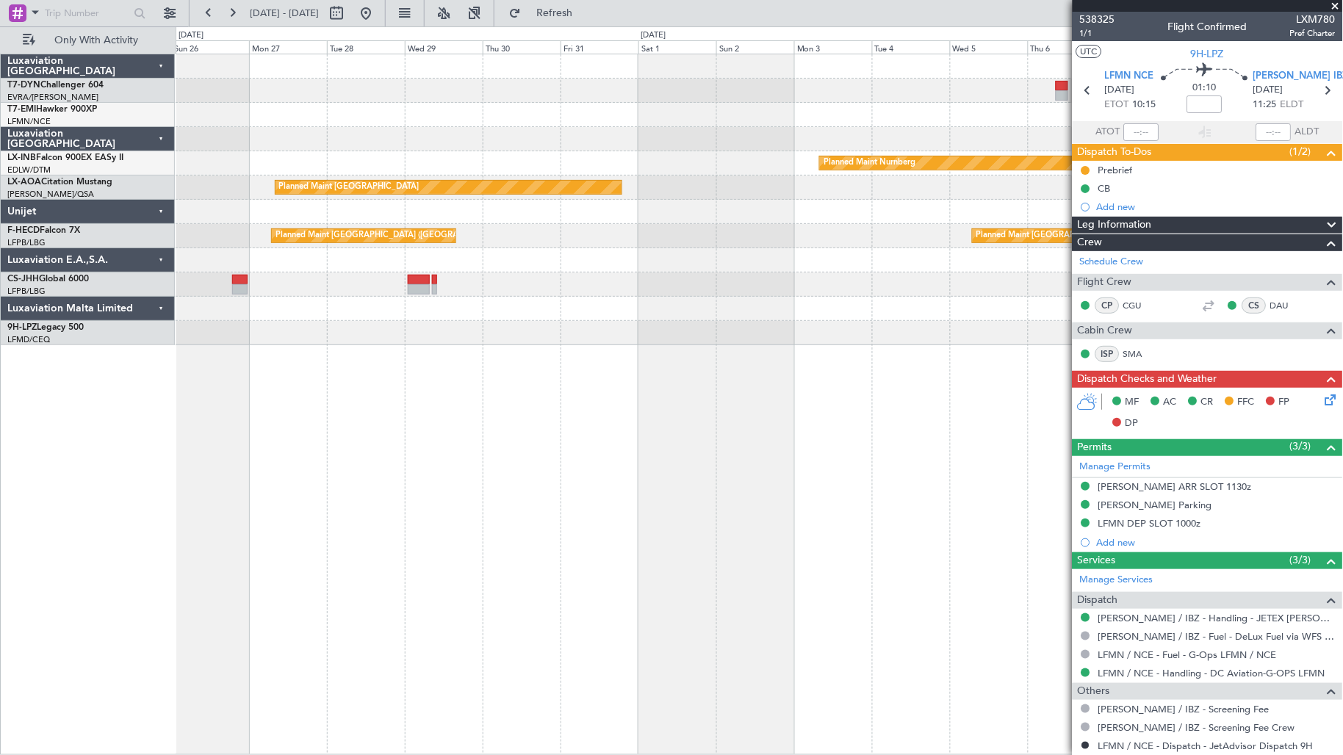
click at [334, 201] on div "Planned Maint Riga (Riga Intl) Planned Maint Nurnberg Planned Maint Monchenglad…" at bounding box center [760, 199] width 1168 height 291
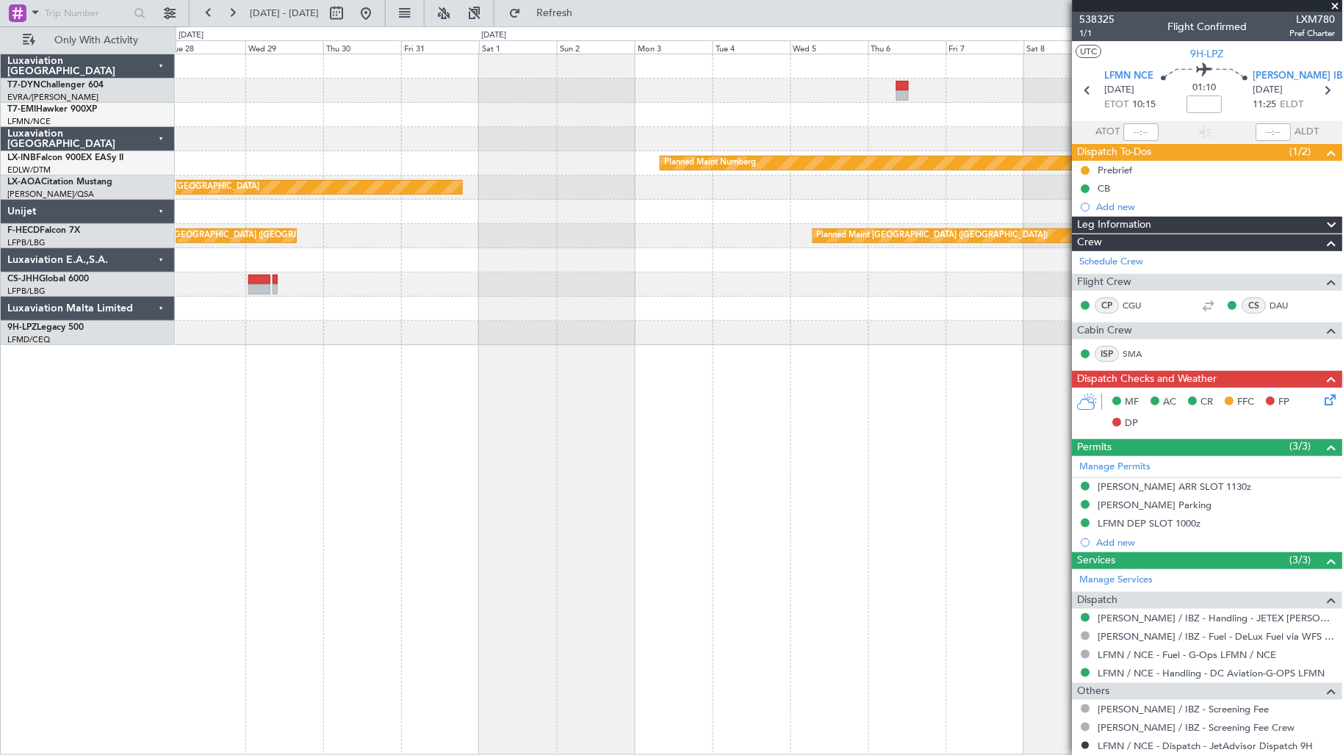
click at [363, 185] on div "Planned Maint Riga (Riga Intl) Planned Maint Nurnberg Planned Maint Monchenglad…" at bounding box center [760, 199] width 1168 height 291
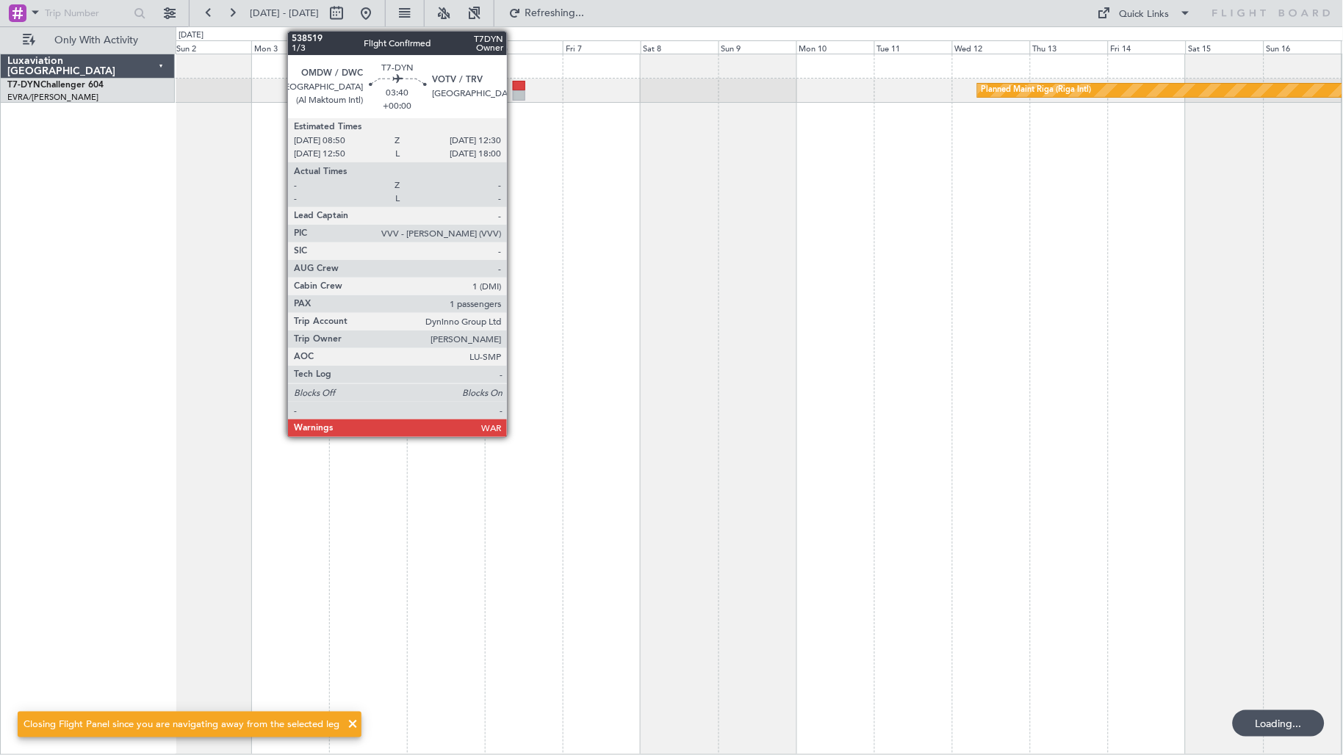
click at [514, 94] on div at bounding box center [519, 95] width 12 height 10
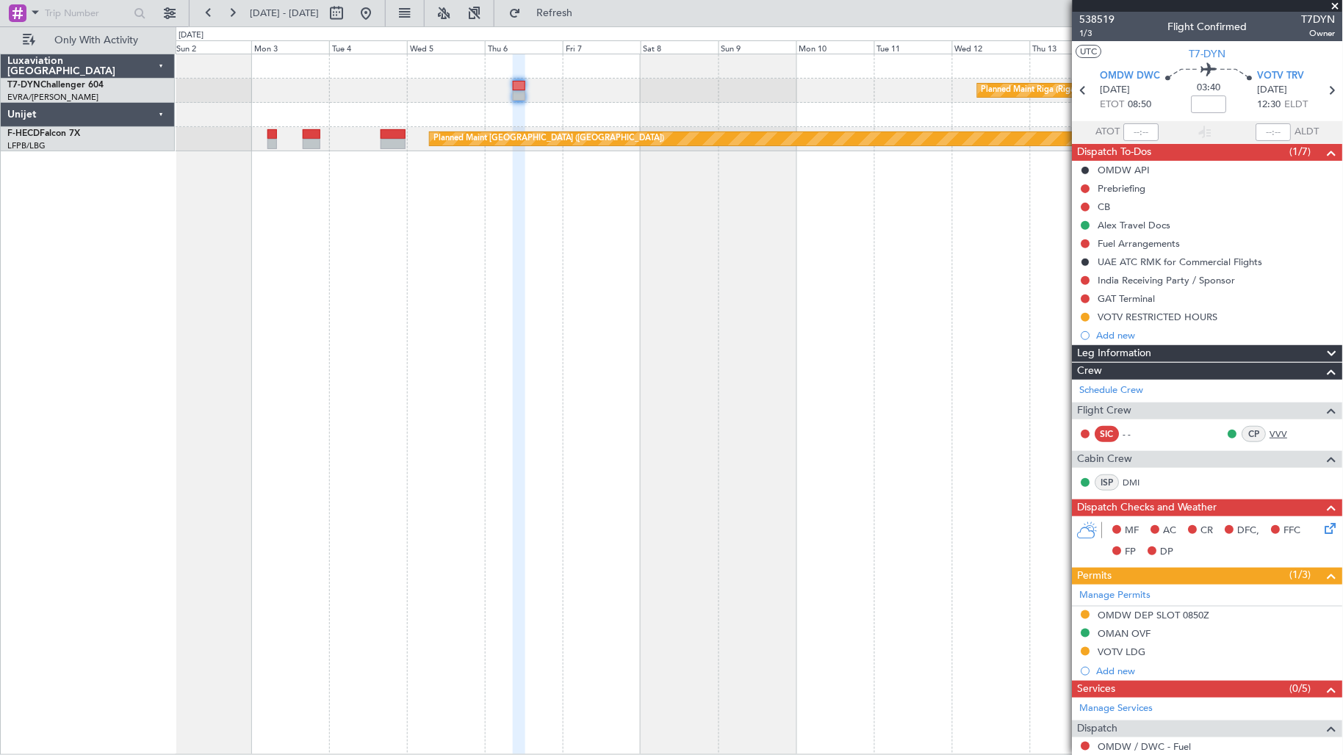
click at [1271, 430] on link "VVV" at bounding box center [1287, 434] width 33 height 13
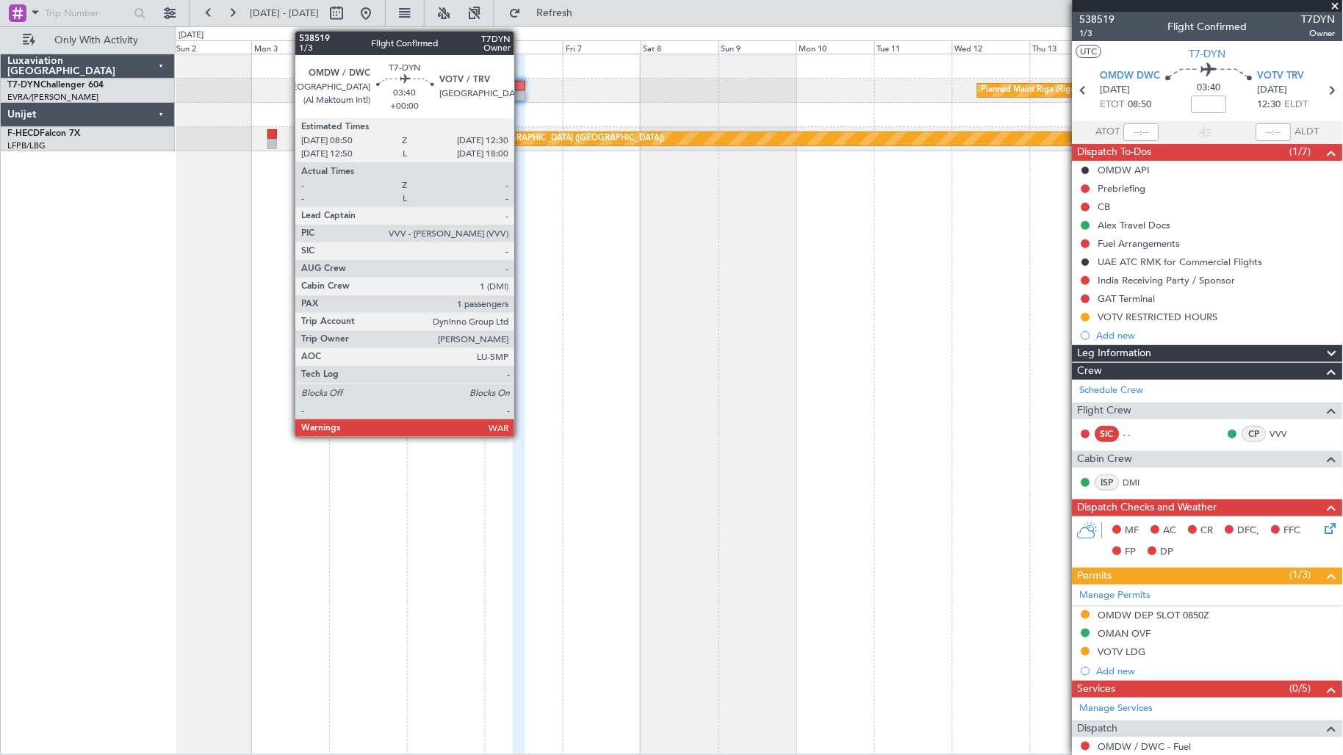
click at [522, 98] on div at bounding box center [519, 95] width 12 height 10
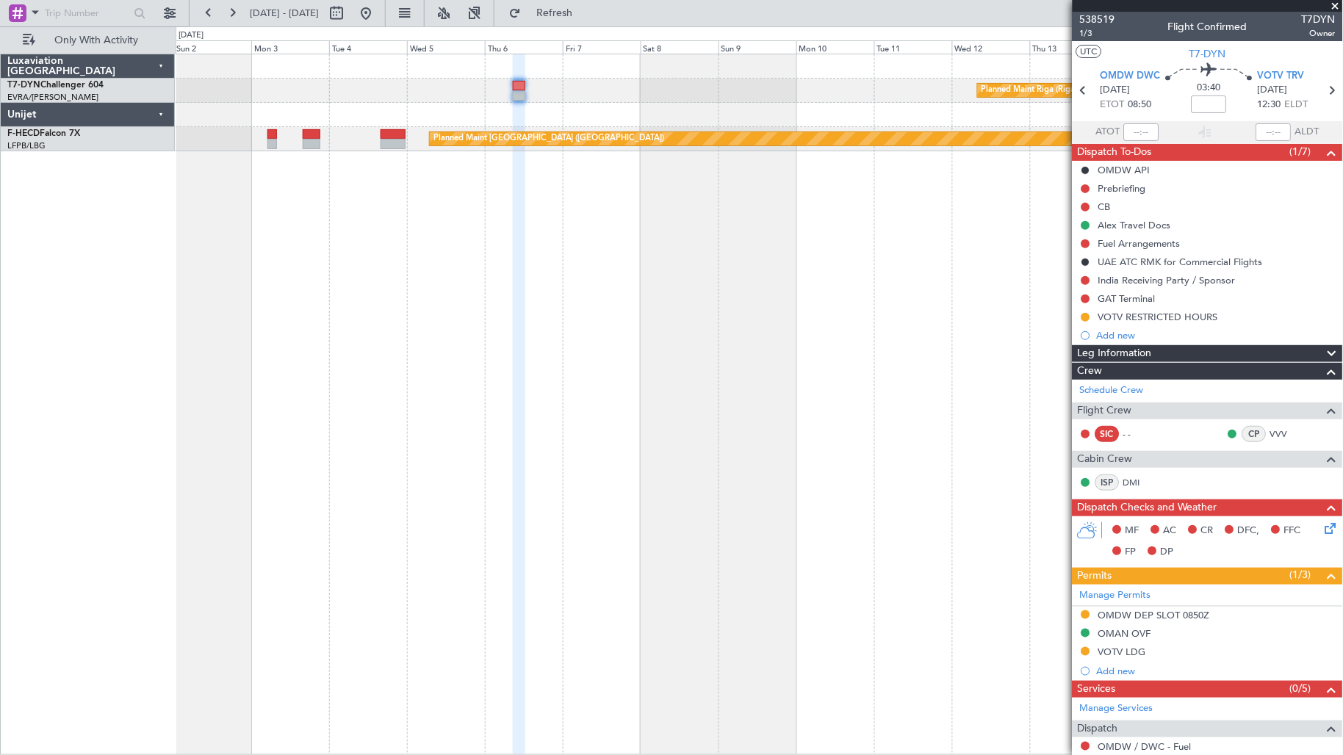
drag, startPoint x: 420, startPoint y: 21, endPoint x: 480, endPoint y: 60, distance: 71.1
click at [378, 21] on button at bounding box center [366, 13] width 24 height 24
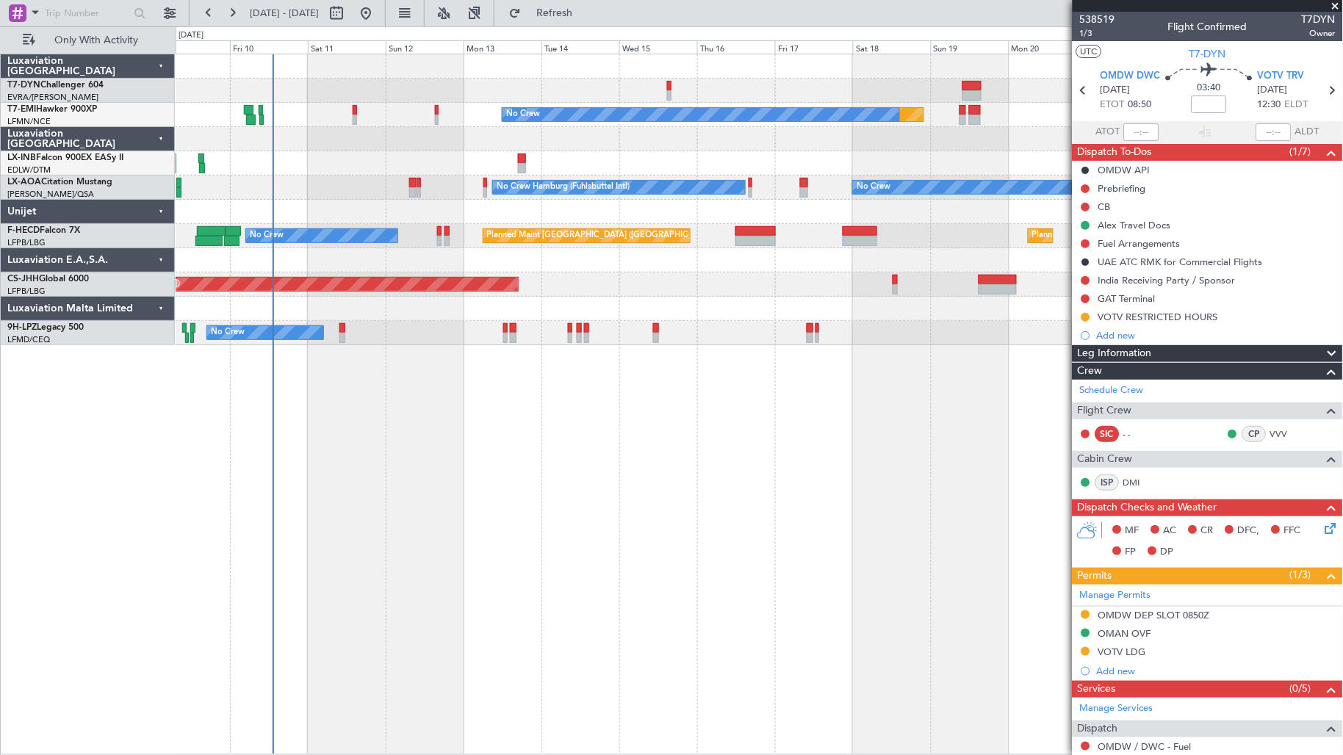
click at [509, 224] on div "Planned Maint No Crew No Crew No Crew Hamburg (Fuhlsbuttel Intl) Planned Maint …" at bounding box center [760, 199] width 1168 height 291
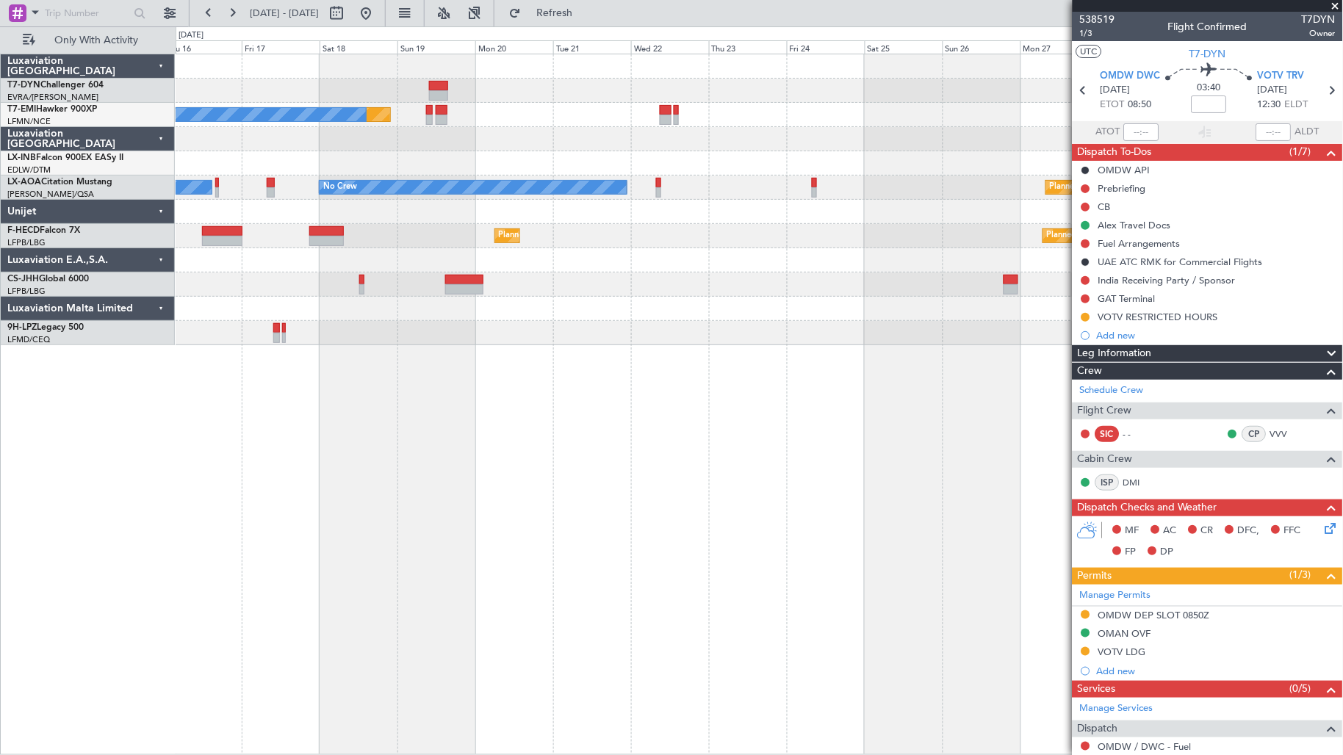
click at [412, 192] on div "Planned Maint No Crew Planned Maint Nurnberg No Crew No Crew Hamburg (Fuhlsbutt…" at bounding box center [760, 199] width 1168 height 291
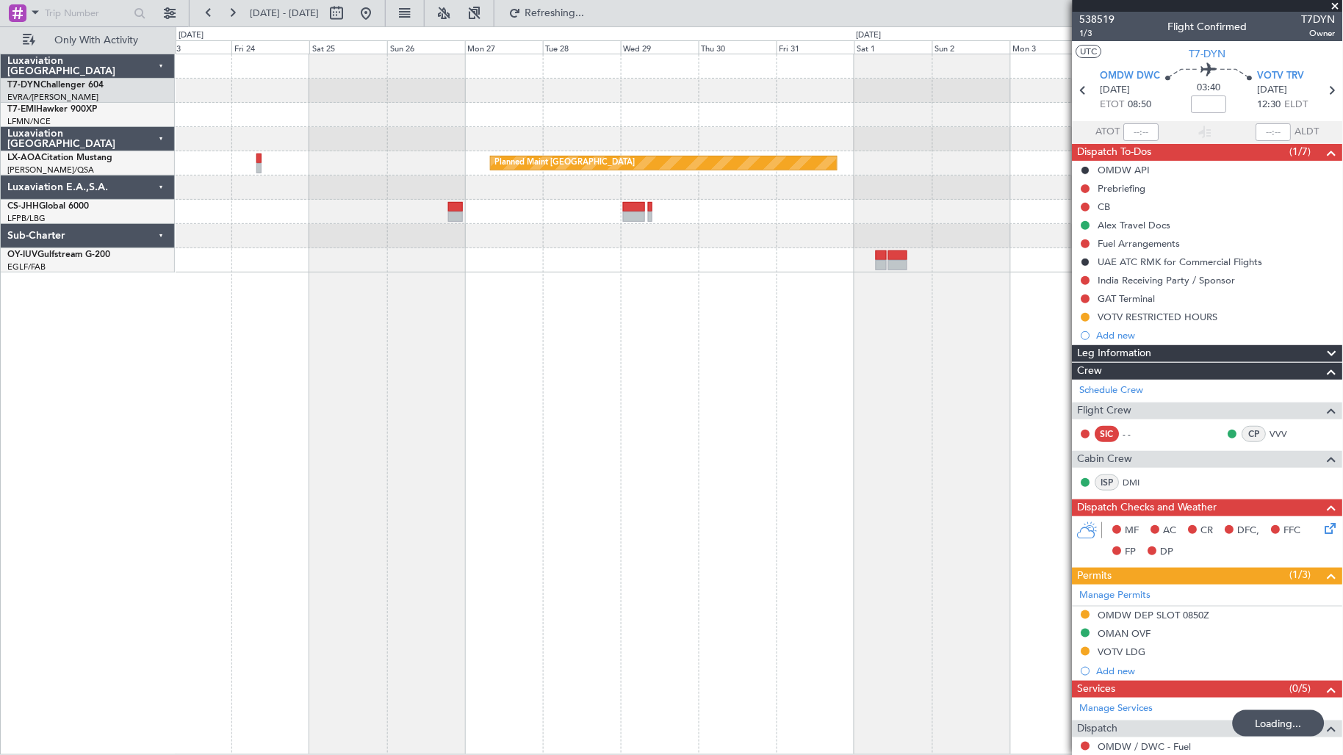
click at [328, 232] on div "Planned Maint Monchengladbach No Crew" at bounding box center [760, 163] width 1168 height 218
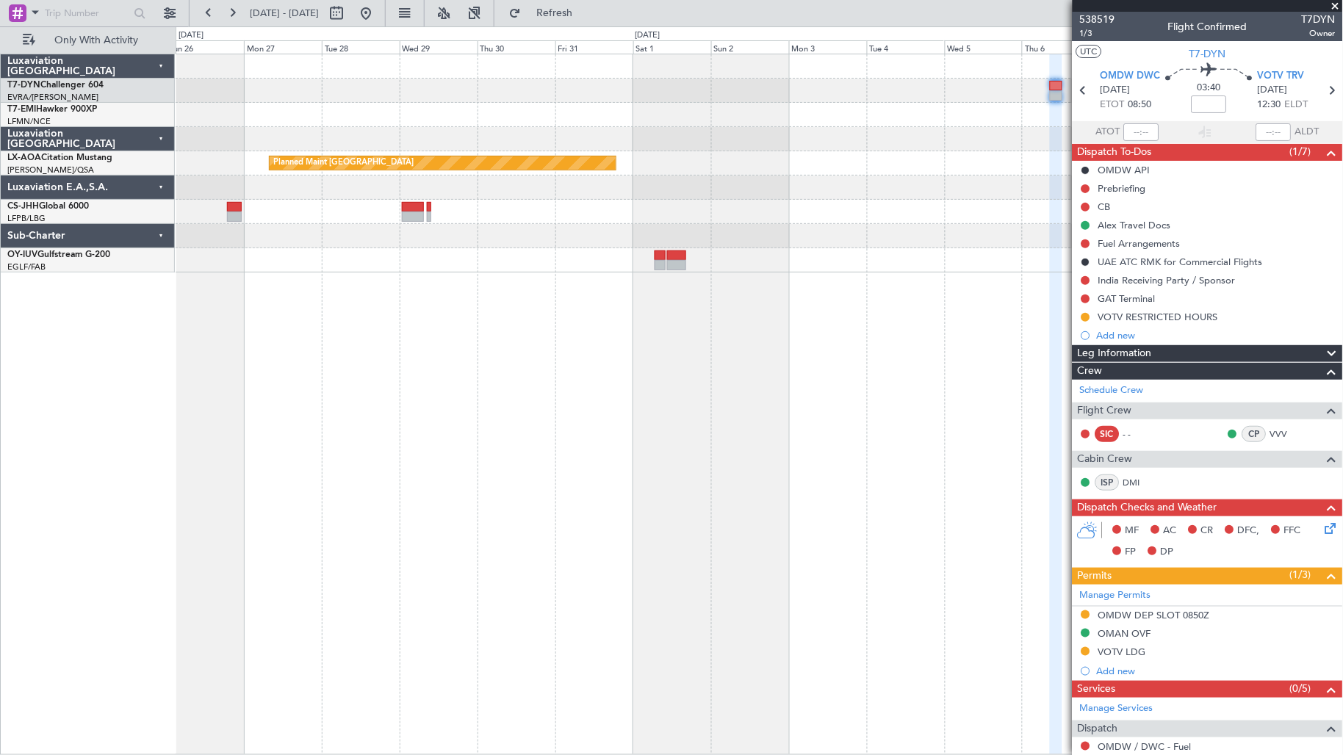
click at [334, 246] on div "Planned Maint Riga (Riga Intl) Planned Maint Monchengladbach No Crew Monchengla…" at bounding box center [760, 163] width 1168 height 218
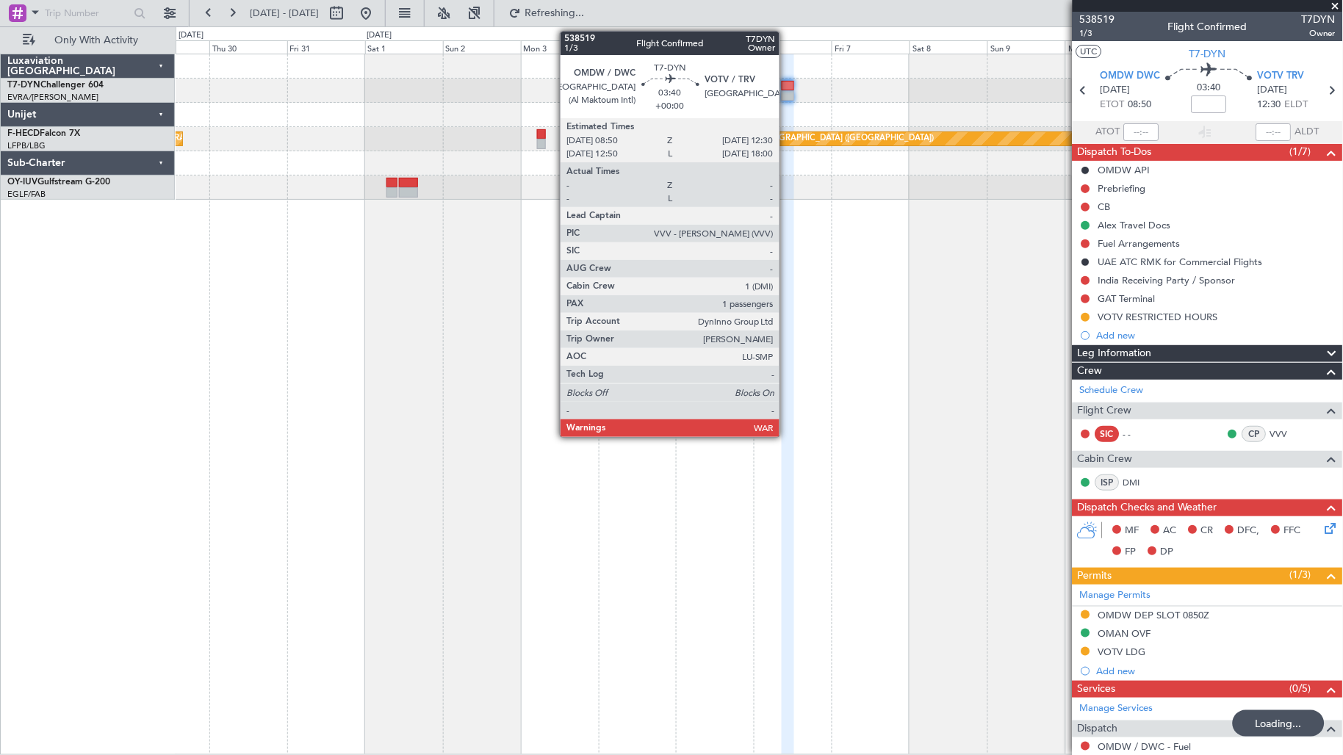
click at [787, 96] on div at bounding box center [788, 95] width 12 height 10
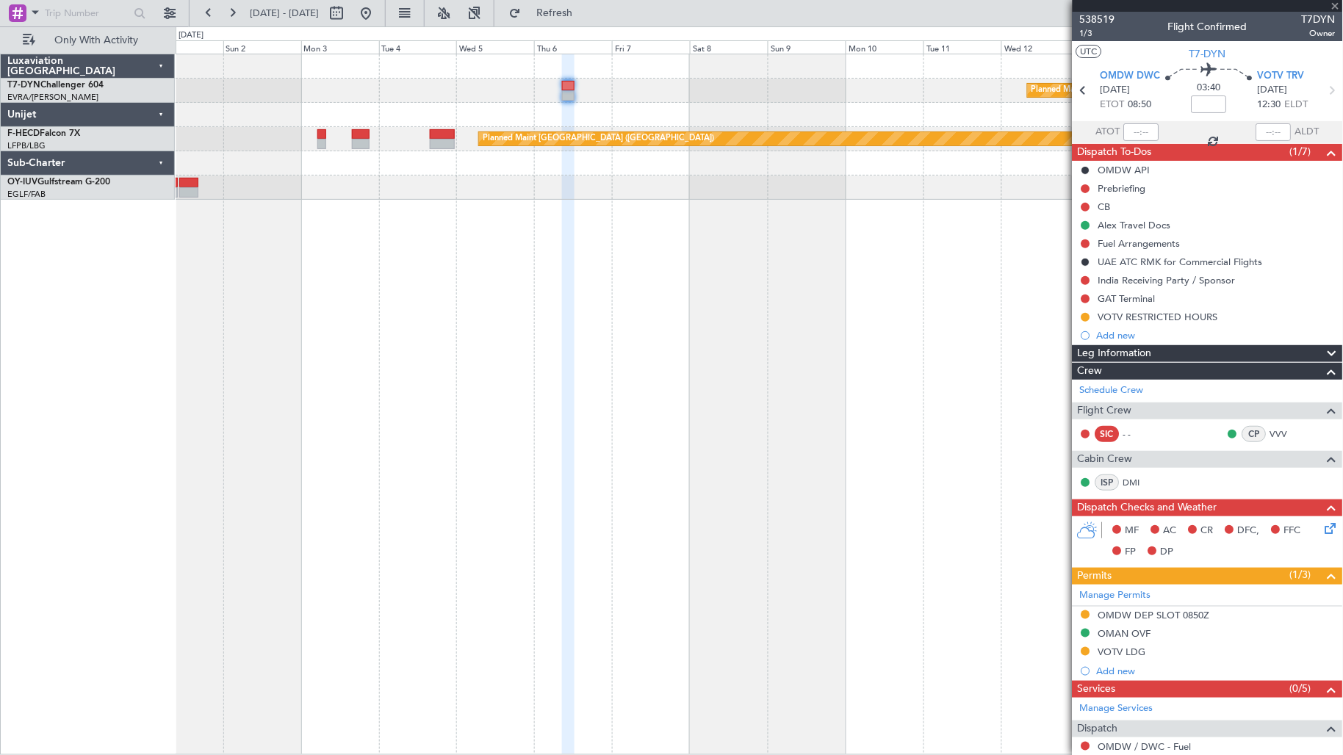
click at [647, 341] on div "Planned Maint Riga (Riga Intl) Planned Maint [GEOGRAPHIC_DATA] ([GEOGRAPHIC_DAT…" at bounding box center [760, 405] width 1168 height 702
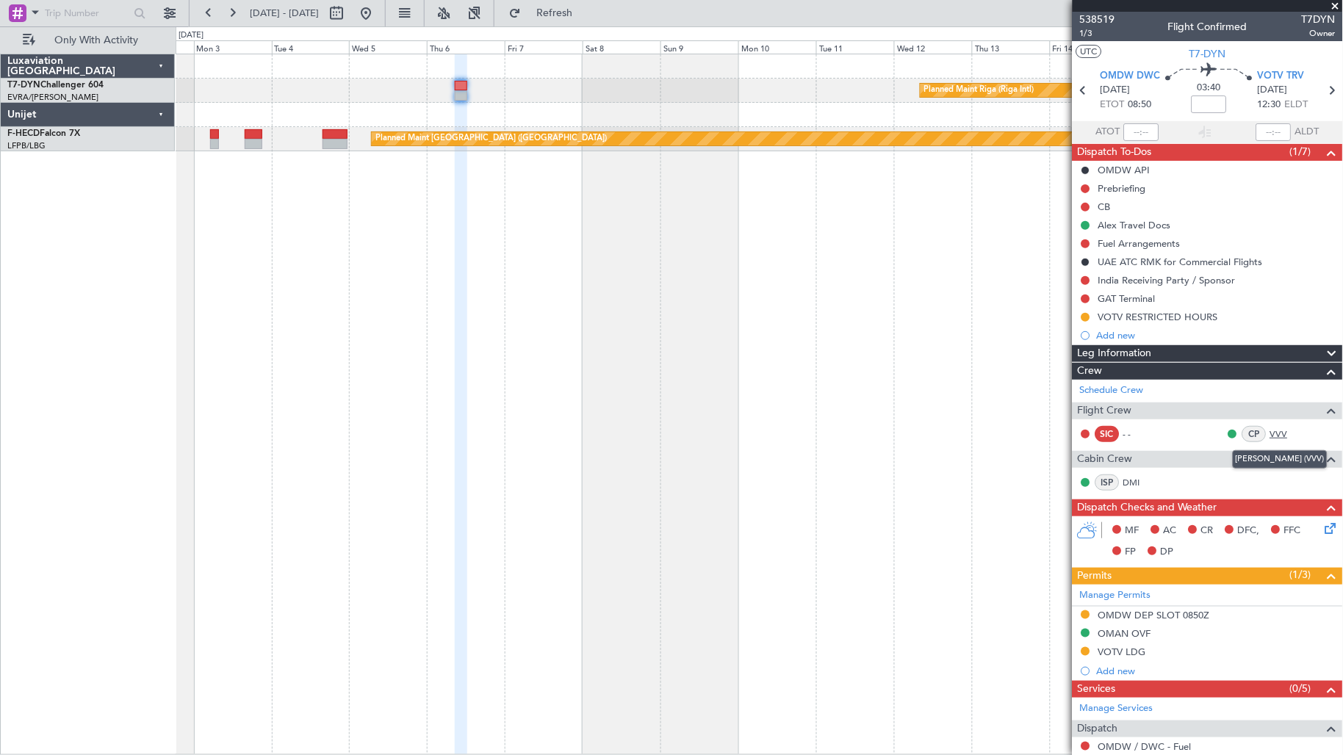
click at [1271, 432] on link "VVV" at bounding box center [1287, 434] width 33 height 13
click at [60, 85] on link "T7-DYN Challenger 604" at bounding box center [55, 85] width 96 height 9
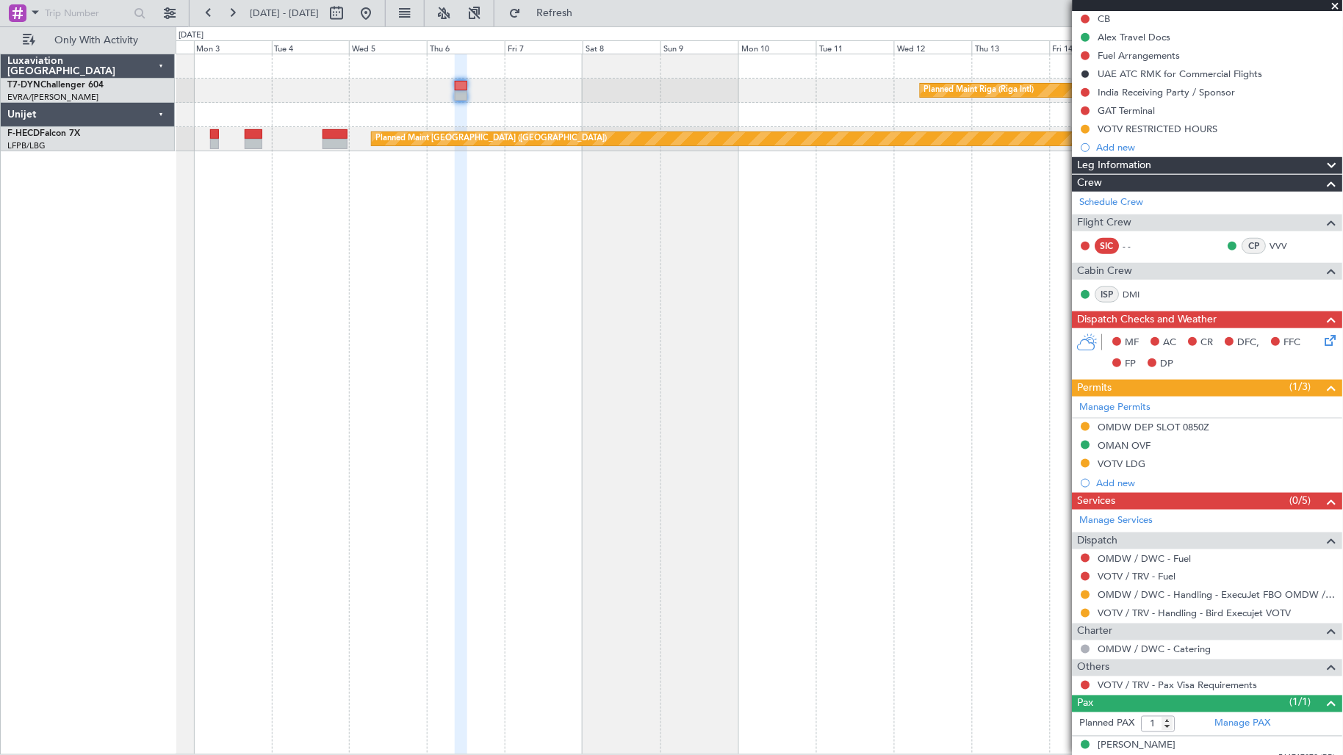
scroll to position [202, 0]
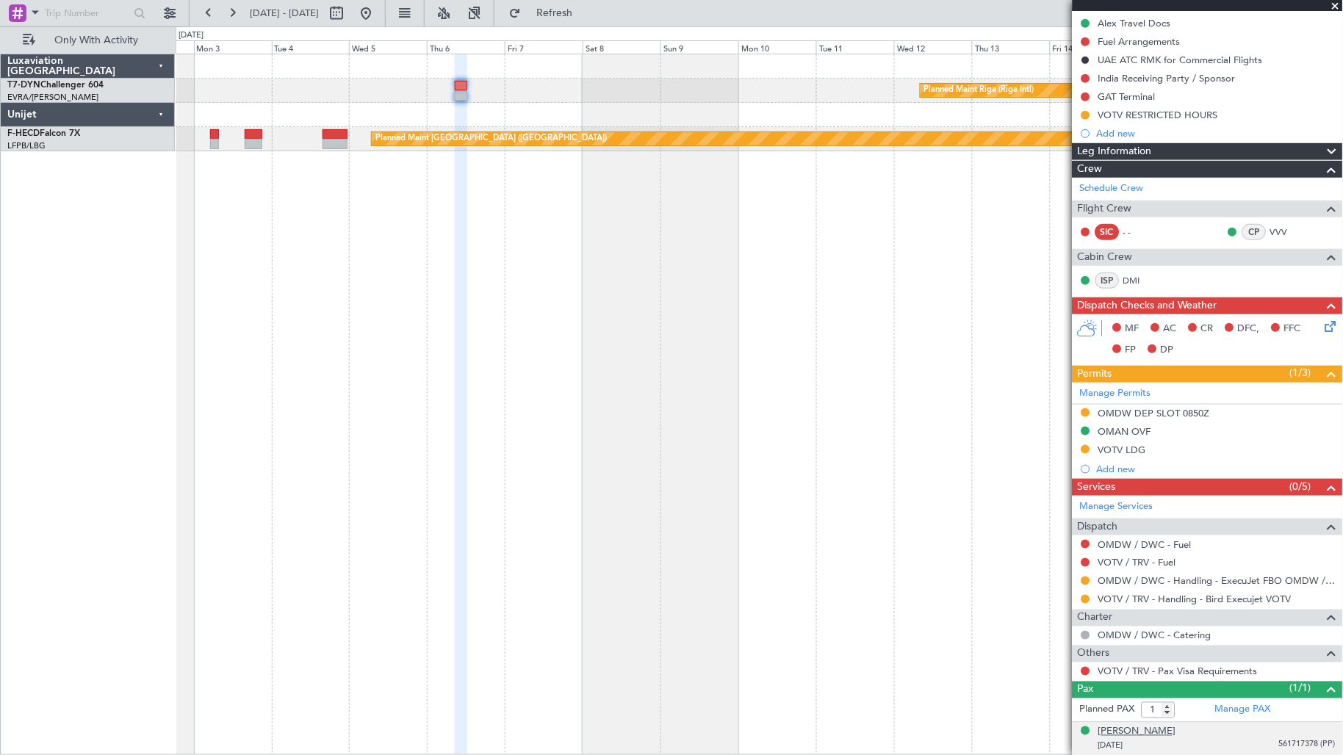
click at [1151, 728] on div "[PERSON_NAME]" at bounding box center [1138, 732] width 78 height 15
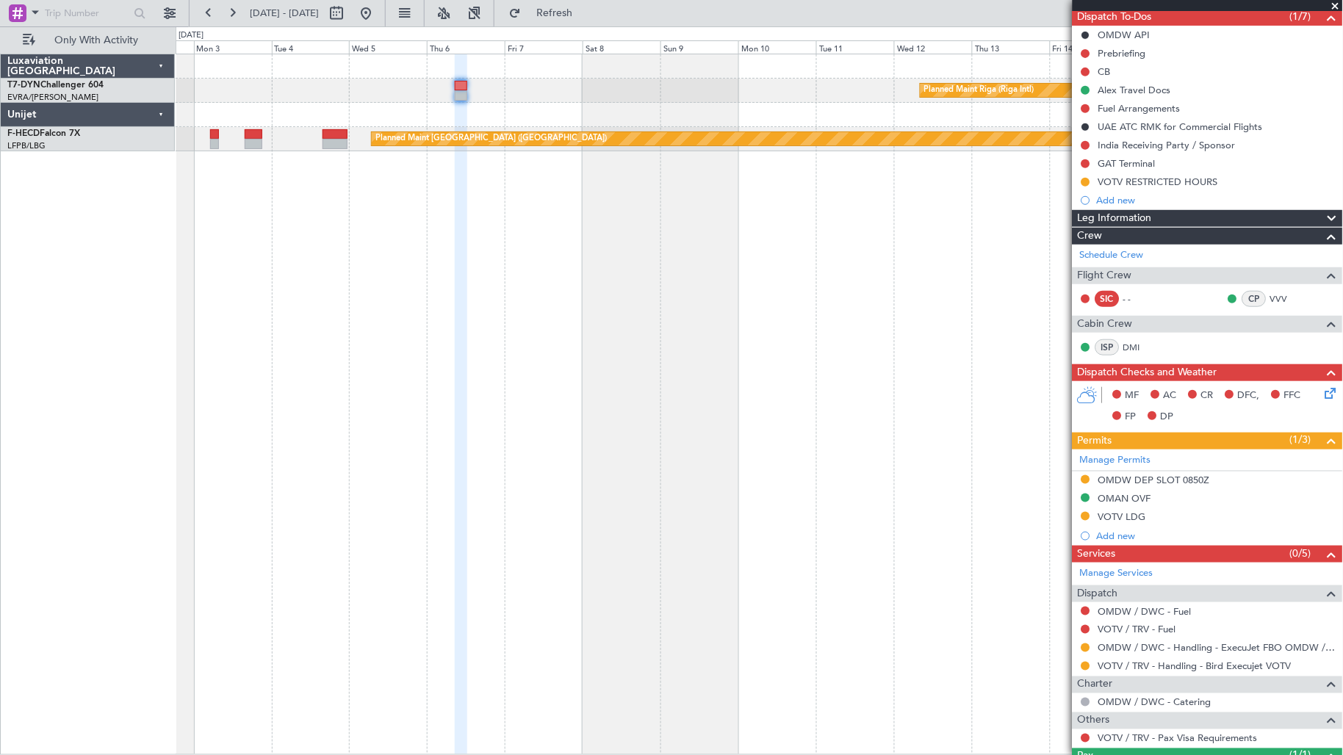
scroll to position [238, 0]
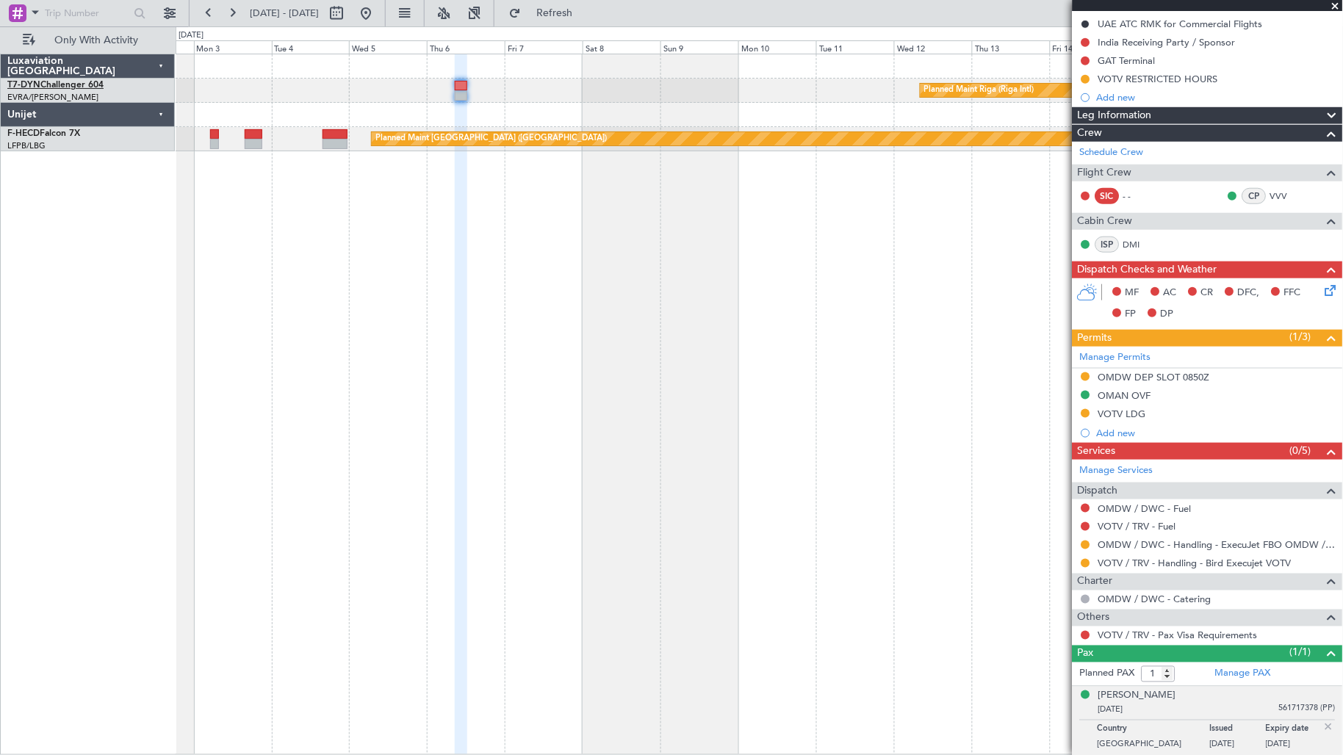
click at [100, 83] on link "T7-DYN Challenger 604" at bounding box center [55, 85] width 96 height 9
click at [348, 19] on button at bounding box center [337, 13] width 24 height 24
select select "11"
select select "2025"
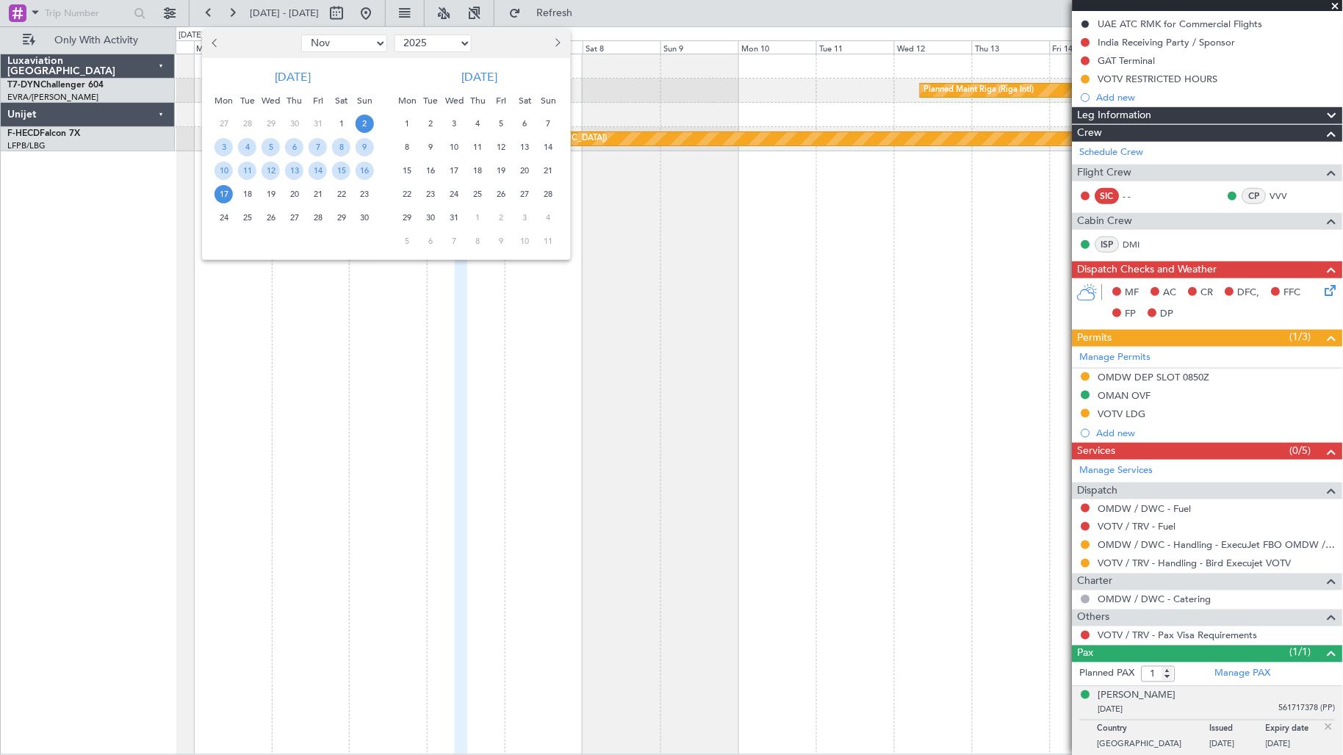
click at [323, 47] on select "Jan Feb Mar Apr May Jun [DATE] Aug Sep Oct Nov Dec" at bounding box center [344, 44] width 86 height 18
select select "2"
click at [301, 35] on select "Jan Feb Mar Apr May Jun [DATE] Aug Sep Oct Nov Dec" at bounding box center [344, 44] width 86 height 18
click at [356, 170] on span "16" at bounding box center [365, 171] width 18 height 18
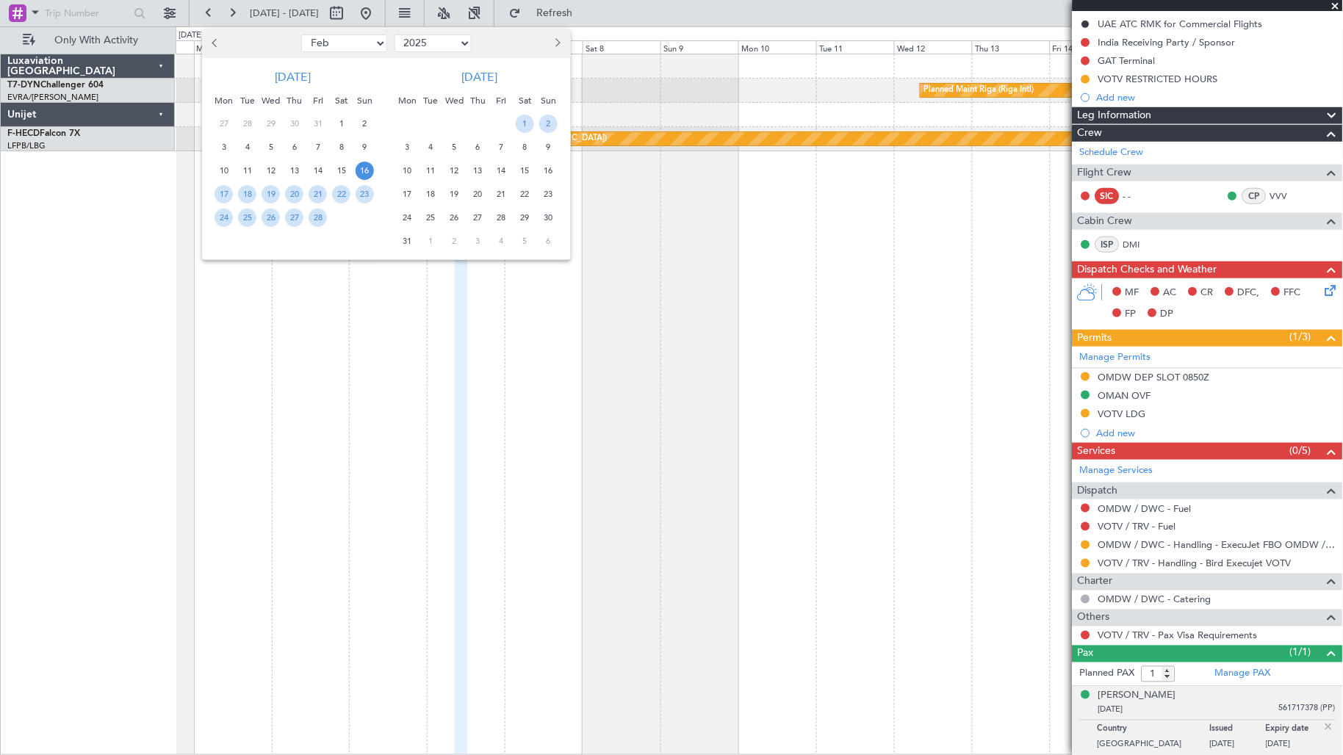
click at [357, 170] on span "16" at bounding box center [365, 171] width 18 height 18
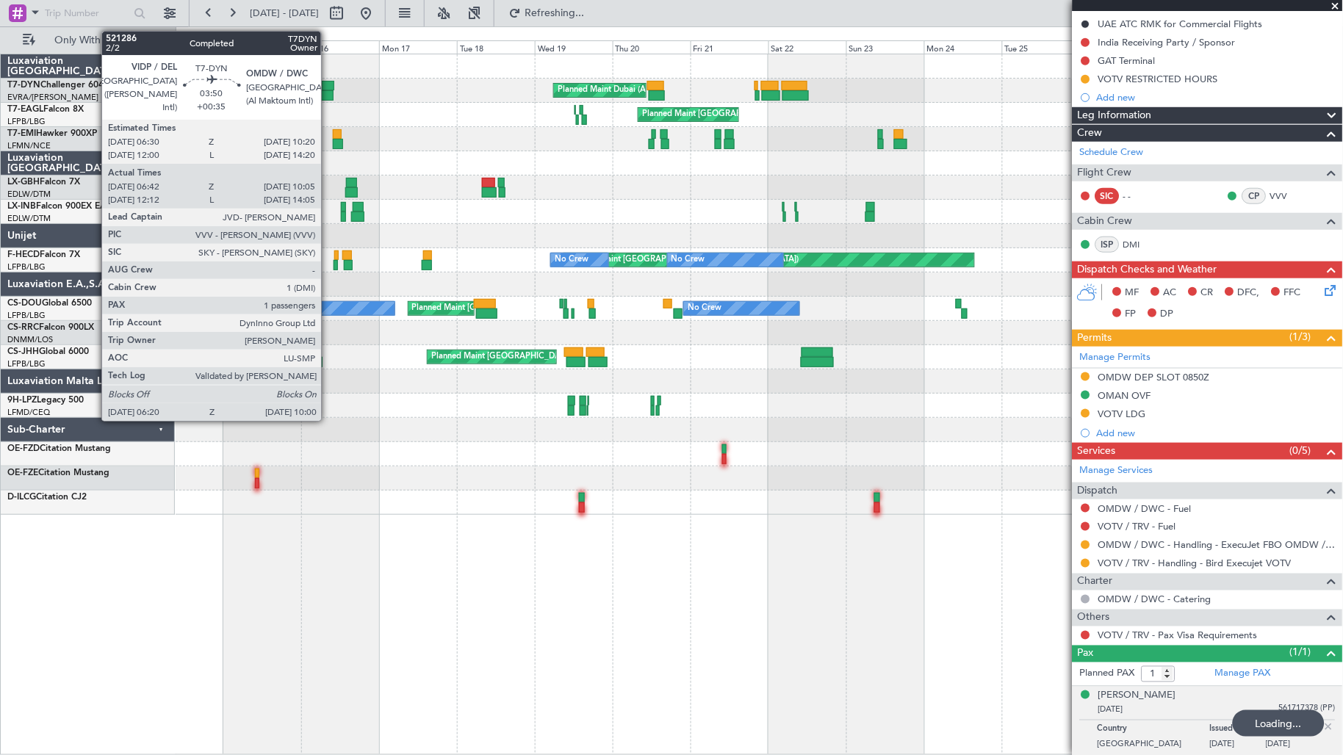
click at [328, 90] on div at bounding box center [327, 95] width 12 height 10
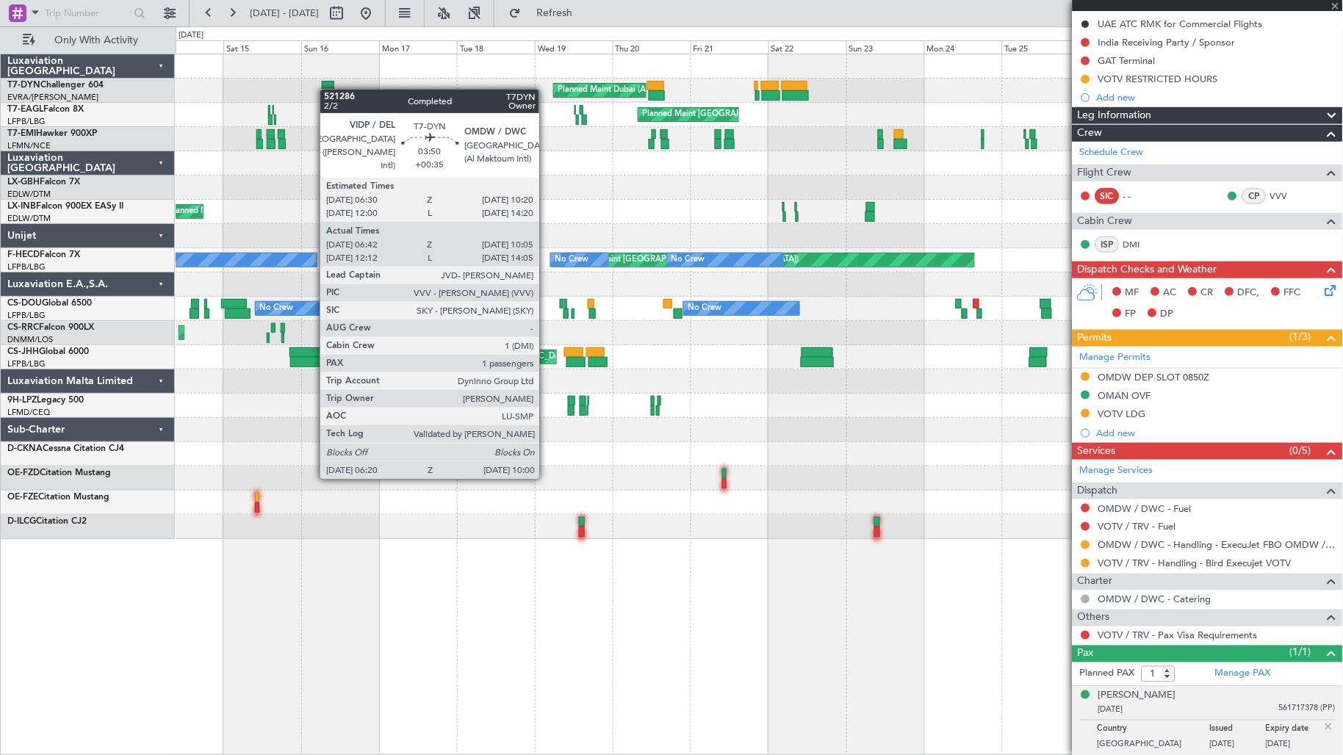
type input "+00:35"
type input "06:42"
type input "10:05"
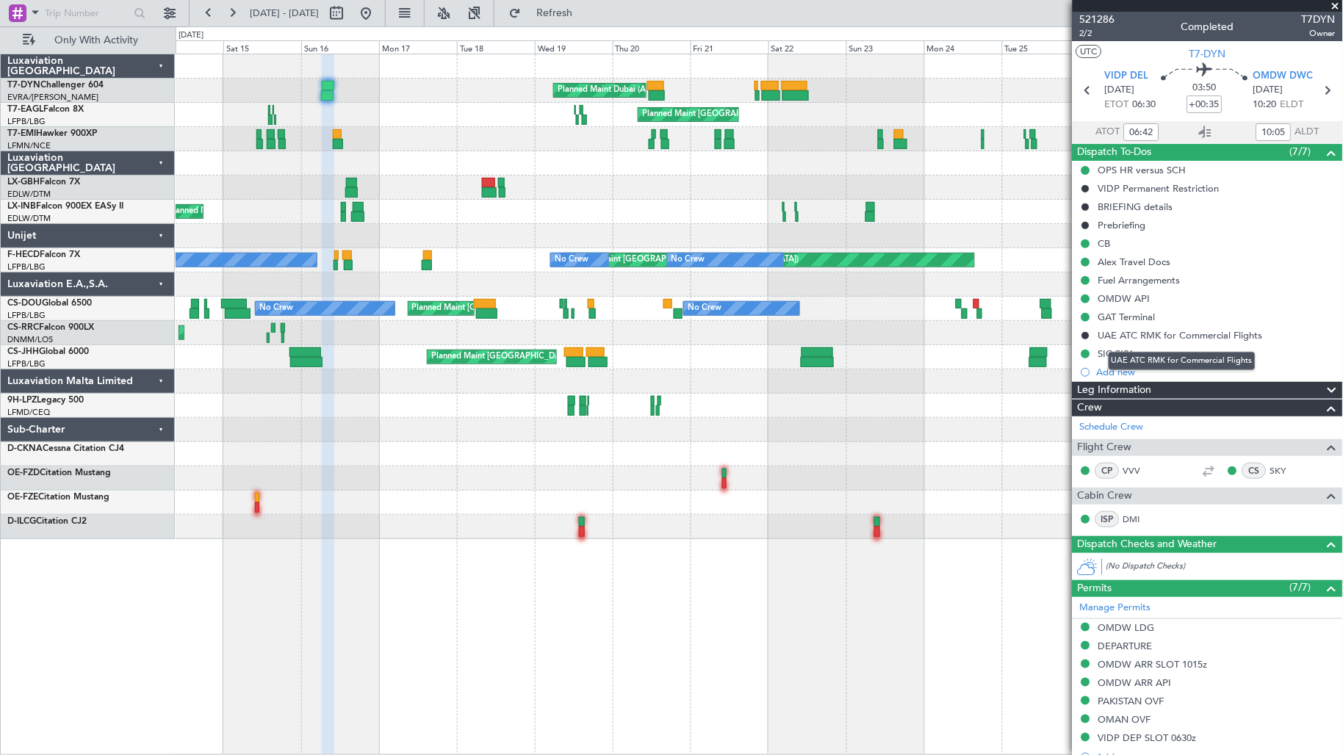
click at [1113, 356] on div "UAE ATC RMK for Commercial Flights" at bounding box center [1182, 361] width 147 height 18
click at [1168, 262] on div "Alex Travel Docs" at bounding box center [1135, 262] width 73 height 12
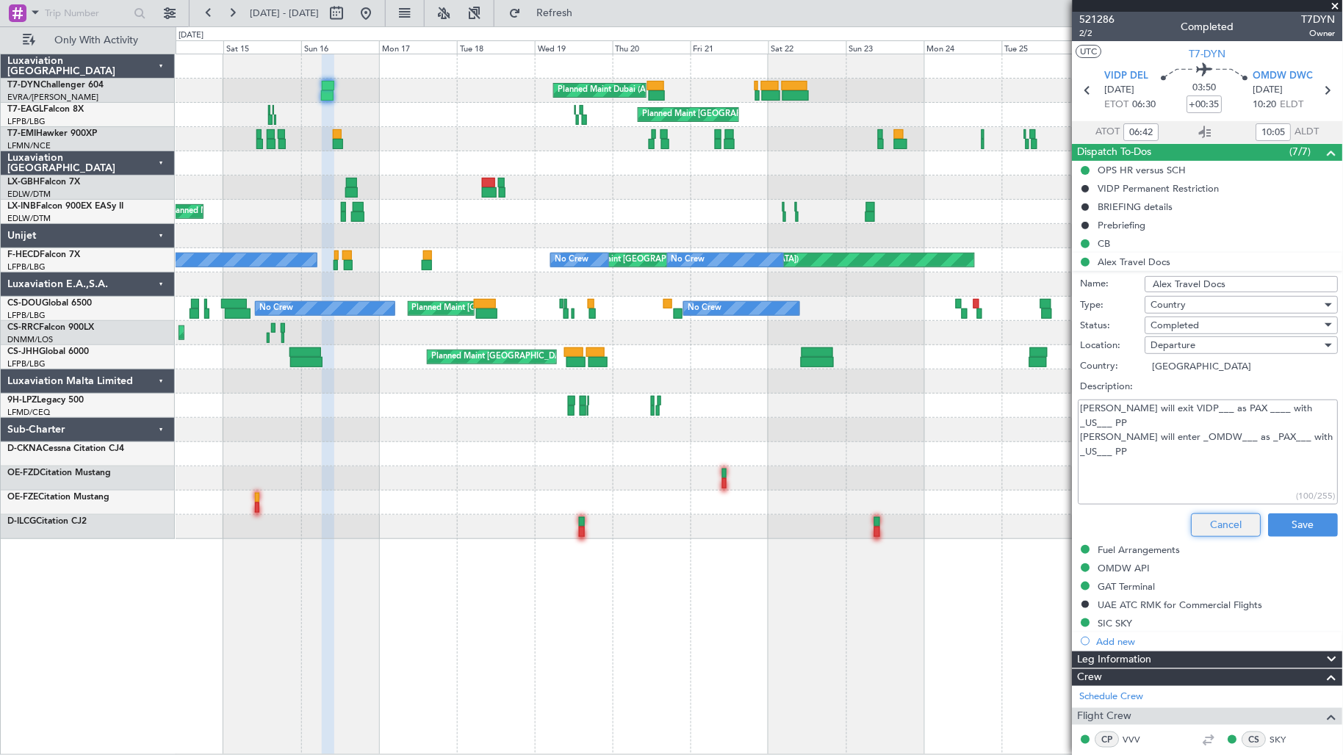
click at [1216, 525] on button "Cancel" at bounding box center [1227, 526] width 70 height 24
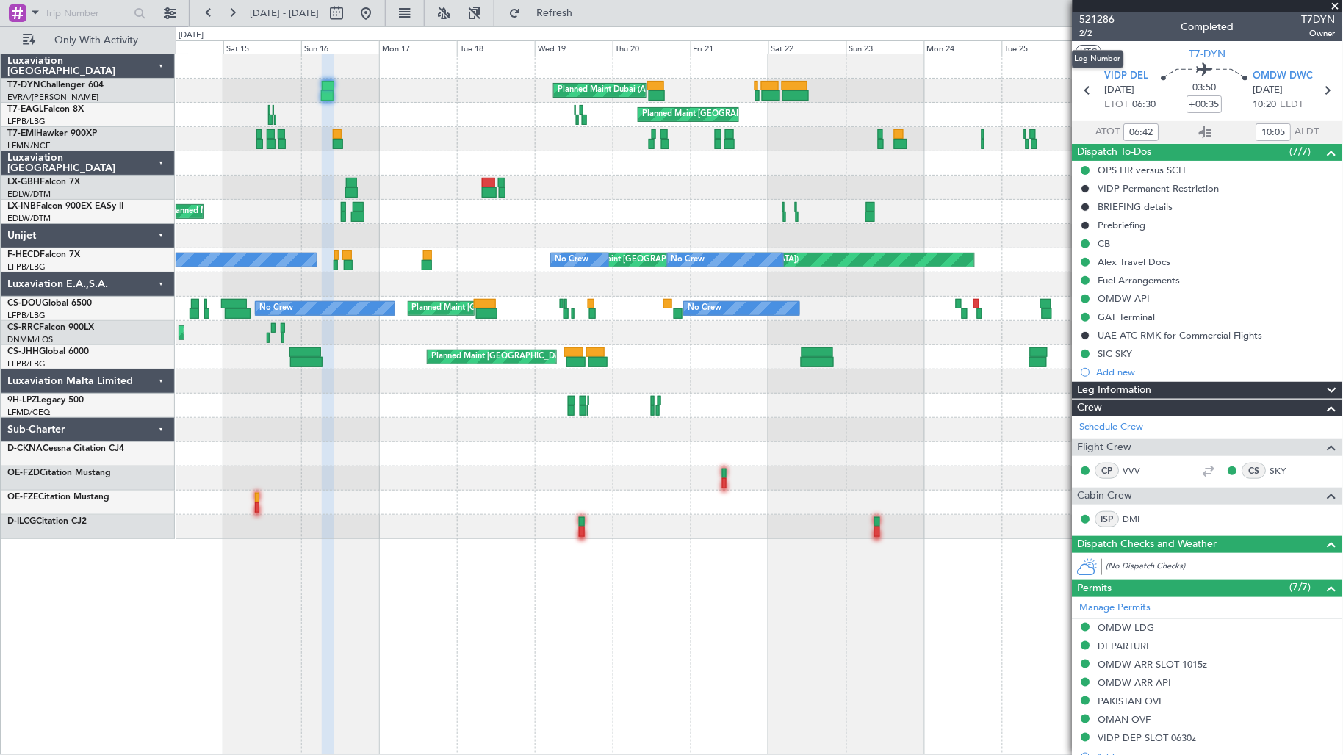
click at [1102, 32] on span "2/2" at bounding box center [1097, 33] width 35 height 12
click at [378, 17] on button at bounding box center [366, 13] width 24 height 24
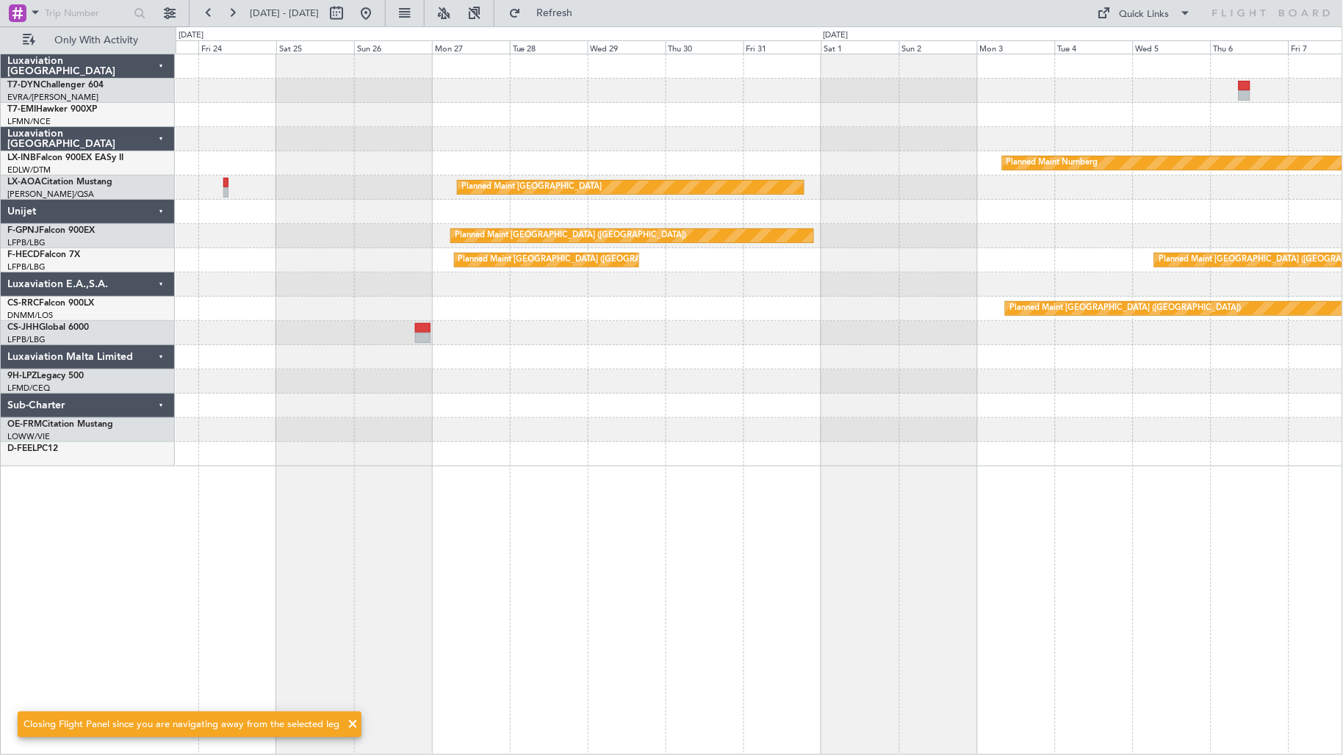
click at [387, 364] on div "Planned Maint Nurnberg Planned Maint Monchengladbach No Crew Planned Maint Pari…" at bounding box center [760, 260] width 1168 height 412
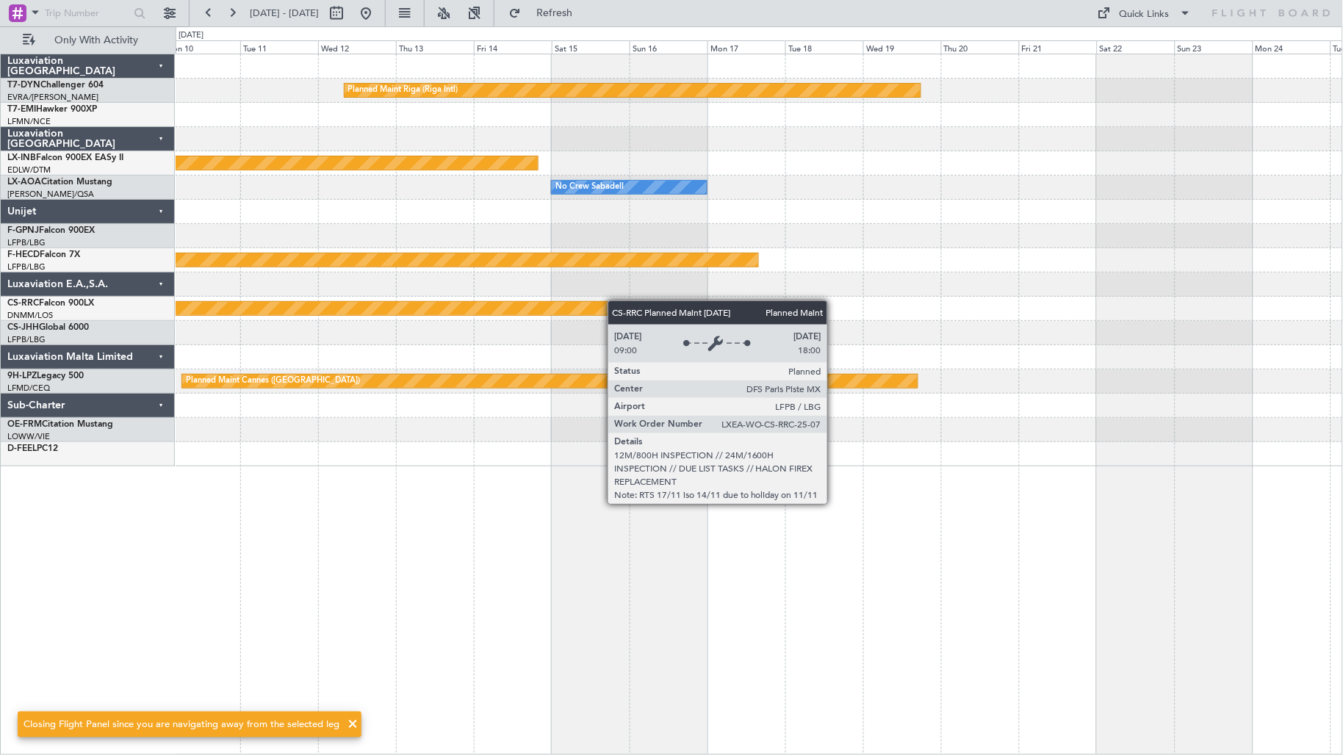
click at [561, 300] on div "Planned Maint Riga (Riga Intl) Planned Maint Nurnberg No Crew Sabadell Planned …" at bounding box center [760, 260] width 1168 height 412
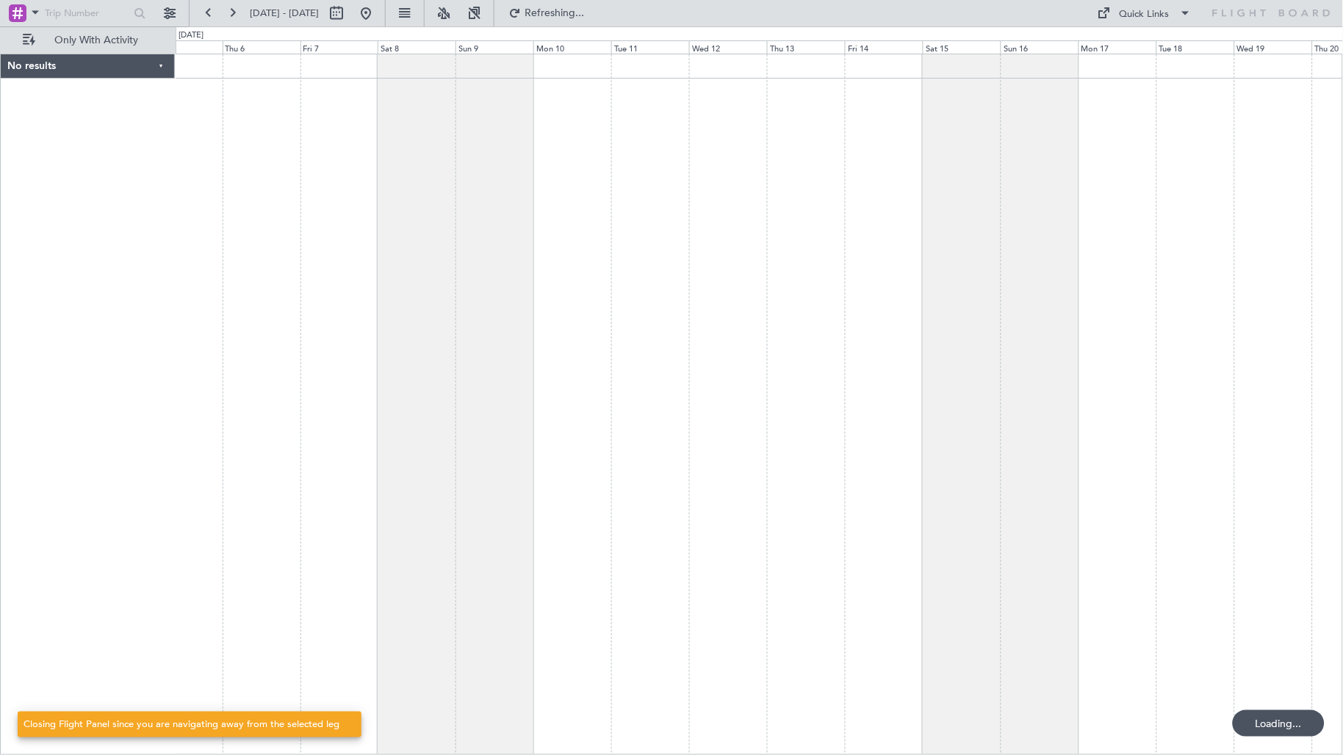
click at [894, 145] on div at bounding box center [760, 405] width 1168 height 702
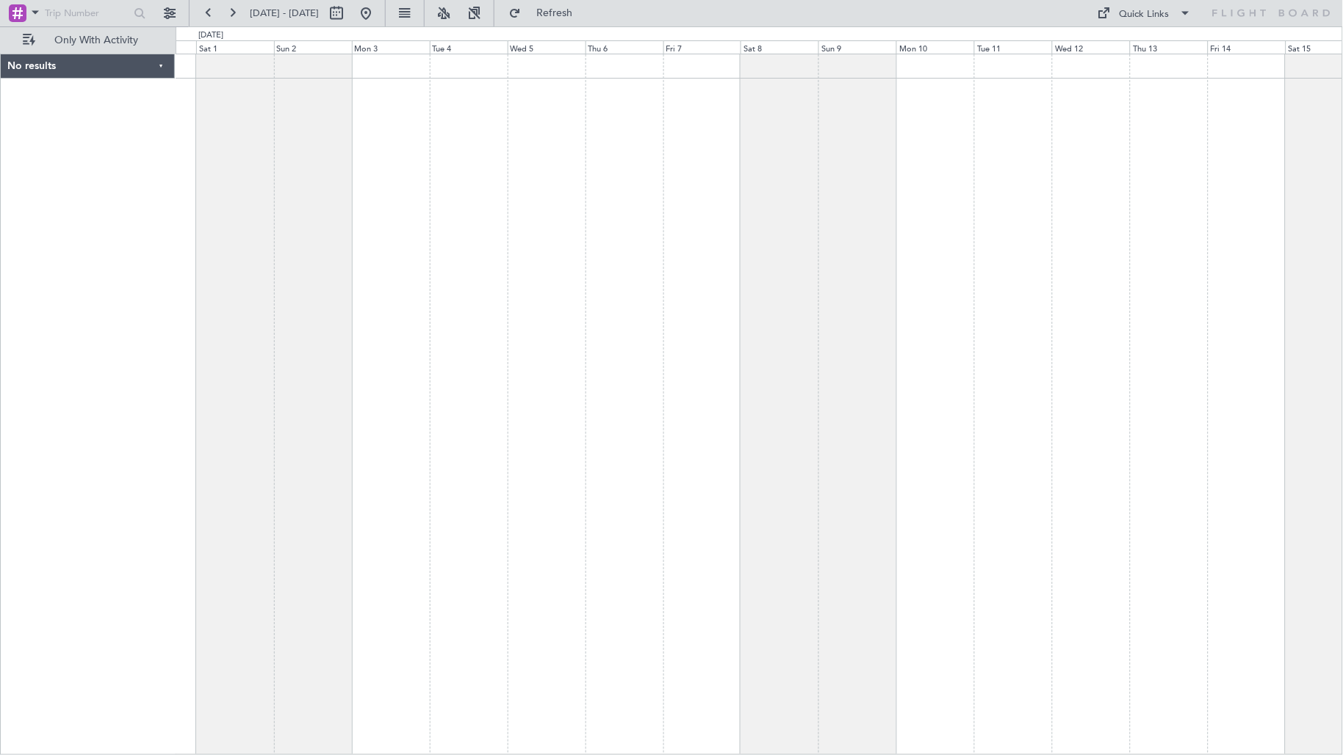
click at [833, 123] on div at bounding box center [760, 405] width 1168 height 702
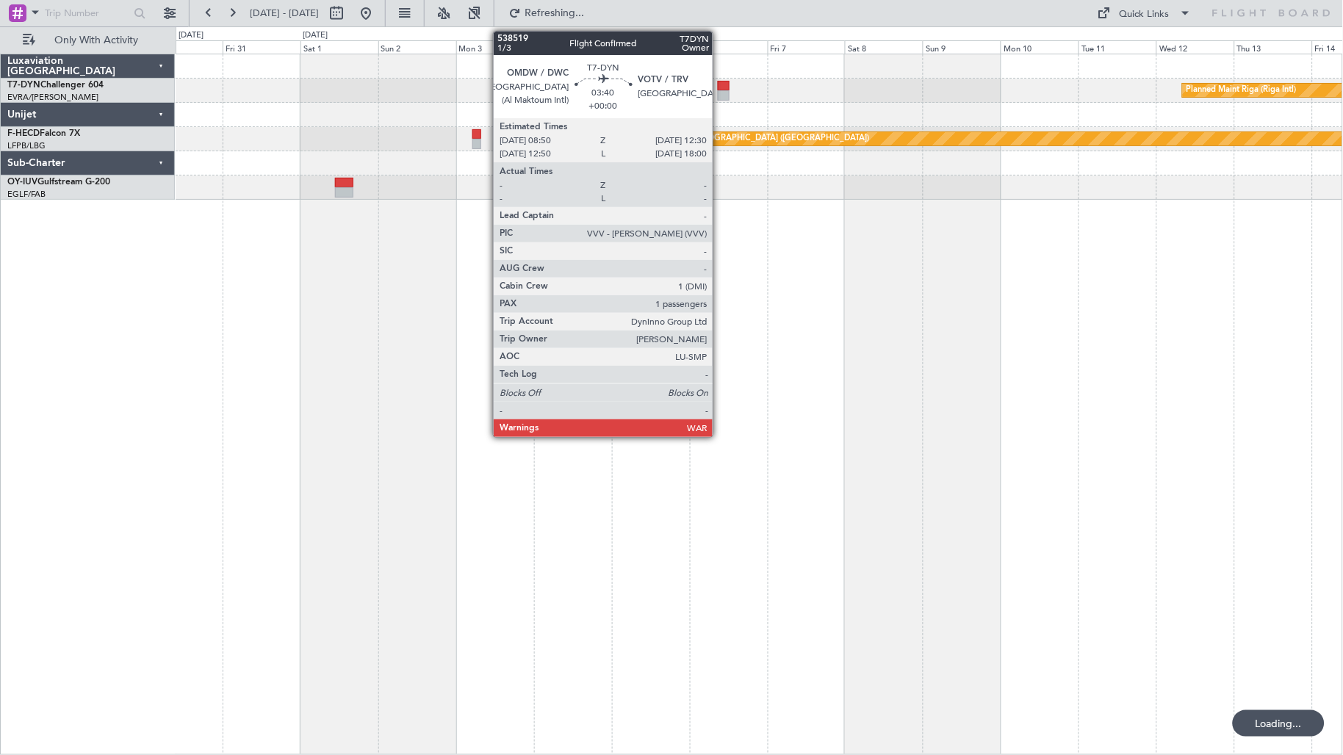
click at [720, 89] on div at bounding box center [724, 86] width 12 height 10
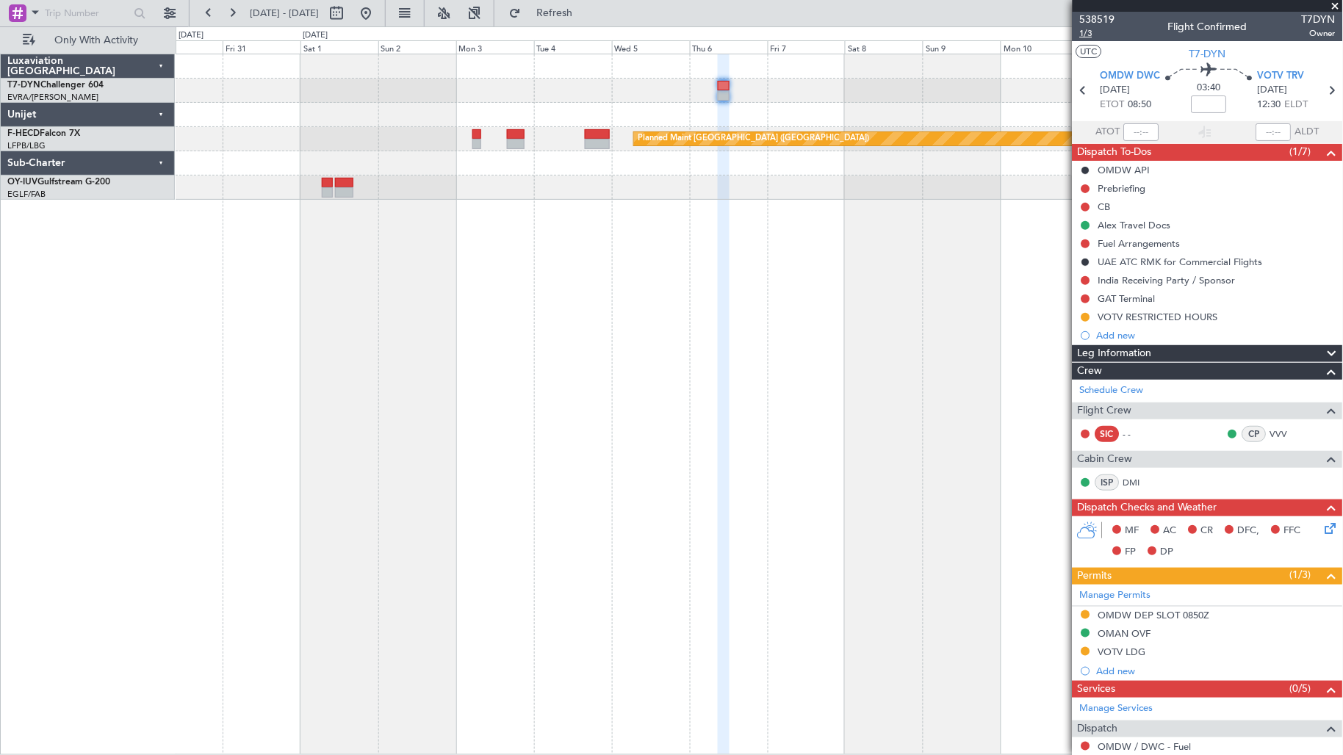
click at [1092, 35] on span "1/3" at bounding box center [1097, 33] width 35 height 12
click at [1259, 434] on div "CP VVV" at bounding box center [1265, 434] width 76 height 16
click at [1271, 431] on link "VVV" at bounding box center [1287, 434] width 33 height 13
click at [1275, 429] on link "VVV" at bounding box center [1287, 434] width 33 height 13
click at [1271, 436] on link "VVV" at bounding box center [1287, 434] width 33 height 13
